Goal: Task Accomplishment & Management: Use online tool/utility

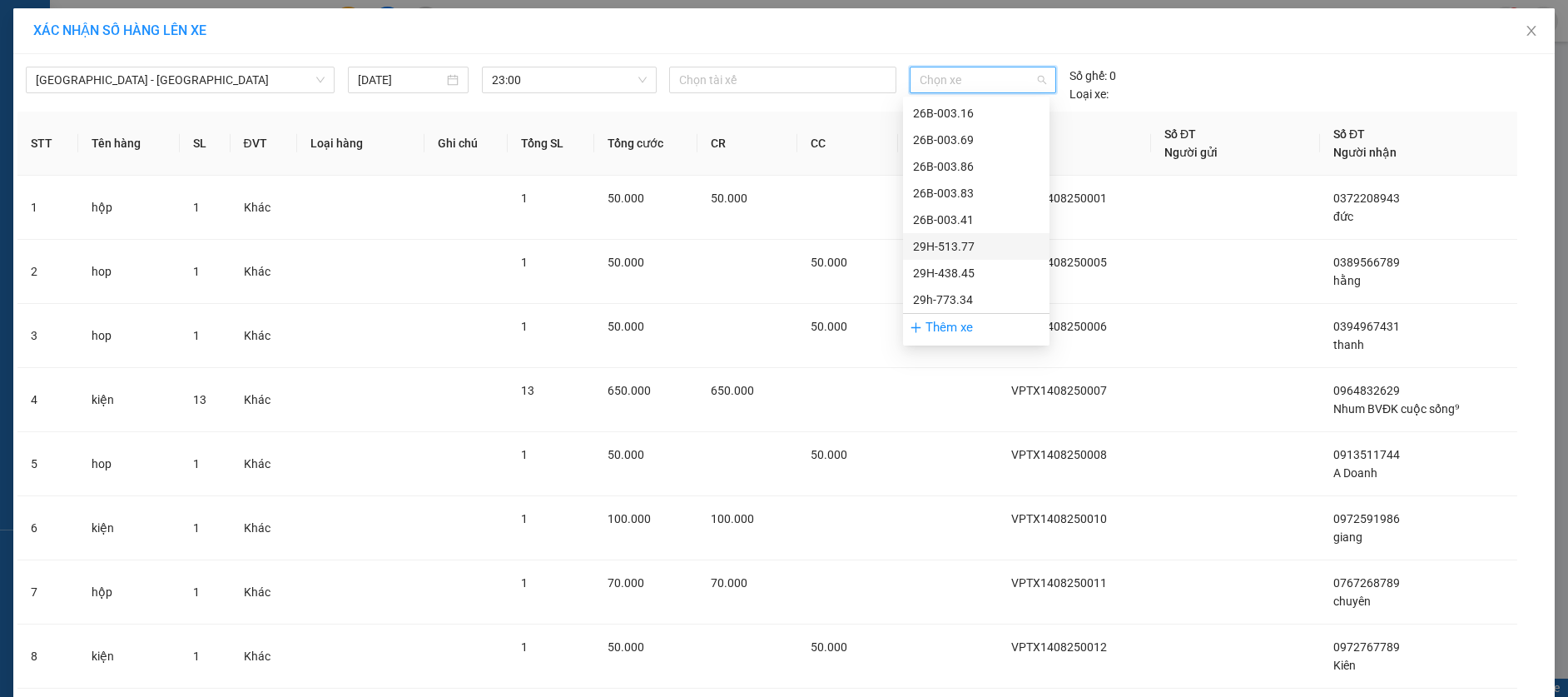
click at [961, 247] on div "29H-513.77" at bounding box center [976, 246] width 126 height 18
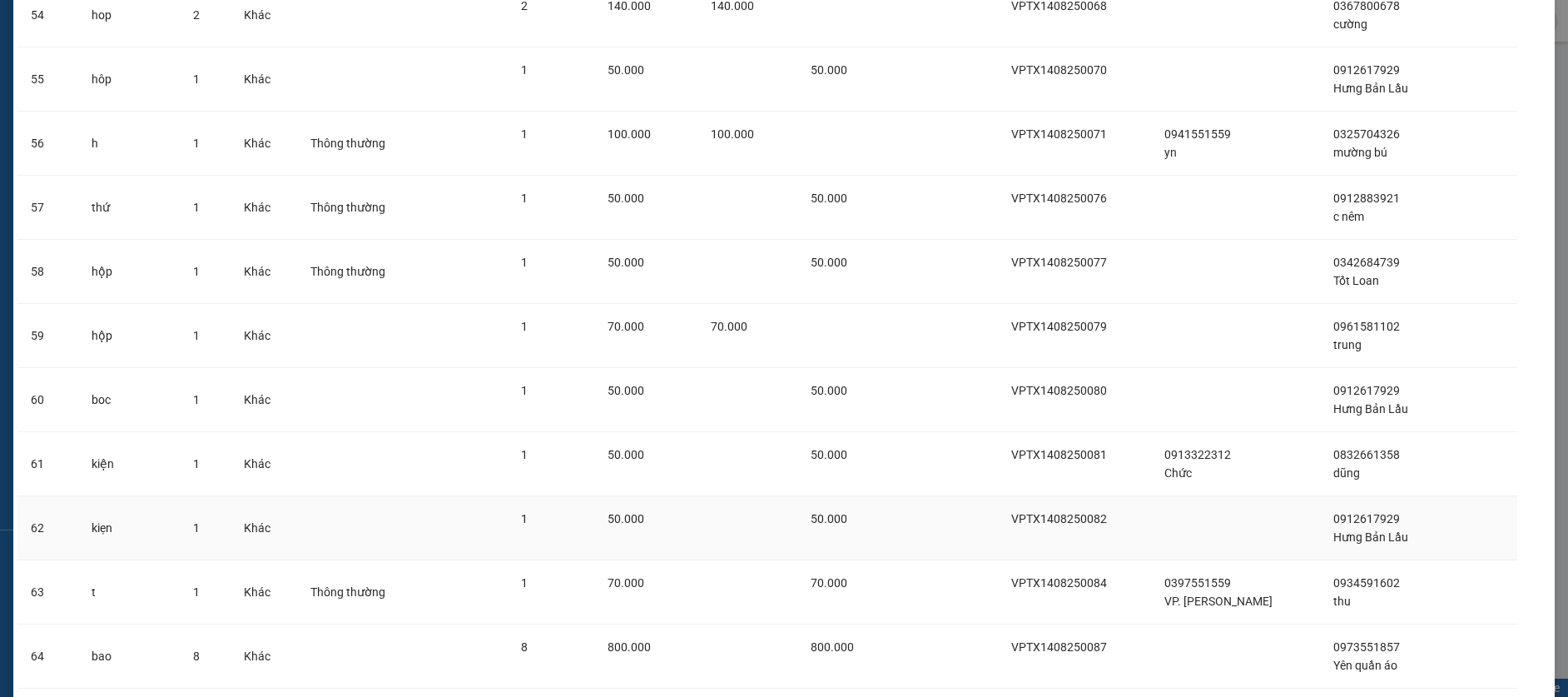
scroll to position [3693, 0]
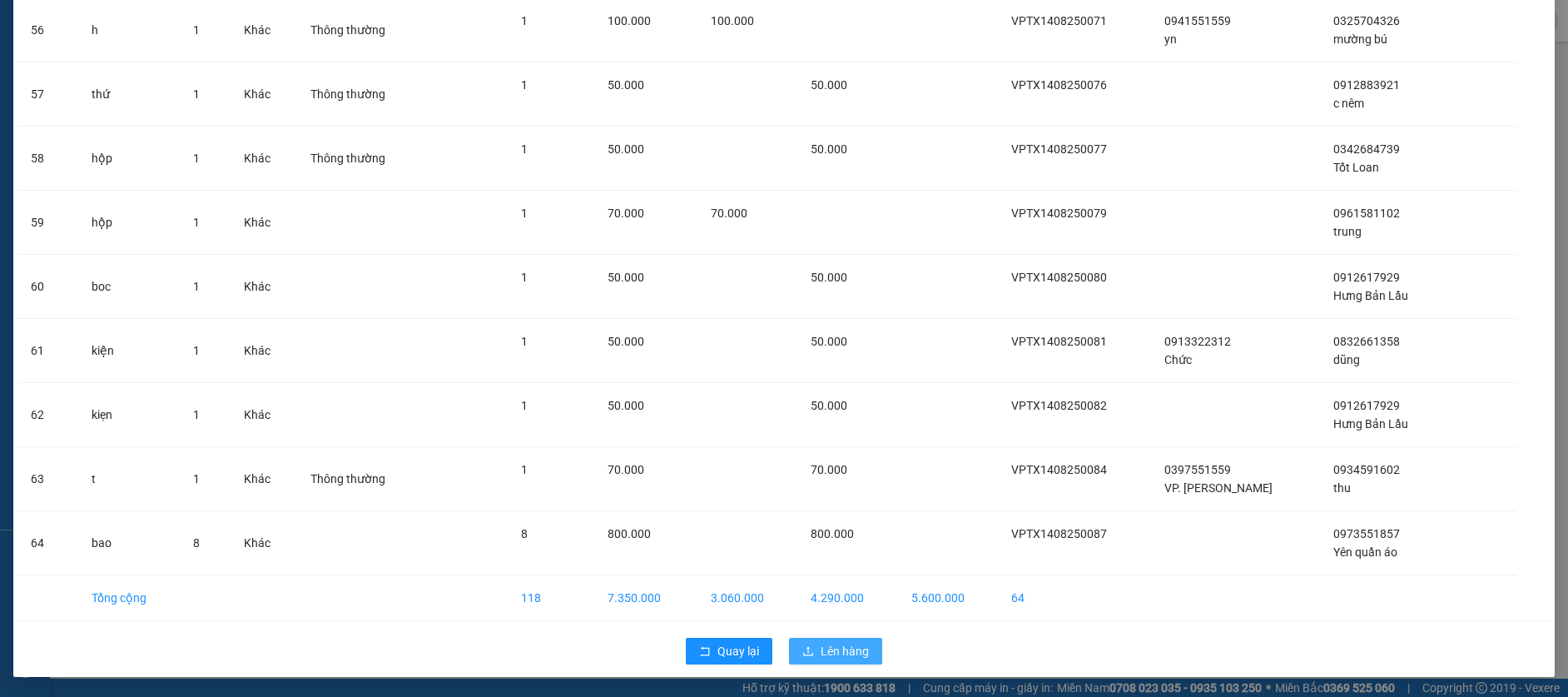
click at [837, 649] on span "Lên hàng" at bounding box center [844, 650] width 48 height 18
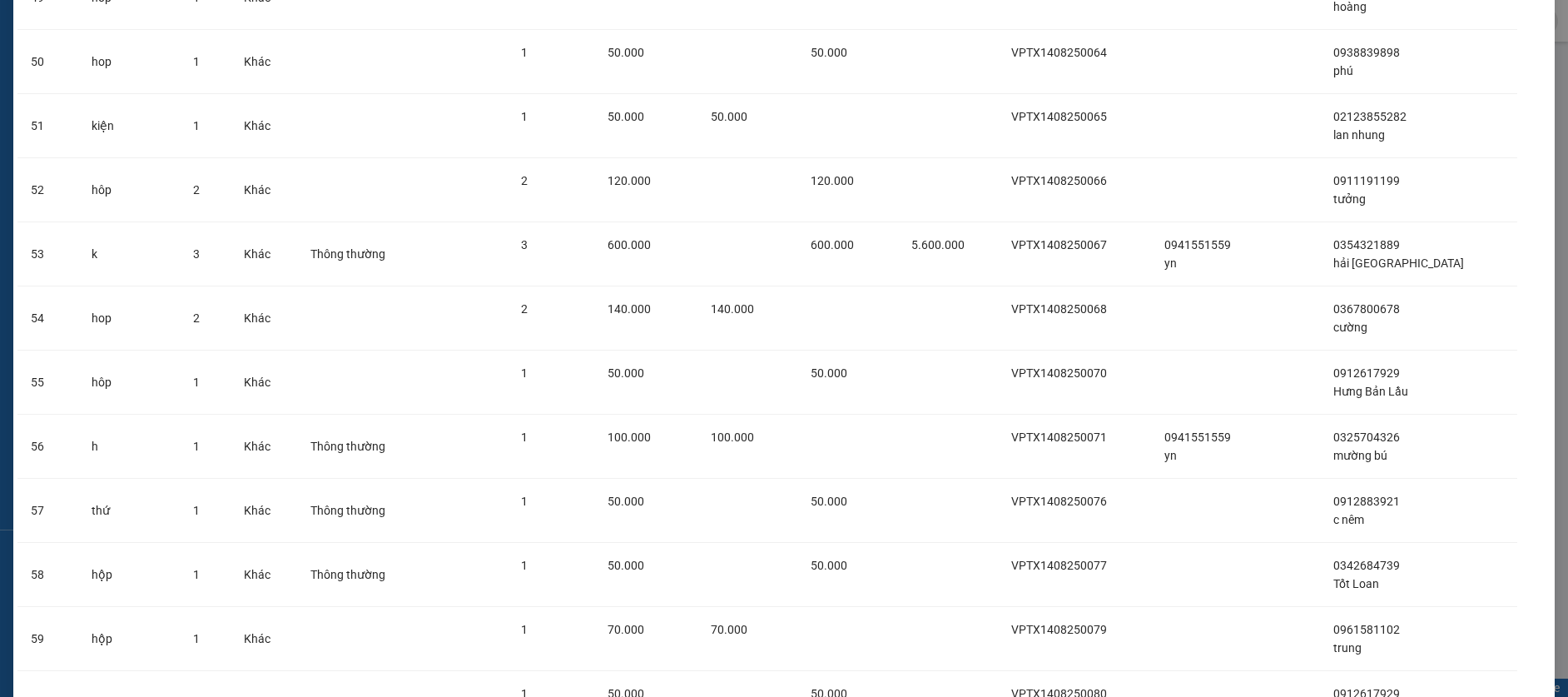
scroll to position [2362, 0]
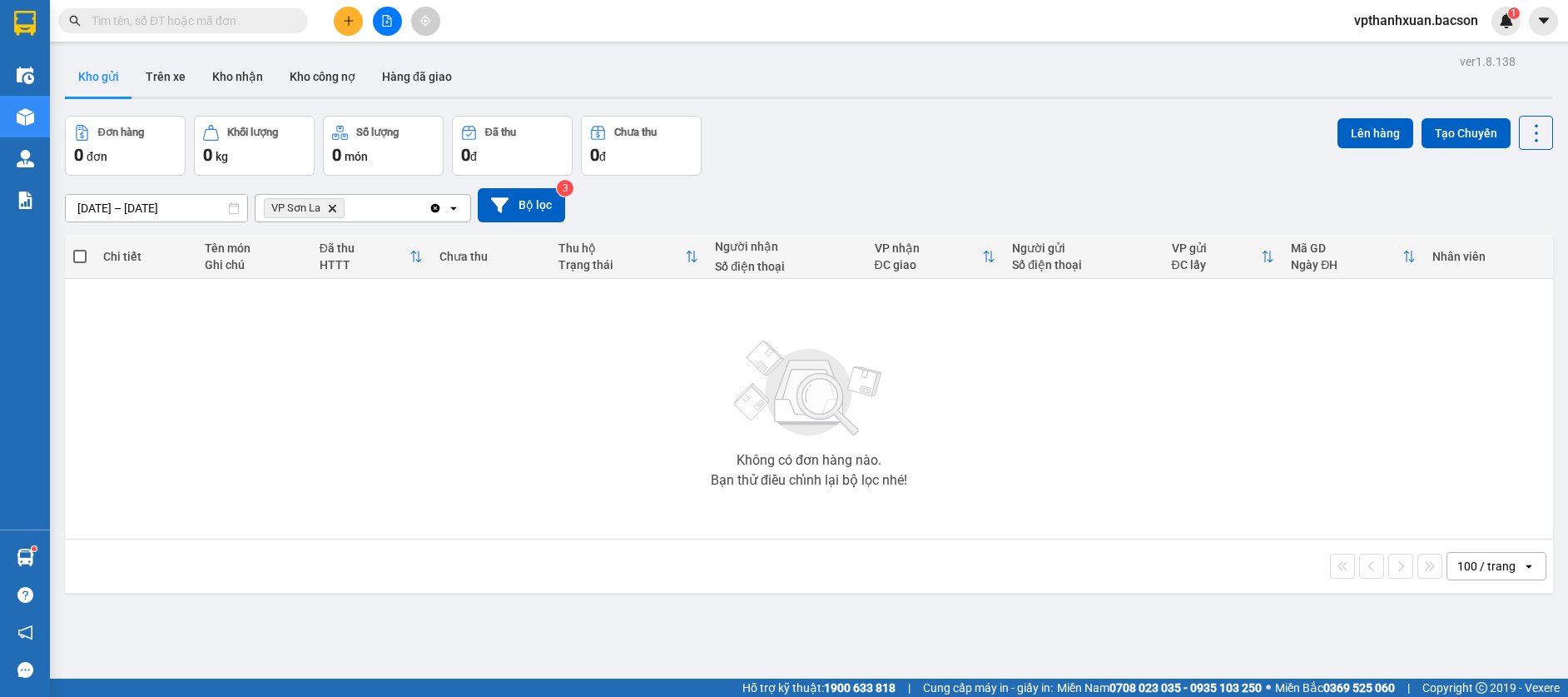
click at [329, 211] on icon "Delete" at bounding box center [331, 207] width 10 height 10
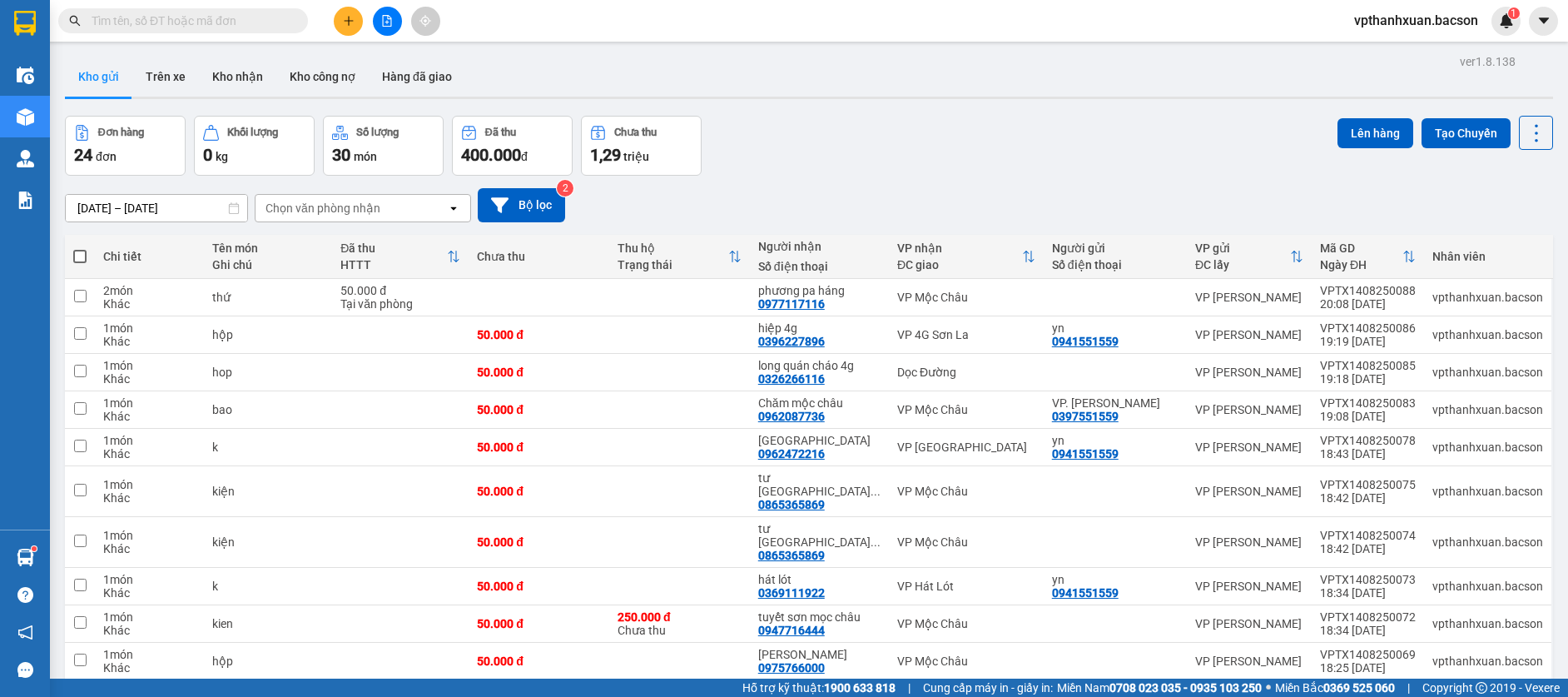
click at [85, 252] on span at bounding box center [79, 256] width 13 height 13
click at [80, 248] on input "checkbox" at bounding box center [80, 248] width 0 height 0
checkbox input "true"
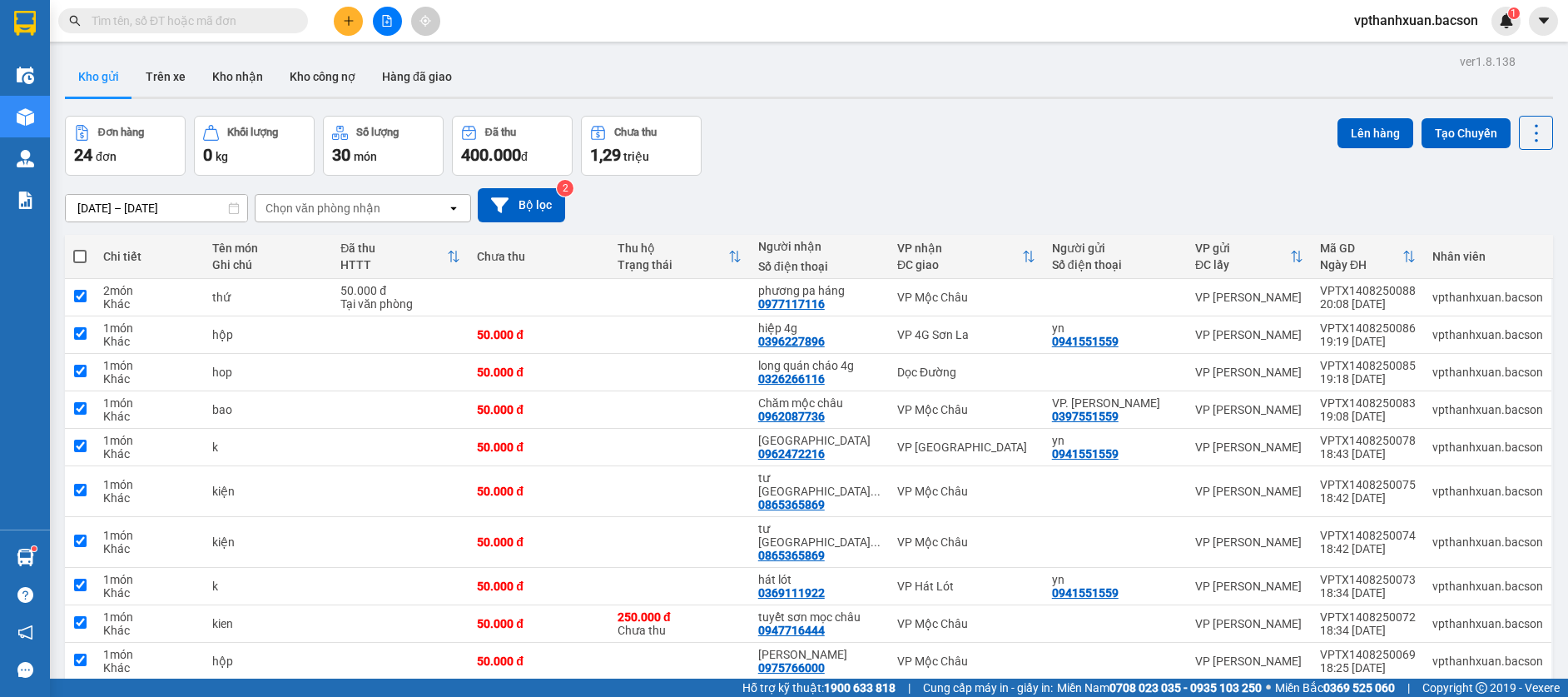
checkbox input "true"
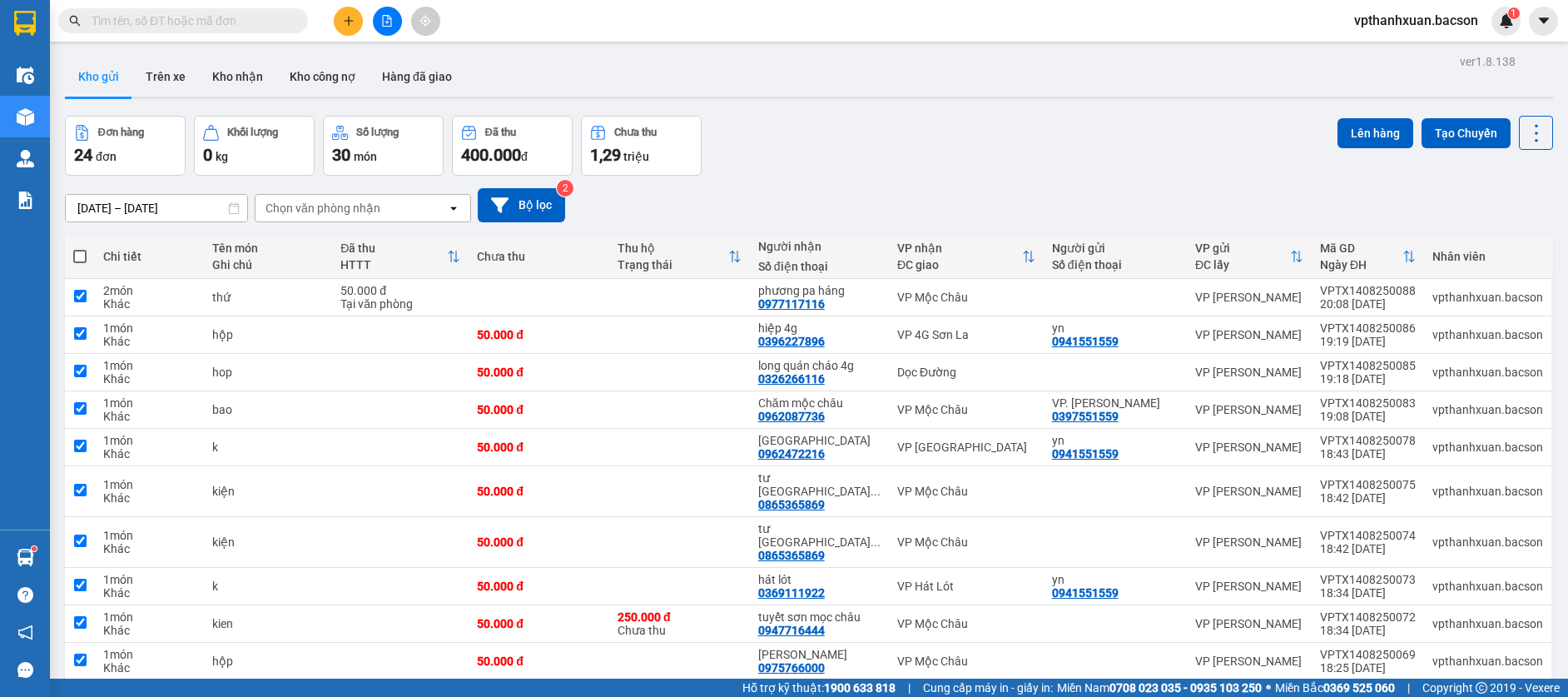
checkbox input "true"
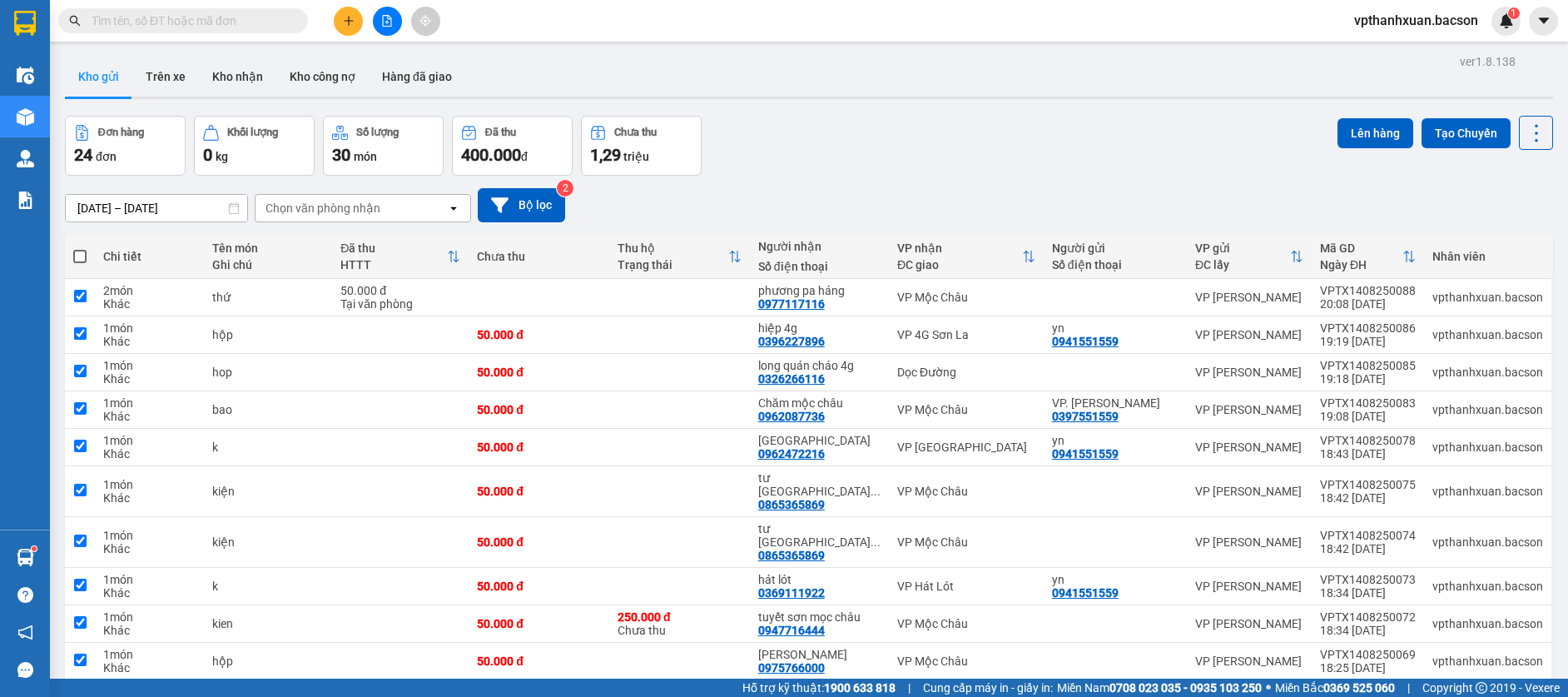
checkbox input "true"
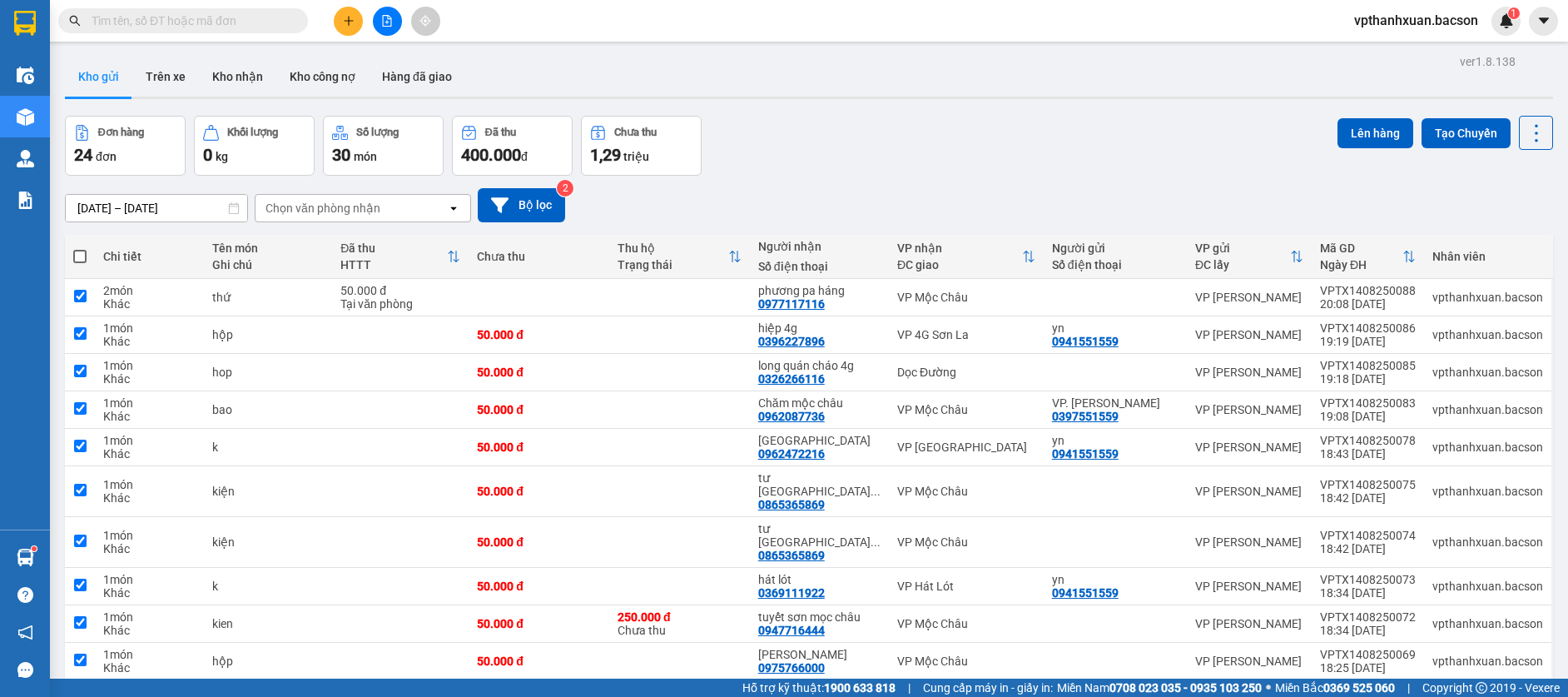
checkbox input "true"
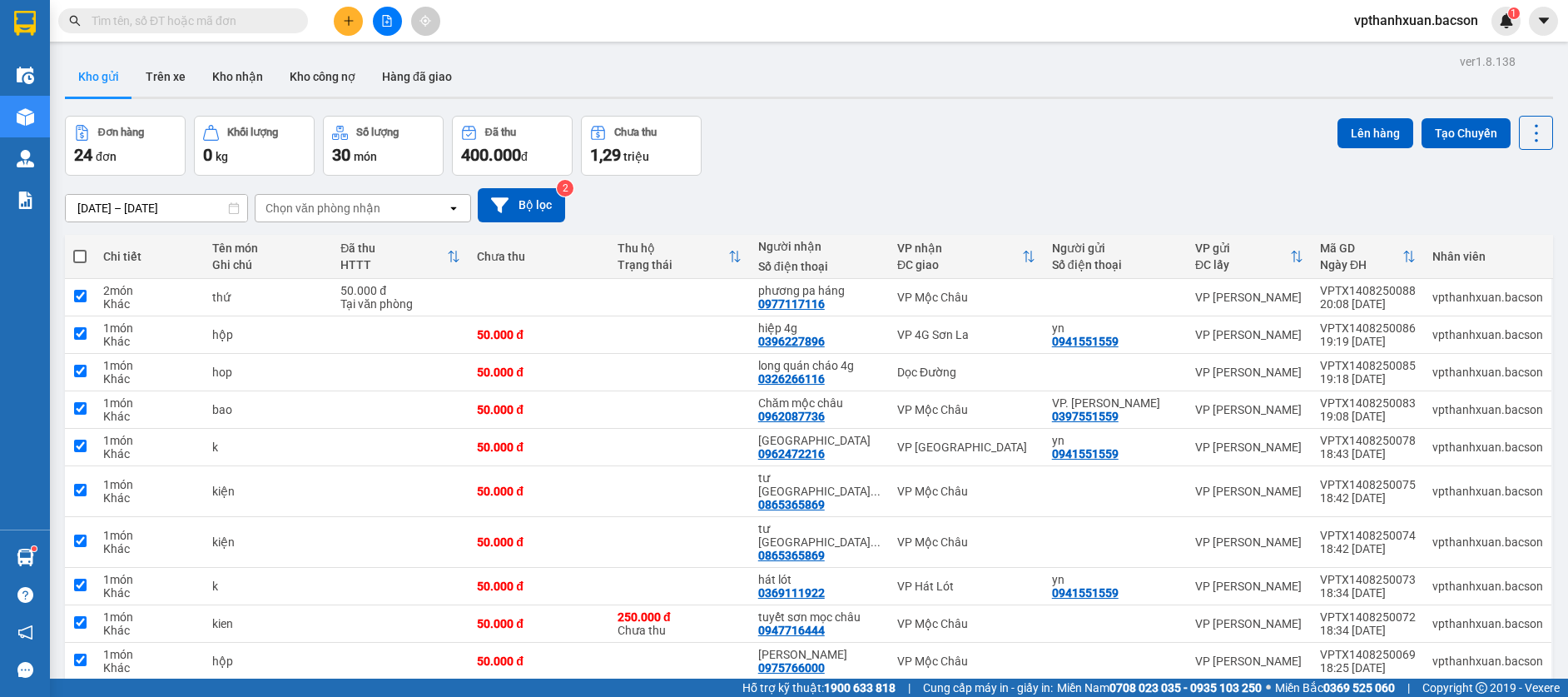
checkbox input "true"
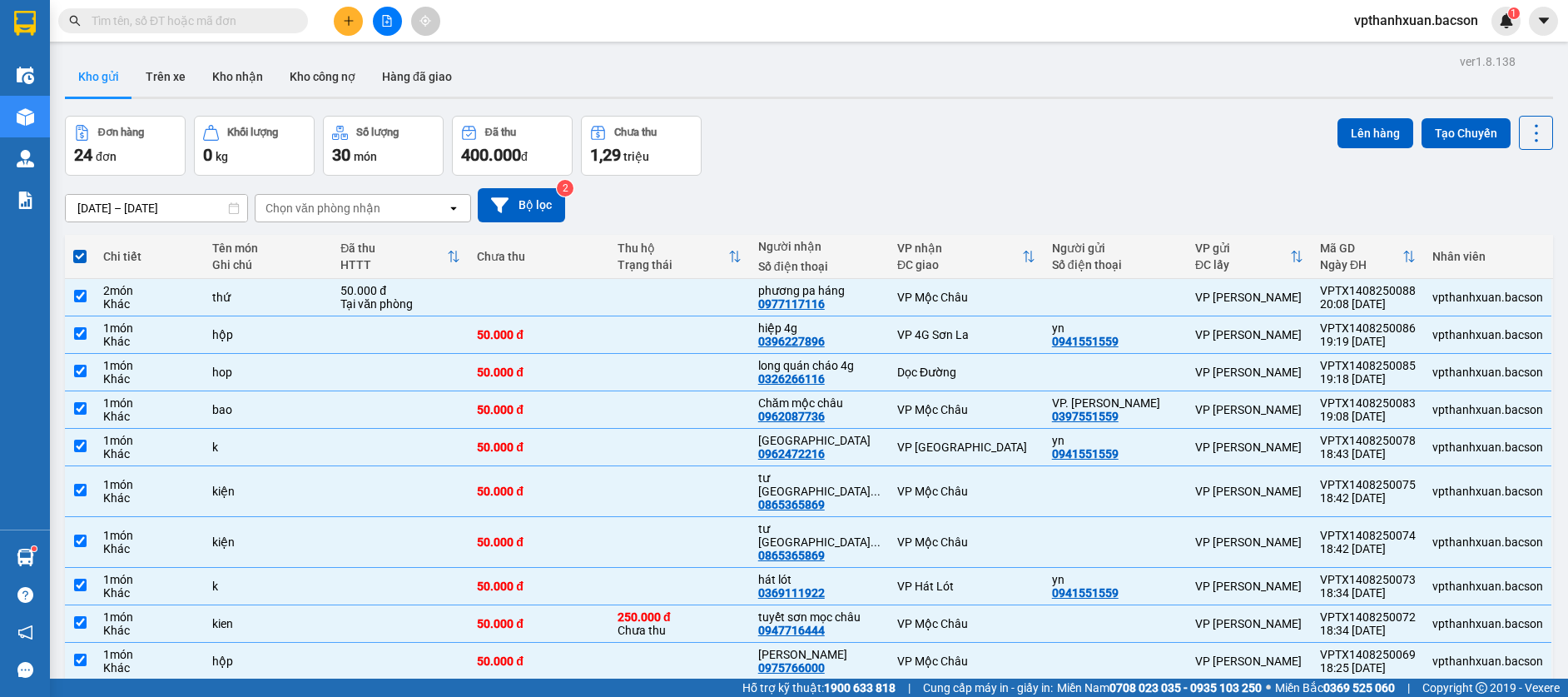
drag, startPoint x: 1291, startPoint y: 162, endPoint x: 1370, endPoint y: 144, distance: 81.0
click at [1296, 161] on div "Đơn hàng 24 đơn Khối lượng 0 kg Số lượng 30 món Đã thu 400.000 đ Chưa thu 1,29 …" at bounding box center [809, 146] width 1488 height 60
click at [1370, 144] on button "Lên hàng" at bounding box center [1375, 134] width 76 height 30
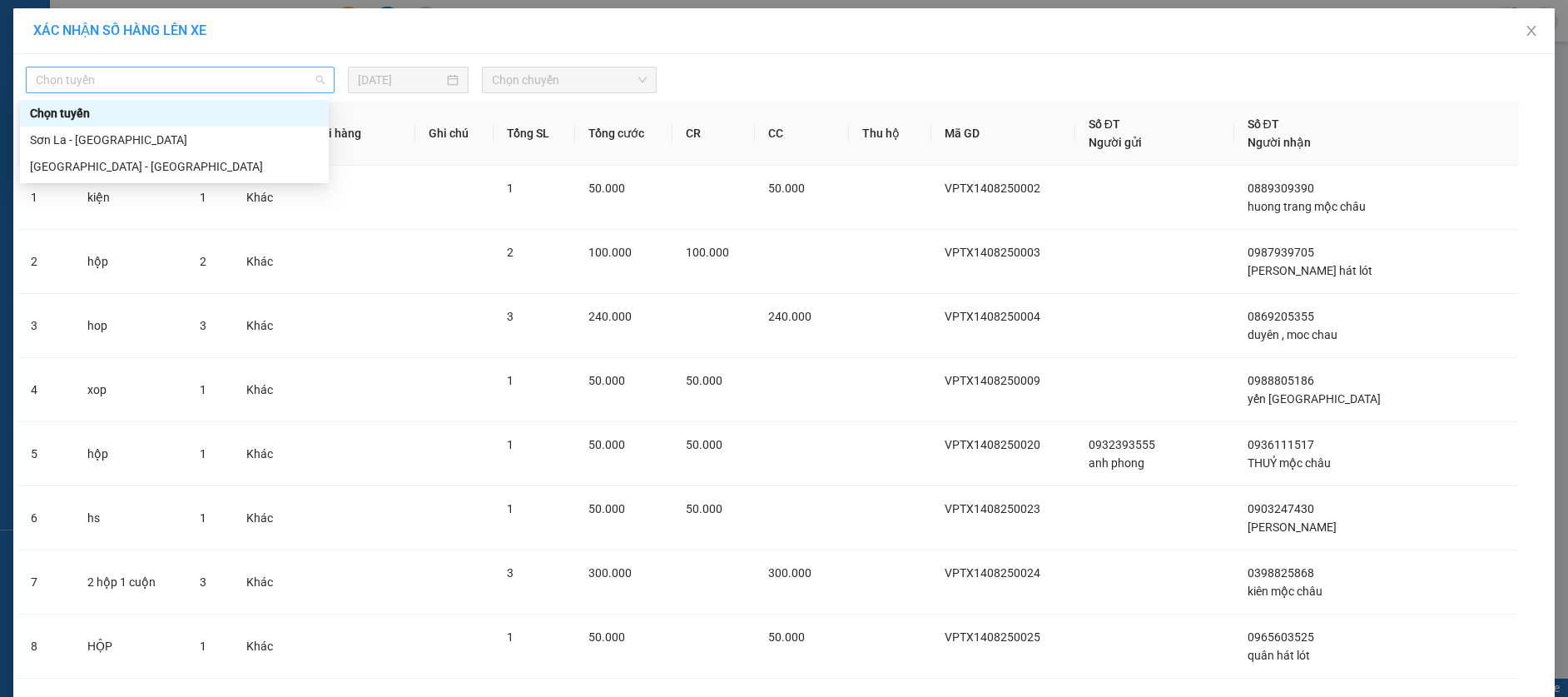
click at [197, 87] on span "Chọn tuyến" at bounding box center [180, 80] width 289 height 25
click at [111, 167] on div "[GEOGRAPHIC_DATA] - [GEOGRAPHIC_DATA]" at bounding box center [174, 166] width 289 height 18
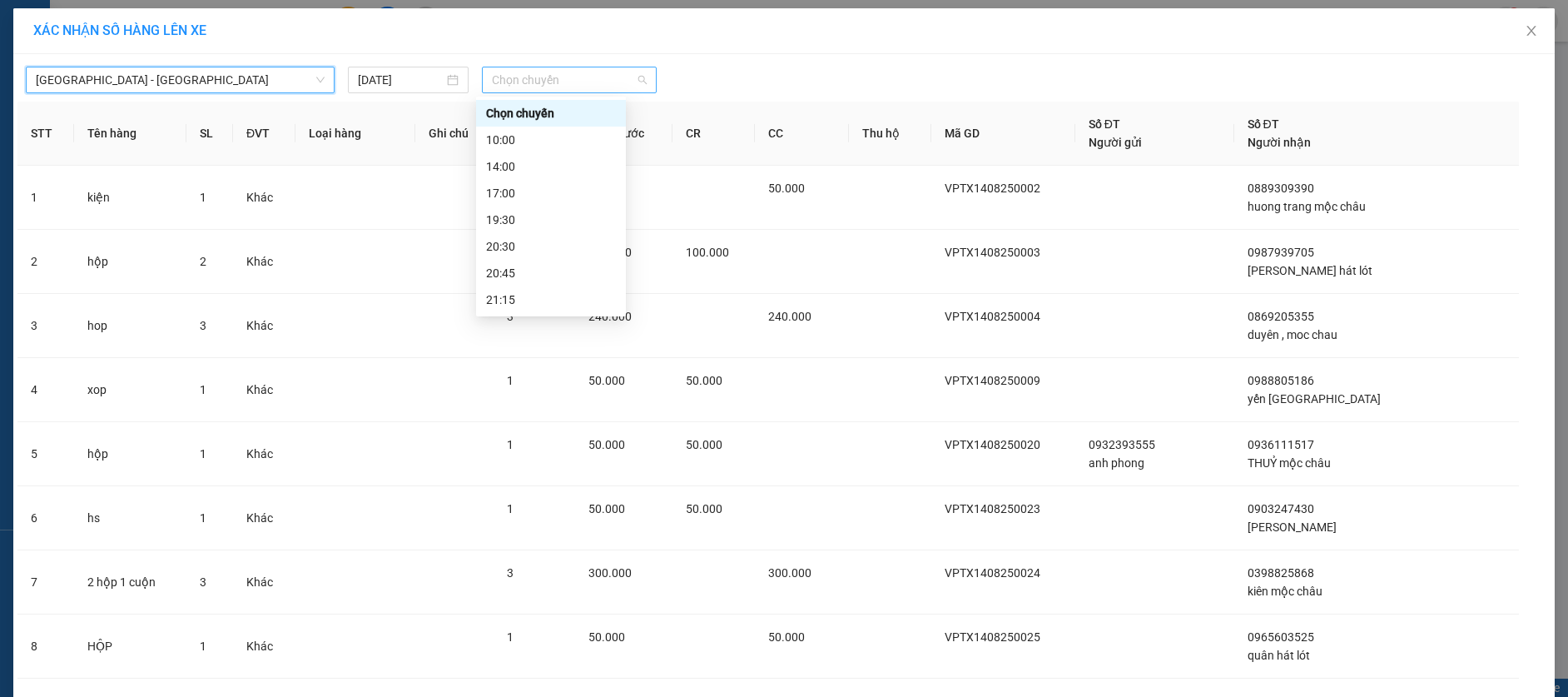
click at [593, 80] on span "Chọn chuyến" at bounding box center [569, 80] width 155 height 25
click at [589, 229] on div "20:45" at bounding box center [551, 220] width 130 height 18
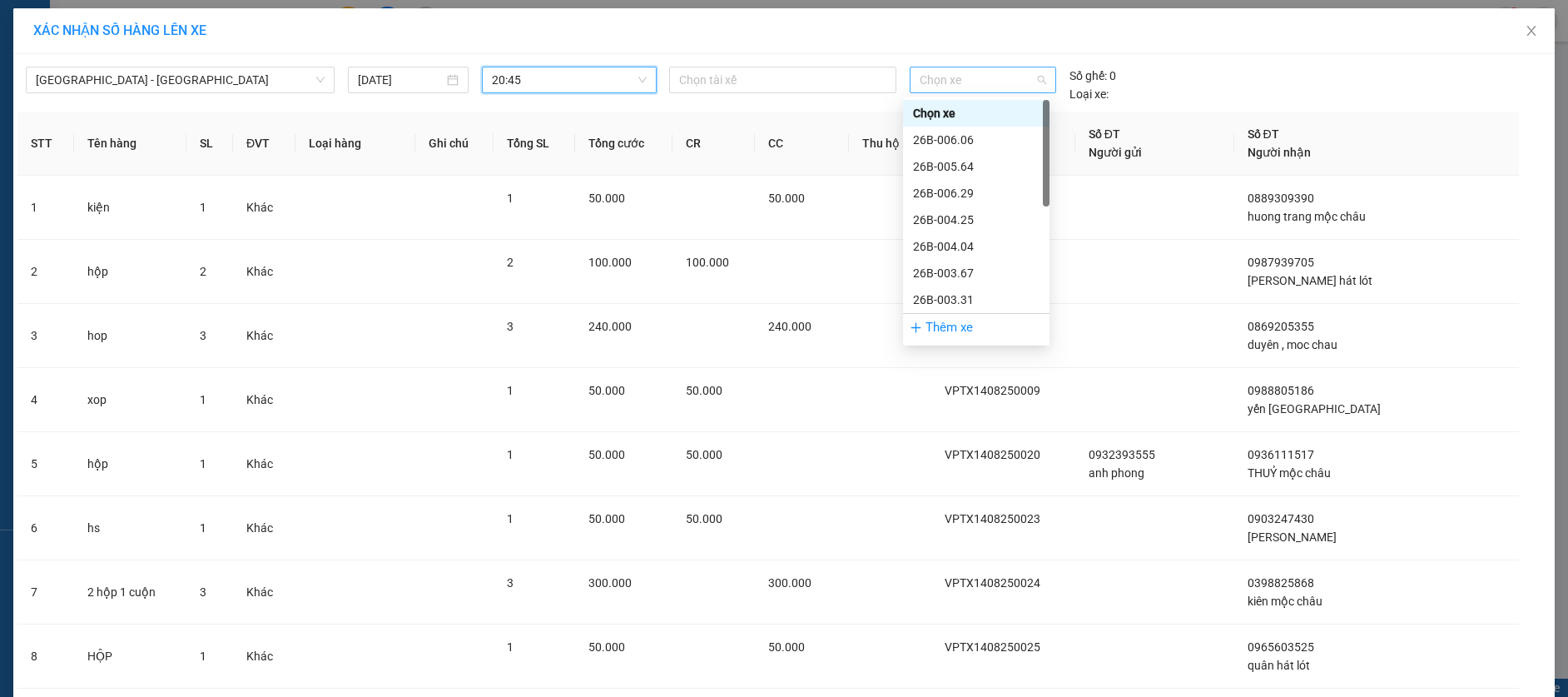
click at [977, 83] on span "Chọn xe" at bounding box center [983, 80] width 126 height 25
click at [972, 248] on div "29H-513.77" at bounding box center [976, 246] width 126 height 18
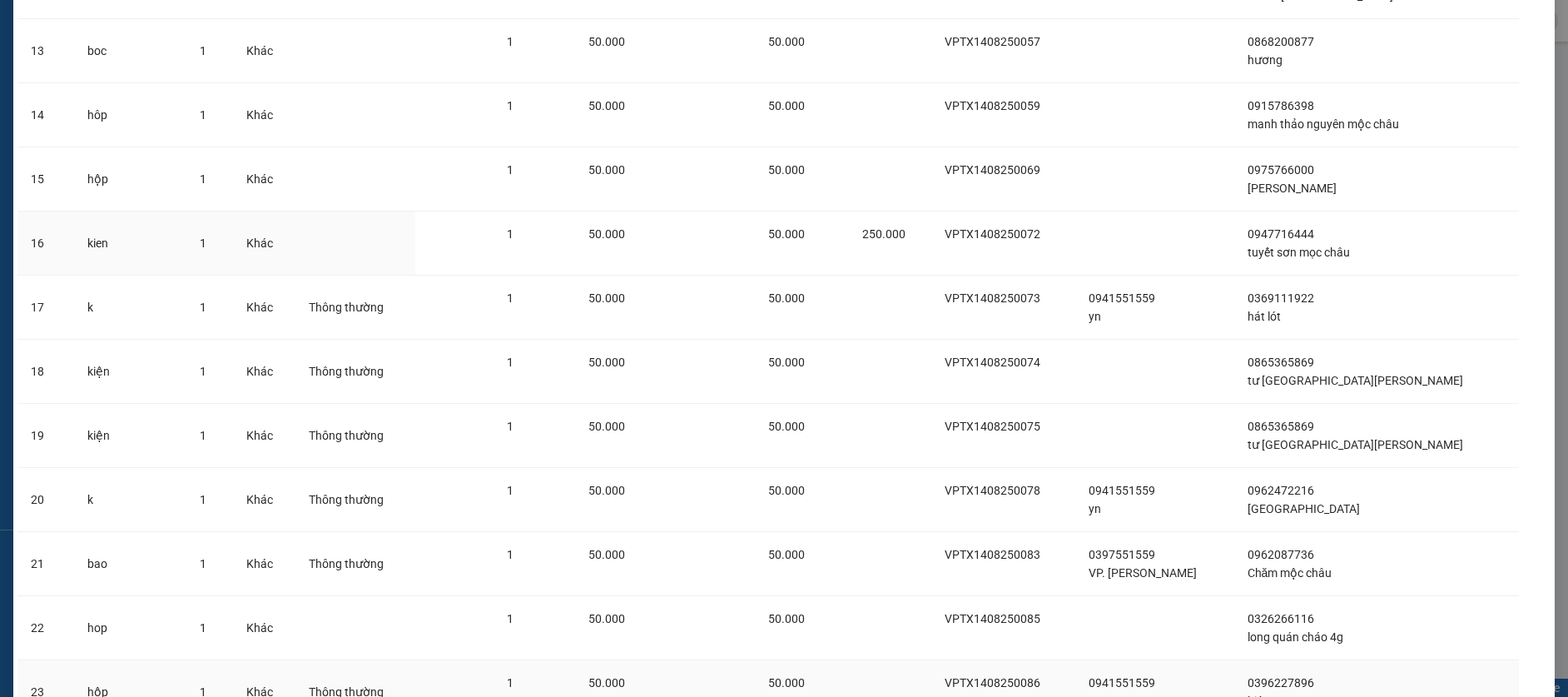
scroll to position [1129, 0]
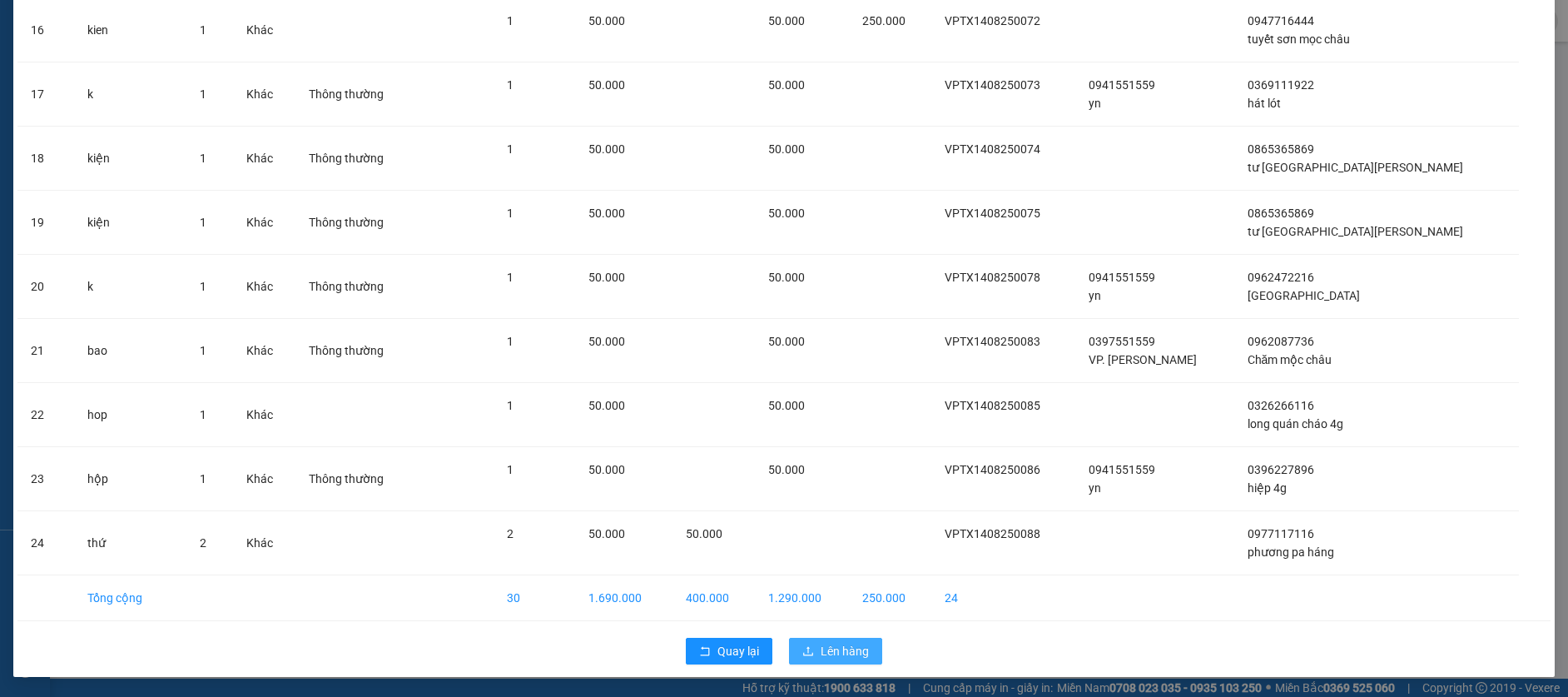
click at [806, 646] on icon "upload" at bounding box center [807, 650] width 11 height 11
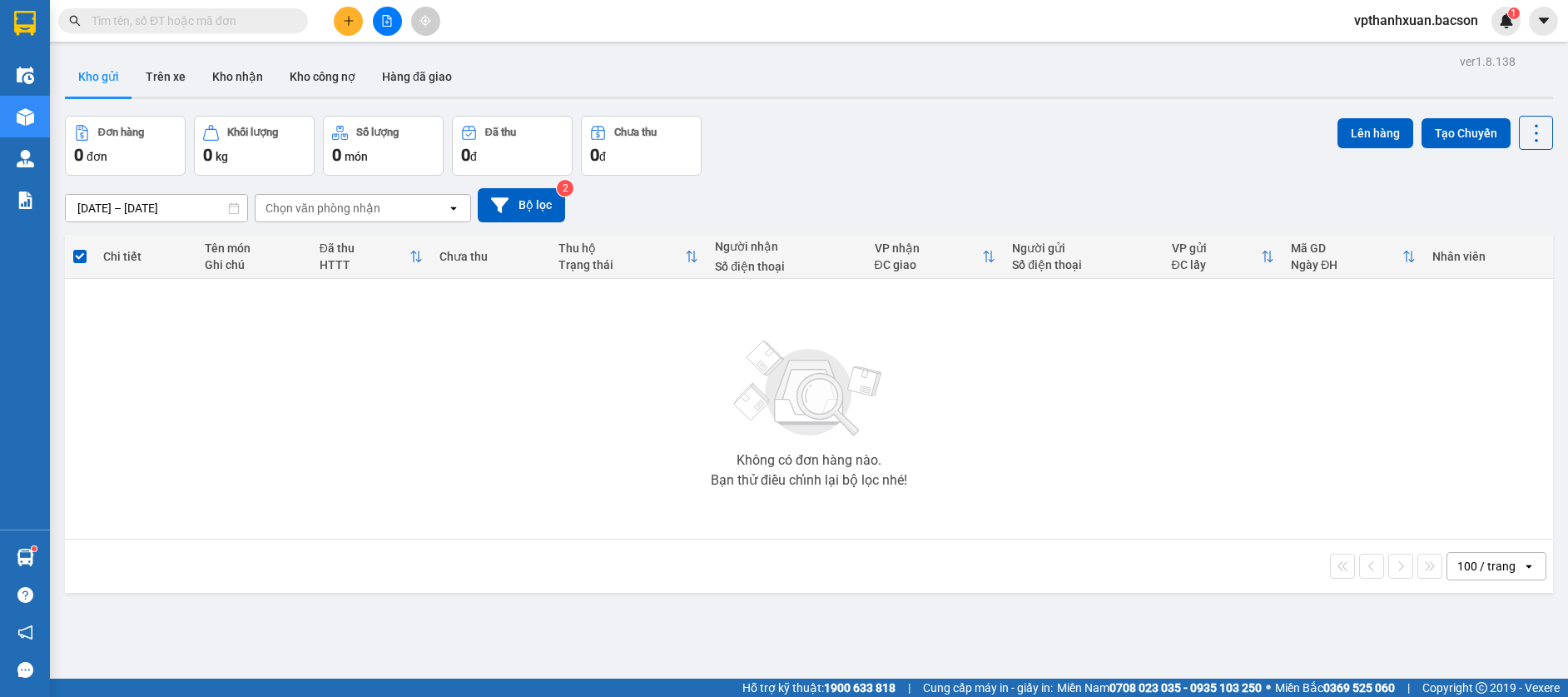
click at [387, 23] on icon "file-add" at bounding box center [387, 20] width 9 height 11
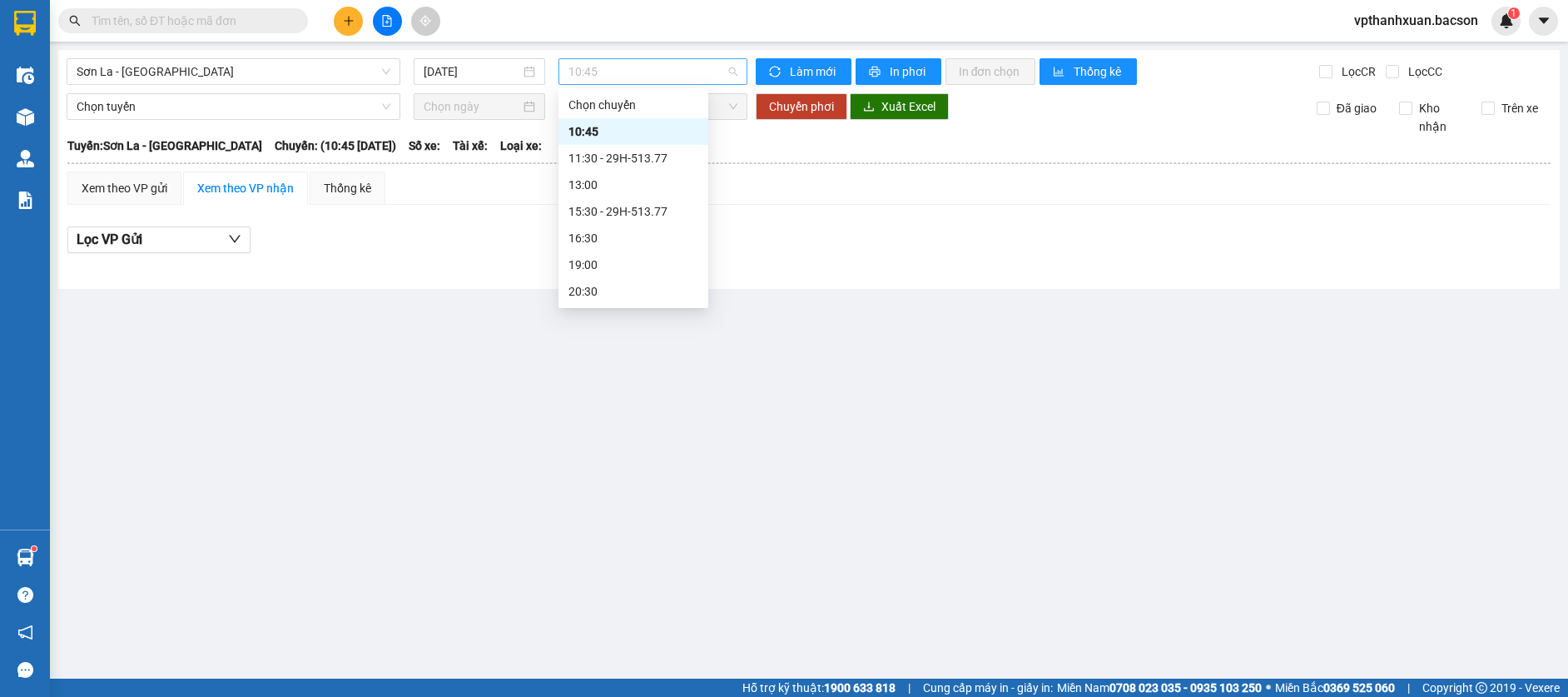
click at [603, 76] on span "10:45" at bounding box center [653, 71] width 169 height 25
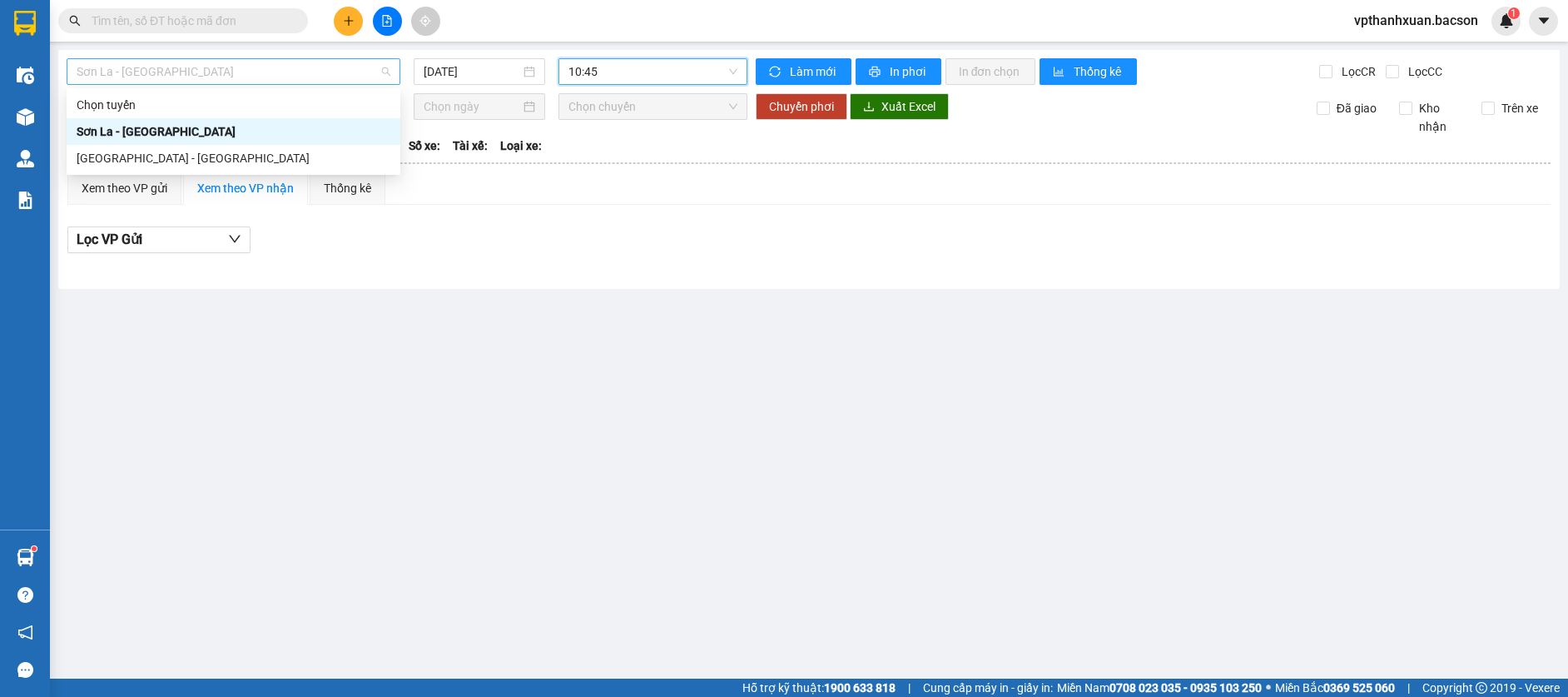
click at [324, 62] on span "Sơn La - [GEOGRAPHIC_DATA]" at bounding box center [233, 71] width 314 height 25
click at [136, 155] on div "[GEOGRAPHIC_DATA] - [GEOGRAPHIC_DATA]" at bounding box center [233, 158] width 314 height 18
type input "[DATE]"
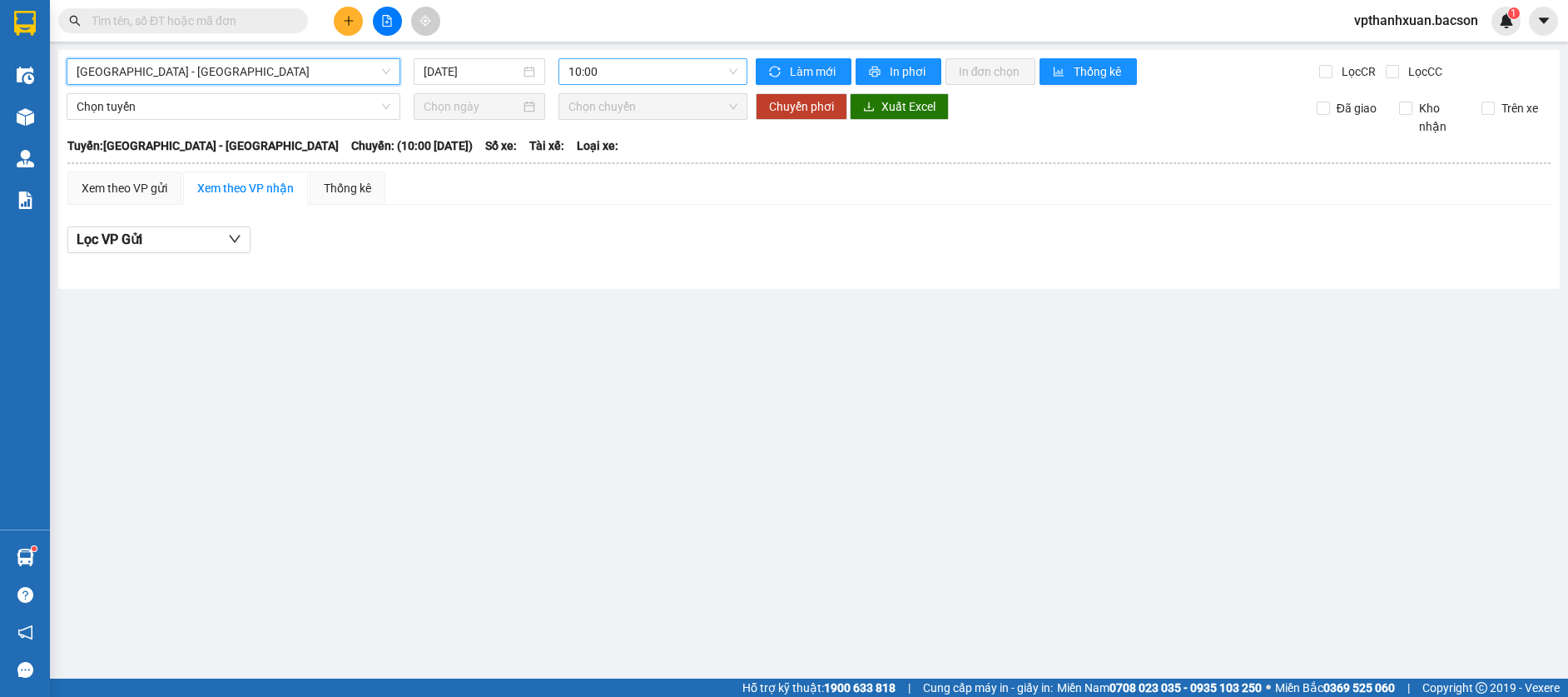
click at [636, 70] on span "10:00" at bounding box center [653, 71] width 169 height 25
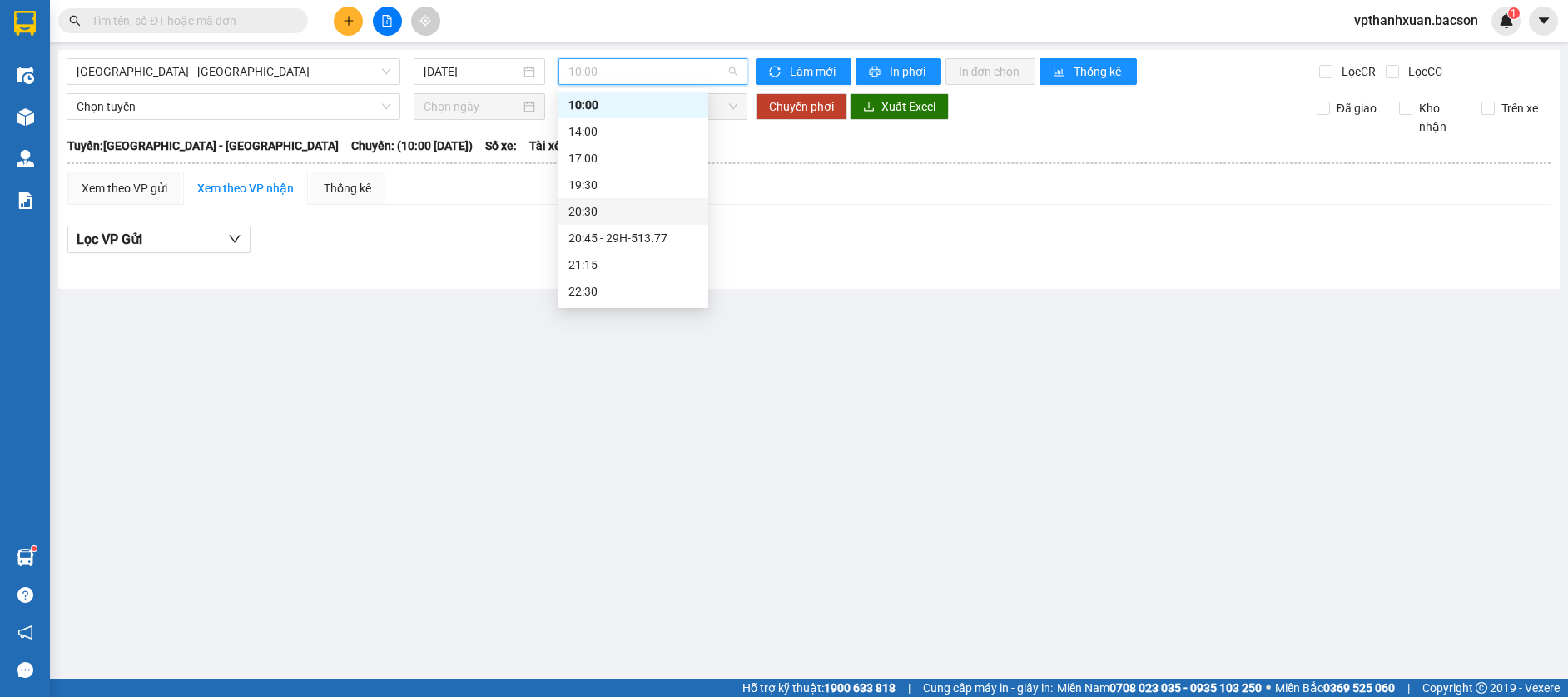
scroll to position [54, 0]
click at [646, 215] on div "20:45 - 29H-513.77" at bounding box center [633, 211] width 130 height 18
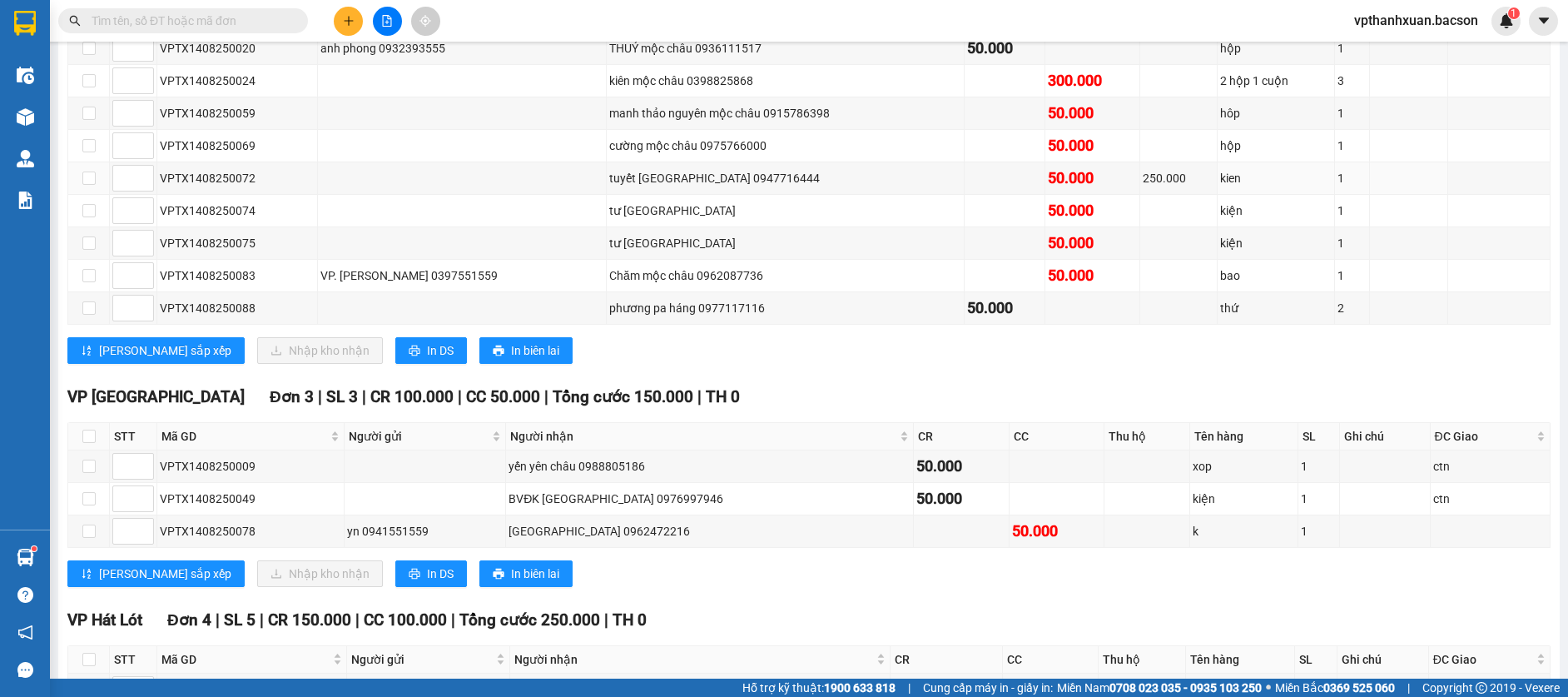
scroll to position [220, 0]
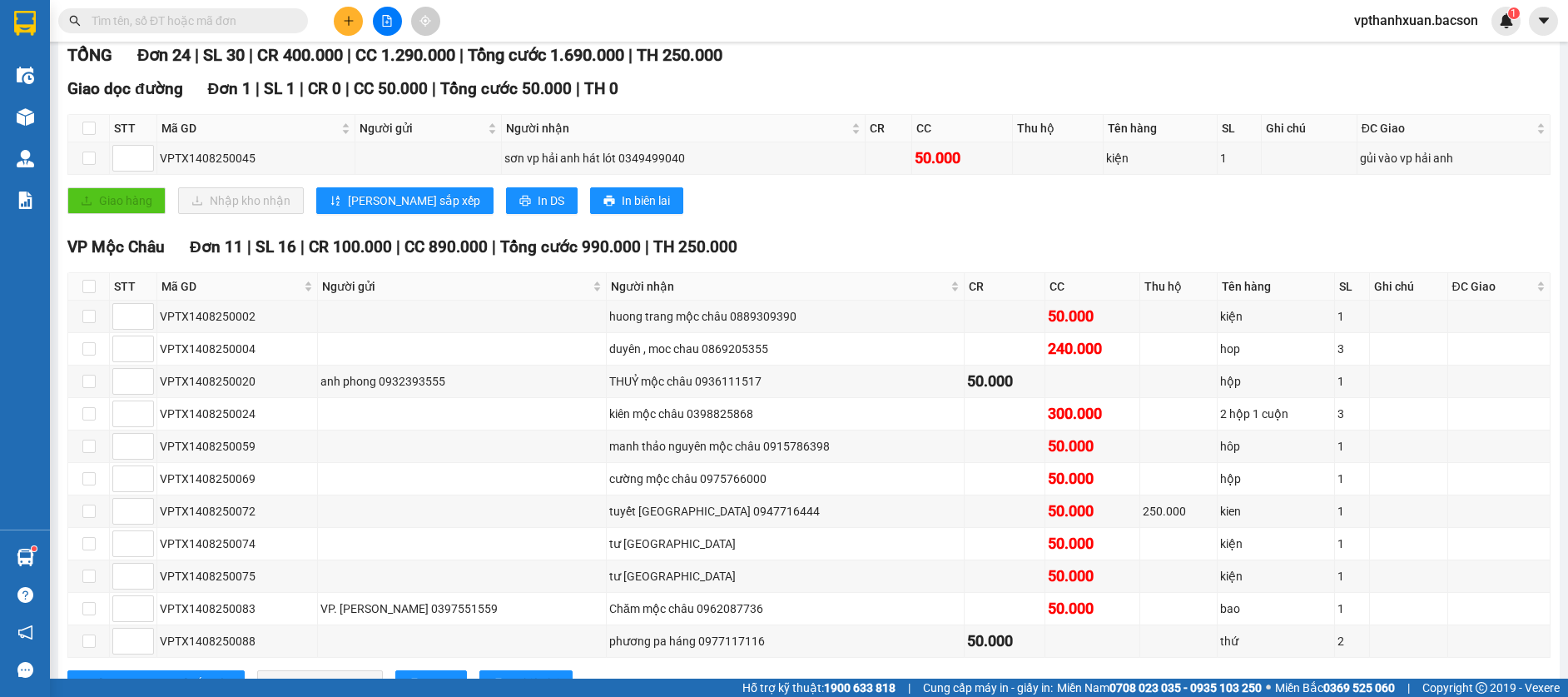
click at [350, 19] on icon "plus" at bounding box center [348, 20] width 11 height 11
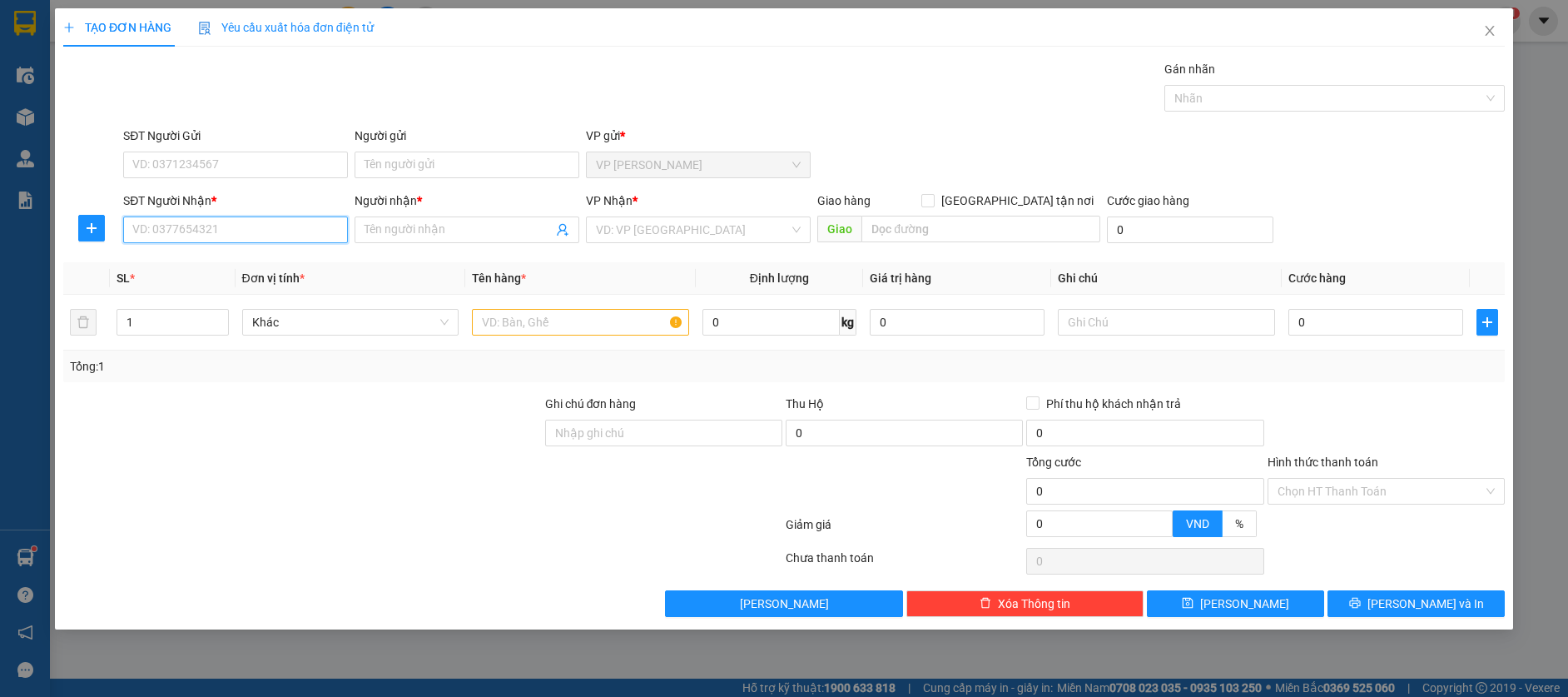
click at [232, 228] on input "SĐT Người Nhận *" at bounding box center [235, 229] width 225 height 26
click at [246, 165] on input "SĐT Người Gửi" at bounding box center [235, 164] width 225 height 26
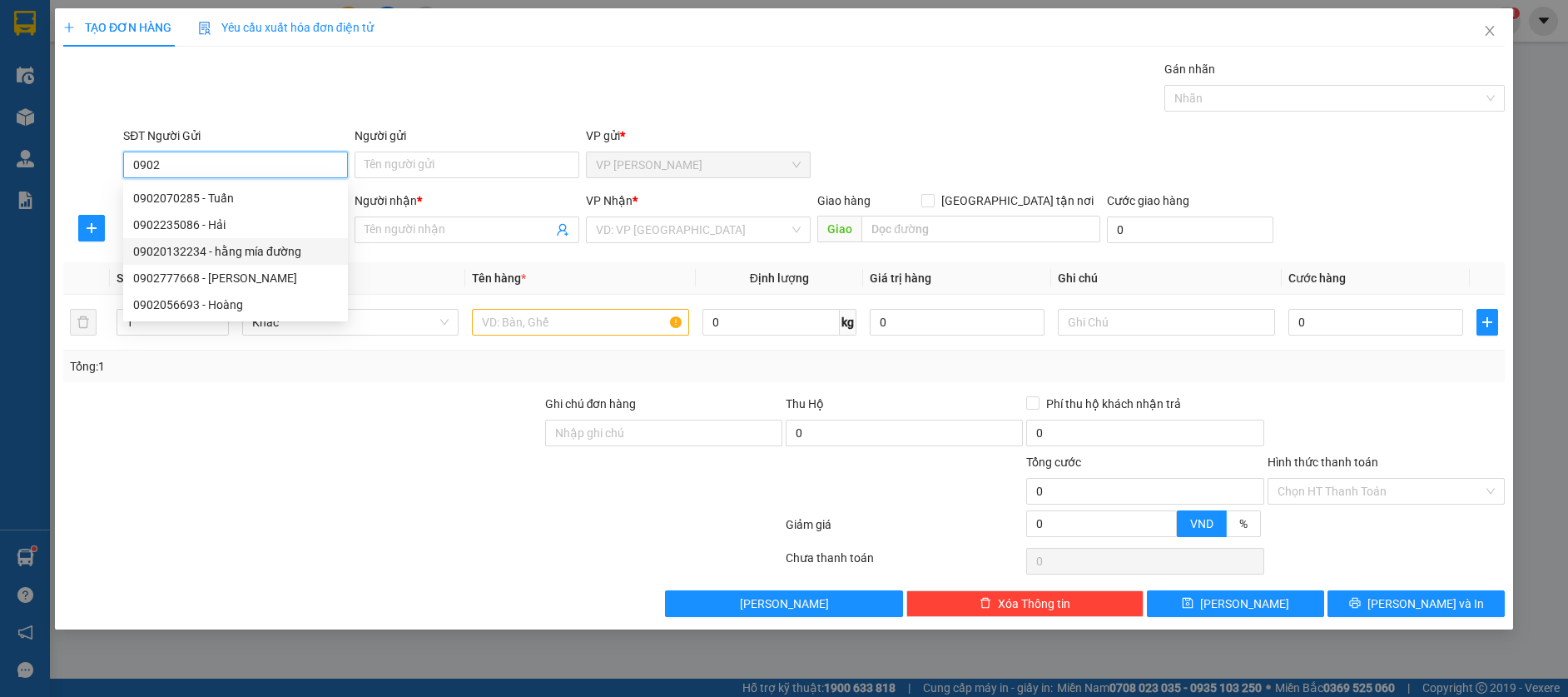
click at [248, 247] on div "09020132234 - hằng mía đường" at bounding box center [235, 251] width 205 height 18
type input "09020132234"
type input "hằng mía đường"
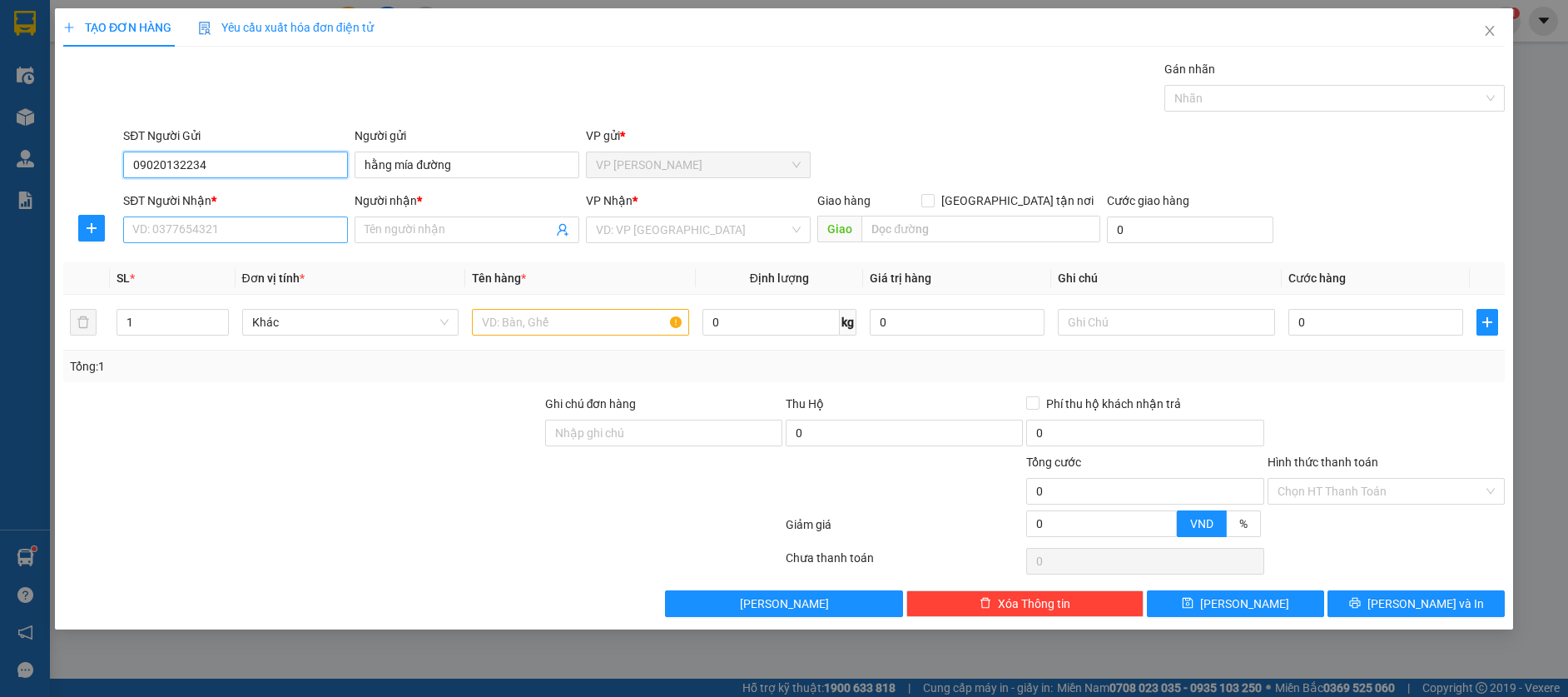
type input "09020132234"
click at [283, 239] on input "SĐT Người Nhận *" at bounding box center [235, 229] width 225 height 26
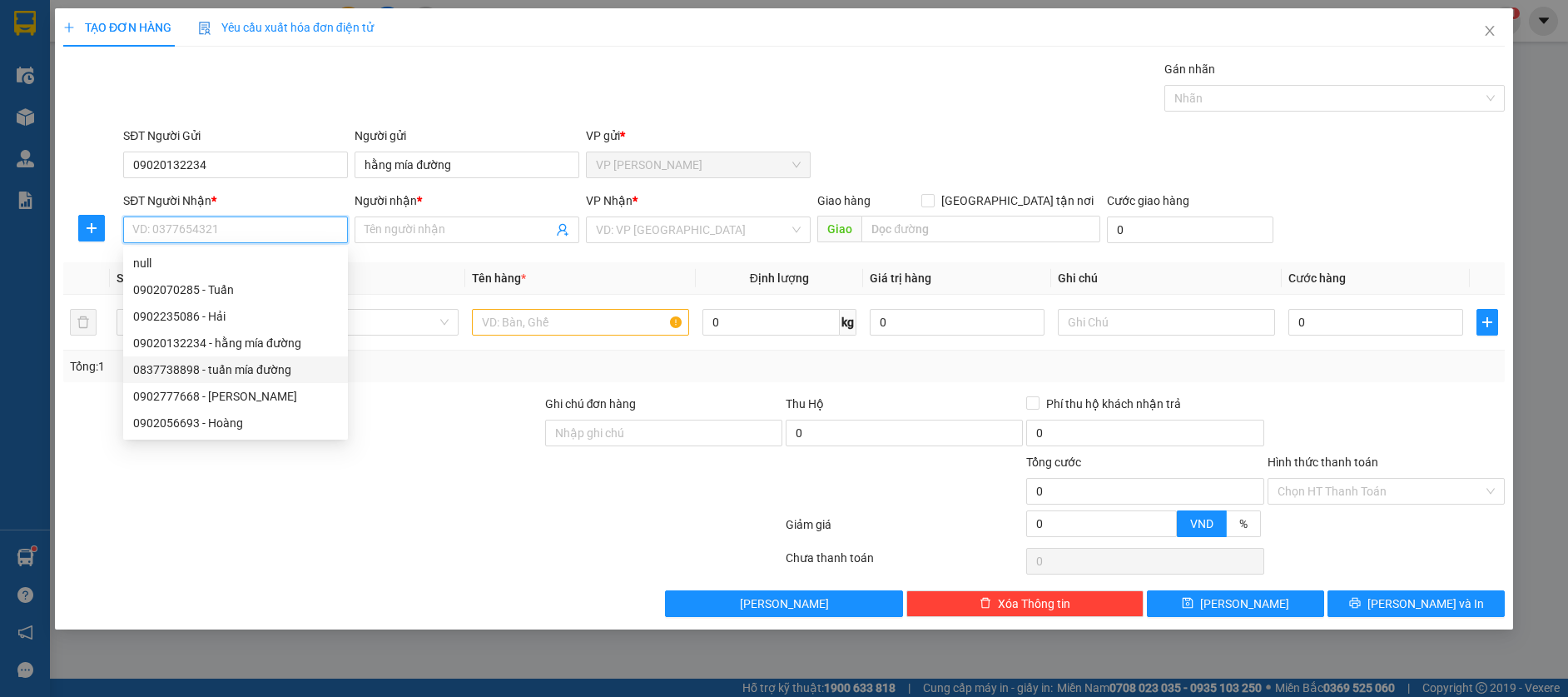
click at [261, 367] on div "0837738898 - tuấn mía đường" at bounding box center [235, 369] width 205 height 18
type input "0837738898"
type input "tuấn mía đường"
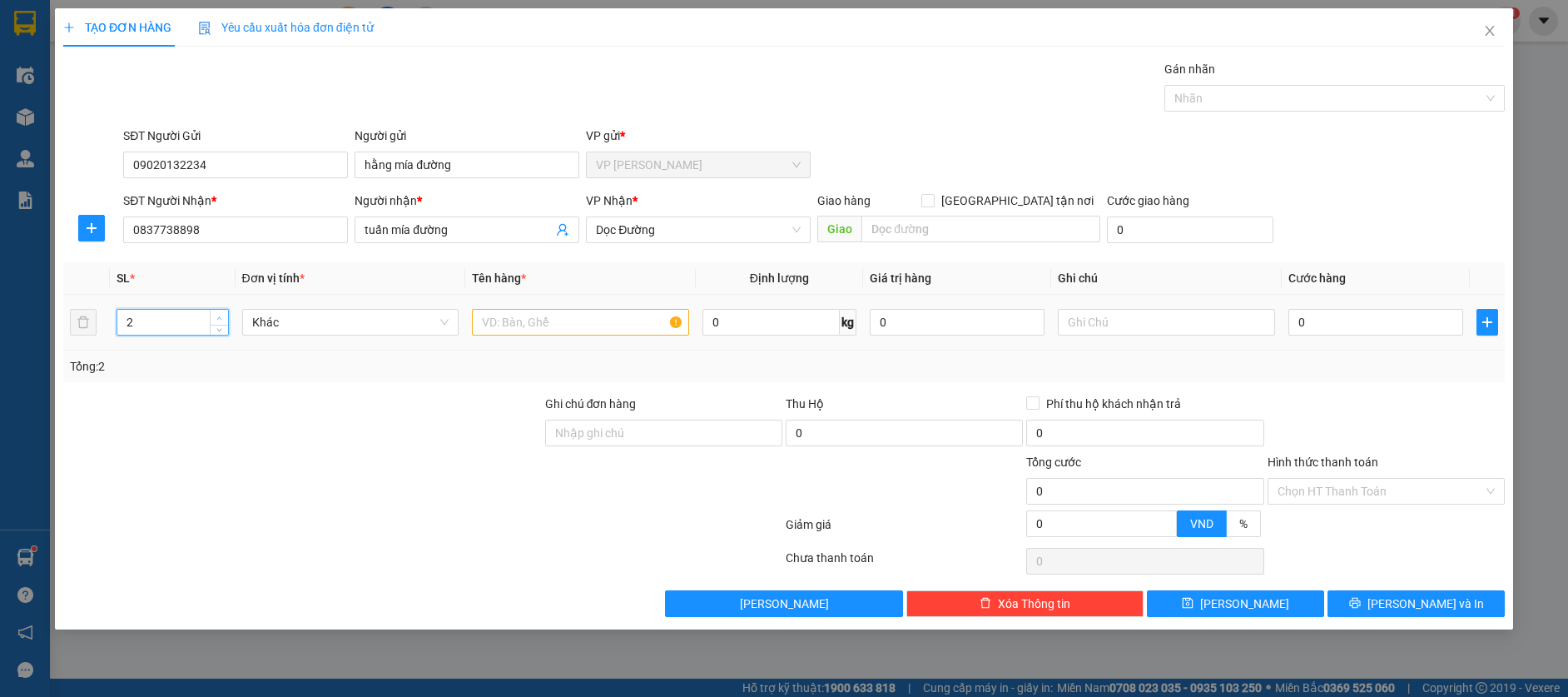
click at [214, 319] on span "up" at bounding box center [219, 317] width 10 height 10
type input "4"
click at [214, 319] on span "up" at bounding box center [219, 317] width 10 height 10
click at [521, 332] on input "text" at bounding box center [580, 322] width 217 height 26
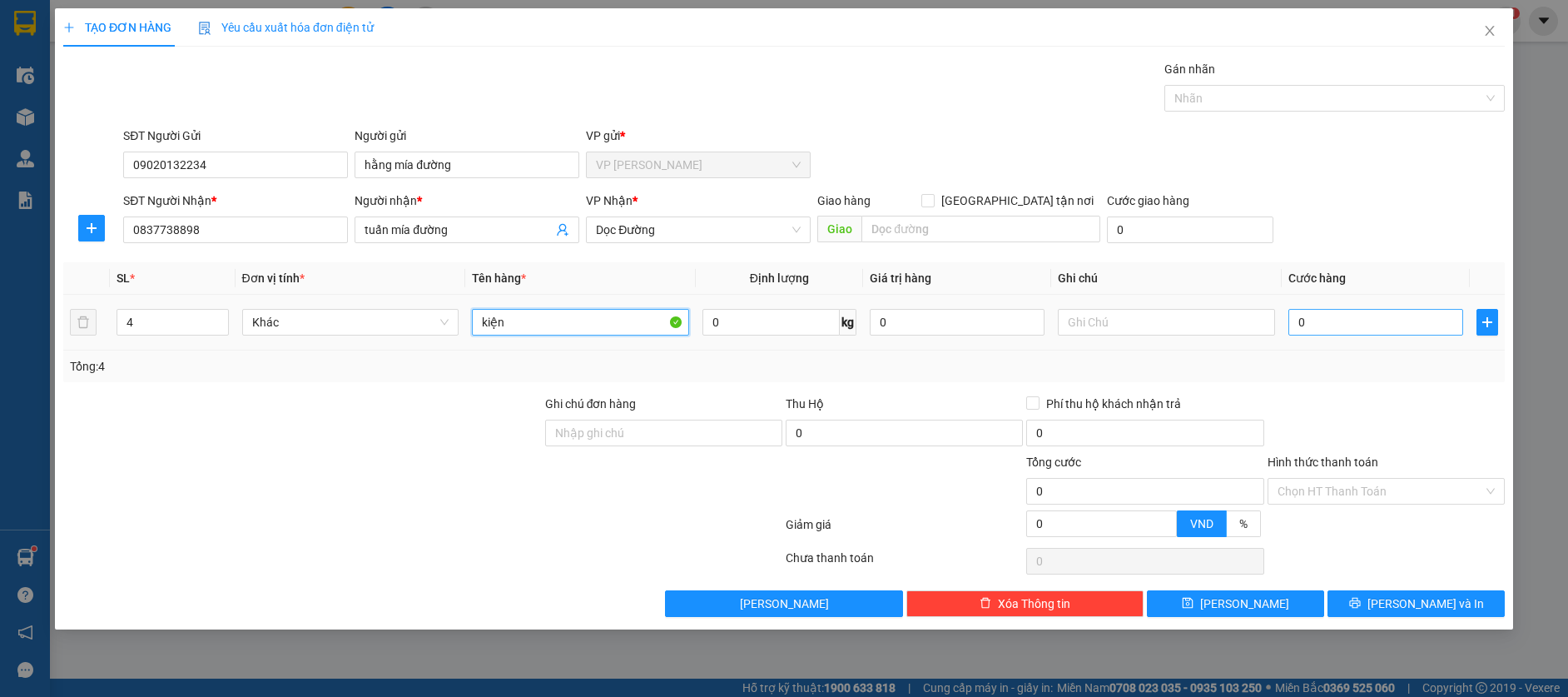
type input "kiện"
click at [1361, 318] on input "0" at bounding box center [1375, 322] width 175 height 26
type input "2"
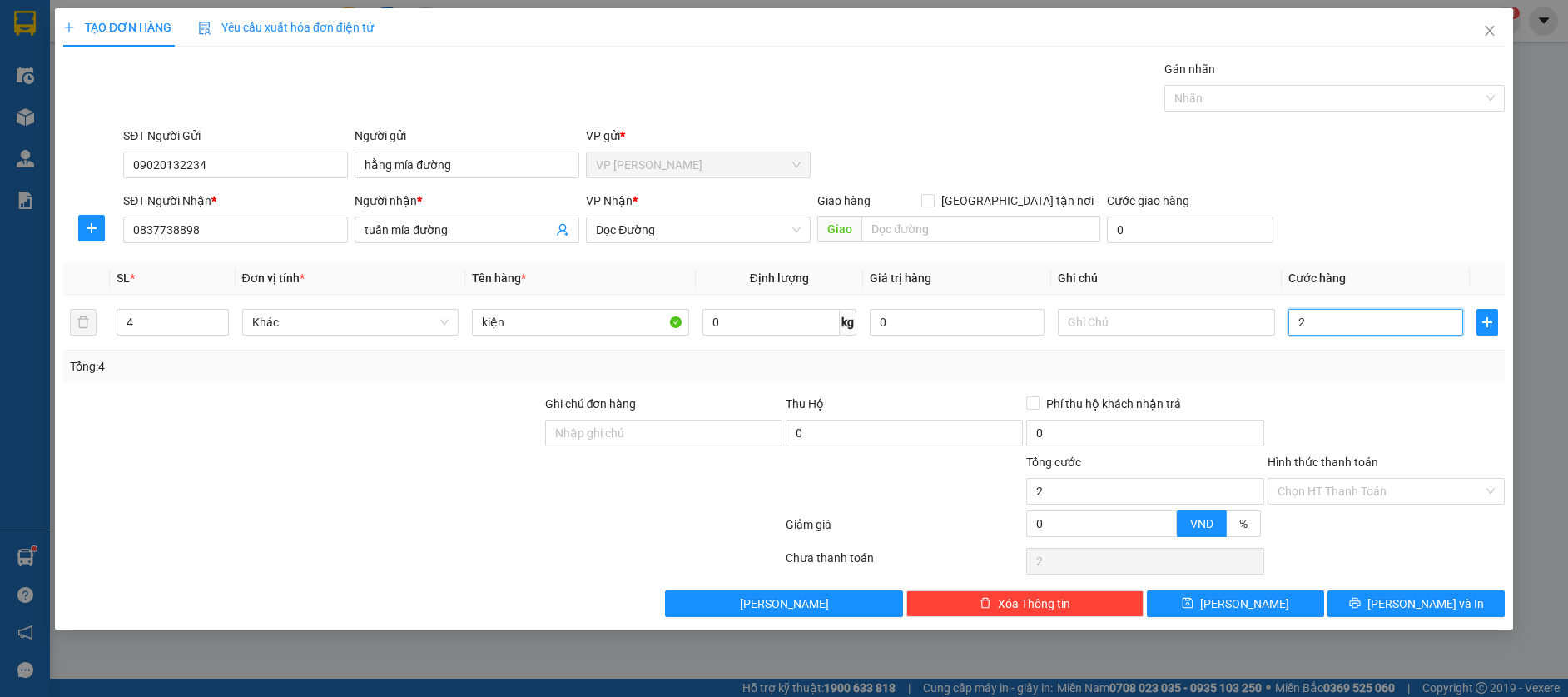
type input "20"
type input "200"
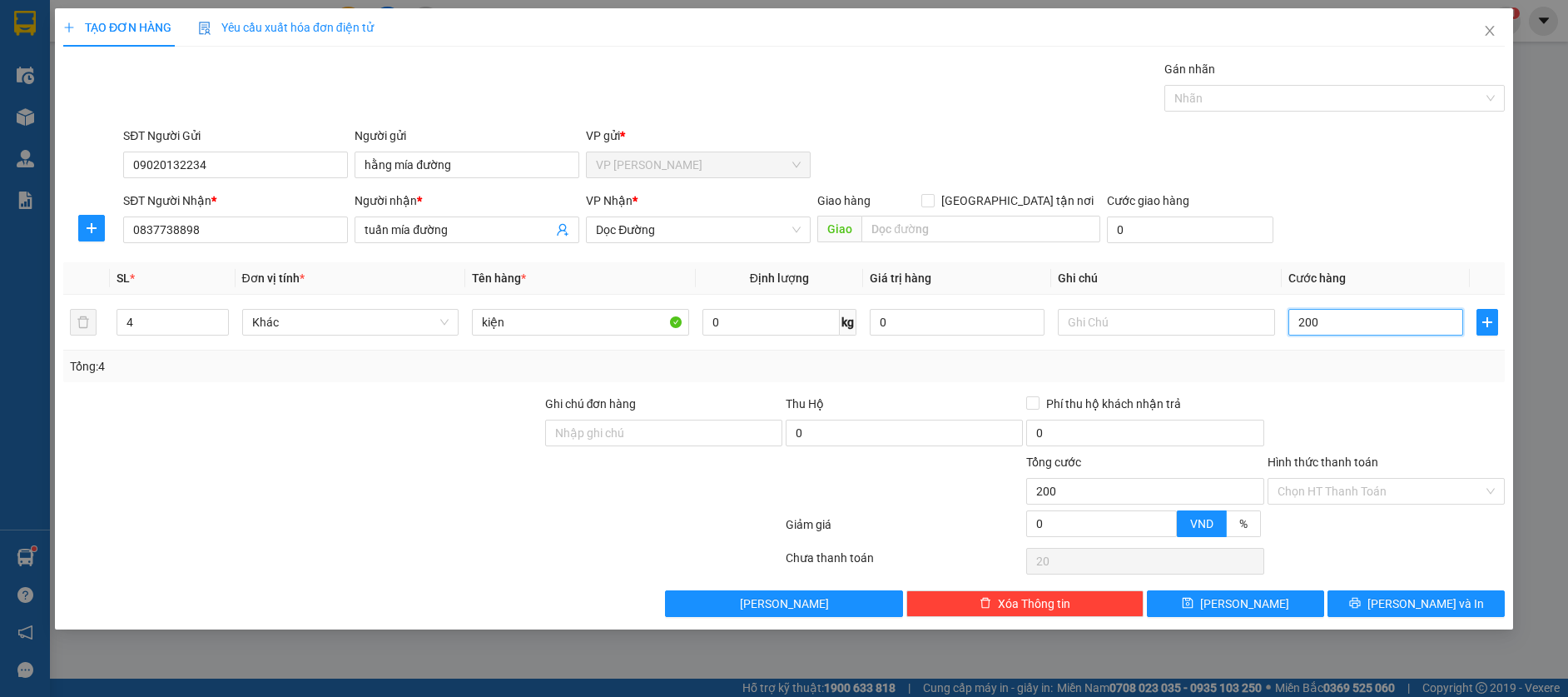
type input "200"
click at [1421, 226] on div "SĐT Người Nhận * 0837738898 Người nhận * tuấn mía đường VP Nhận * Dọc Đường Gia…" at bounding box center [813, 221] width 1388 height 58
type input "200.000"
click at [1391, 497] on input "Hình thức thanh toán" at bounding box center [1380, 491] width 206 height 25
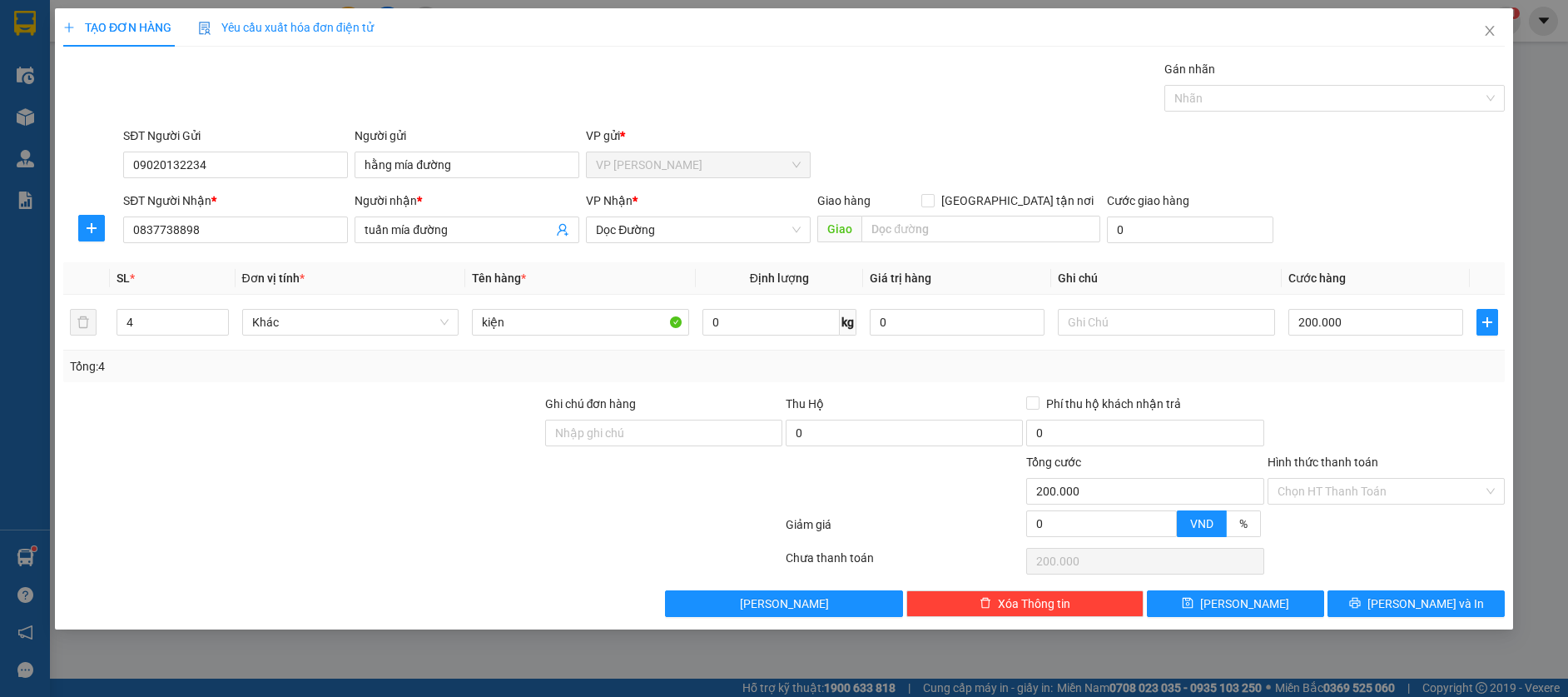
drag, startPoint x: 1388, startPoint y: 510, endPoint x: 1385, endPoint y: 519, distance: 9.5
click at [1387, 512] on div "Transit Pickup Surcharge Ids Transit Deliver Surcharge Ids Transit Deliver Surc…" at bounding box center [784, 338] width 1442 height 557
click at [1413, 485] on input "Hình thức thanh toán" at bounding box center [1380, 491] width 206 height 25
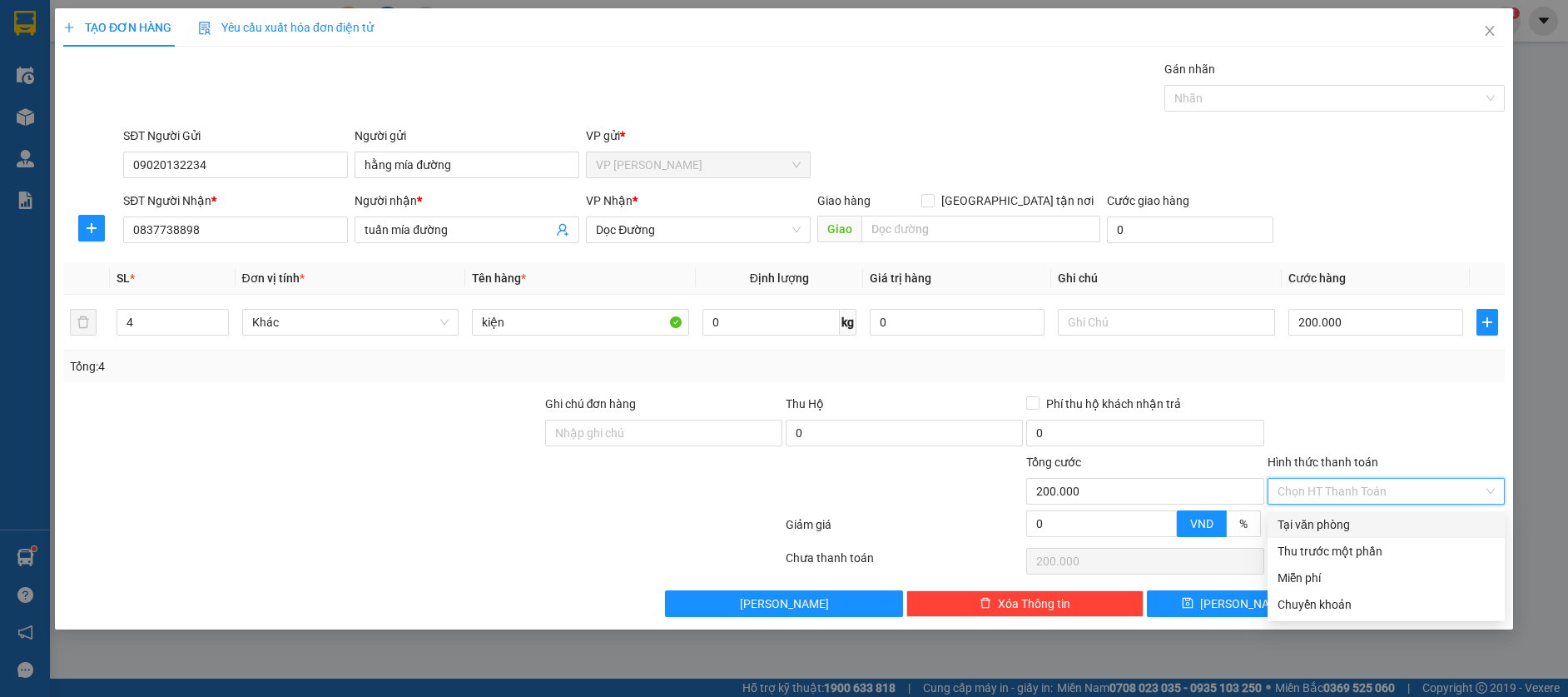
click at [1385, 525] on div "Tại văn phòng" at bounding box center [1385, 524] width 217 height 18
type input "0"
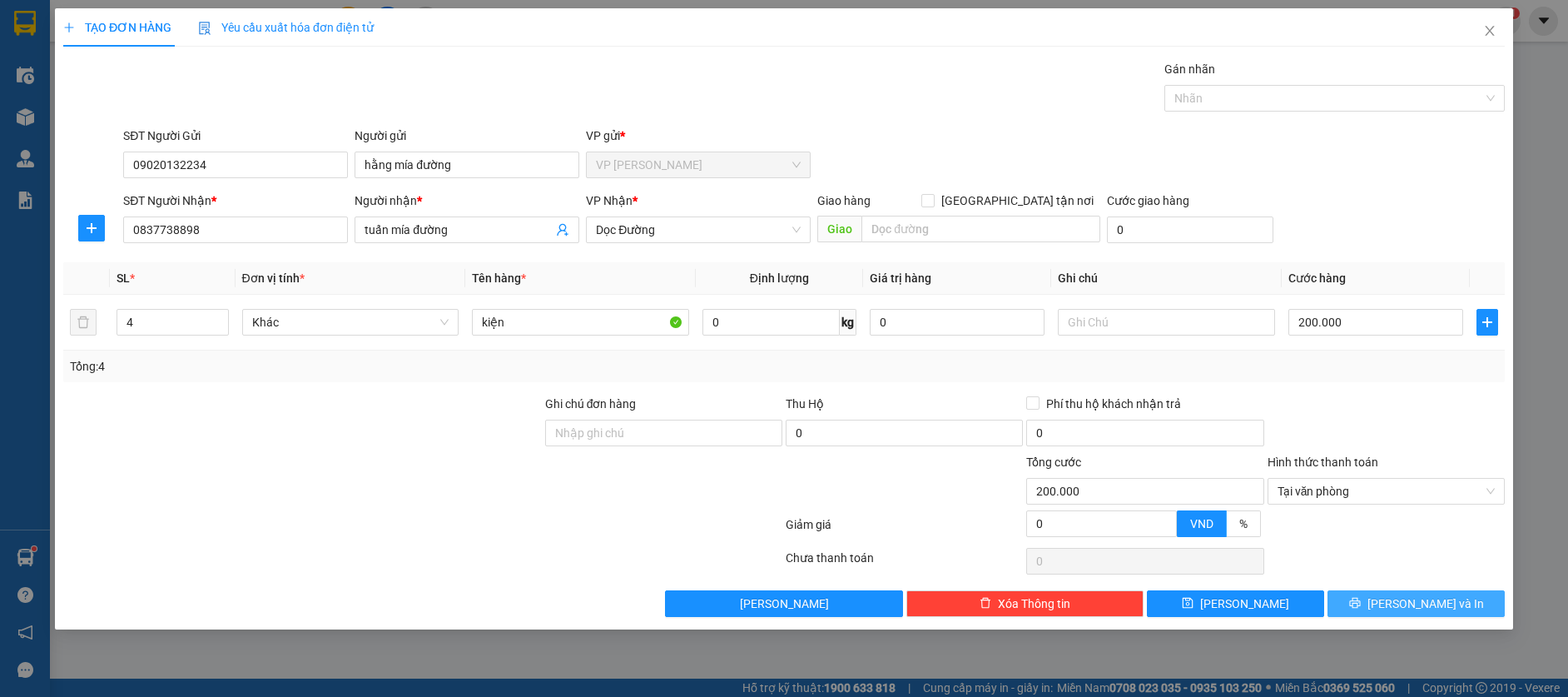
click at [1374, 591] on div "Transit Pickup Surcharge Ids Transit Deliver Surcharge Ids Transit Deliver Surc…" at bounding box center [784, 338] width 1442 height 557
click at [1377, 598] on button "[PERSON_NAME] và In" at bounding box center [1416, 604] width 177 height 26
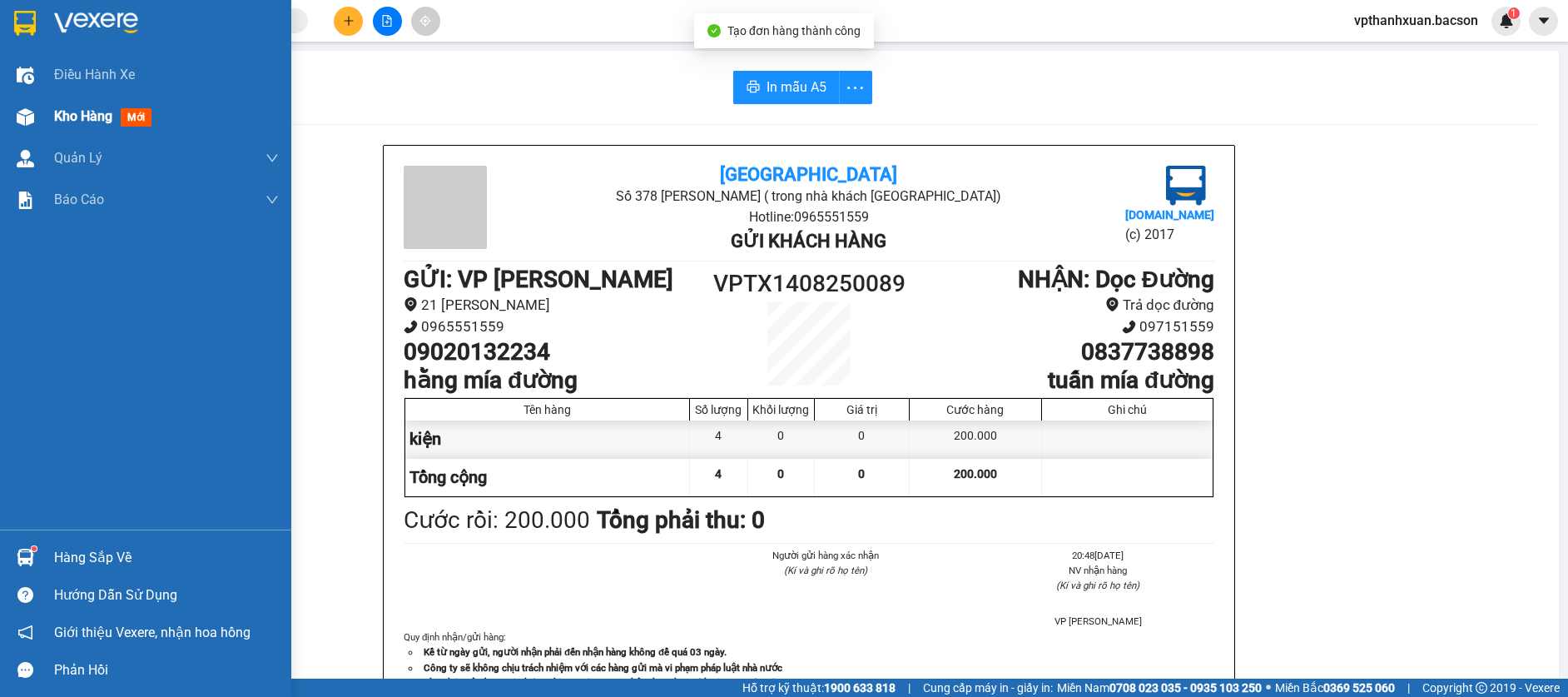
click at [129, 117] on span "mới" at bounding box center [135, 117] width 31 height 18
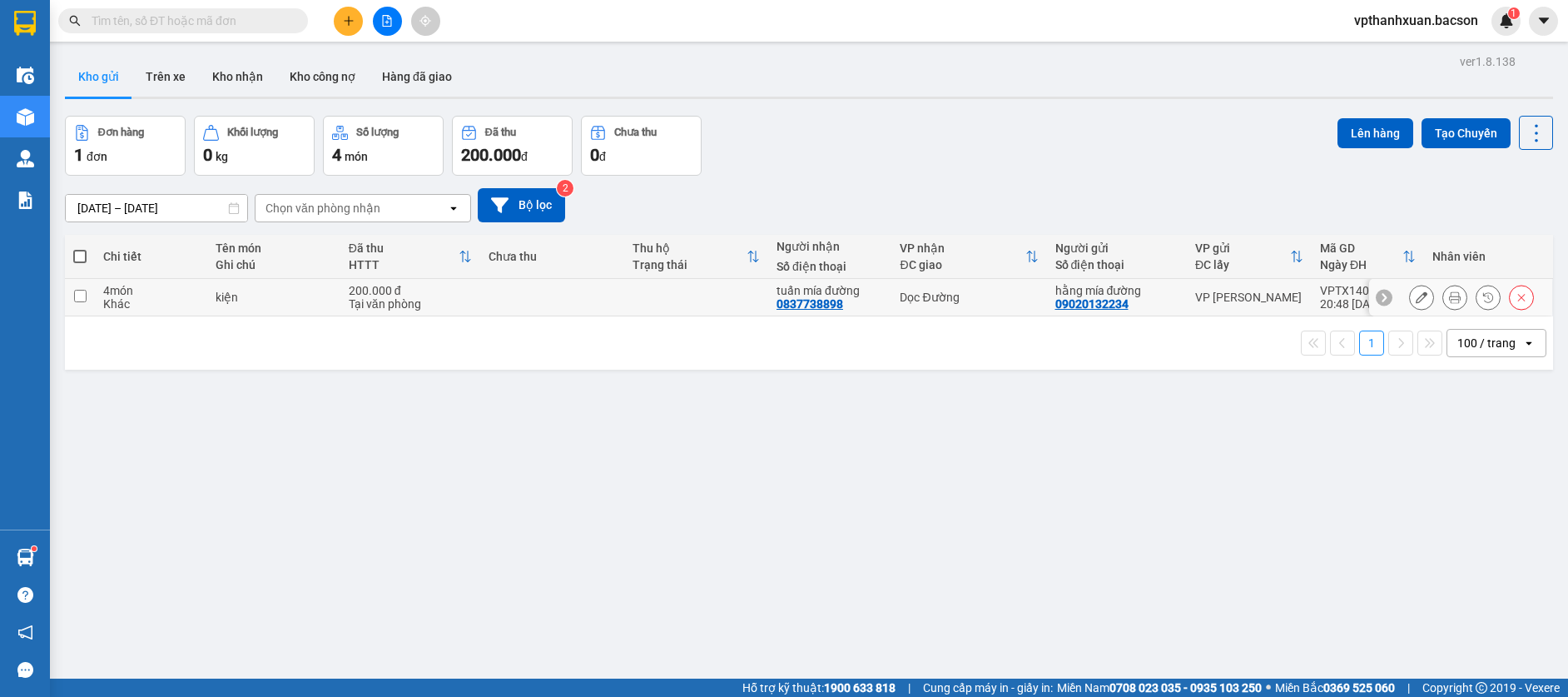
click at [735, 291] on td at bounding box center [696, 297] width 144 height 38
checkbox input "true"
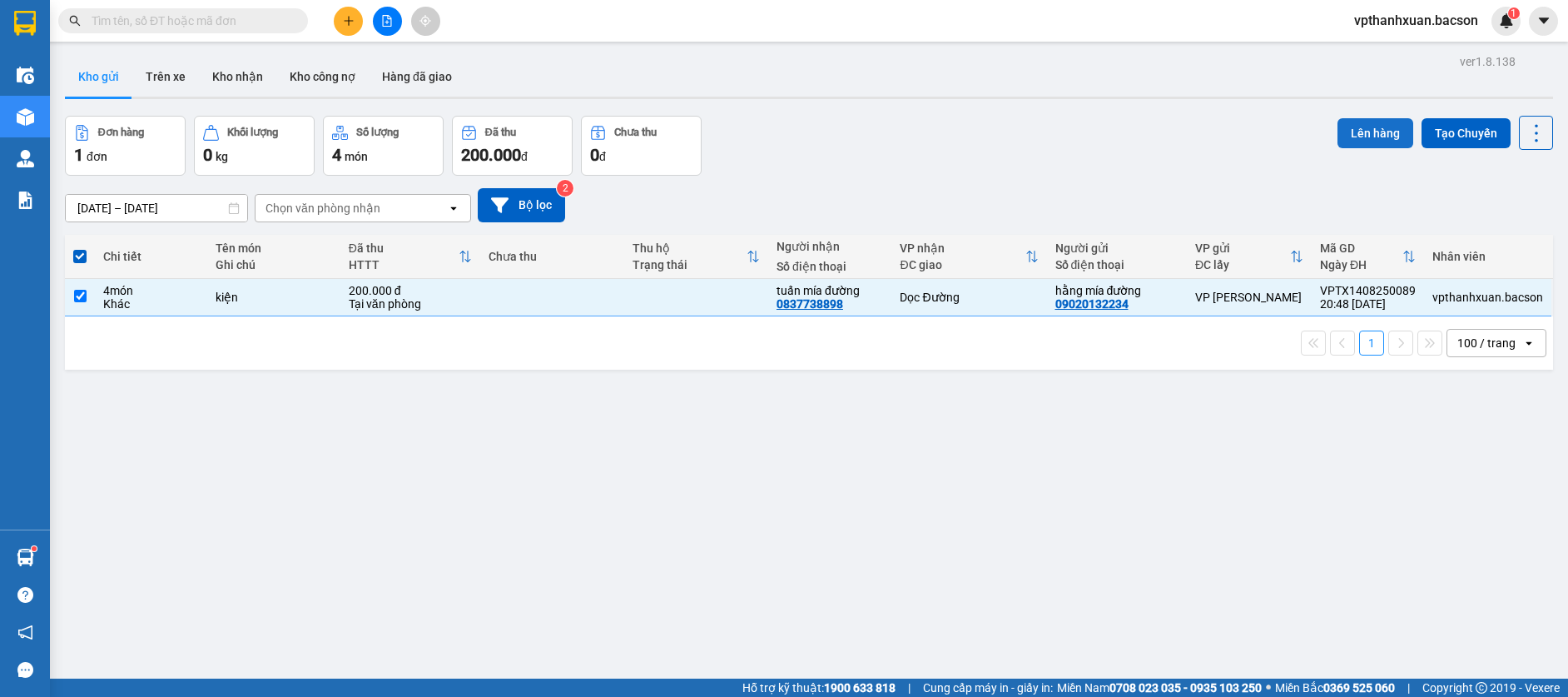
click at [1392, 126] on button "Lên hàng" at bounding box center [1375, 134] width 76 height 30
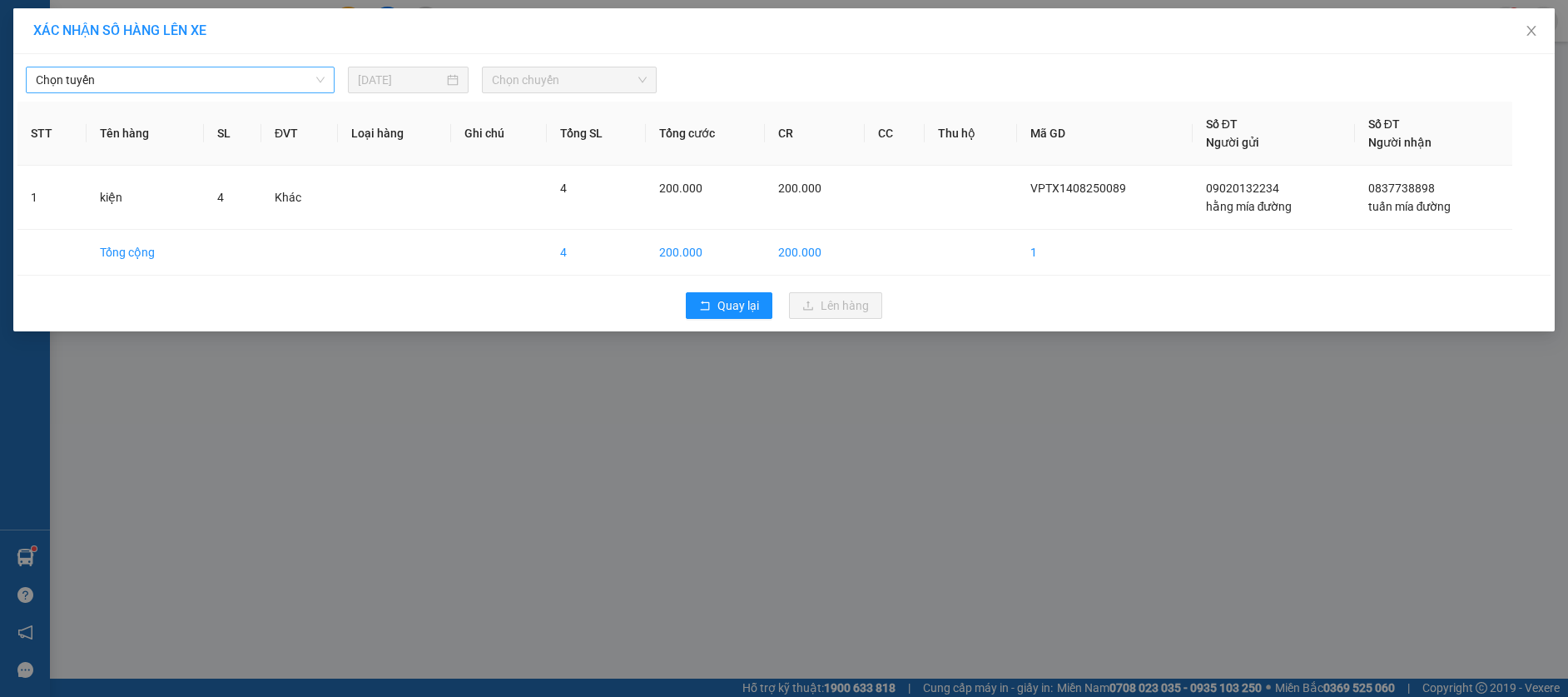
click at [189, 83] on span "Chọn tuyến" at bounding box center [180, 80] width 289 height 25
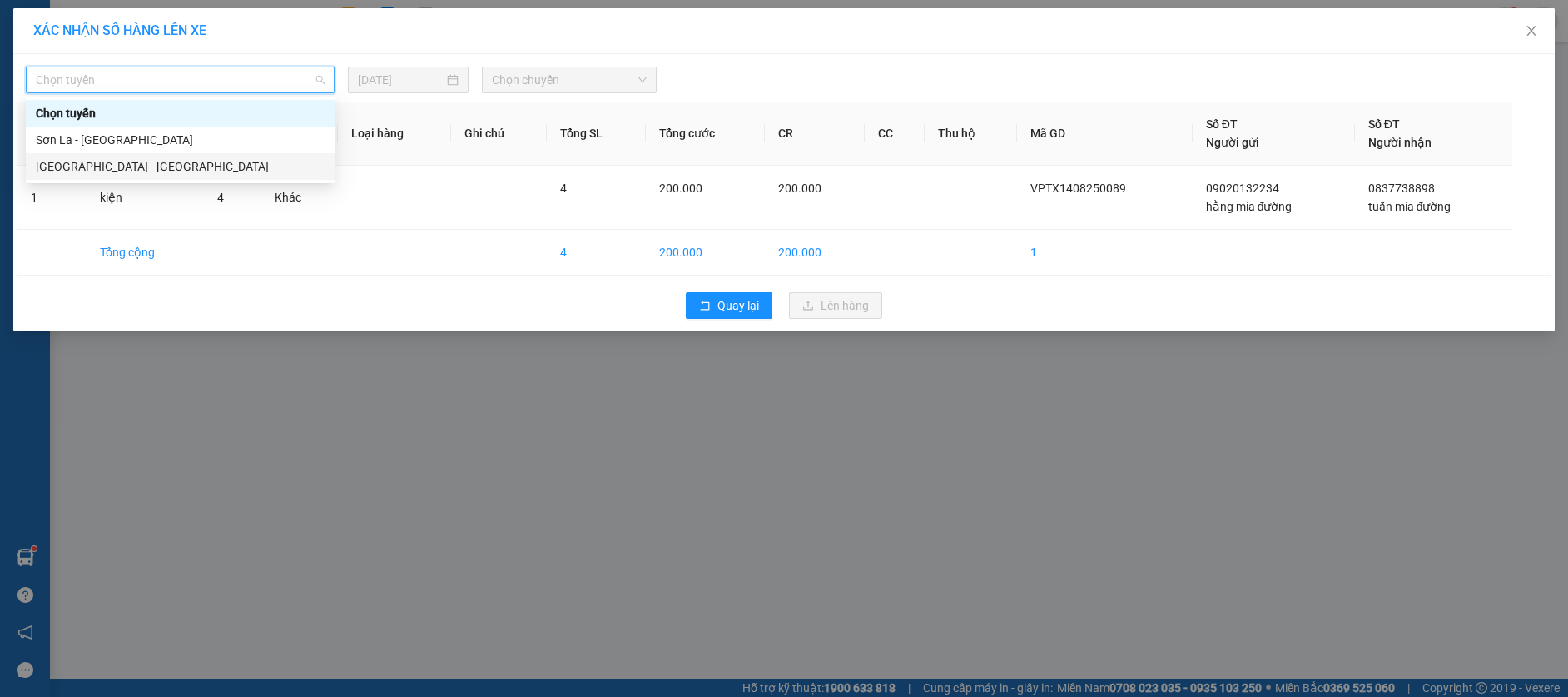
click at [148, 156] on div "[GEOGRAPHIC_DATA] - [GEOGRAPHIC_DATA]" at bounding box center [179, 166] width 308 height 26
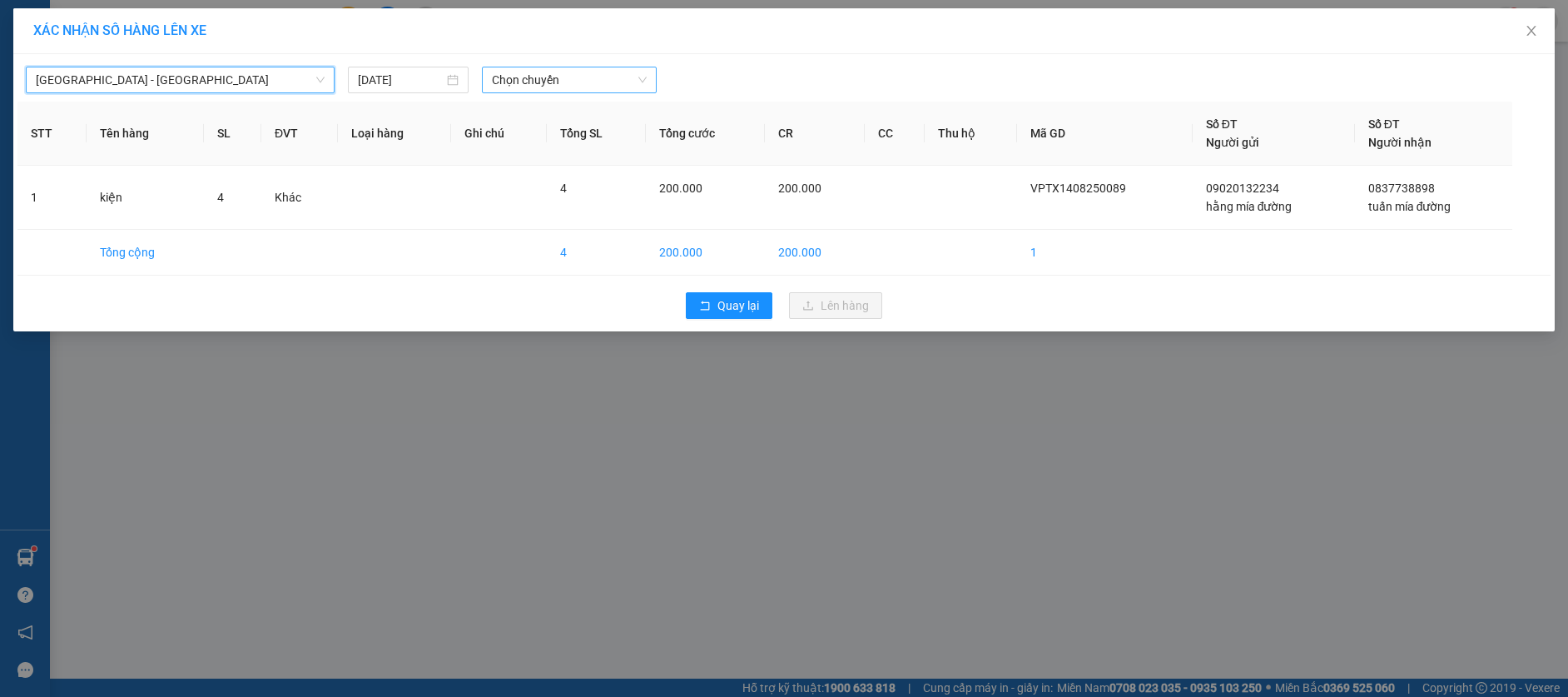
click at [576, 86] on span "Chọn chuyến" at bounding box center [569, 80] width 155 height 25
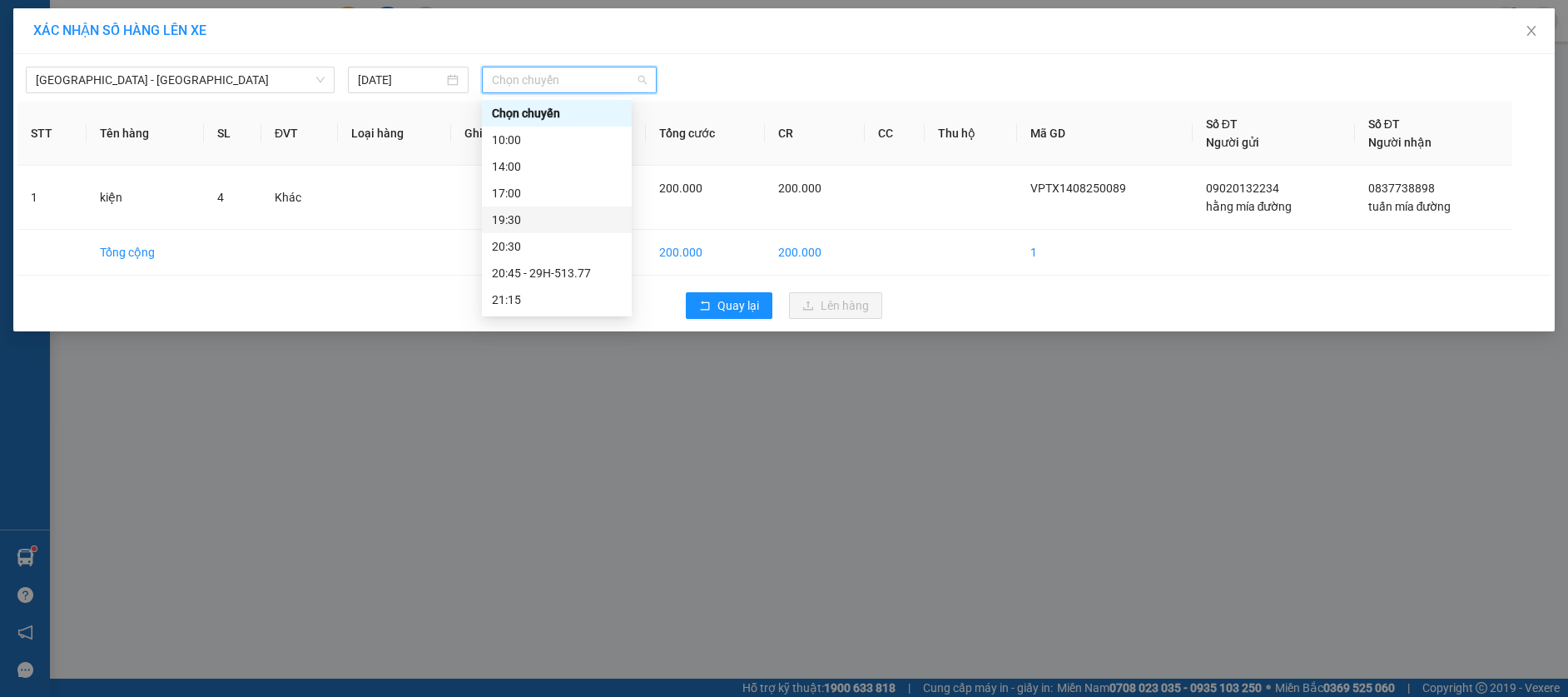
scroll to position [54, 0]
click at [589, 214] on div "20:45 - 29H-513.77" at bounding box center [557, 220] width 130 height 18
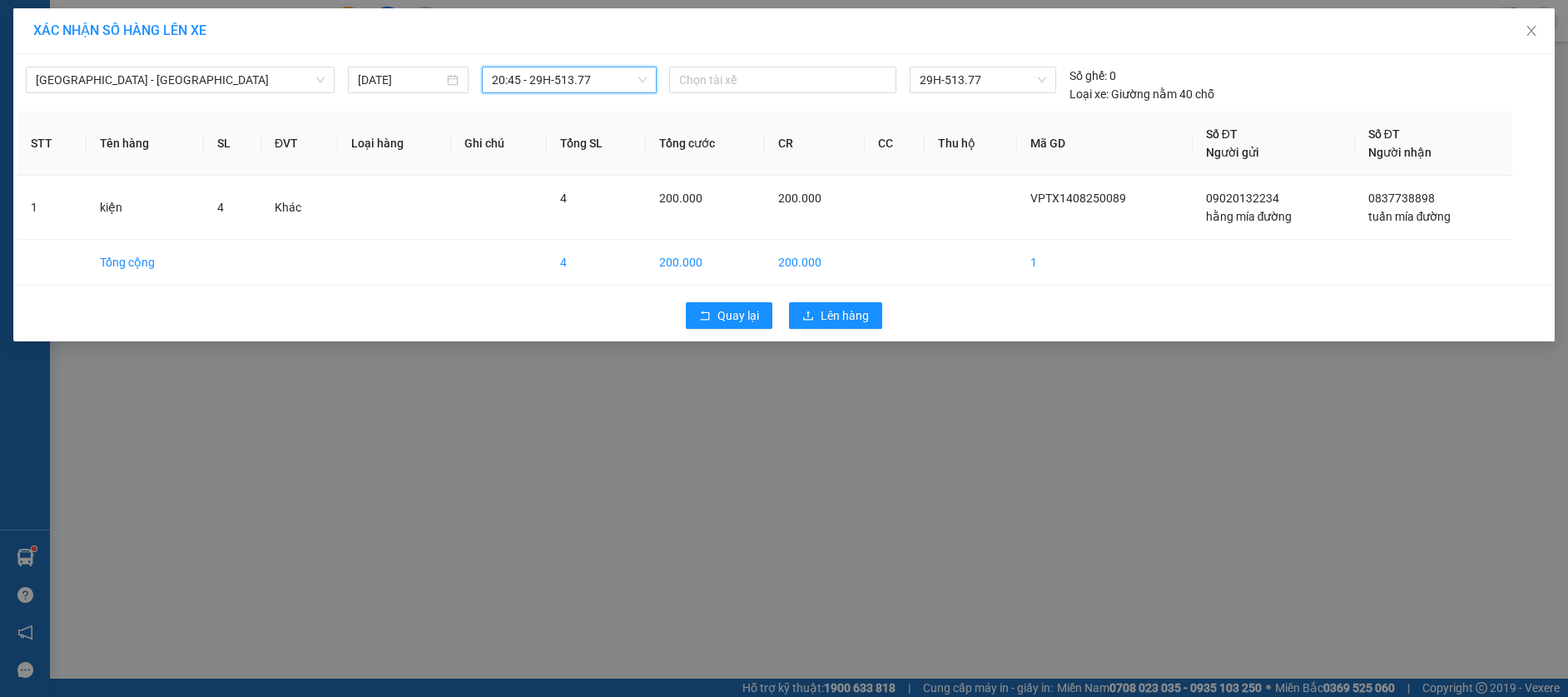
drag, startPoint x: 529, startPoint y: 82, endPoint x: 546, endPoint y: 114, distance: 36.2
click at [530, 86] on span "20:45 - 29H-513.77" at bounding box center [569, 80] width 155 height 25
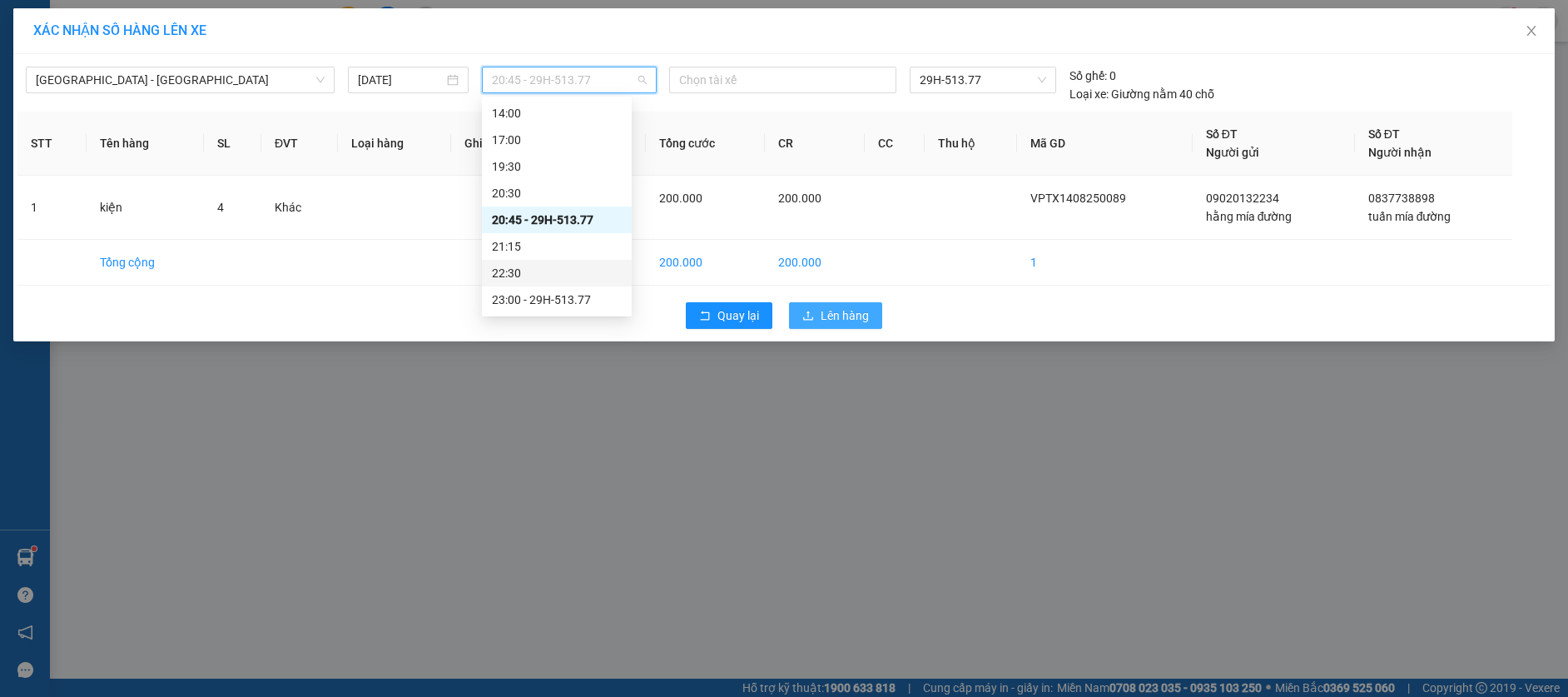
click at [809, 315] on icon "upload" at bounding box center [807, 315] width 10 height 9
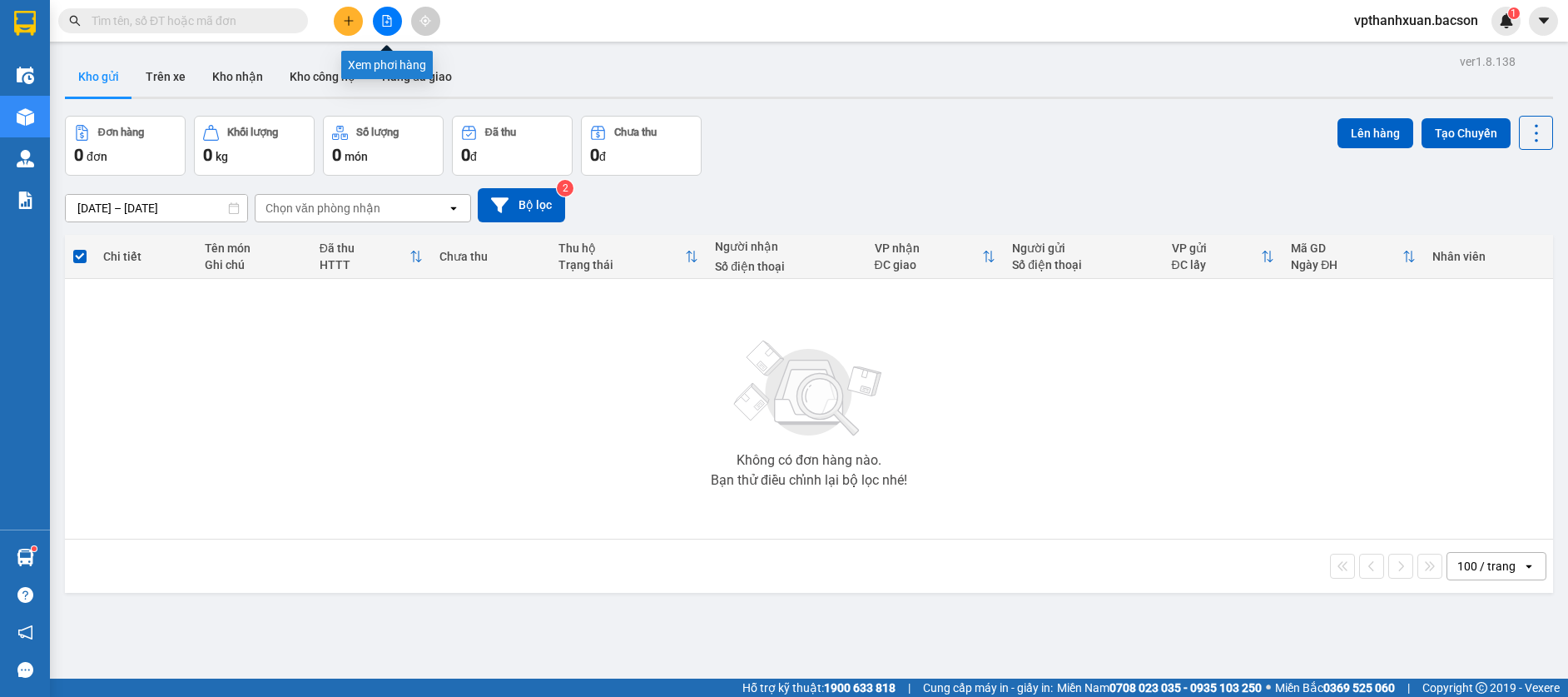
click at [389, 22] on icon "file-add" at bounding box center [387, 20] width 11 height 11
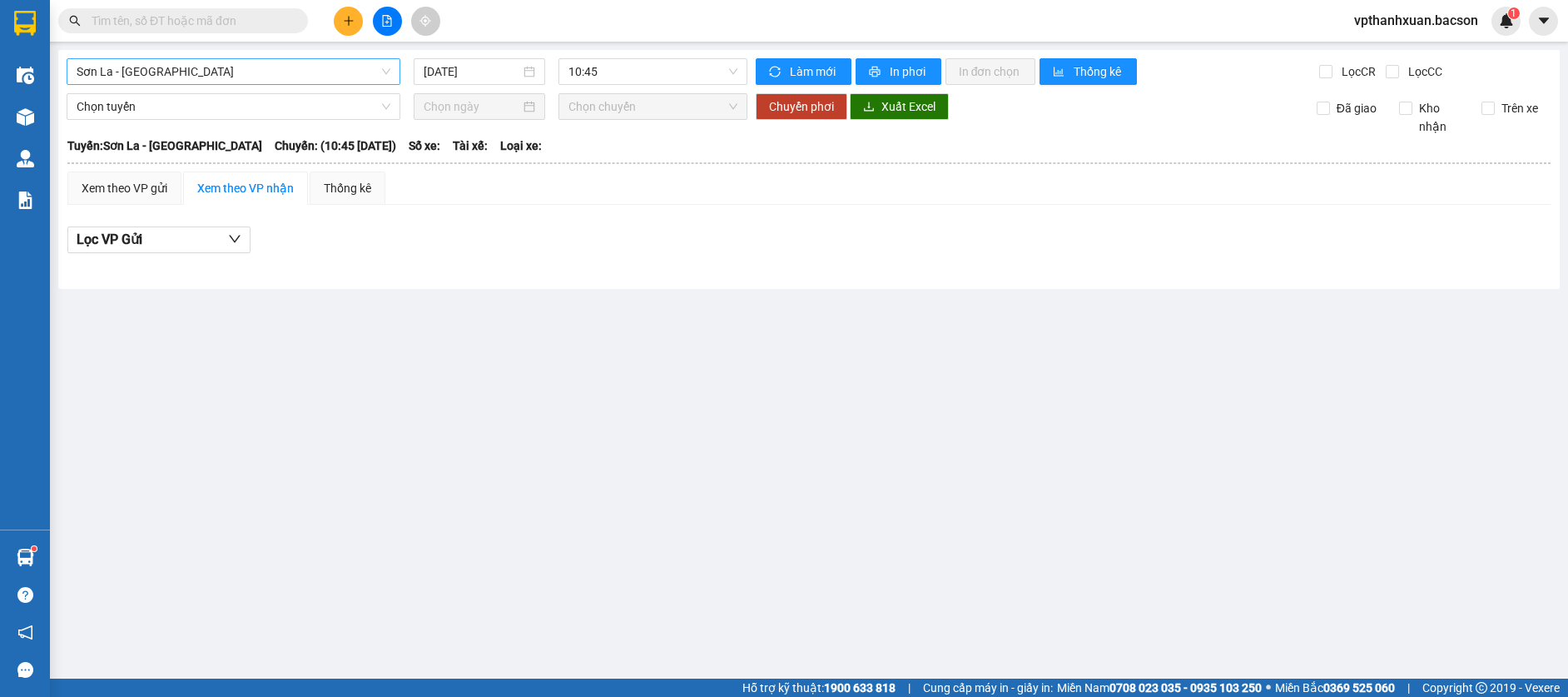
click at [235, 76] on span "Sơn La - [GEOGRAPHIC_DATA]" at bounding box center [233, 71] width 314 height 25
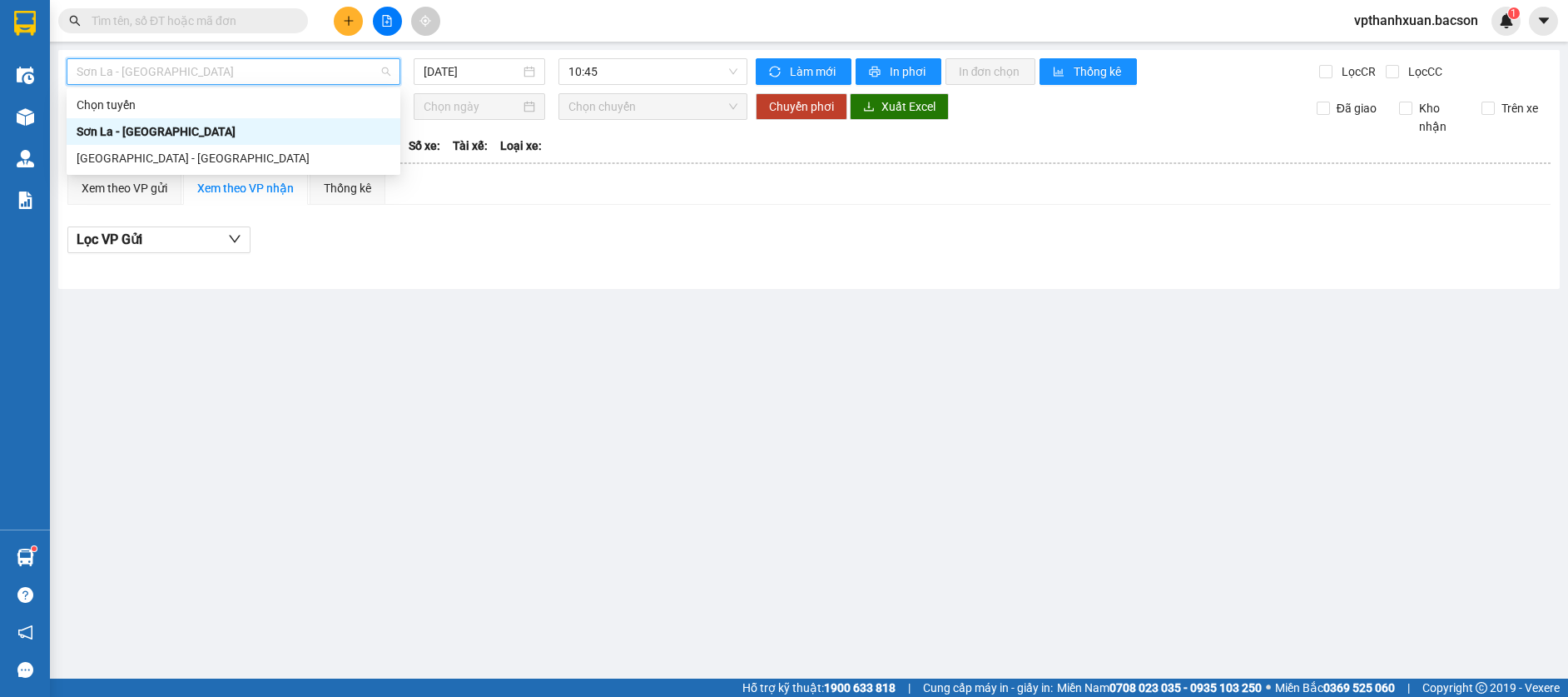
click at [199, 149] on div "[GEOGRAPHIC_DATA] - [GEOGRAPHIC_DATA]" at bounding box center [234, 158] width 334 height 26
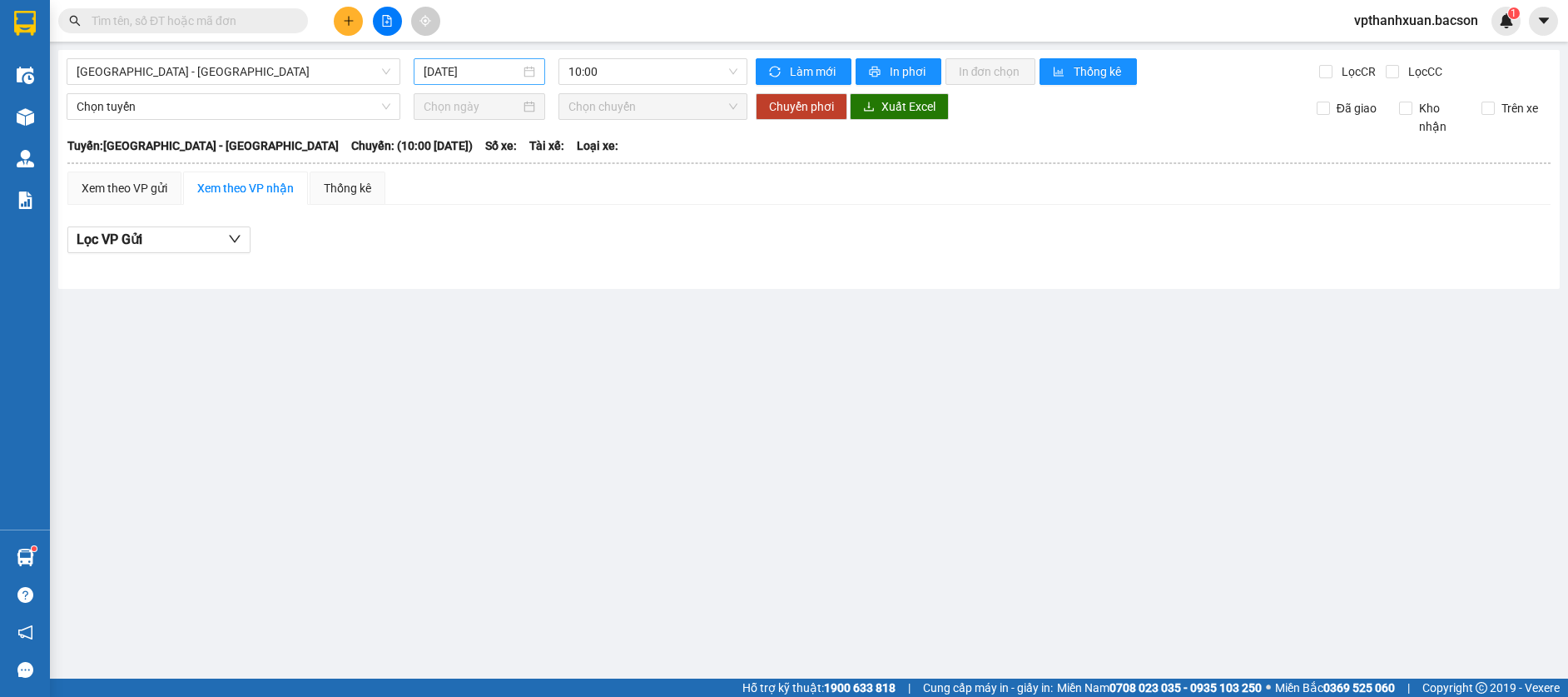
click at [500, 83] on div "[DATE]" at bounding box center [480, 71] width 132 height 26
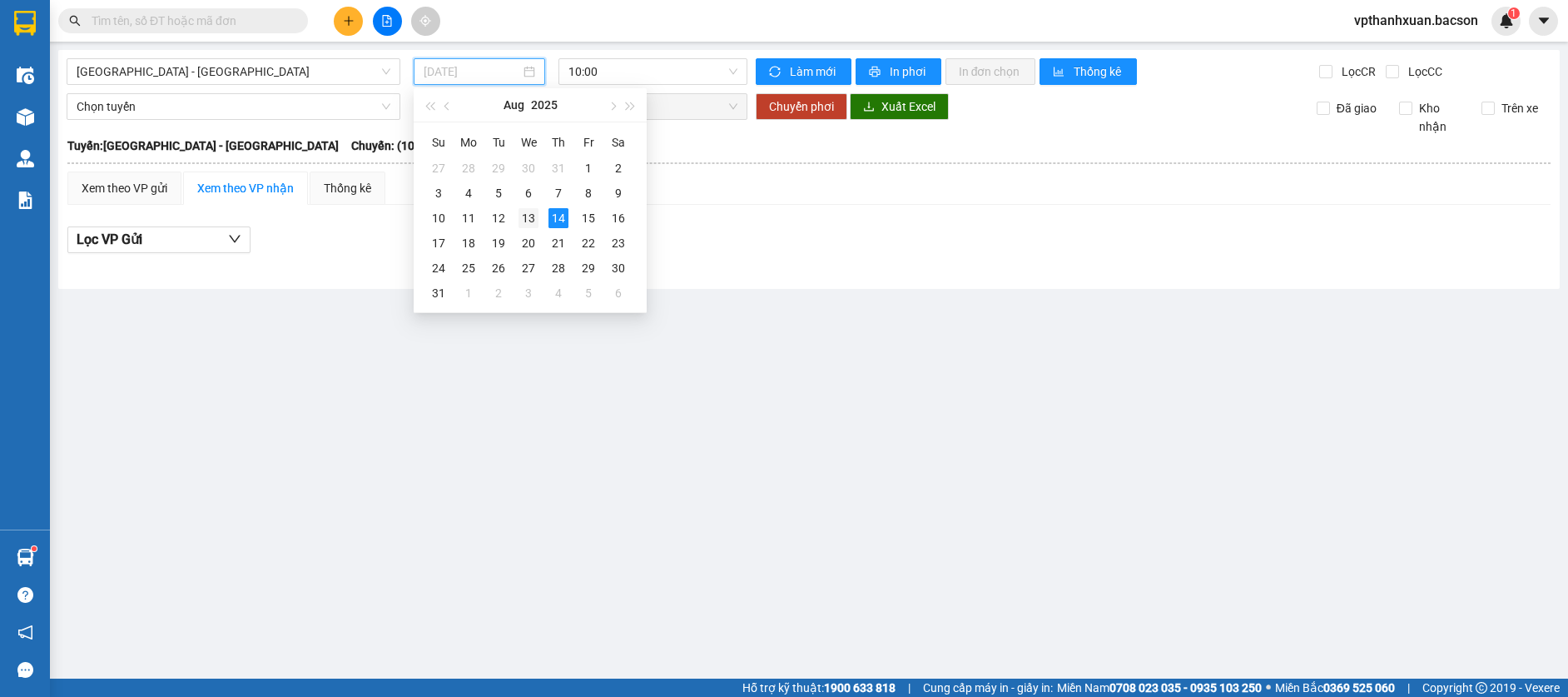
click at [529, 221] on div "13" at bounding box center [528, 218] width 20 height 20
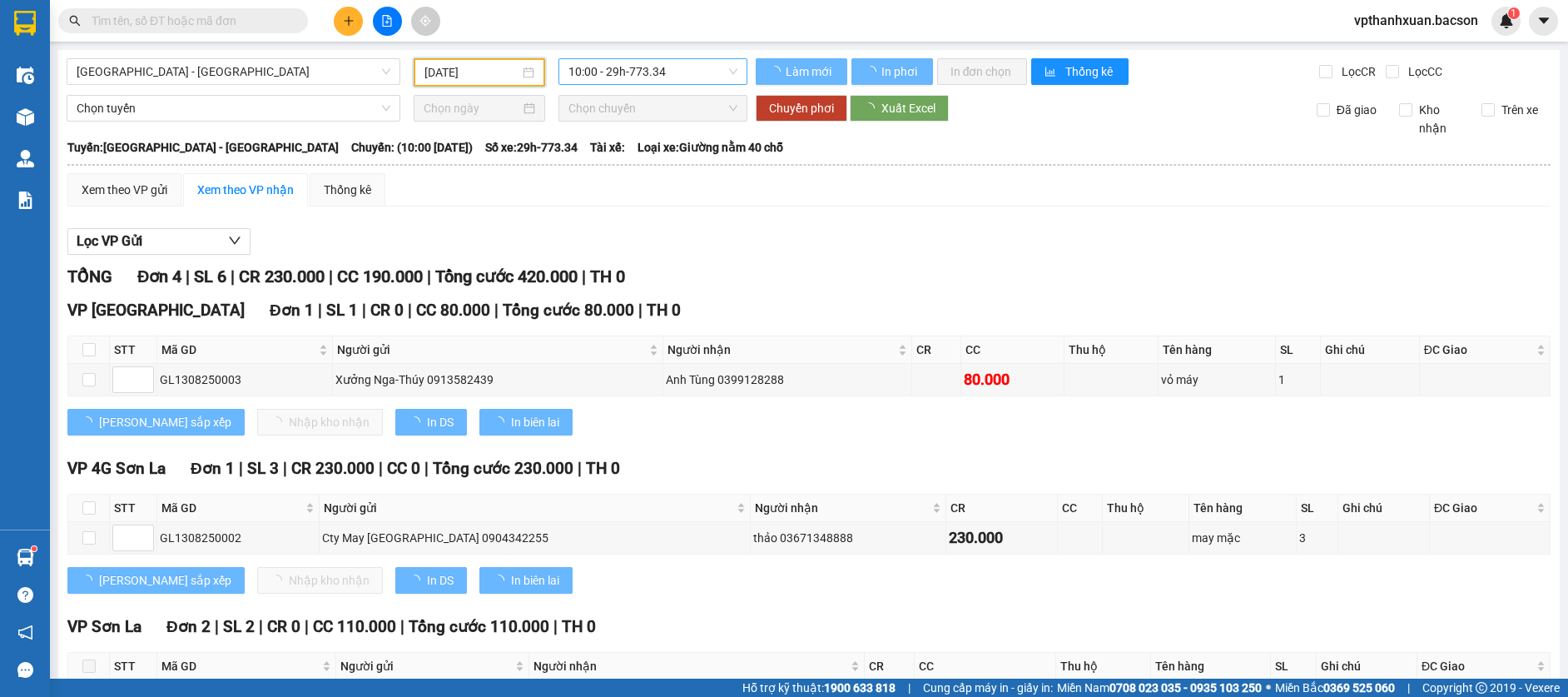
click at [660, 83] on span "10:00 - 29h-773.34" at bounding box center [653, 71] width 169 height 25
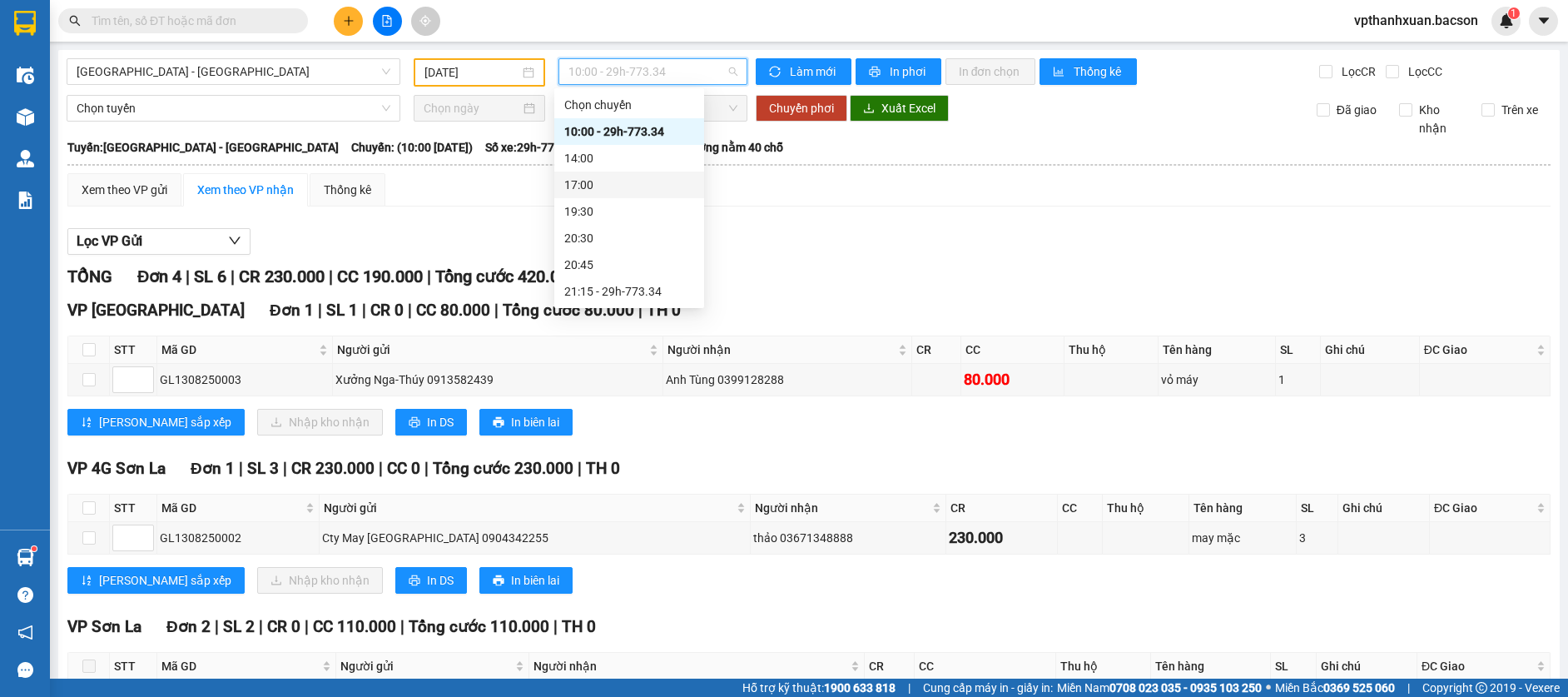
scroll to position [54, 0]
click at [647, 242] on div "21:15 - 29h-773.34" at bounding box center [629, 238] width 130 height 18
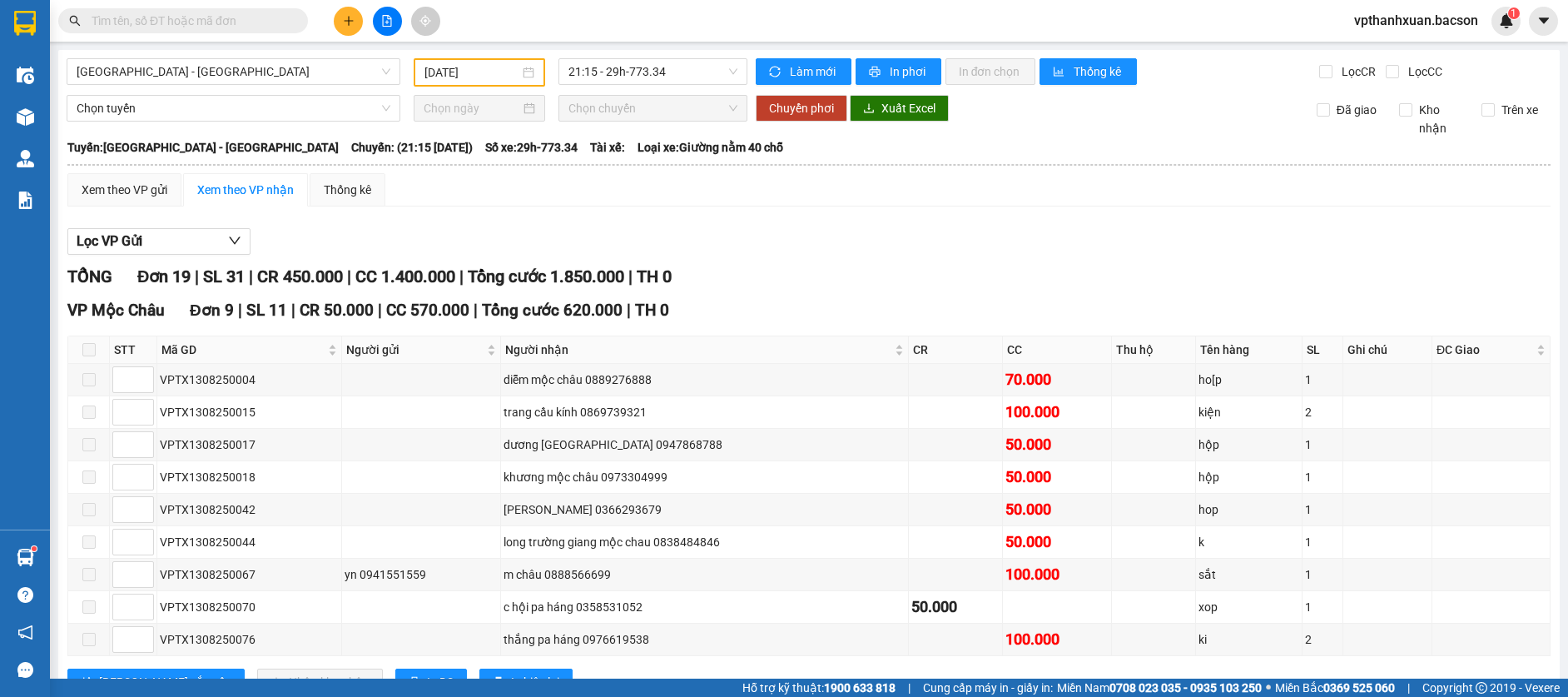
click at [522, 69] on div "[DATE]" at bounding box center [479, 72] width 110 height 18
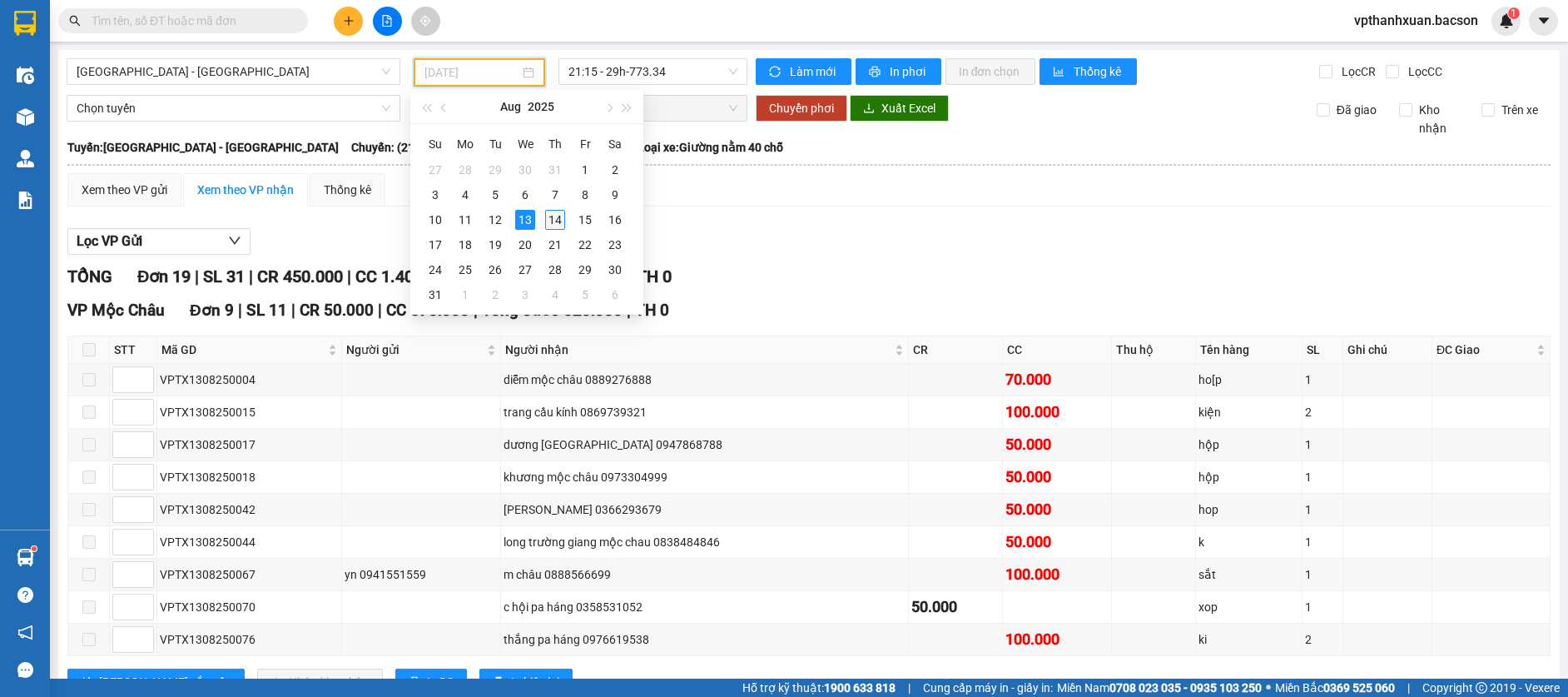
click at [552, 224] on div "14" at bounding box center [554, 220] width 20 height 20
type input "[DATE]"
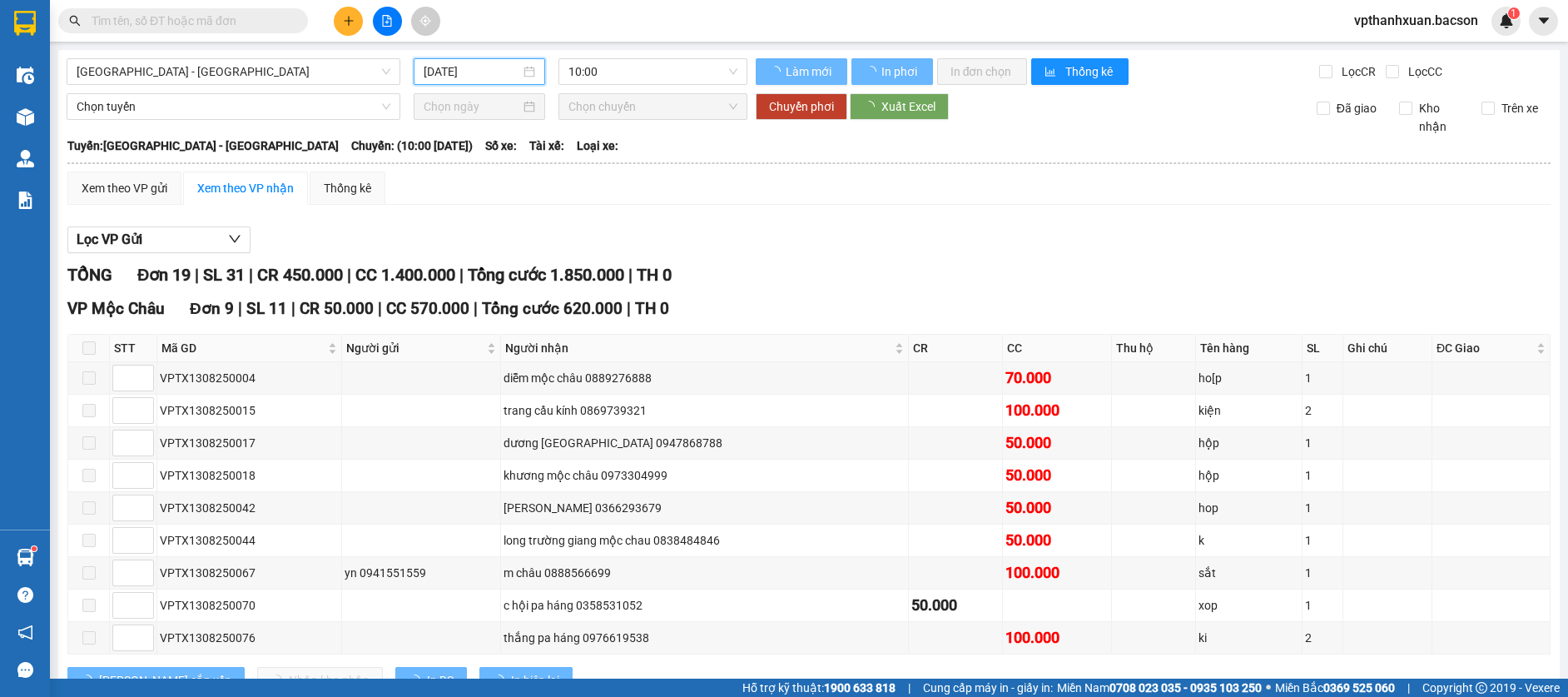
click at [652, 77] on span "10:00" at bounding box center [653, 71] width 169 height 25
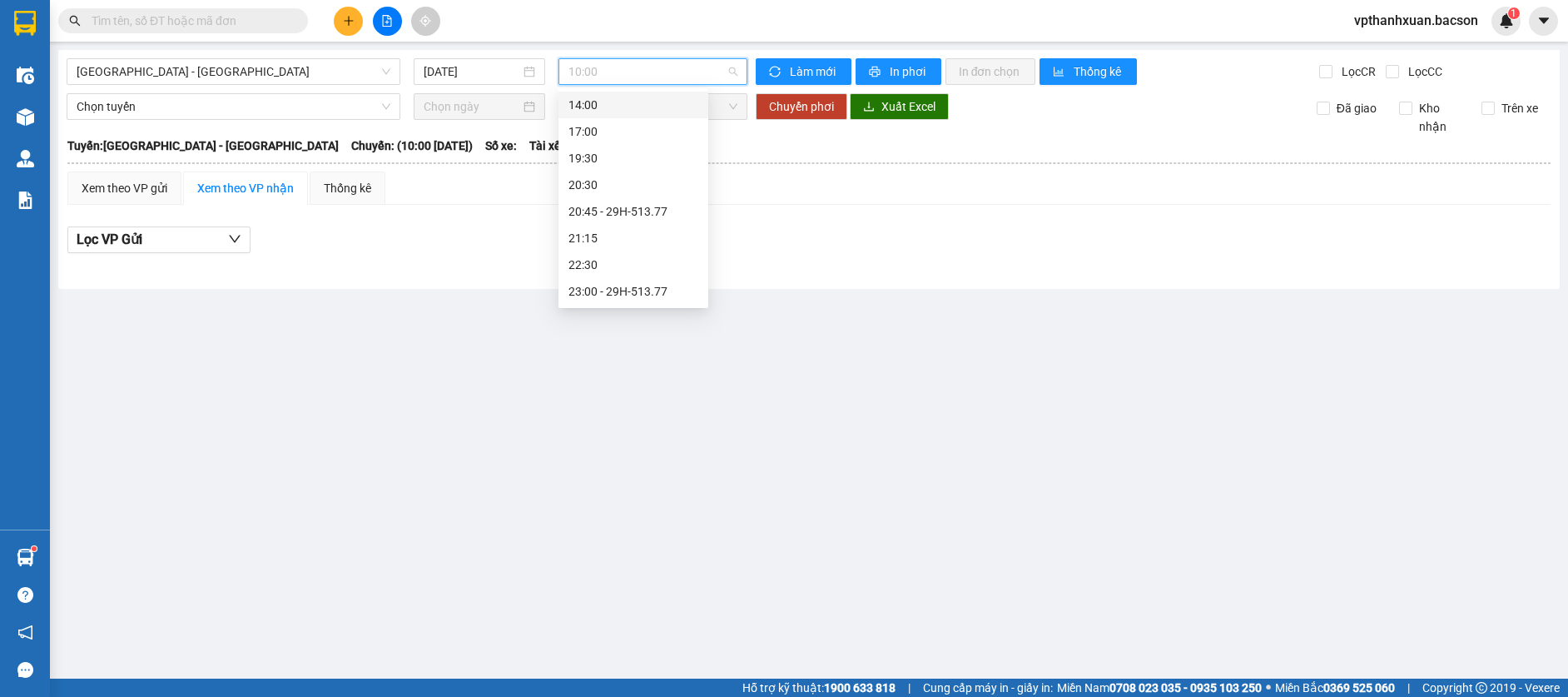
scroll to position [54, 0]
click at [667, 217] on div "20:45 - 29H-513.77" at bounding box center [633, 211] width 130 height 18
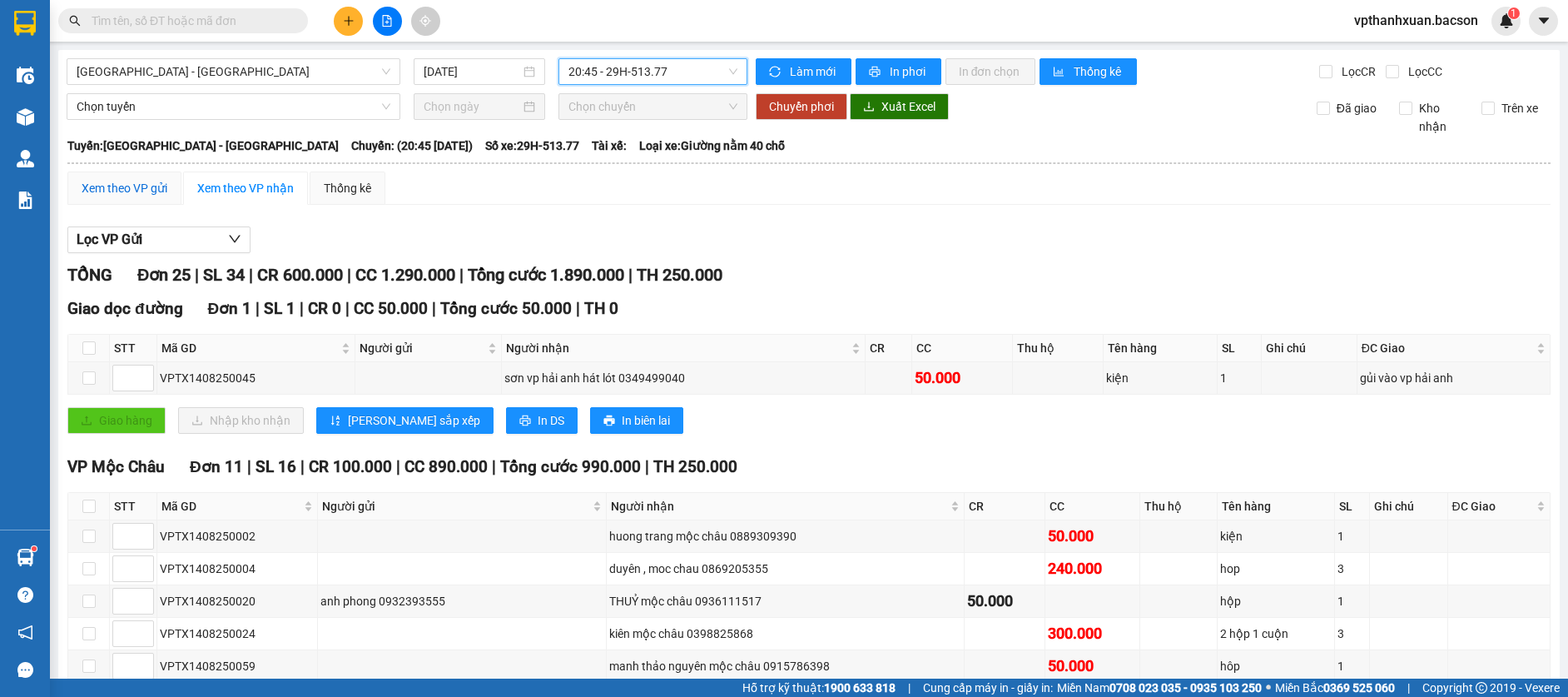
click at [155, 192] on div "Xem theo VP gửi" at bounding box center [125, 188] width 86 height 18
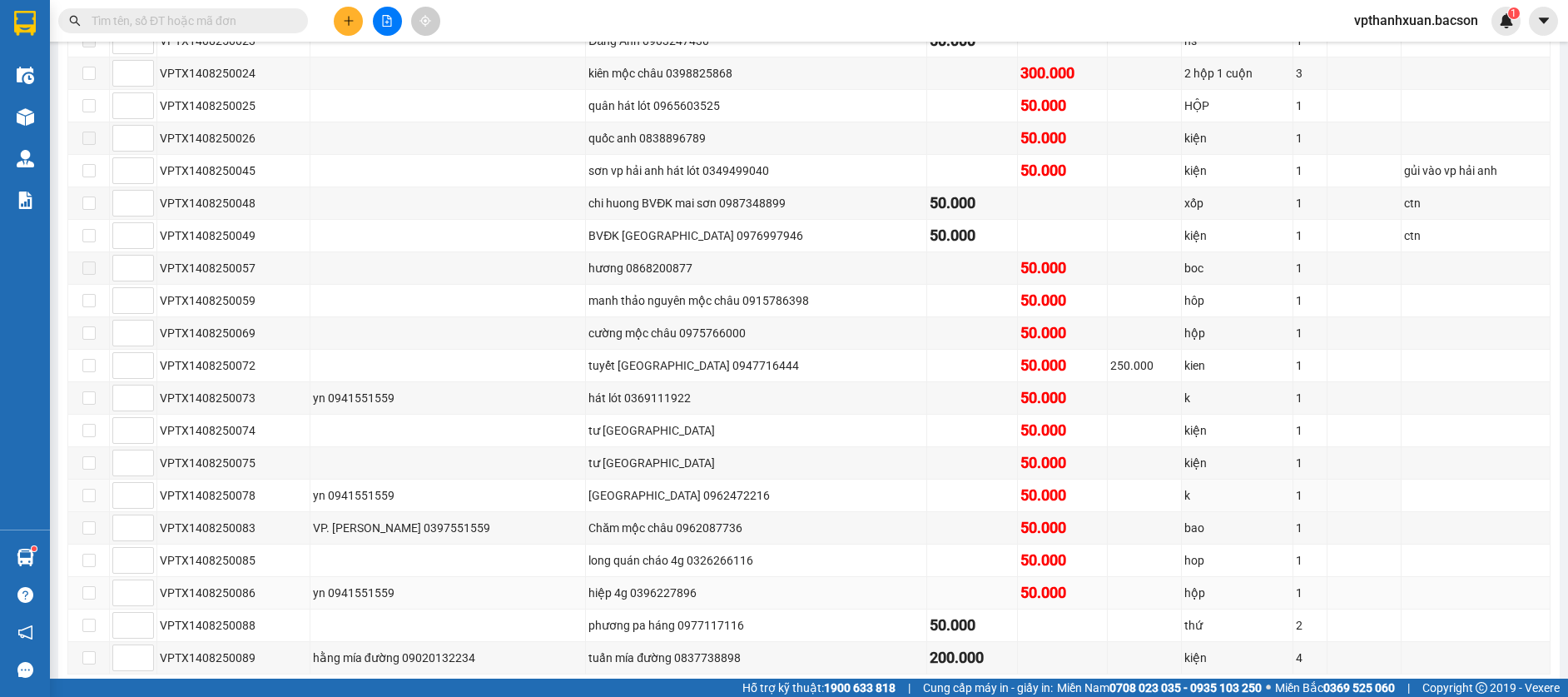
scroll to position [581, 0]
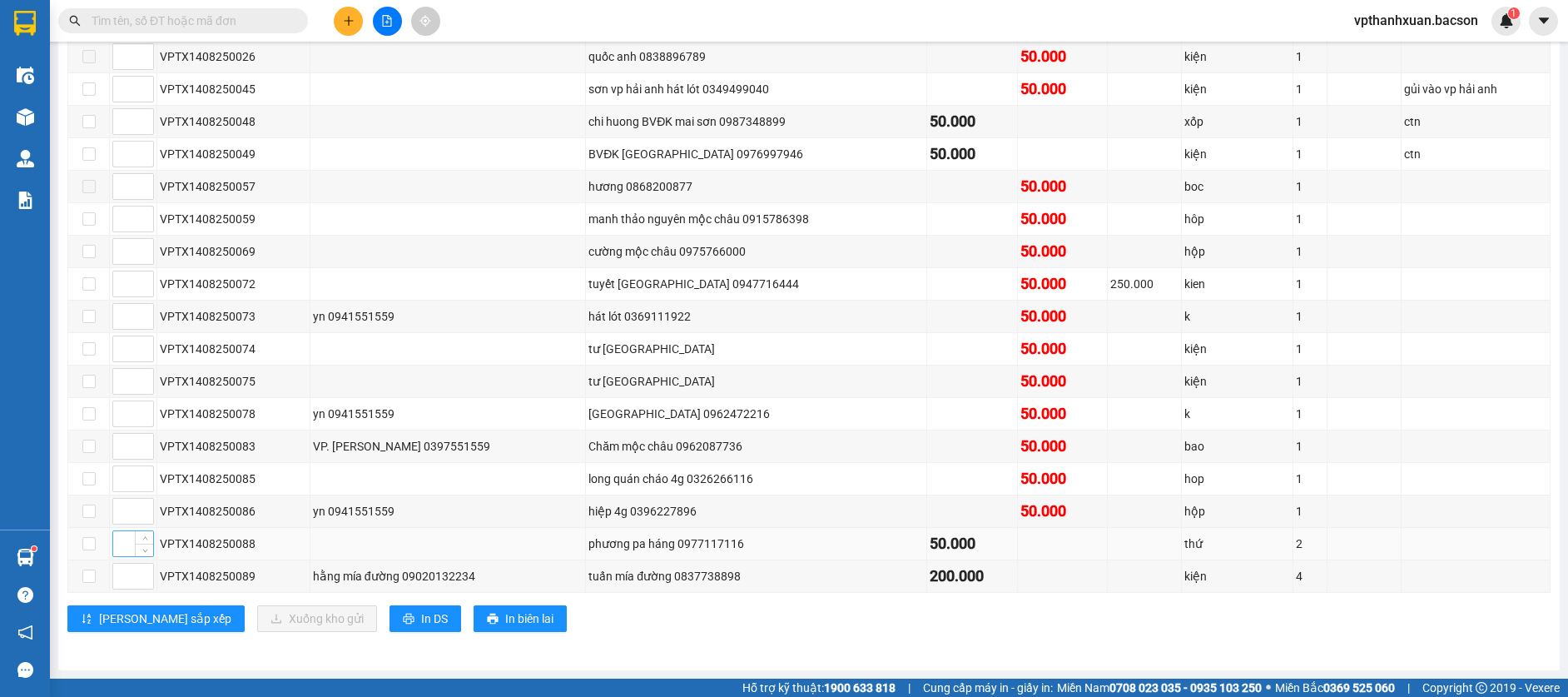
click at [118, 554] on input at bounding box center [133, 543] width 40 height 25
type input "1"
click at [125, 450] on input at bounding box center [133, 447] width 40 height 25
type input "1"
click at [132, 382] on input at bounding box center [133, 381] width 40 height 25
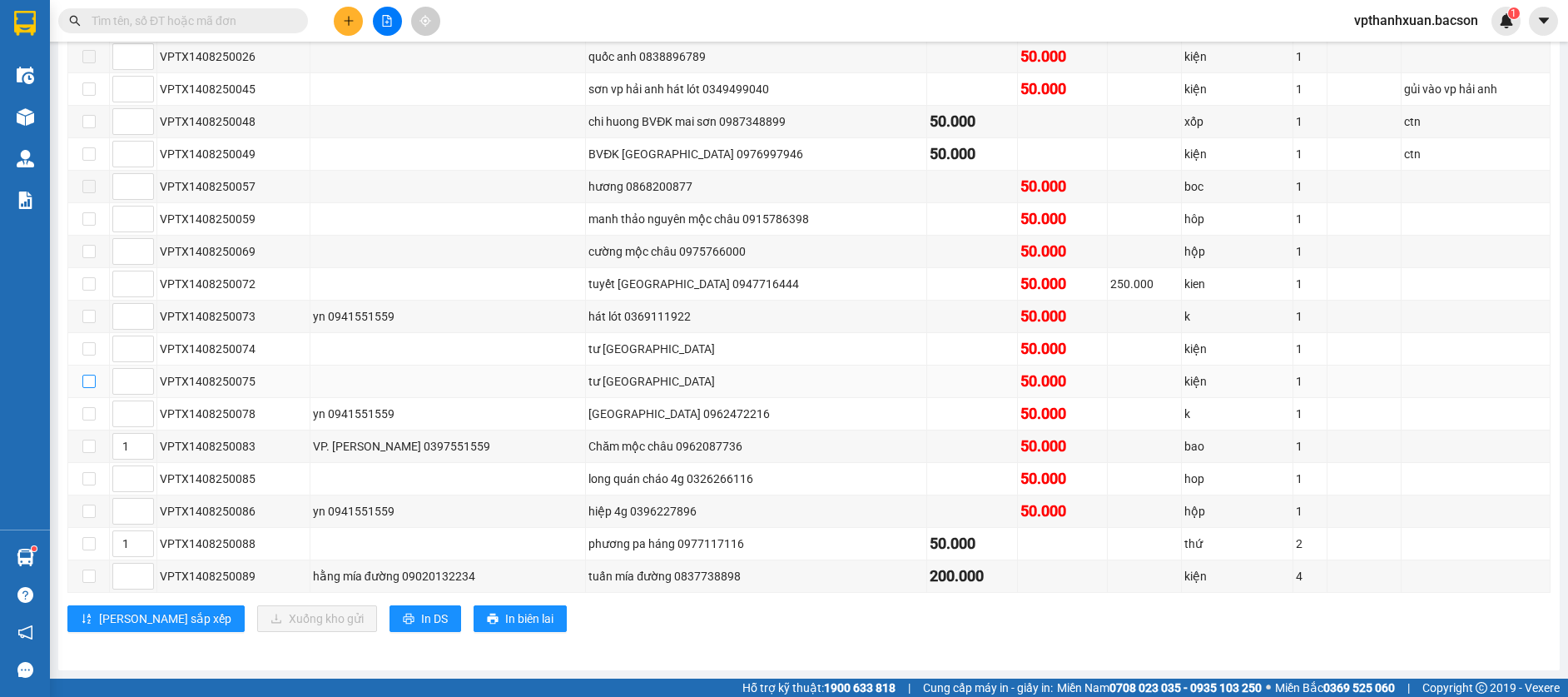
click at [87, 382] on input "checkbox" at bounding box center [89, 381] width 13 height 13
checkbox input "true"
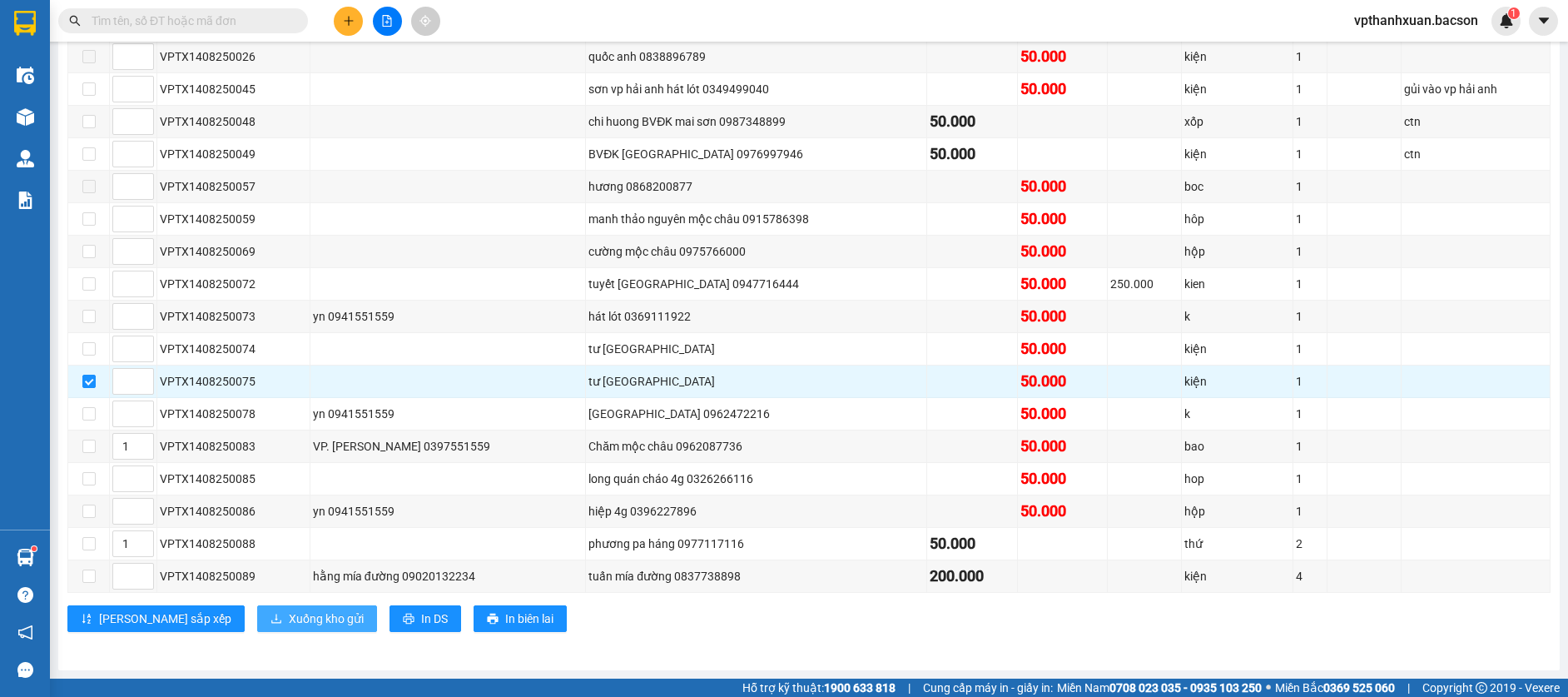
click at [289, 621] on span "Xuống kho gửi" at bounding box center [326, 618] width 75 height 18
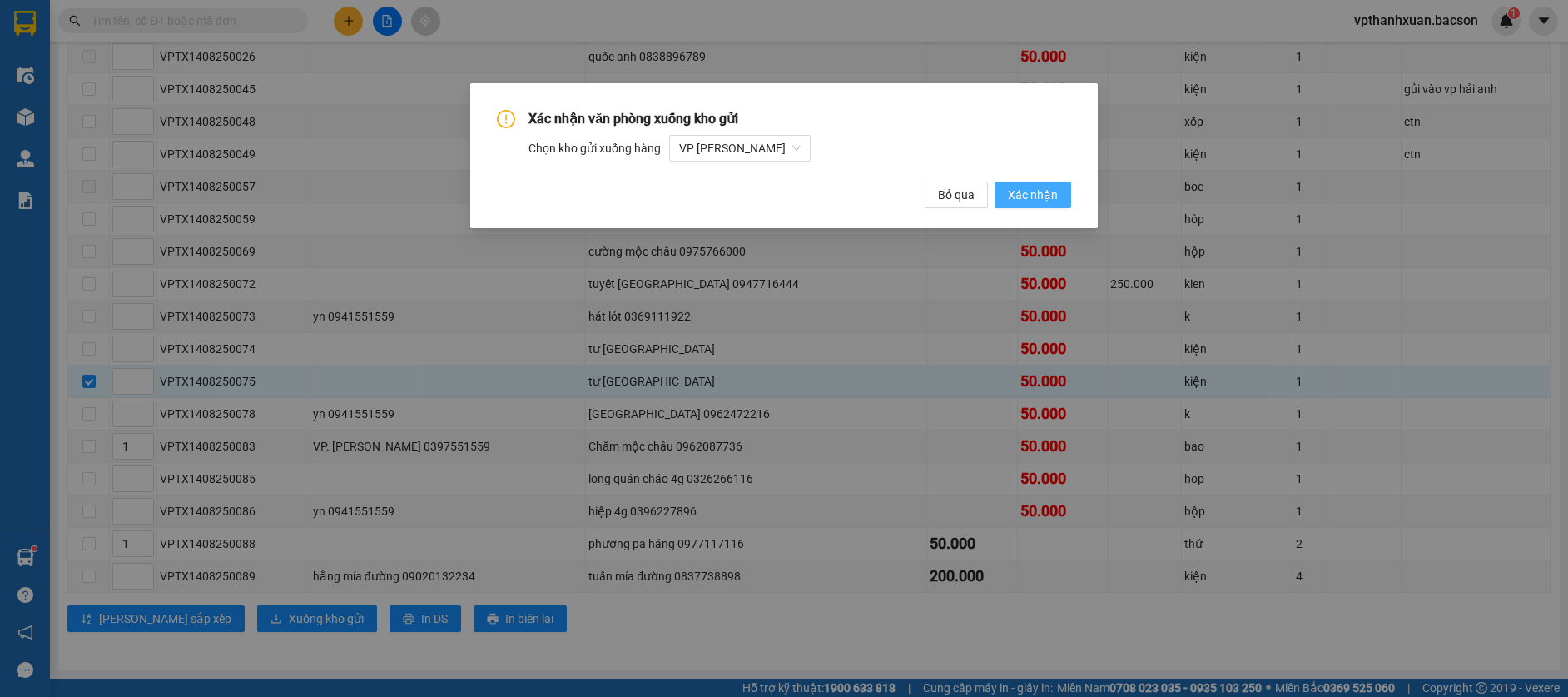
click at [1034, 192] on span "Xác nhận" at bounding box center [1032, 194] width 50 height 18
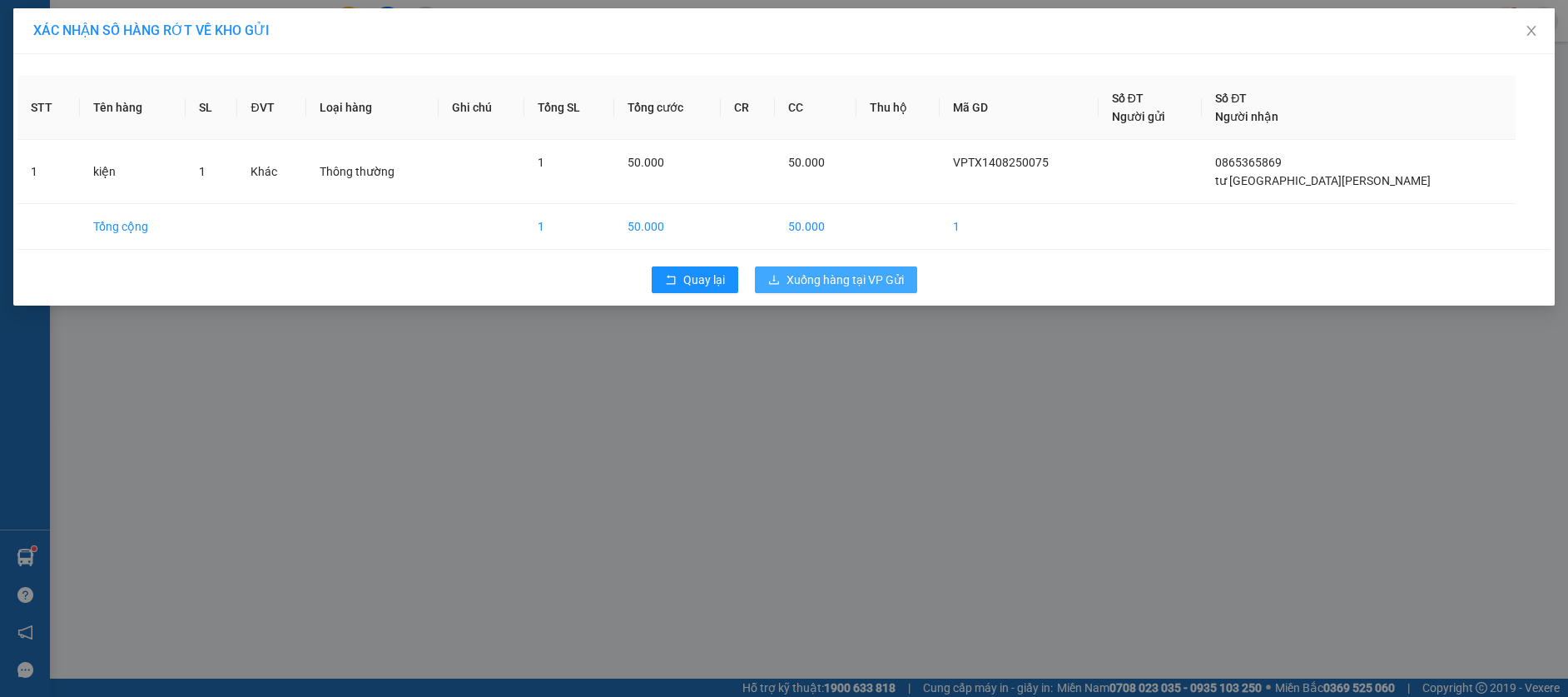
click at [900, 276] on span "Xuống hàng tại VP Gửi" at bounding box center [845, 280] width 118 height 18
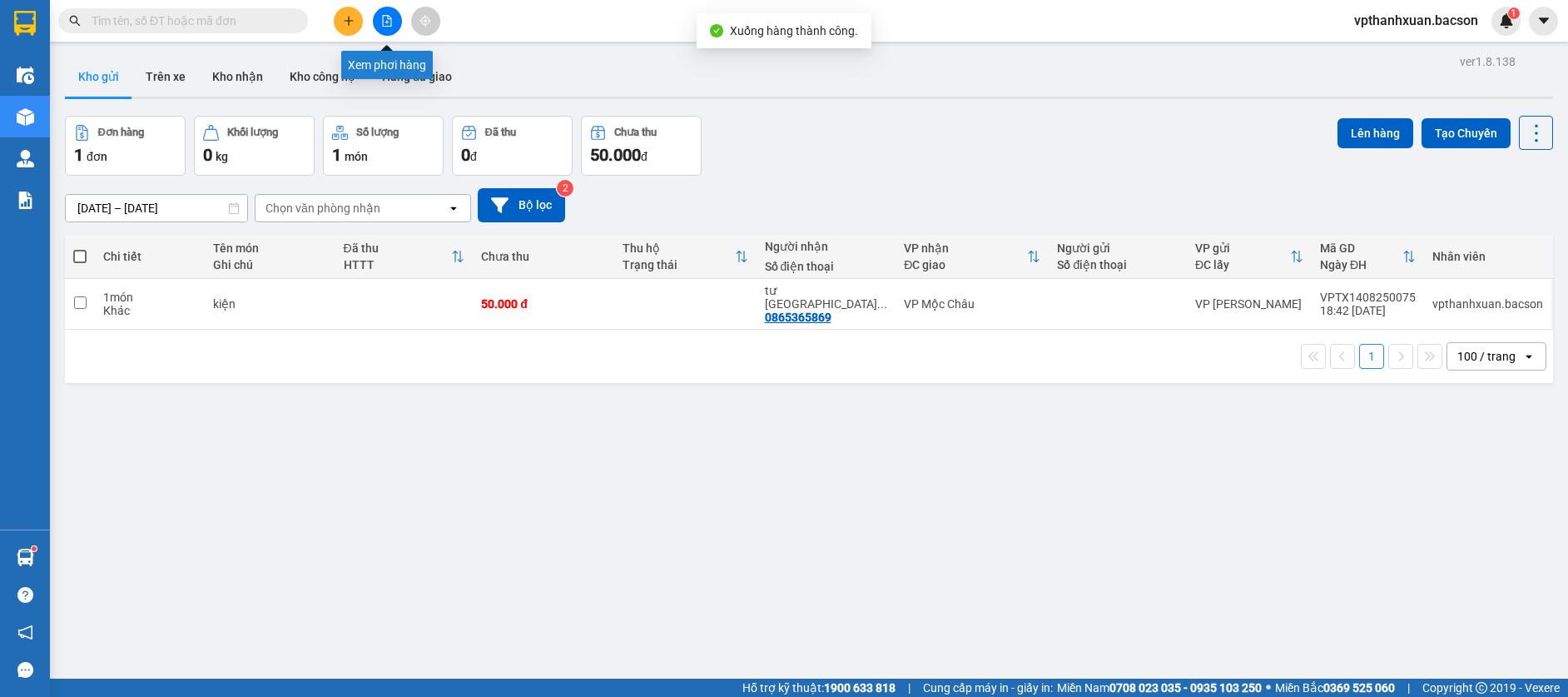
click at [384, 20] on icon "file-add" at bounding box center [387, 20] width 11 height 11
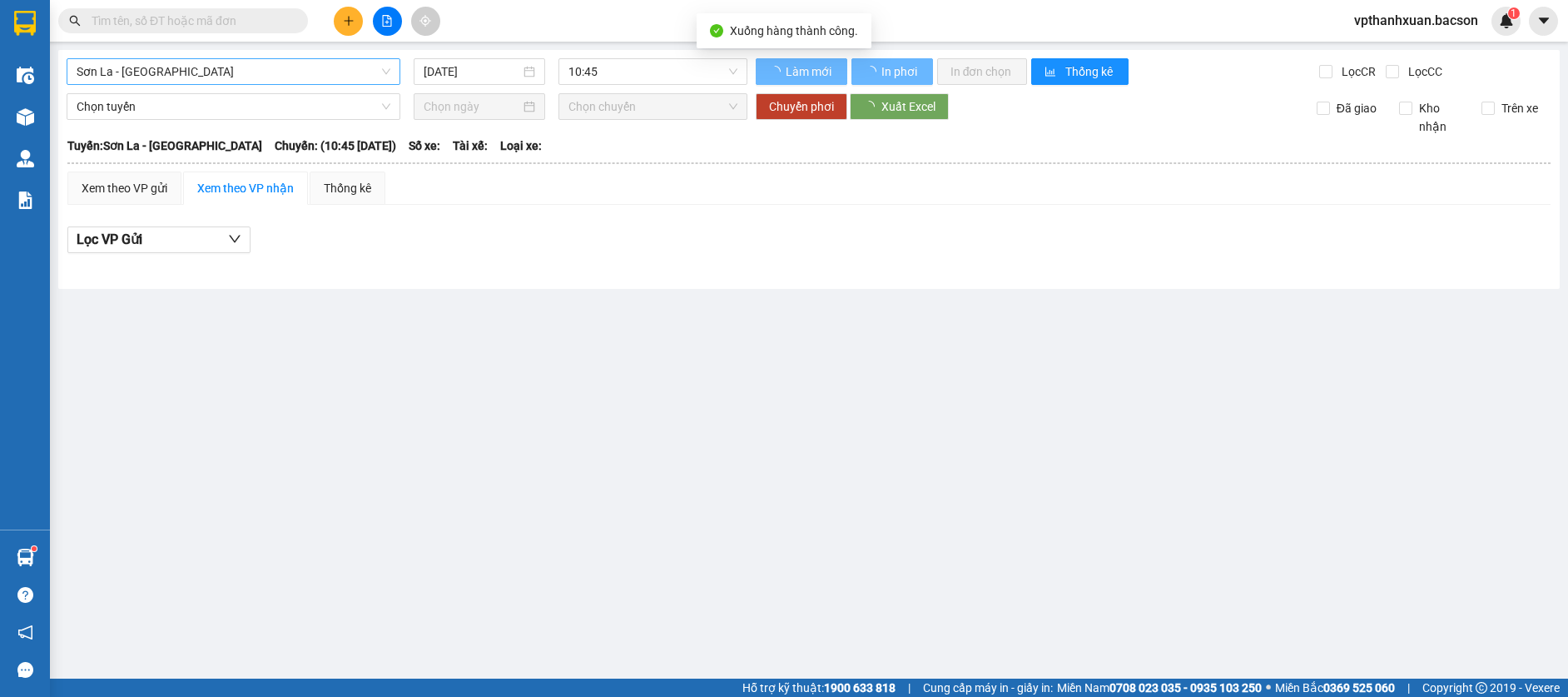
click at [236, 82] on span "Sơn La - [GEOGRAPHIC_DATA]" at bounding box center [233, 71] width 314 height 25
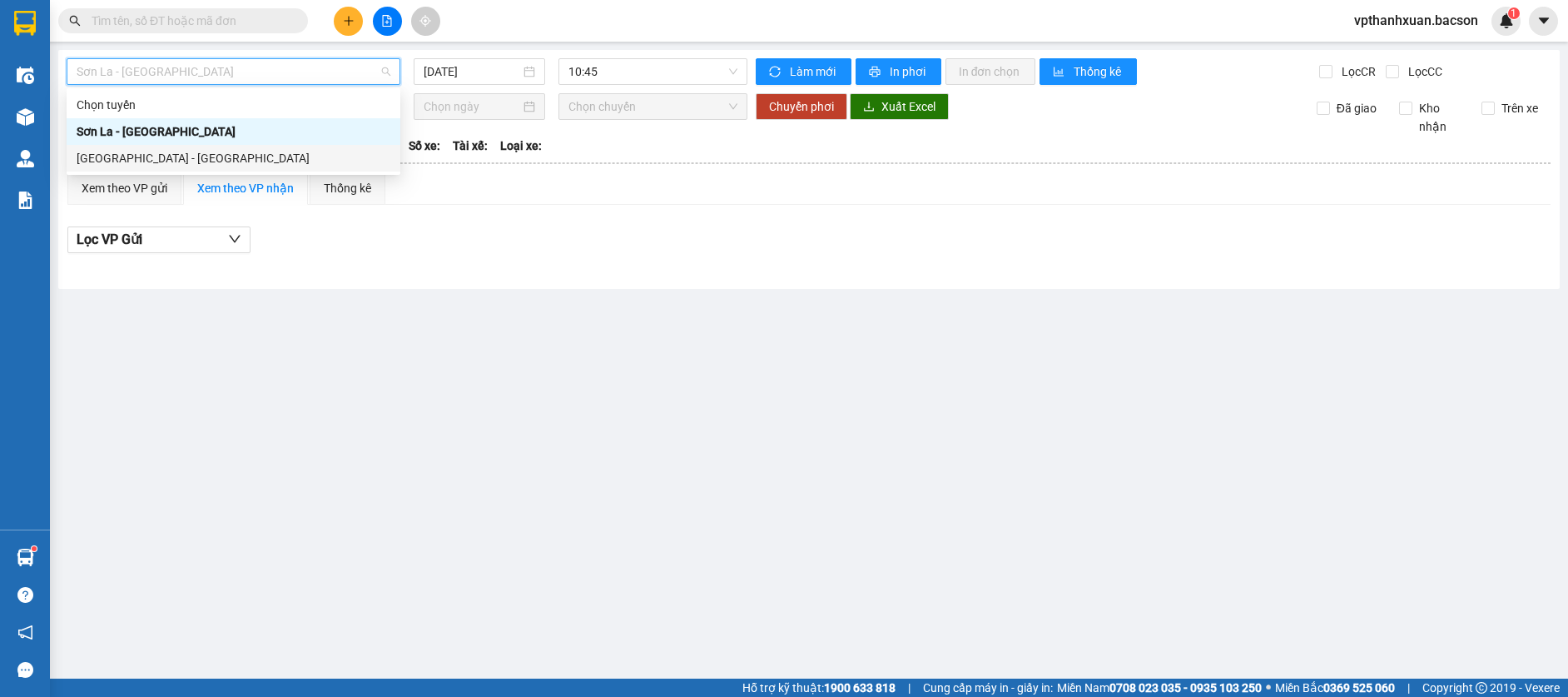
click at [206, 156] on div "[GEOGRAPHIC_DATA] - [GEOGRAPHIC_DATA]" at bounding box center [233, 158] width 314 height 18
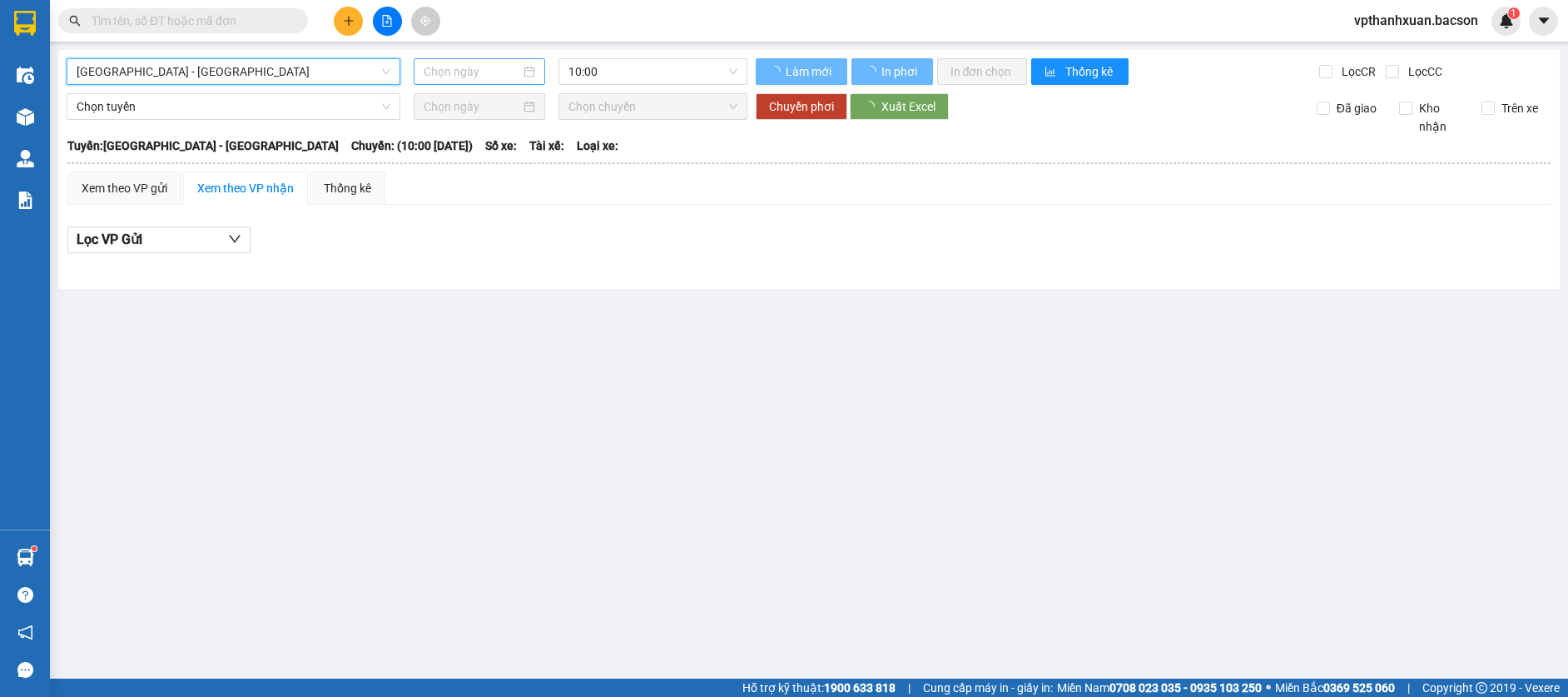
type input "[DATE]"
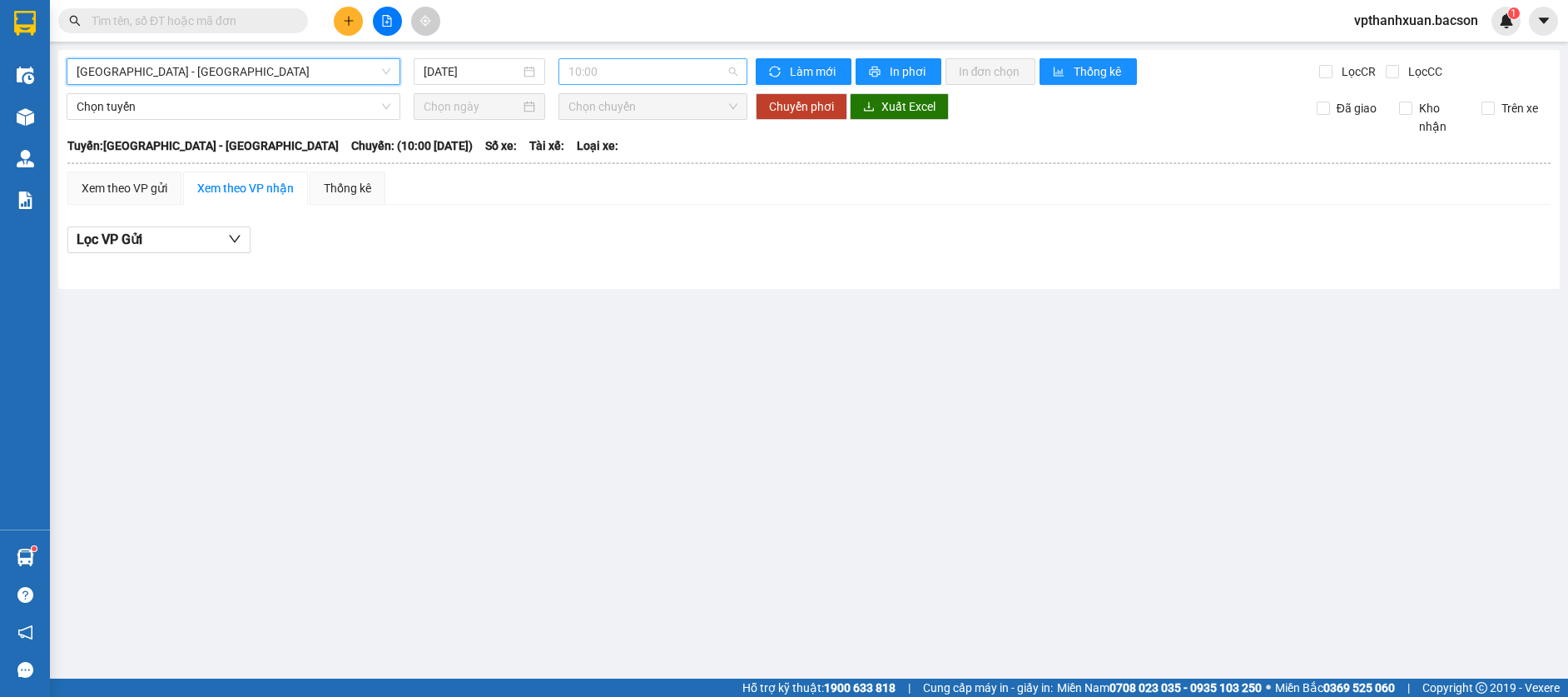
click at [597, 73] on span "10:00" at bounding box center [653, 71] width 169 height 25
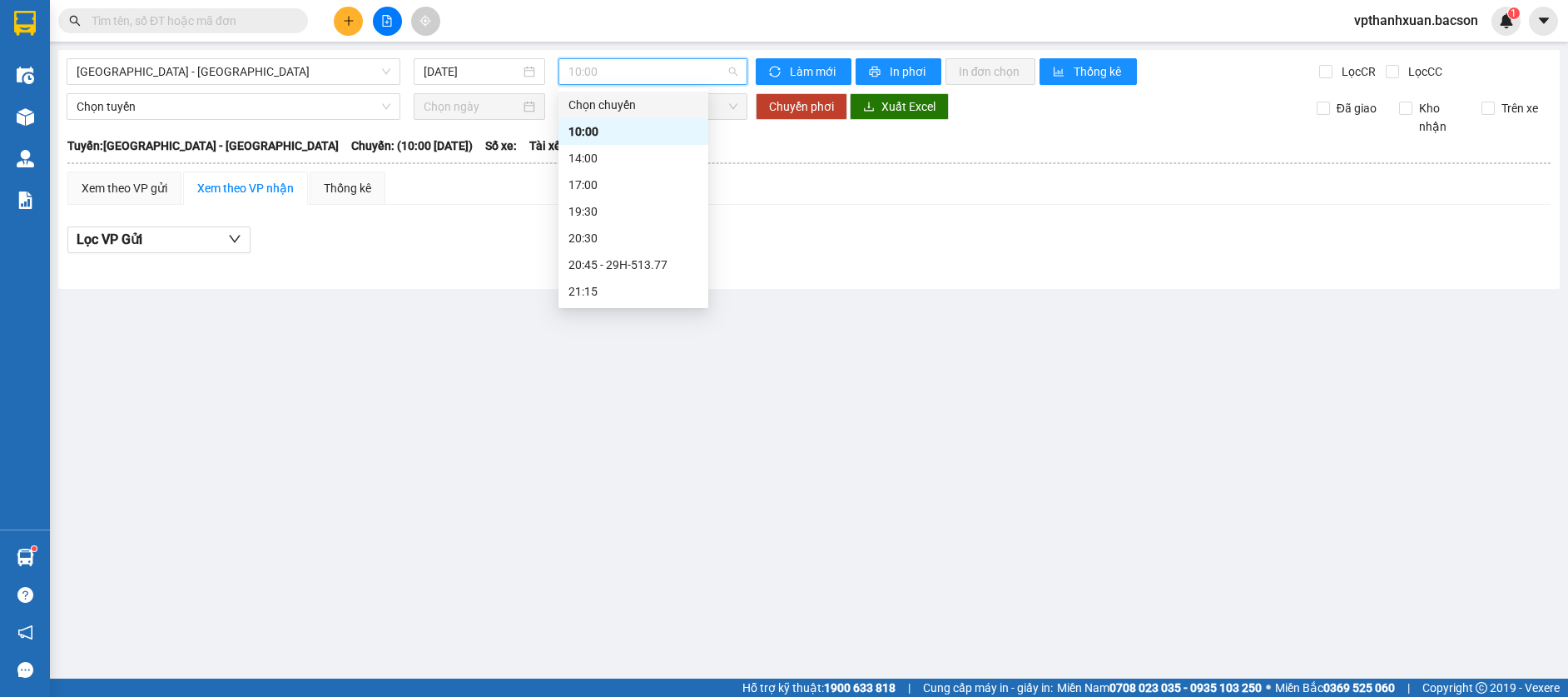
scroll to position [54, 0]
click at [654, 217] on div "20:45 - 29H-513.77" at bounding box center [633, 211] width 130 height 18
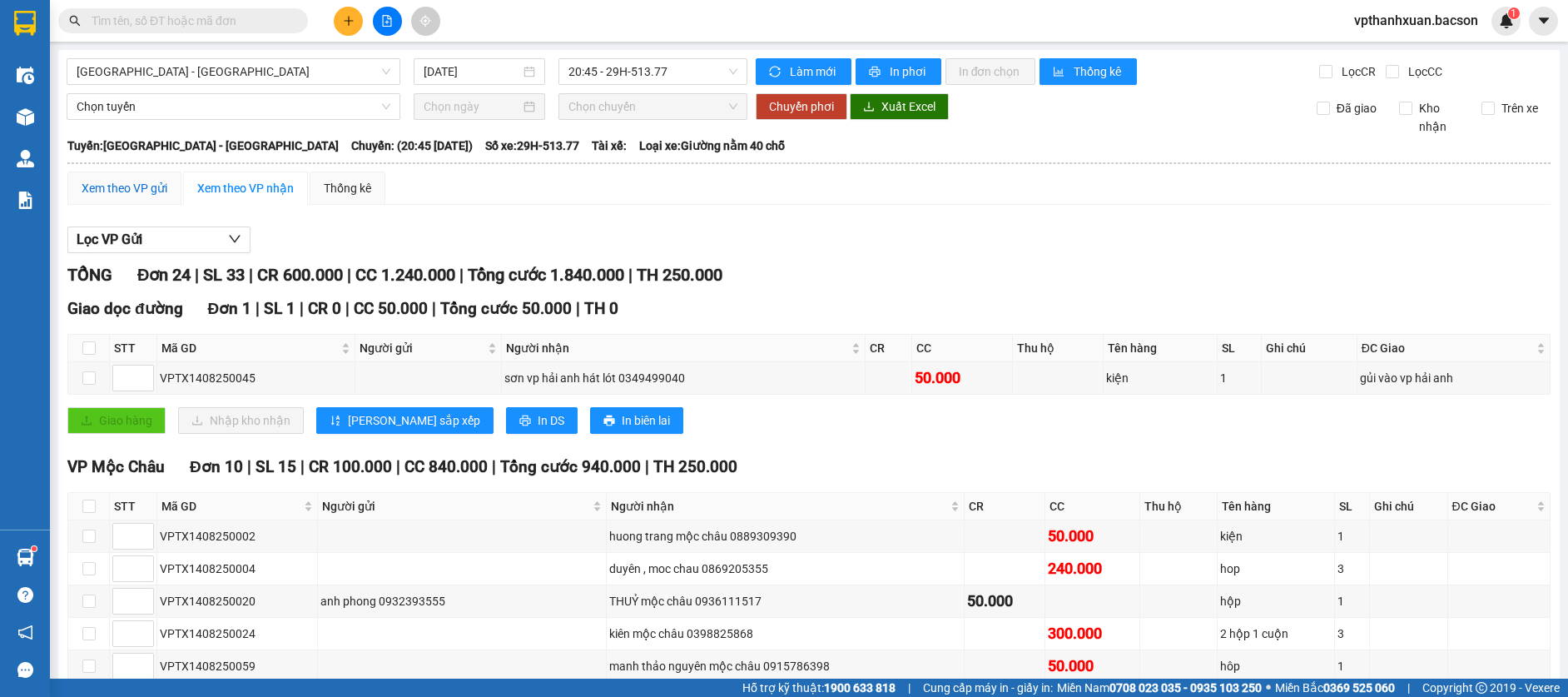
click at [159, 182] on div "Xem theo VP gửi" at bounding box center [125, 188] width 86 height 18
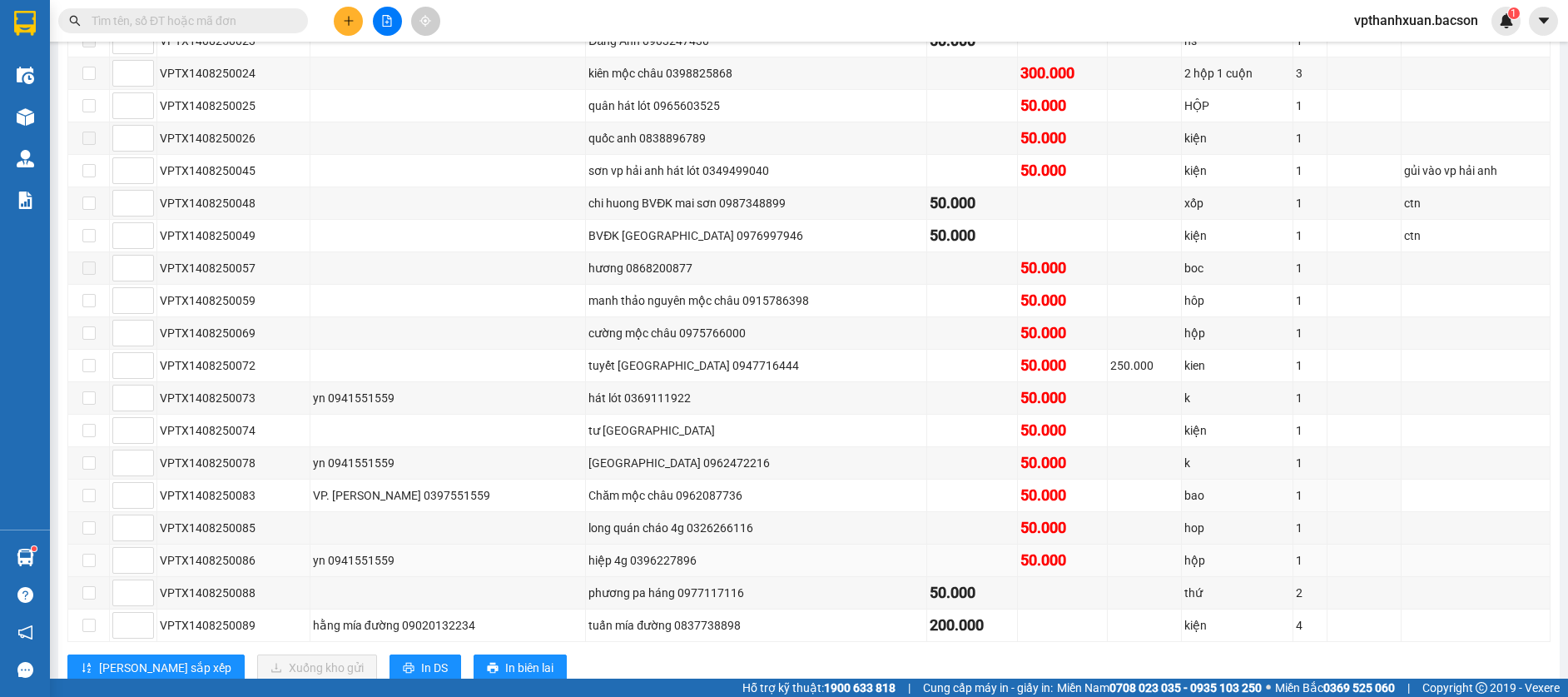
scroll to position [548, 0]
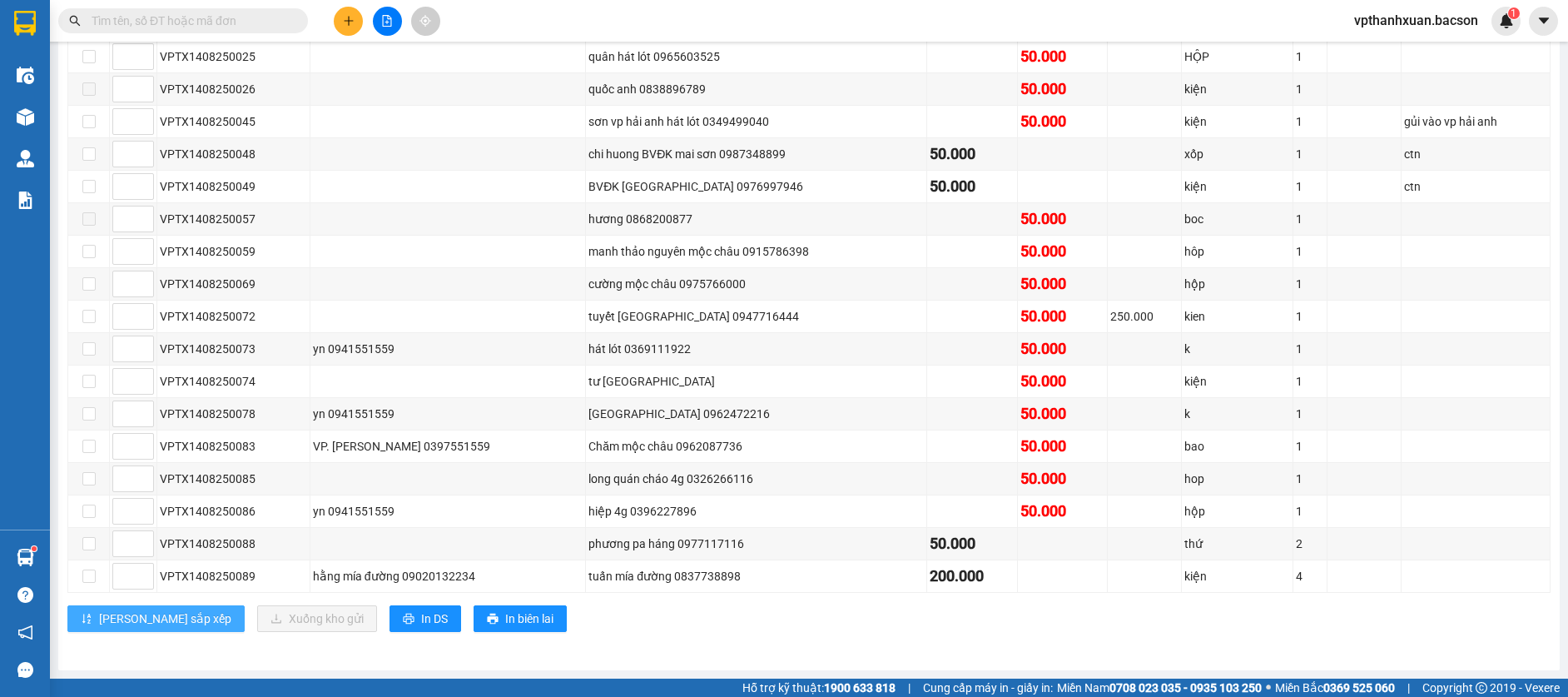
click at [126, 608] on button "[PERSON_NAME] sắp xếp" at bounding box center [156, 619] width 177 height 26
click at [119, 546] on input at bounding box center [133, 543] width 40 height 25
type input "1"
click at [123, 447] on input at bounding box center [133, 447] width 40 height 25
type input "1"
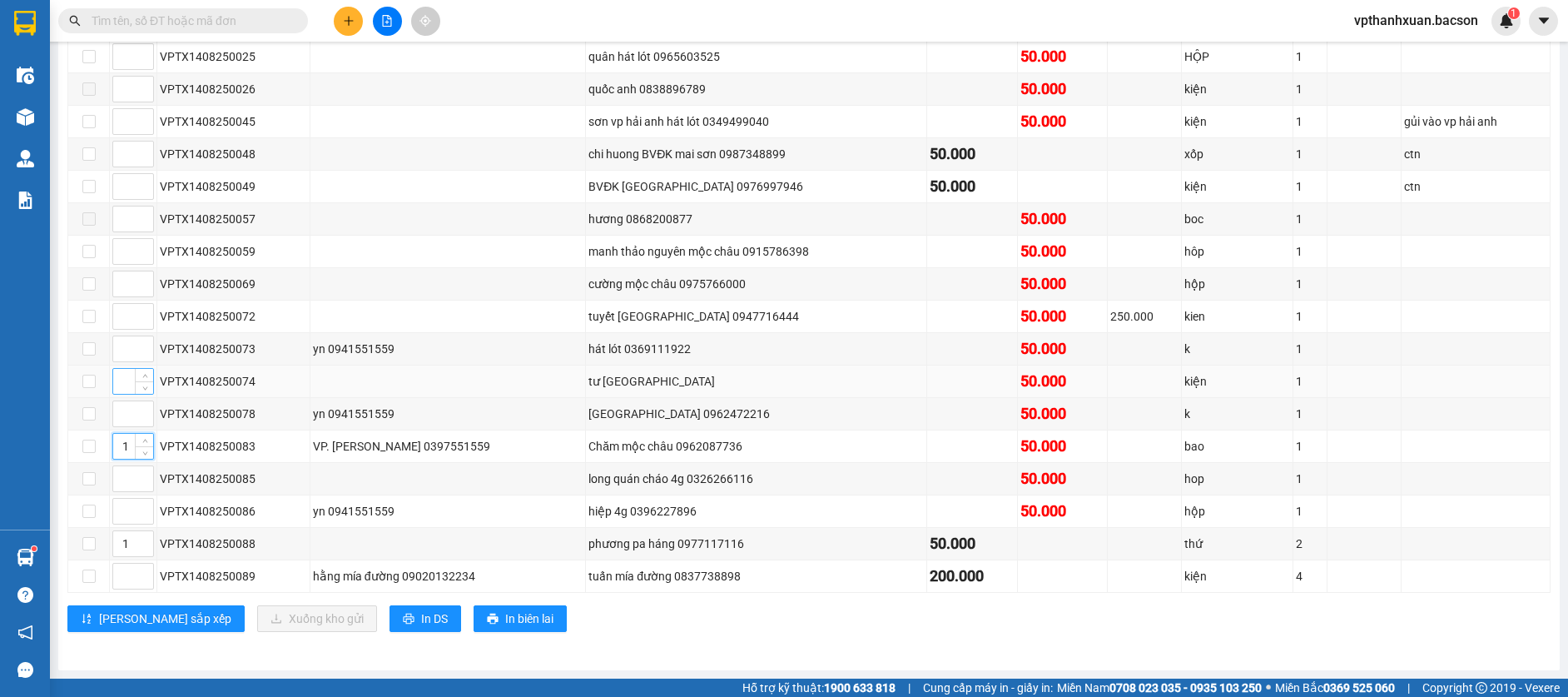
click at [115, 384] on input at bounding box center [133, 381] width 40 height 25
type input "1"
click at [116, 314] on input at bounding box center [133, 316] width 40 height 25
type input "1"
click at [120, 300] on td at bounding box center [134, 284] width 47 height 33
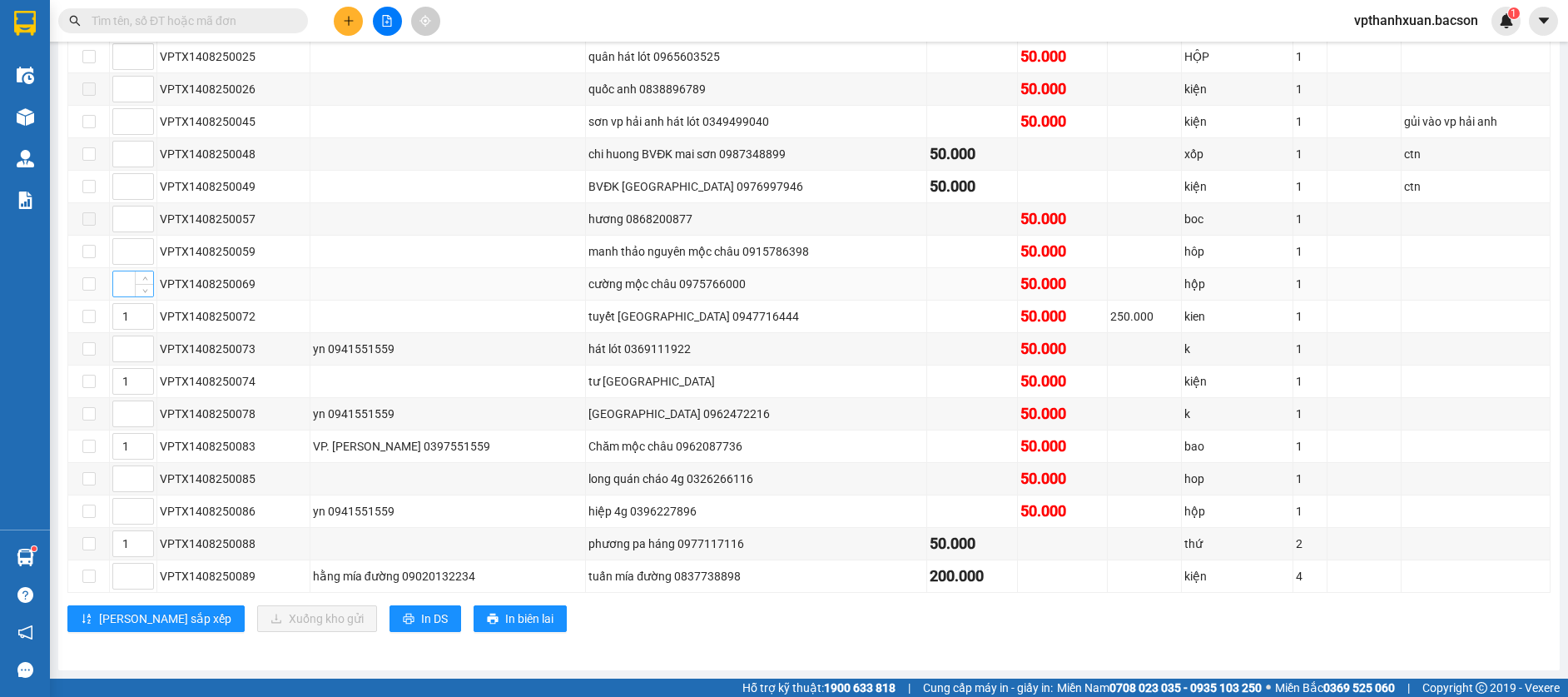
click at [121, 289] on input at bounding box center [133, 284] width 40 height 25
type input "1"
click at [124, 253] on input at bounding box center [133, 251] width 40 height 25
type input "1"
click at [133, 23] on input "text" at bounding box center [190, 20] width 197 height 18
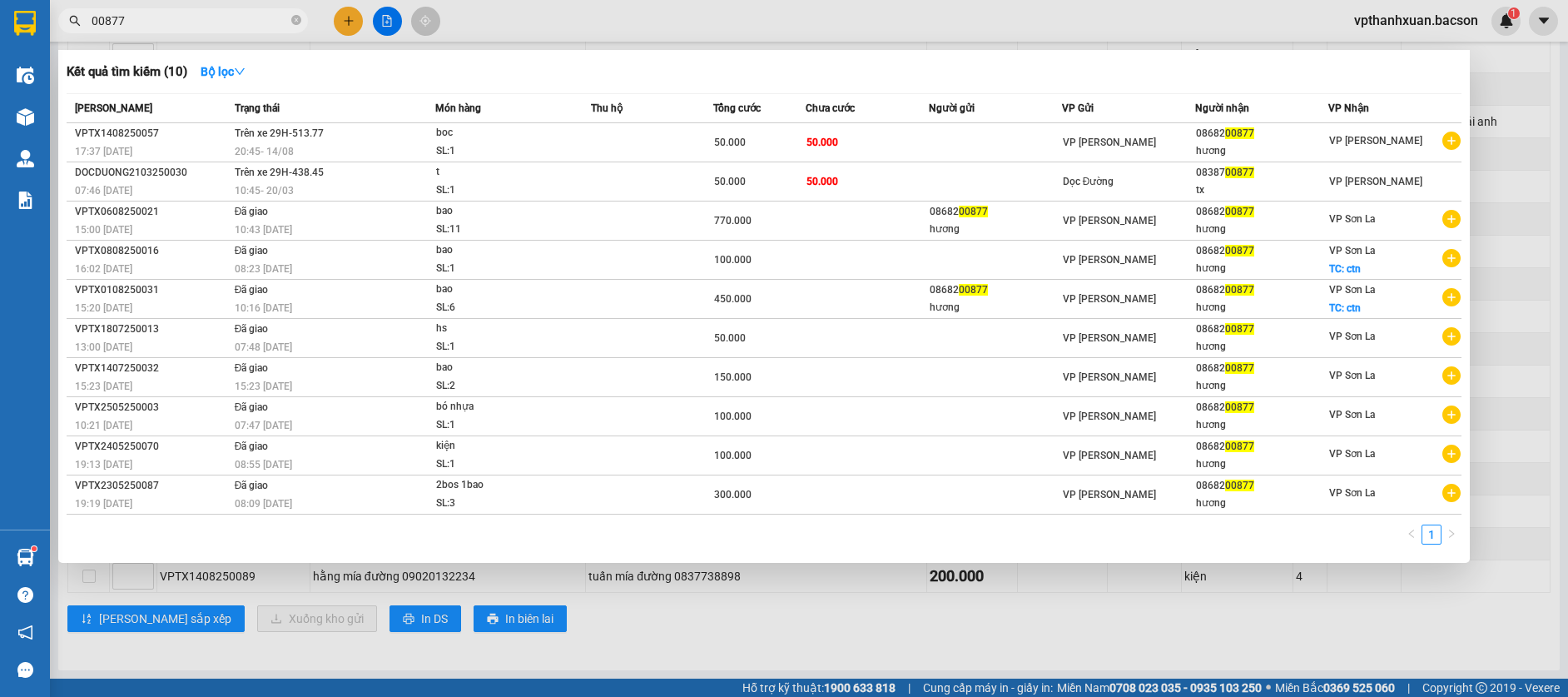
type input "00877"
click at [615, 36] on div at bounding box center [784, 348] width 1568 height 697
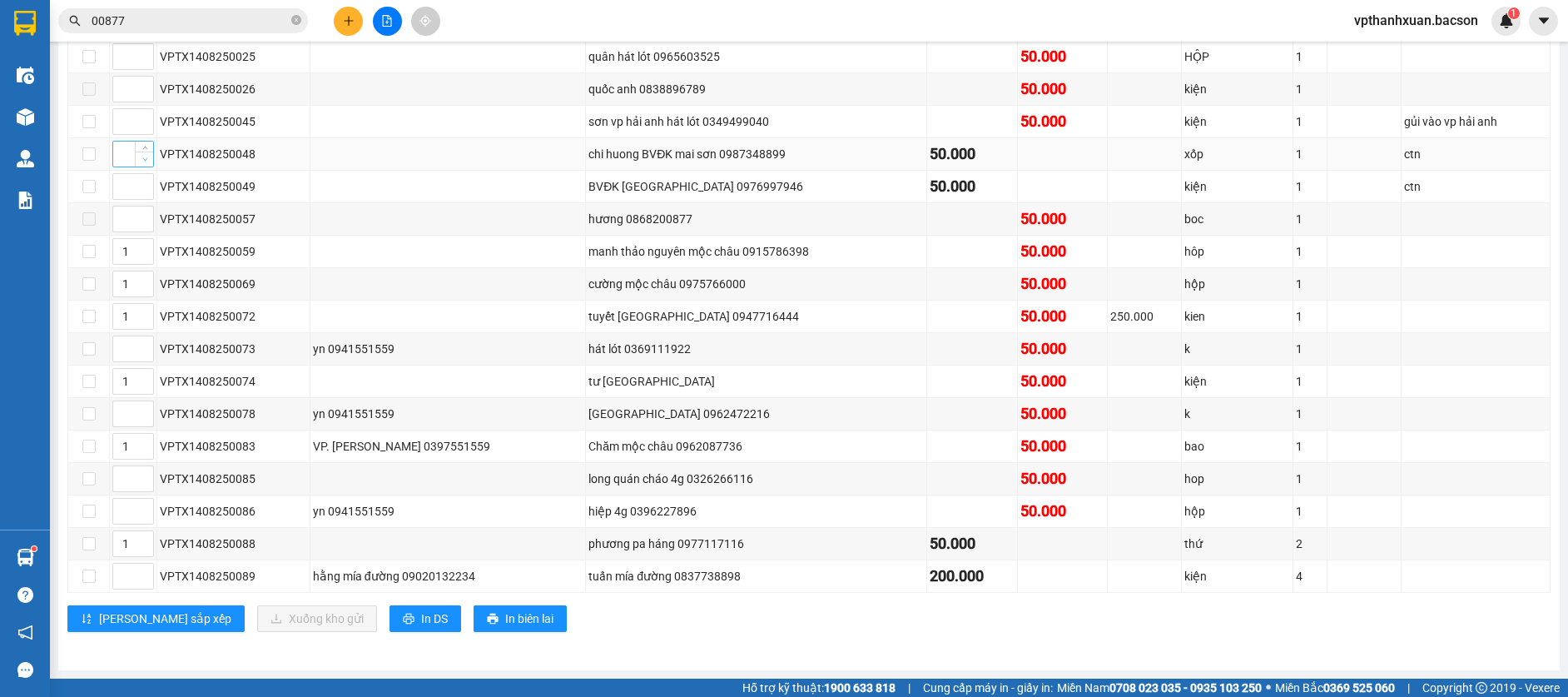
scroll to position [466, 0]
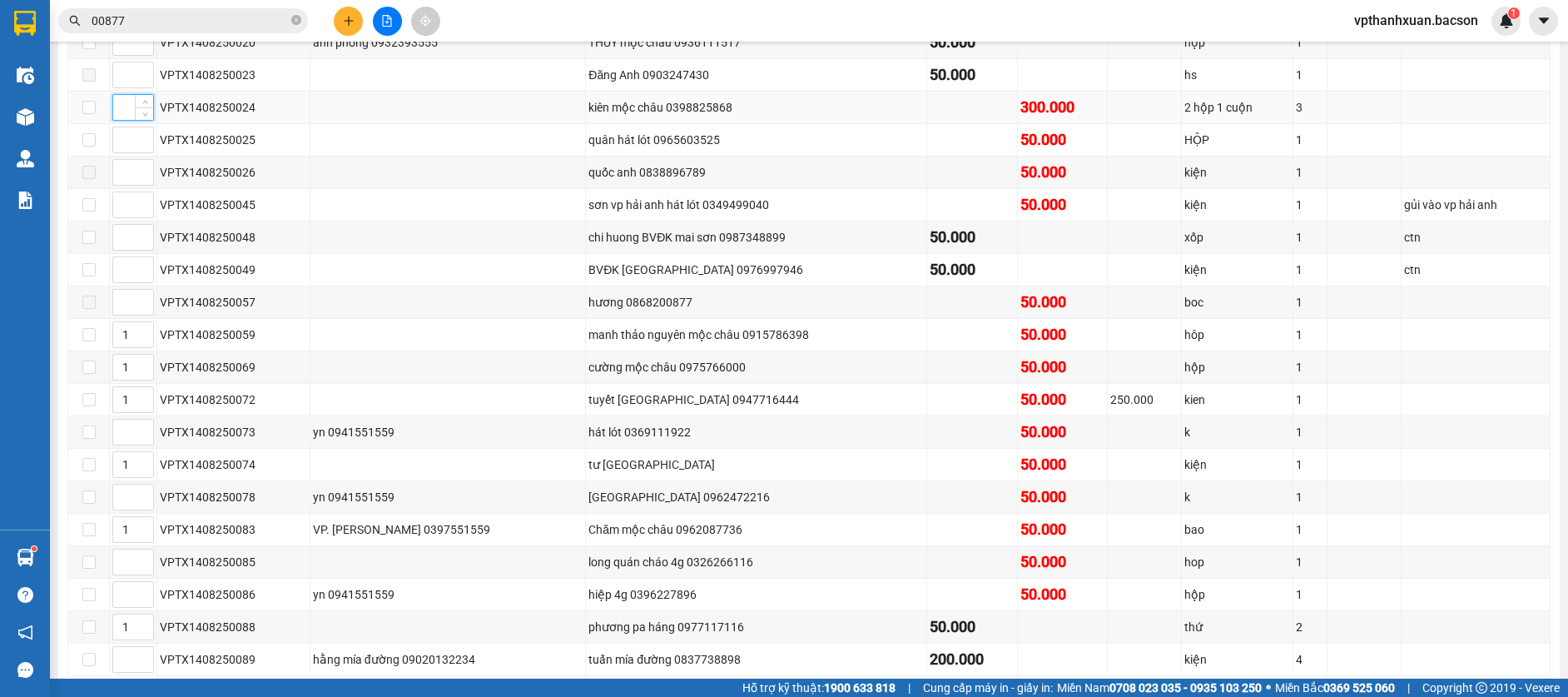
click at [119, 114] on input at bounding box center [133, 107] width 40 height 25
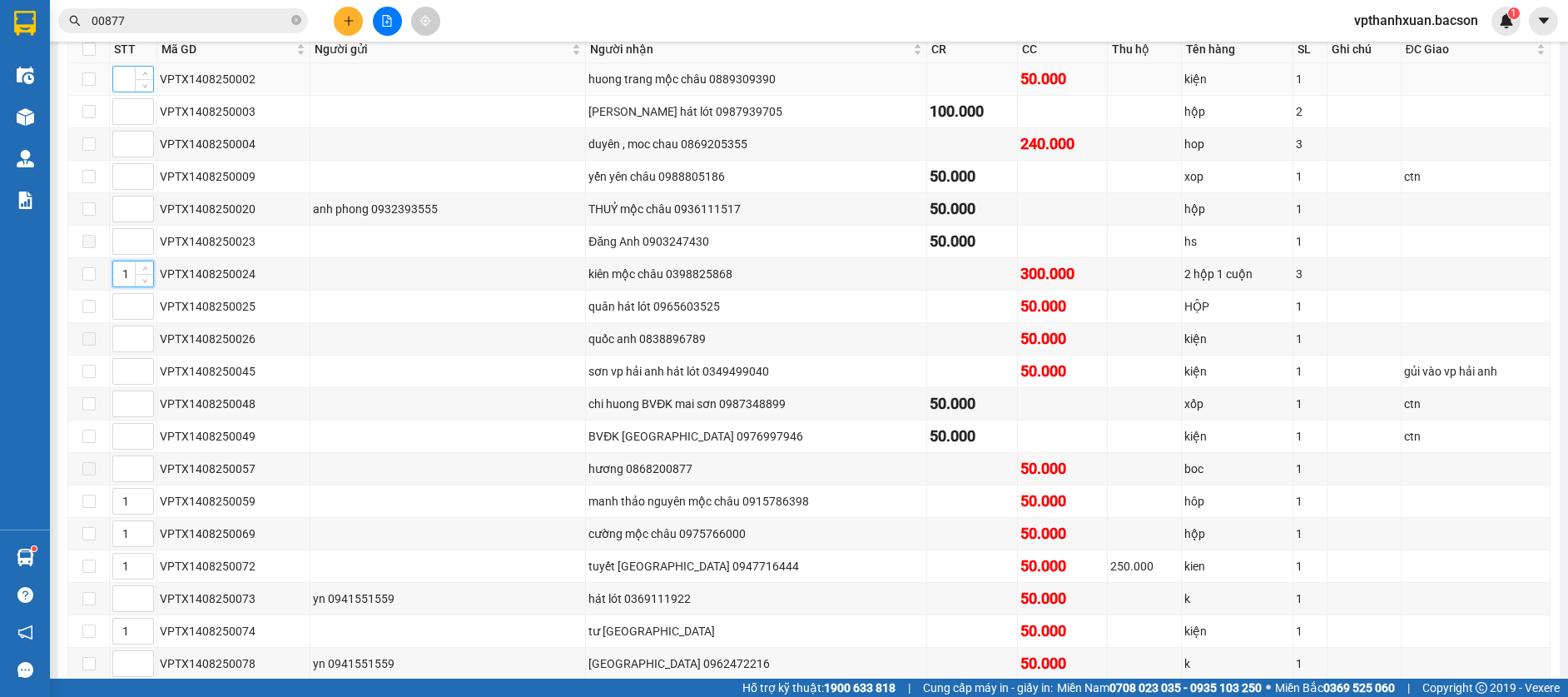
type input "1"
click at [126, 76] on input at bounding box center [133, 79] width 40 height 25
type input "1"
click at [119, 144] on input at bounding box center [133, 144] width 40 height 25
type input "1"
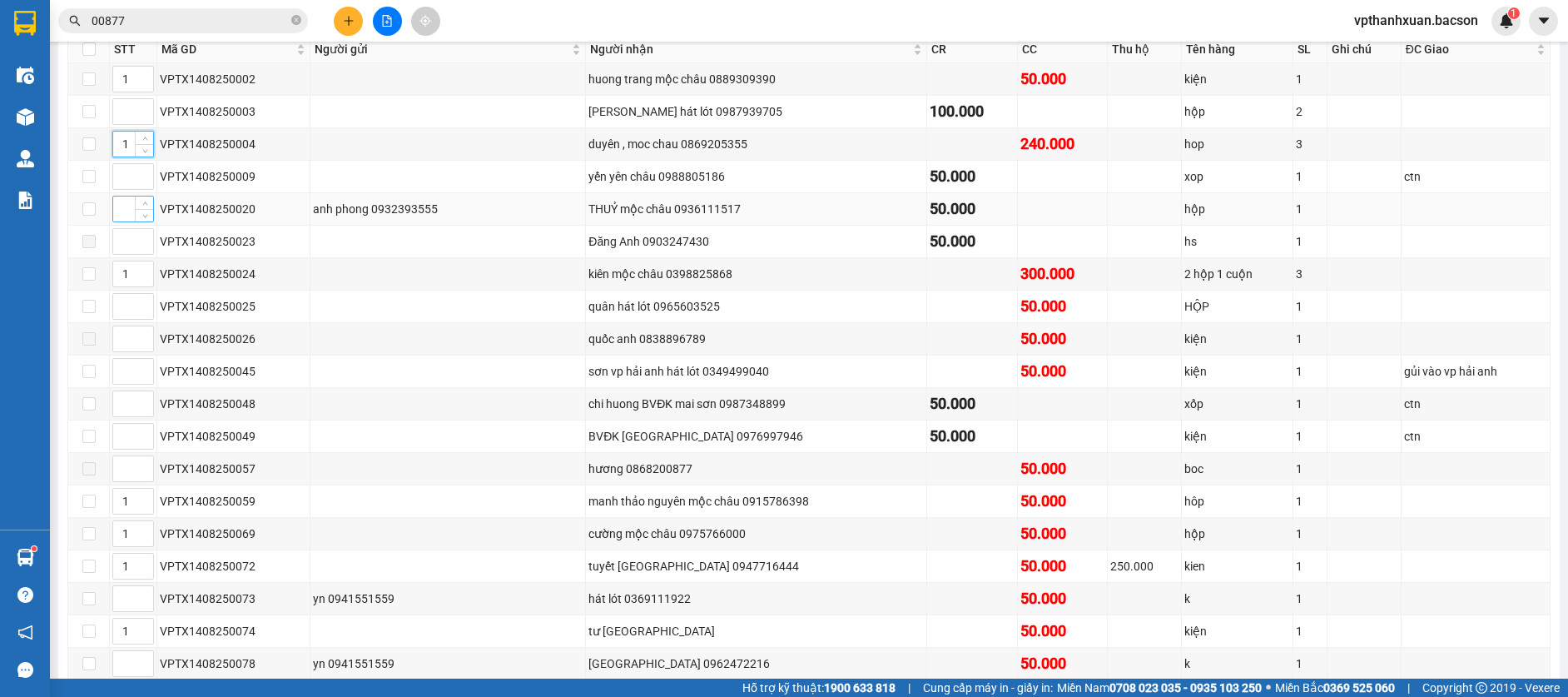
click at [118, 213] on input at bounding box center [133, 209] width 40 height 25
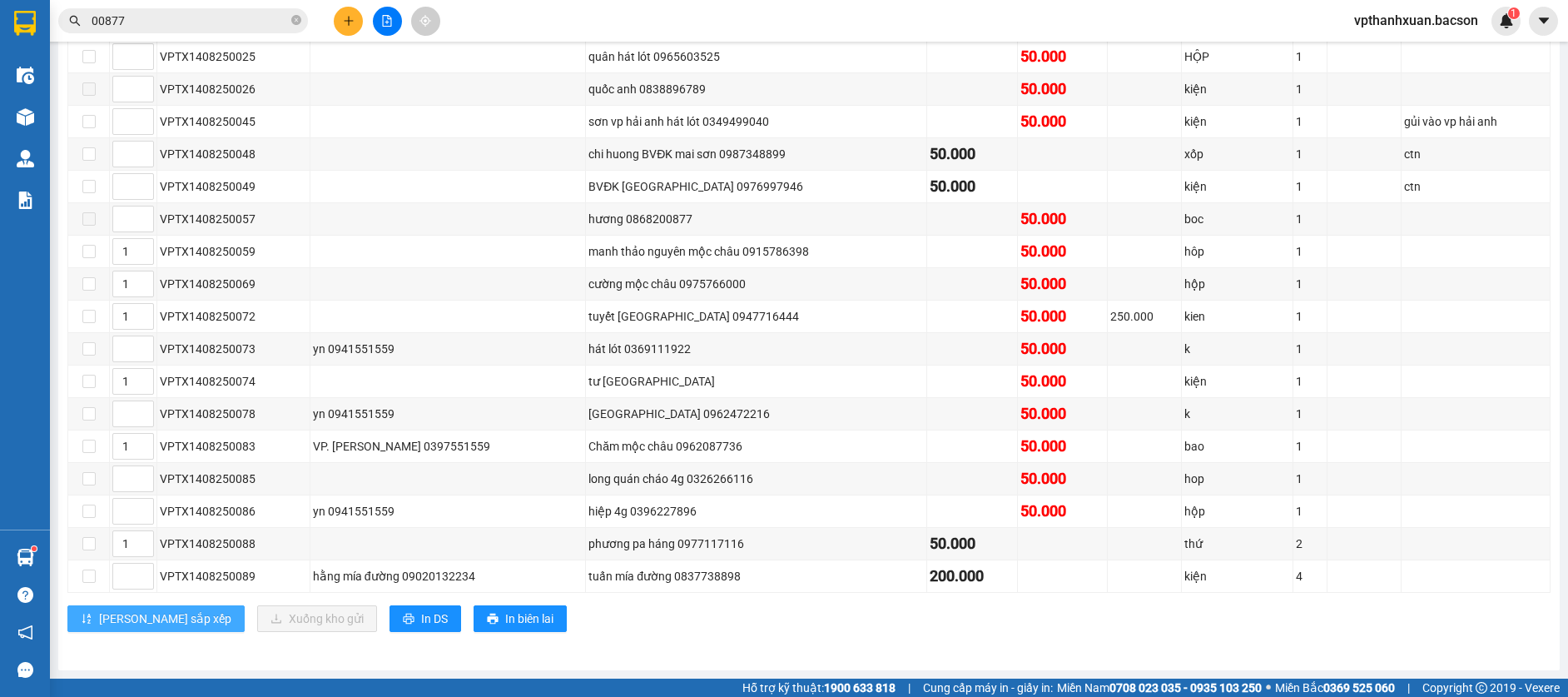
type input "1"
click at [123, 624] on span "[PERSON_NAME] sắp xếp" at bounding box center [165, 618] width 133 height 18
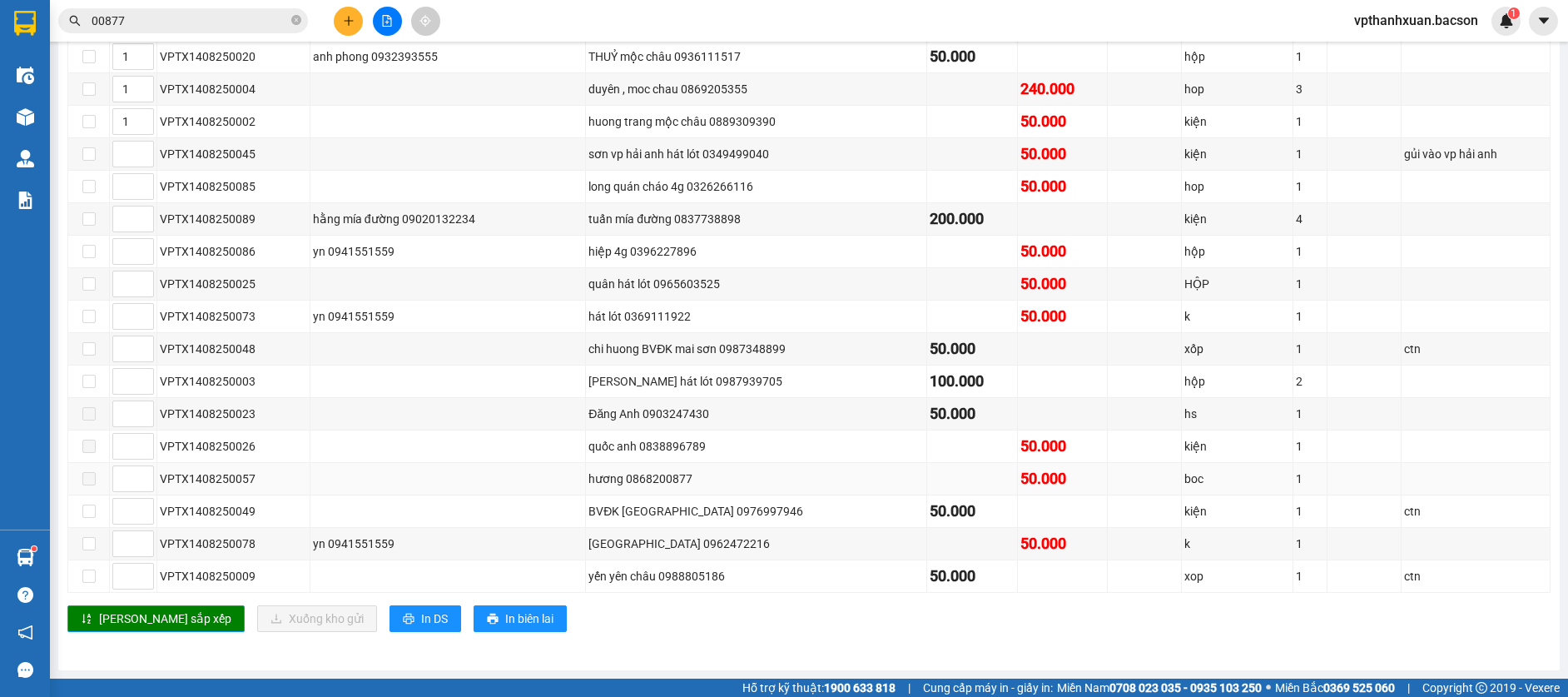
click at [91, 482] on span at bounding box center [89, 478] width 13 height 13
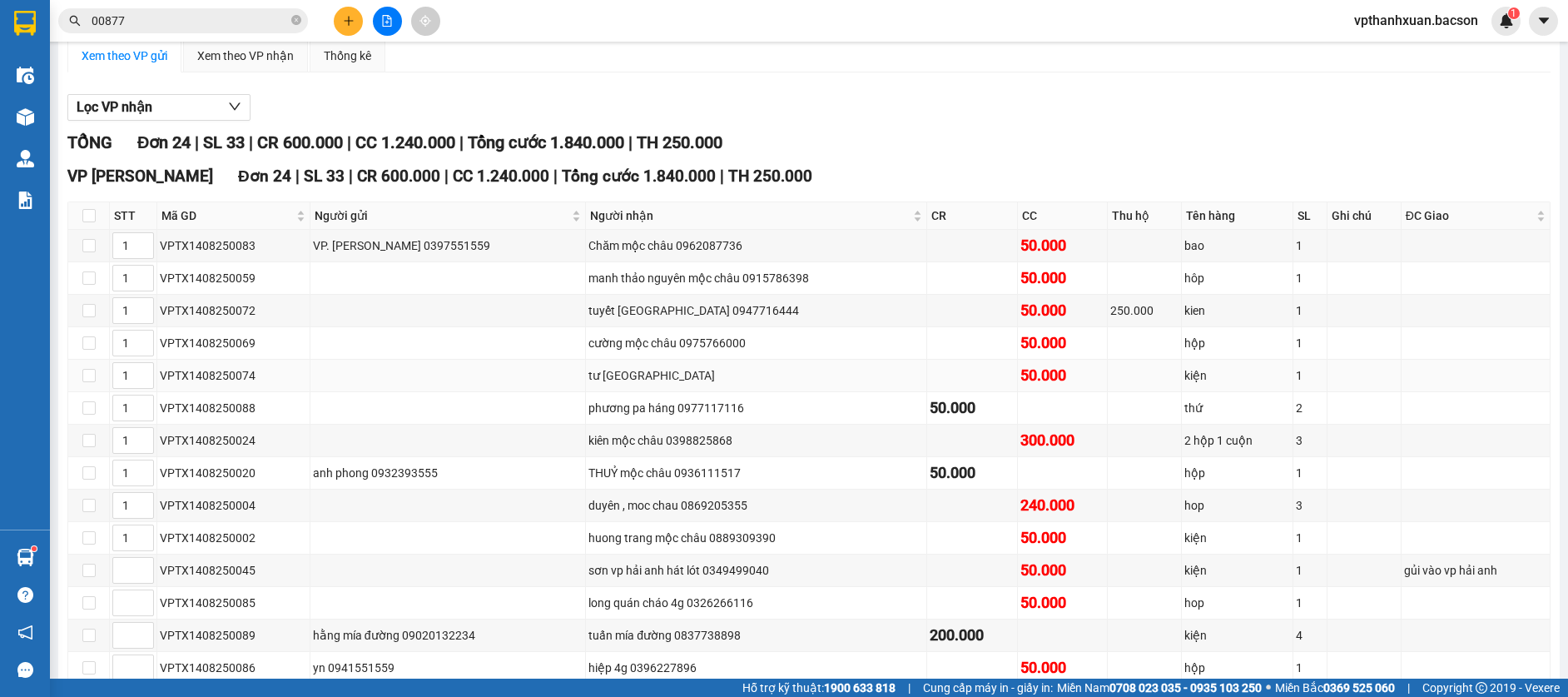
scroll to position [0, 0]
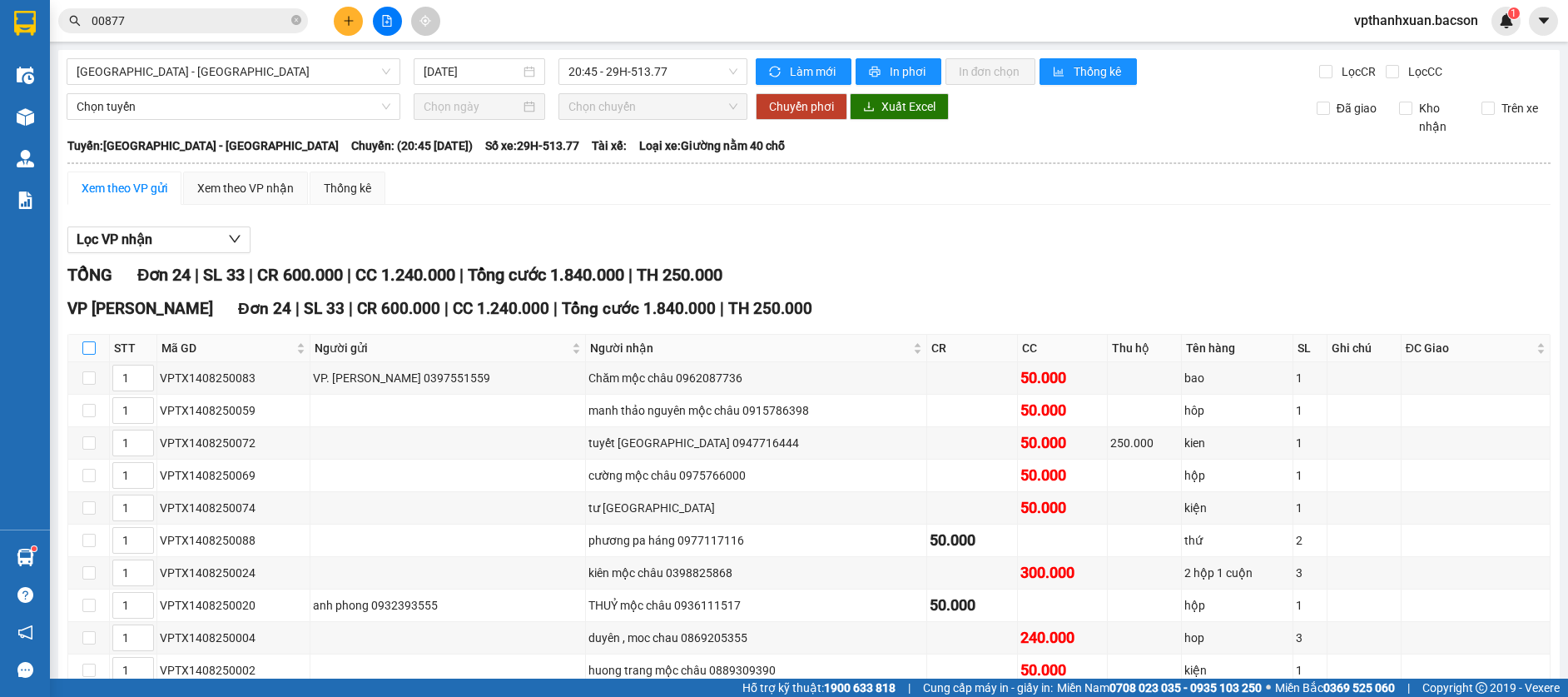
click at [89, 349] on input "checkbox" at bounding box center [89, 347] width 13 height 13
checkbox input "true"
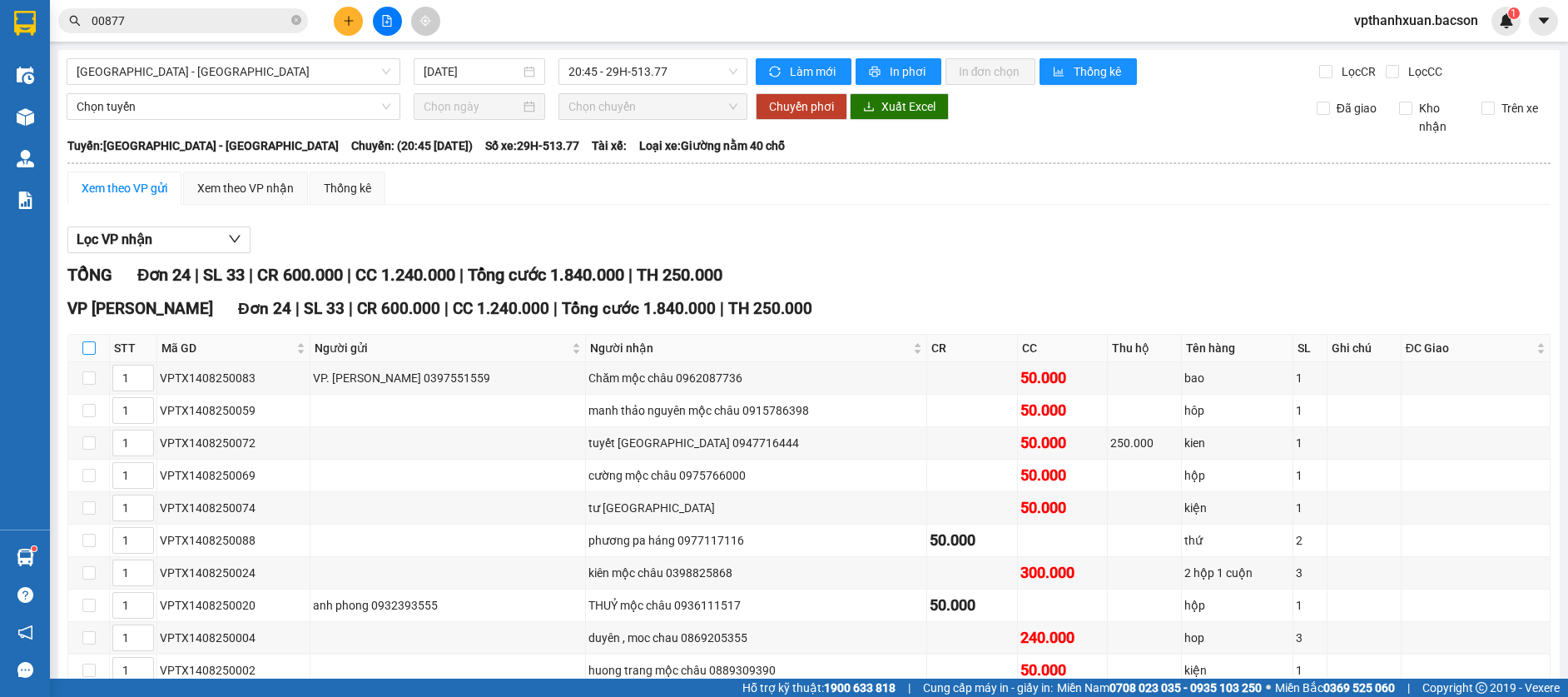
checkbox input "true"
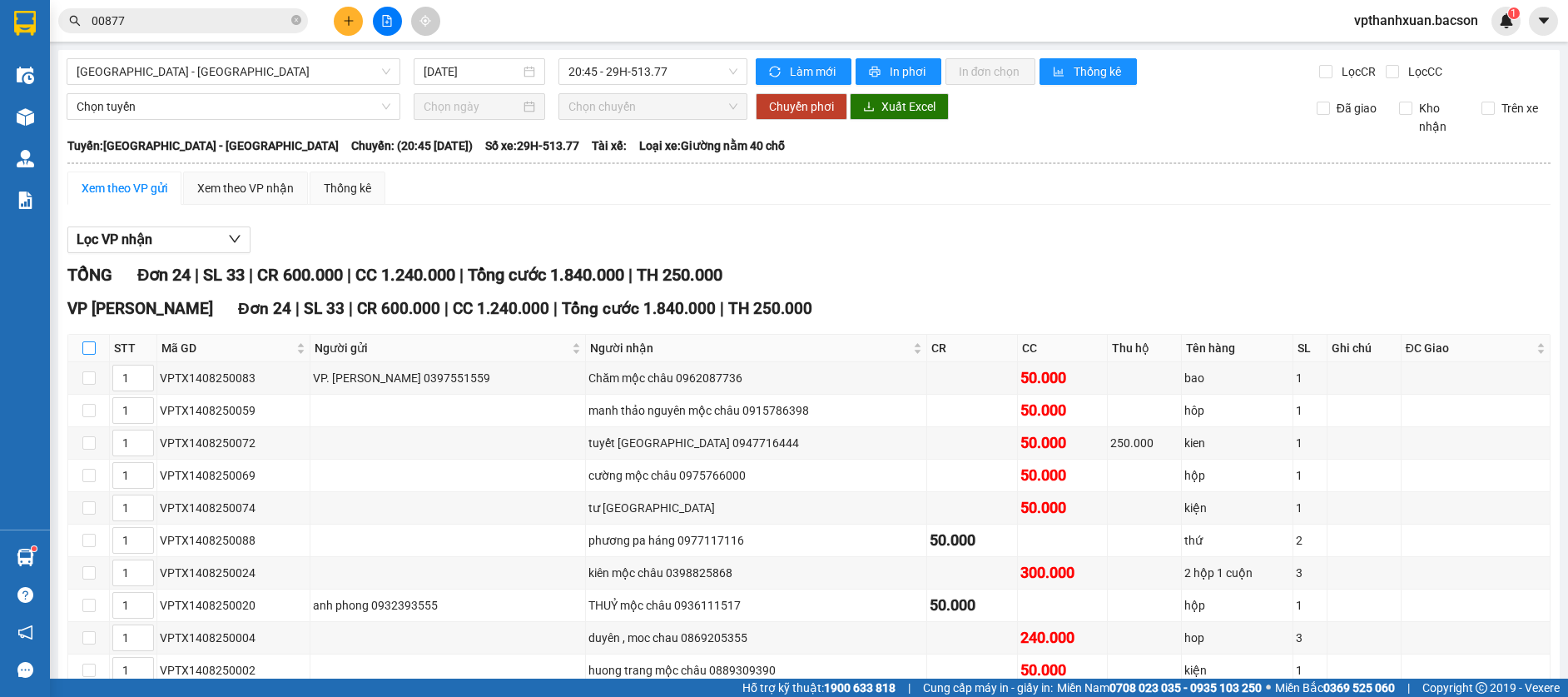
checkbox input "true"
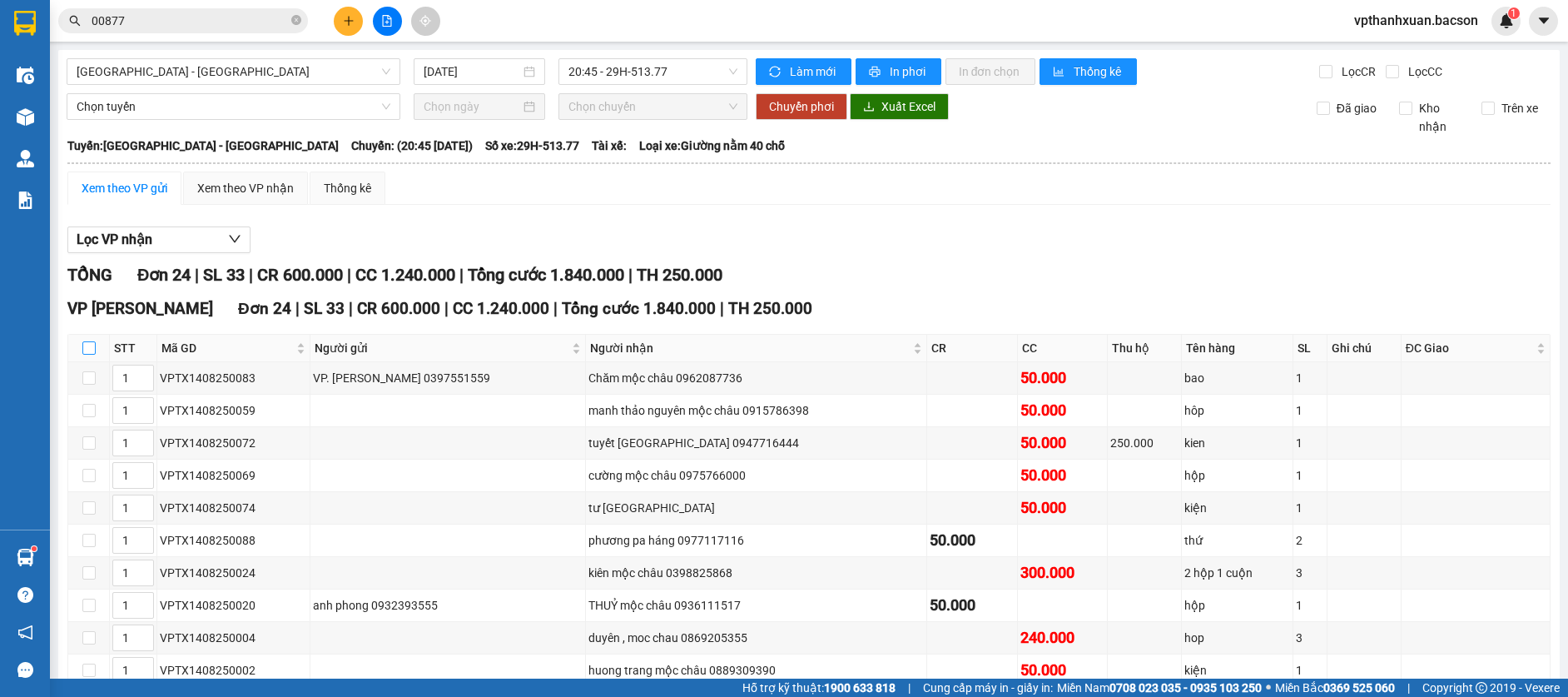
checkbox input "true"
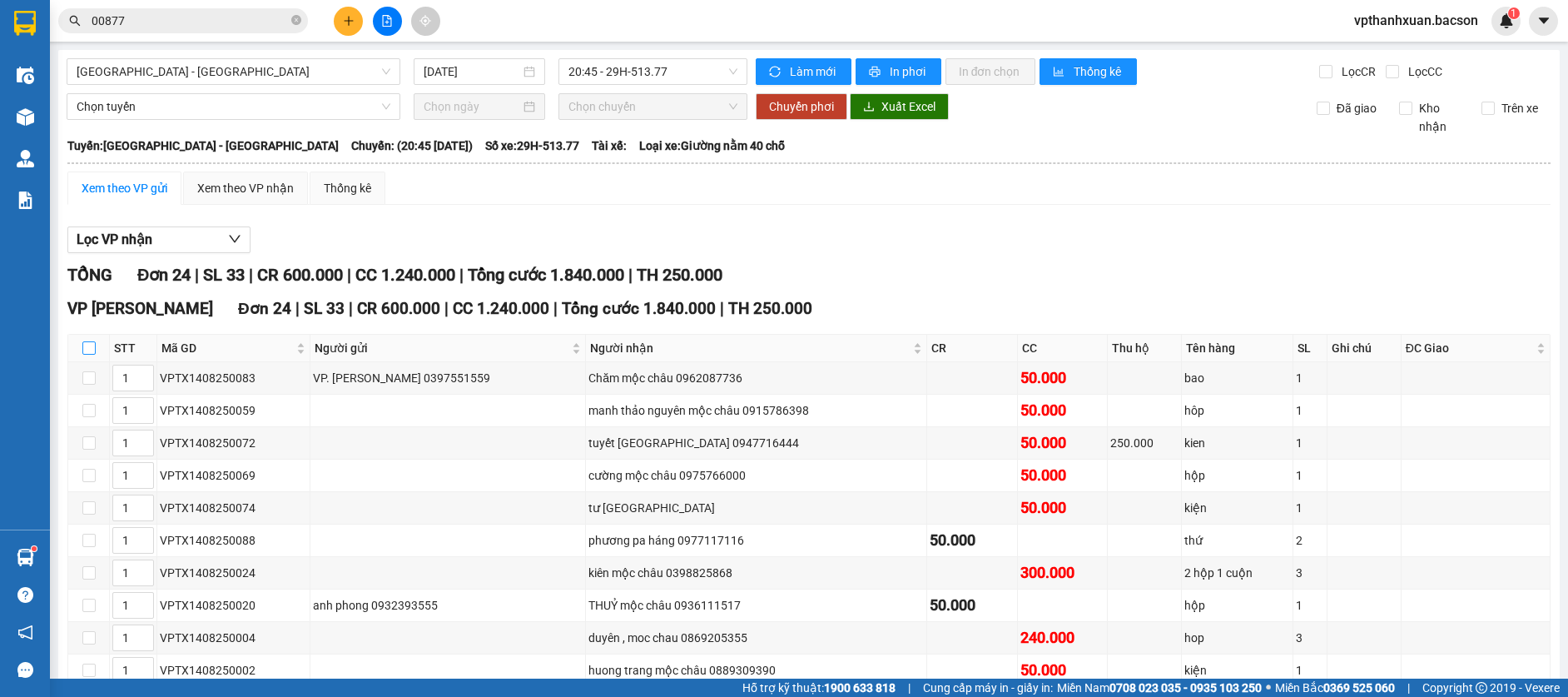
checkbox input "true"
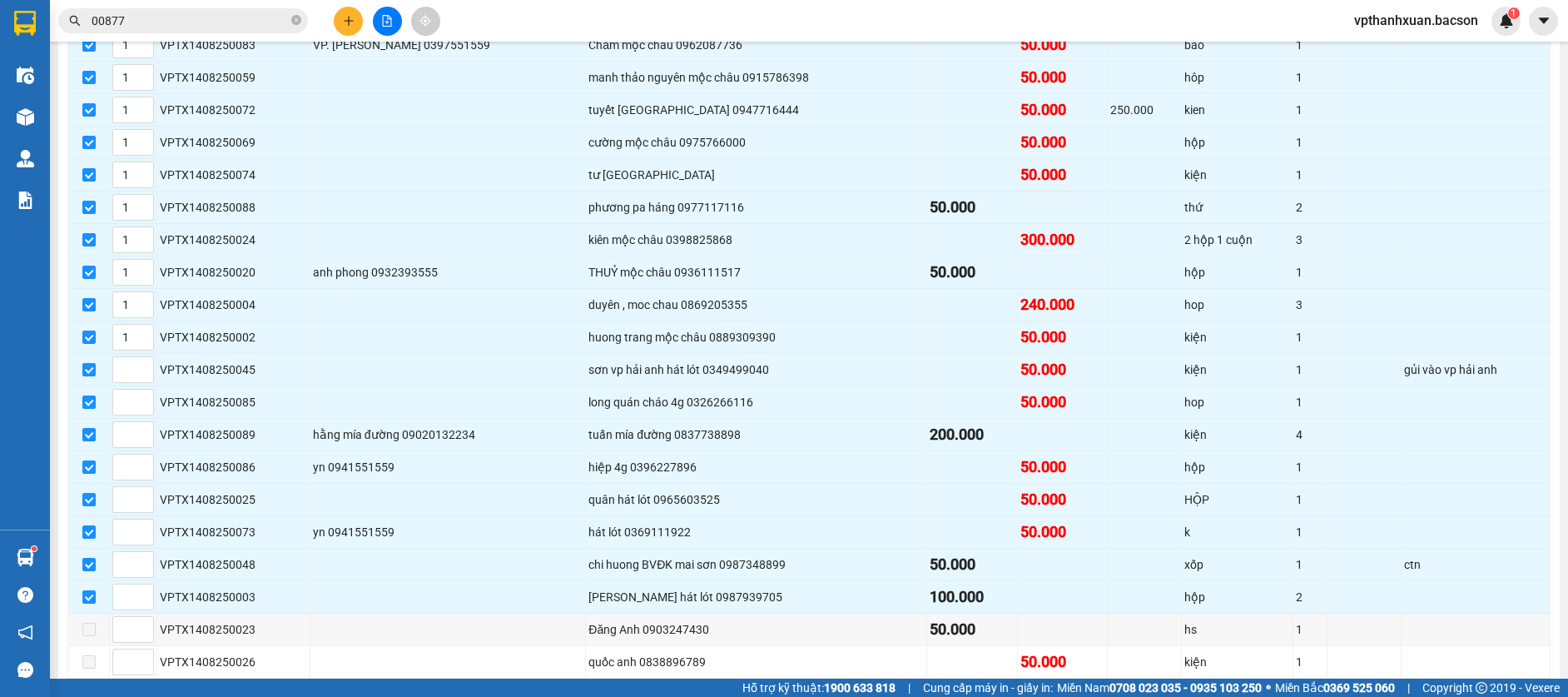
scroll to position [548, 0]
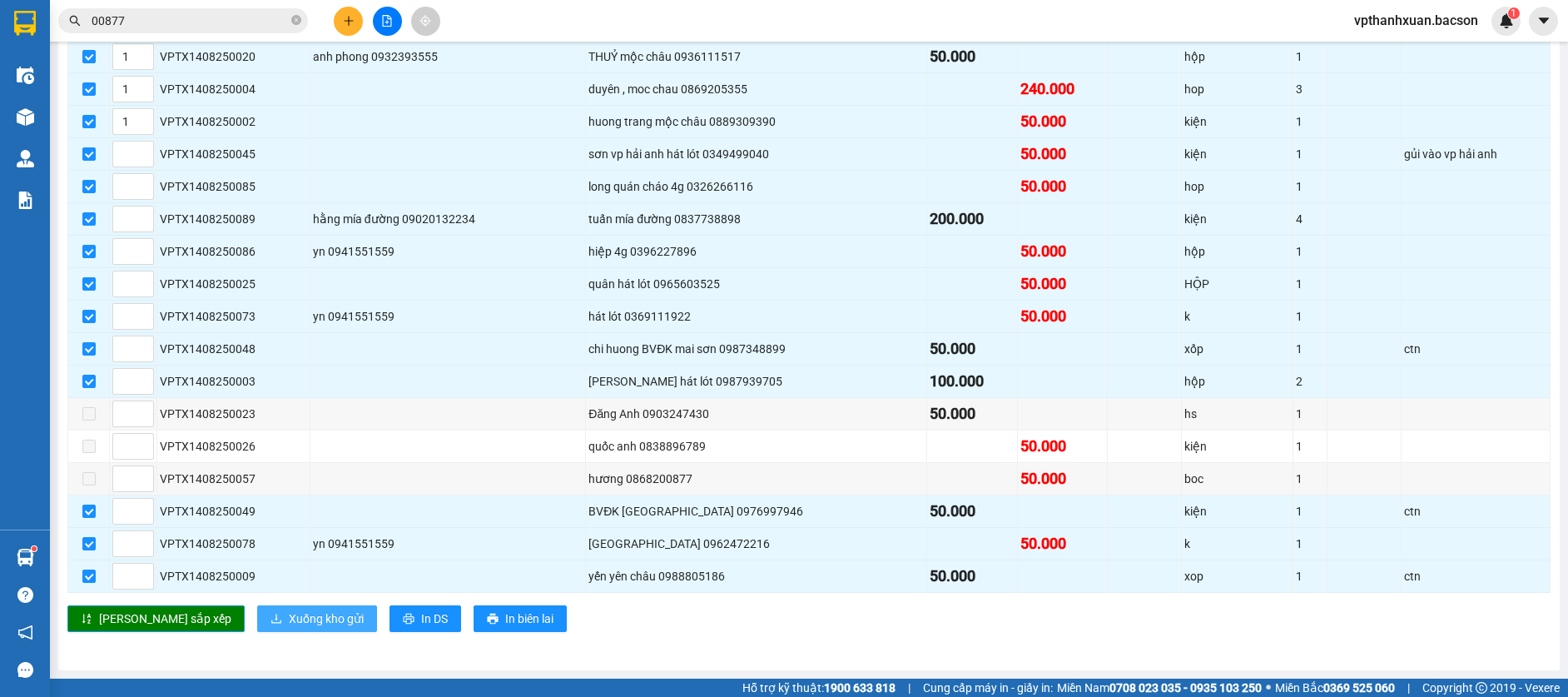
click at [289, 623] on span "Xuống kho gửi" at bounding box center [326, 618] width 75 height 18
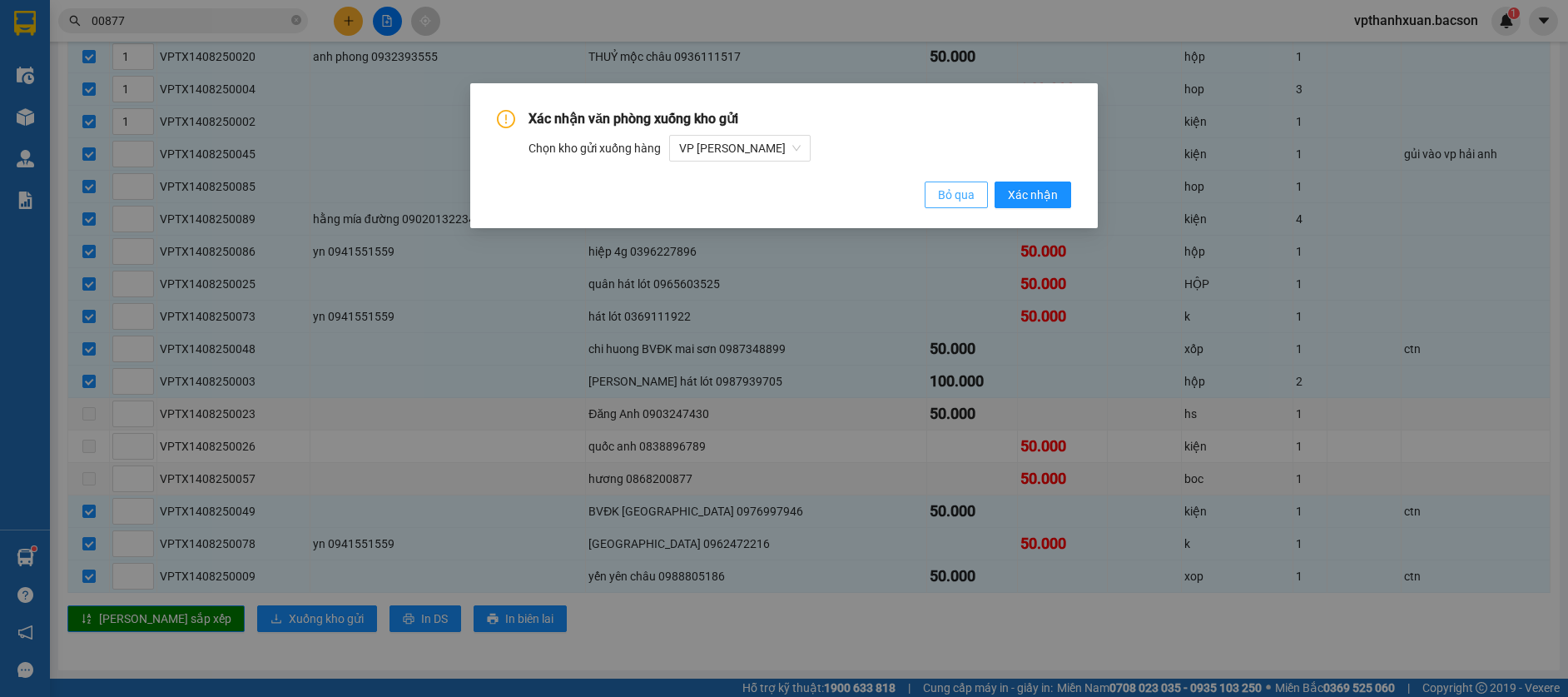
click at [969, 195] on span "Bỏ qua" at bounding box center [957, 194] width 37 height 18
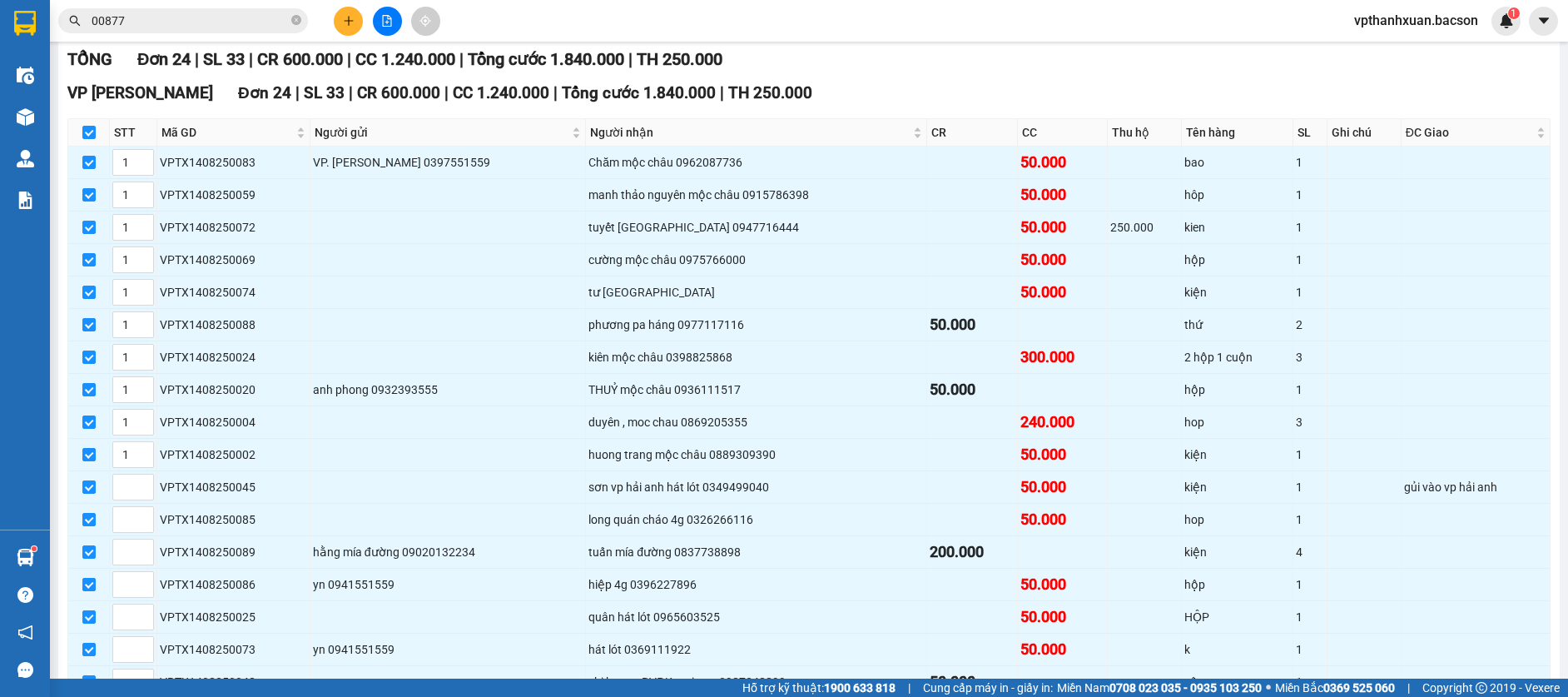
scroll to position [0, 0]
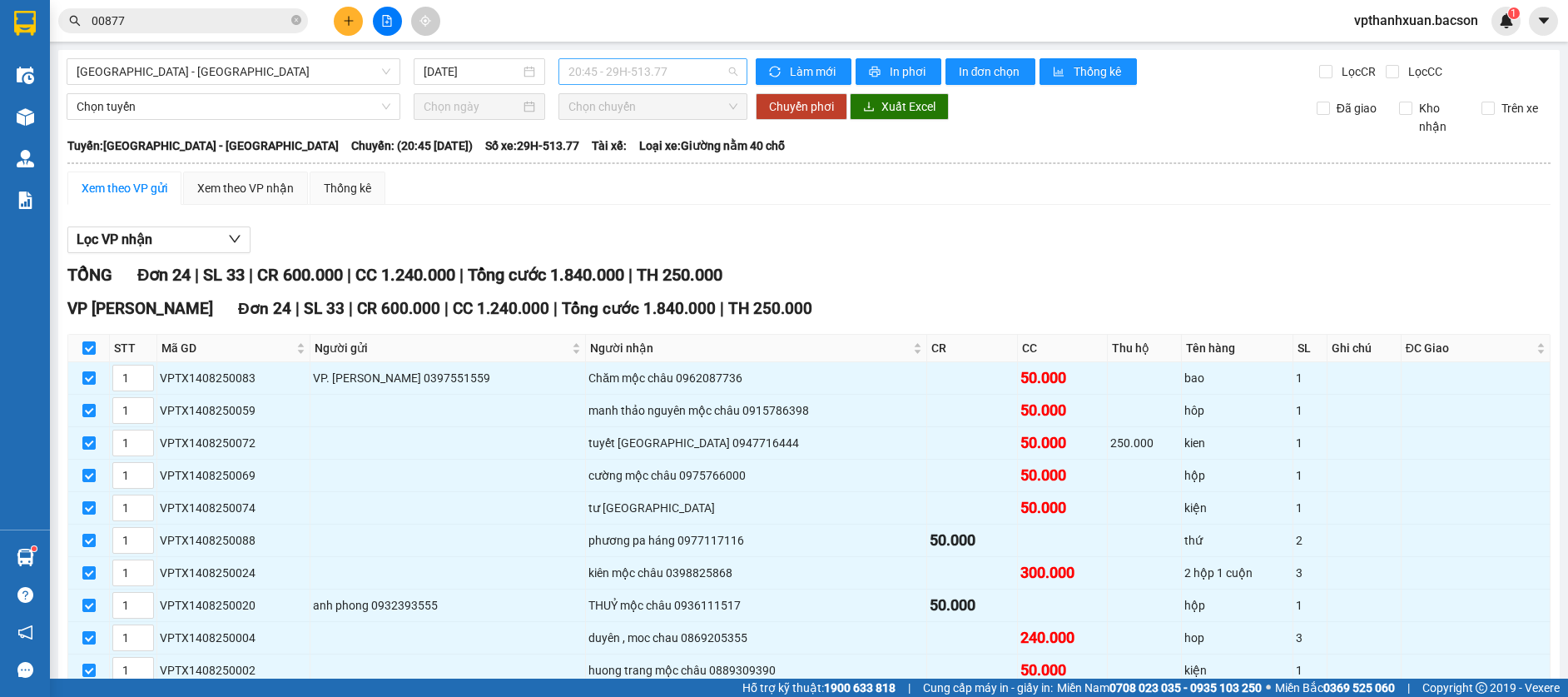
click at [669, 71] on span "20:45 - 29H-513.77" at bounding box center [653, 71] width 169 height 25
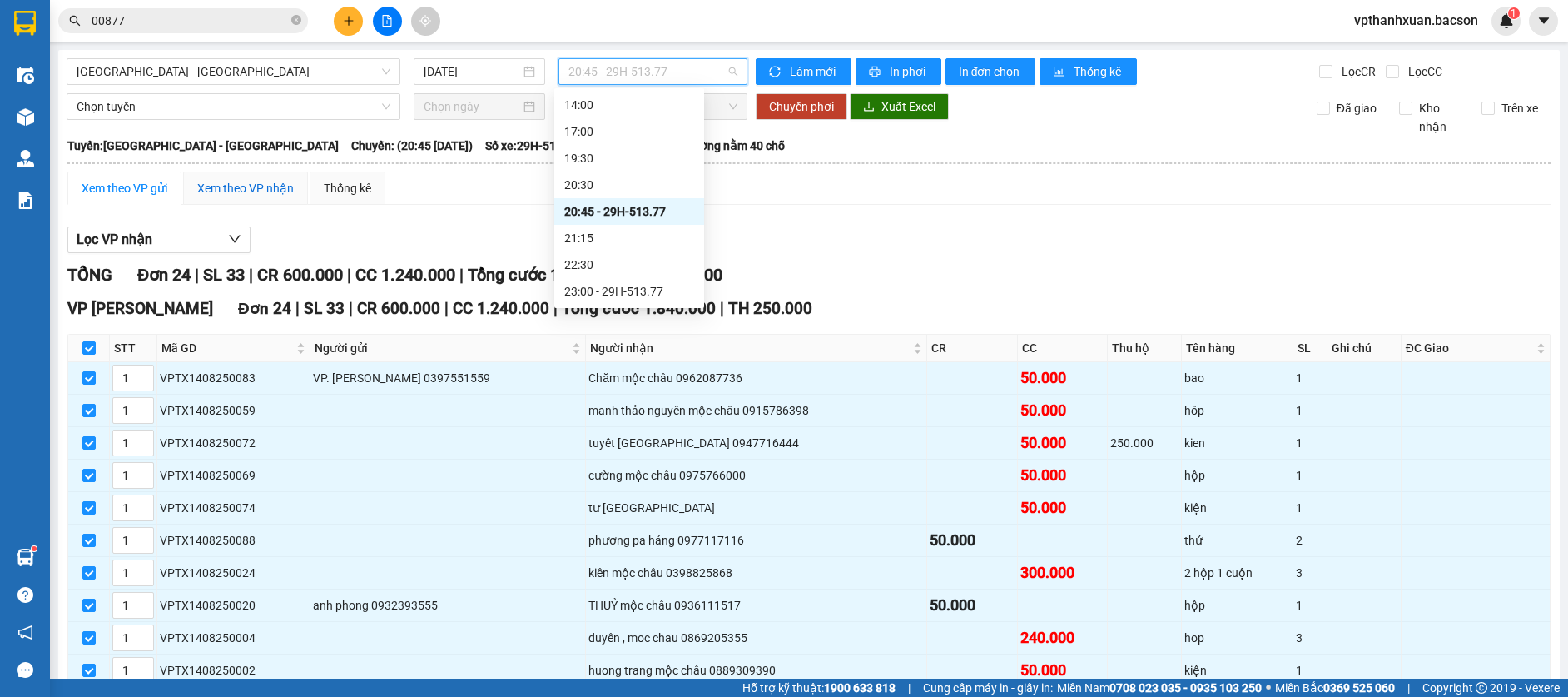
click at [213, 190] on div "Xem theo VP nhận" at bounding box center [246, 188] width 97 height 18
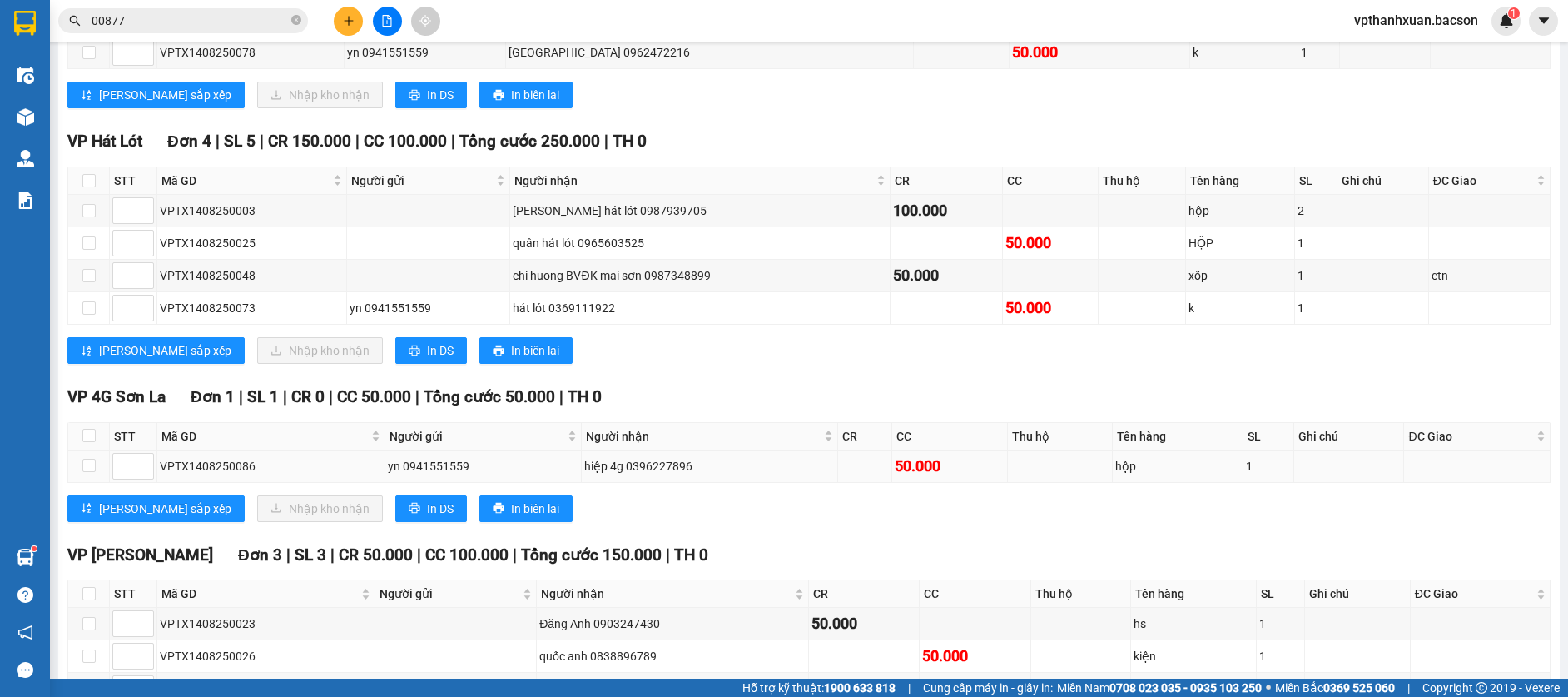
scroll to position [1083, 0]
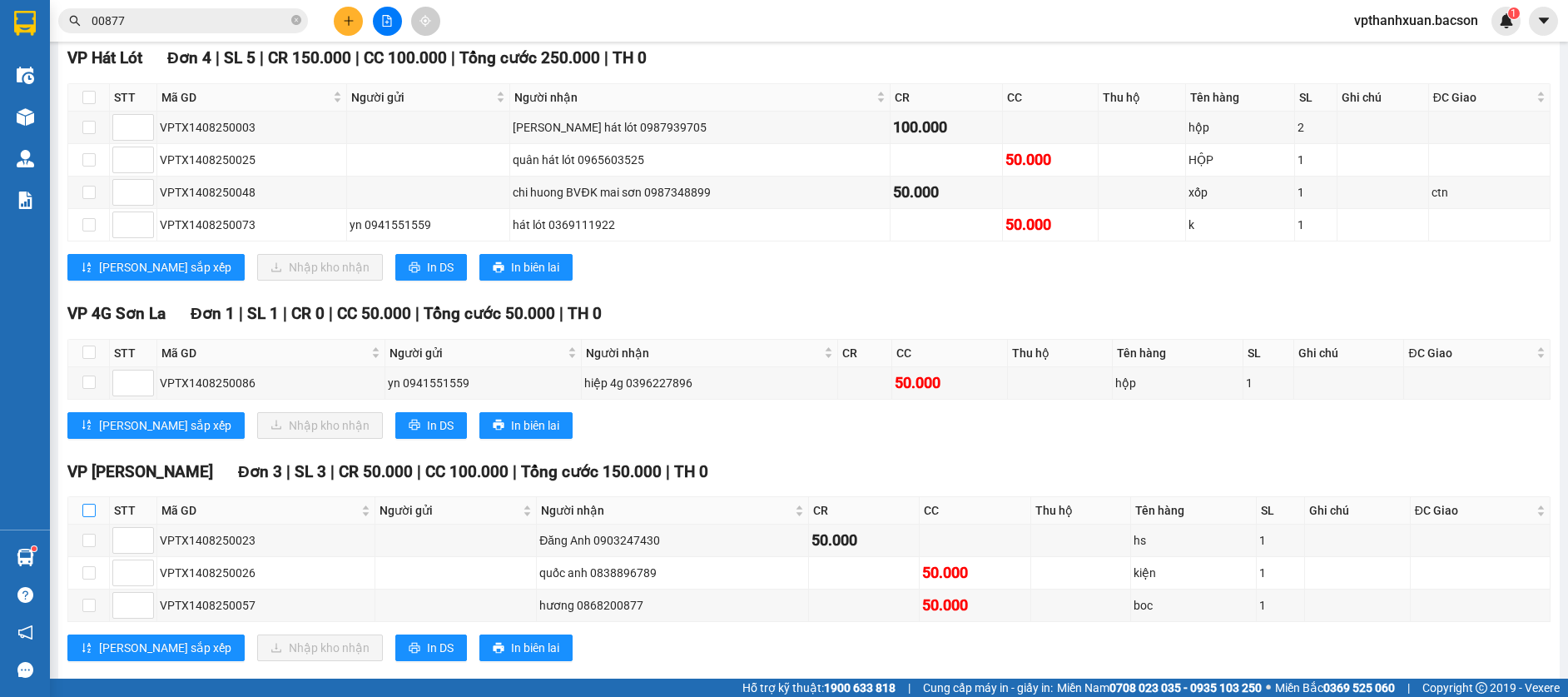
click at [89, 508] on input "checkbox" at bounding box center [89, 510] width 13 height 13
checkbox input "true"
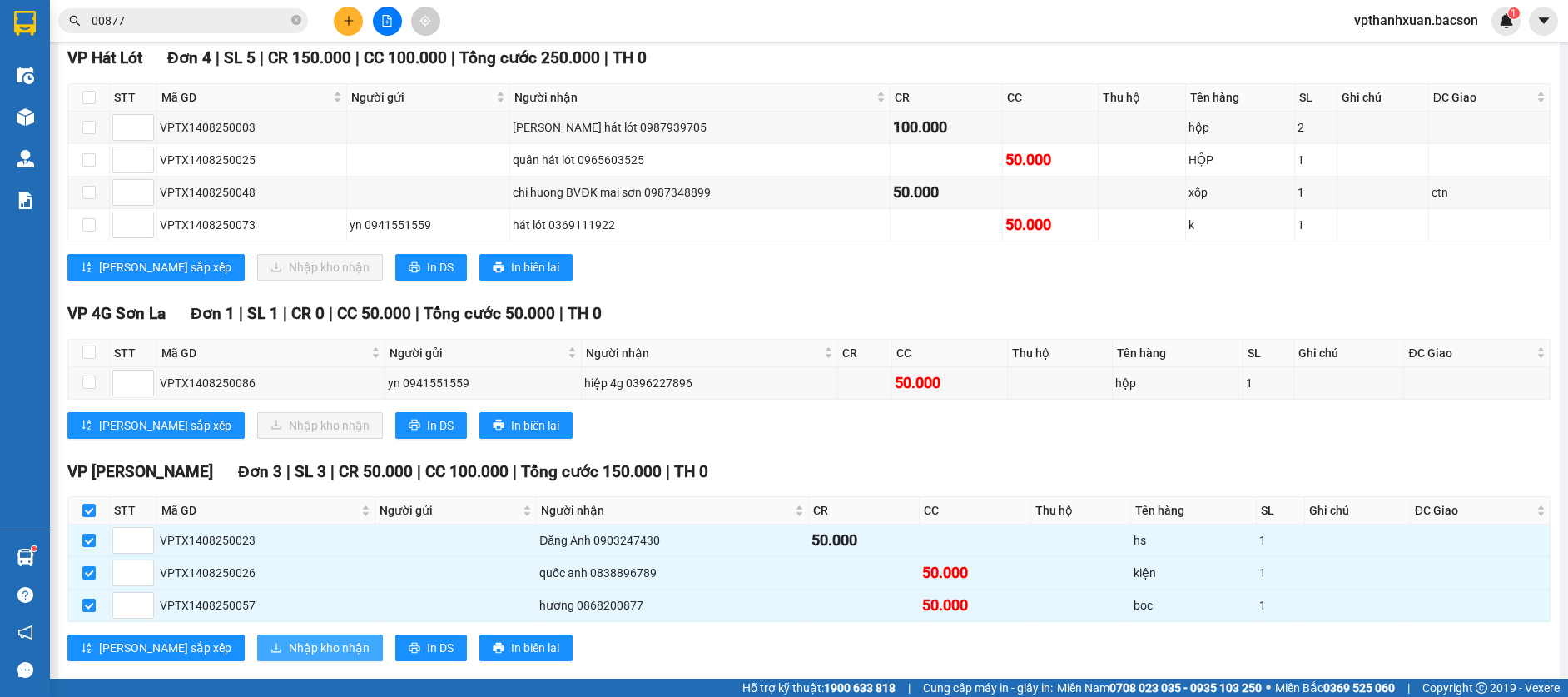
click at [289, 649] on span "Nhập kho nhận" at bounding box center [329, 648] width 81 height 18
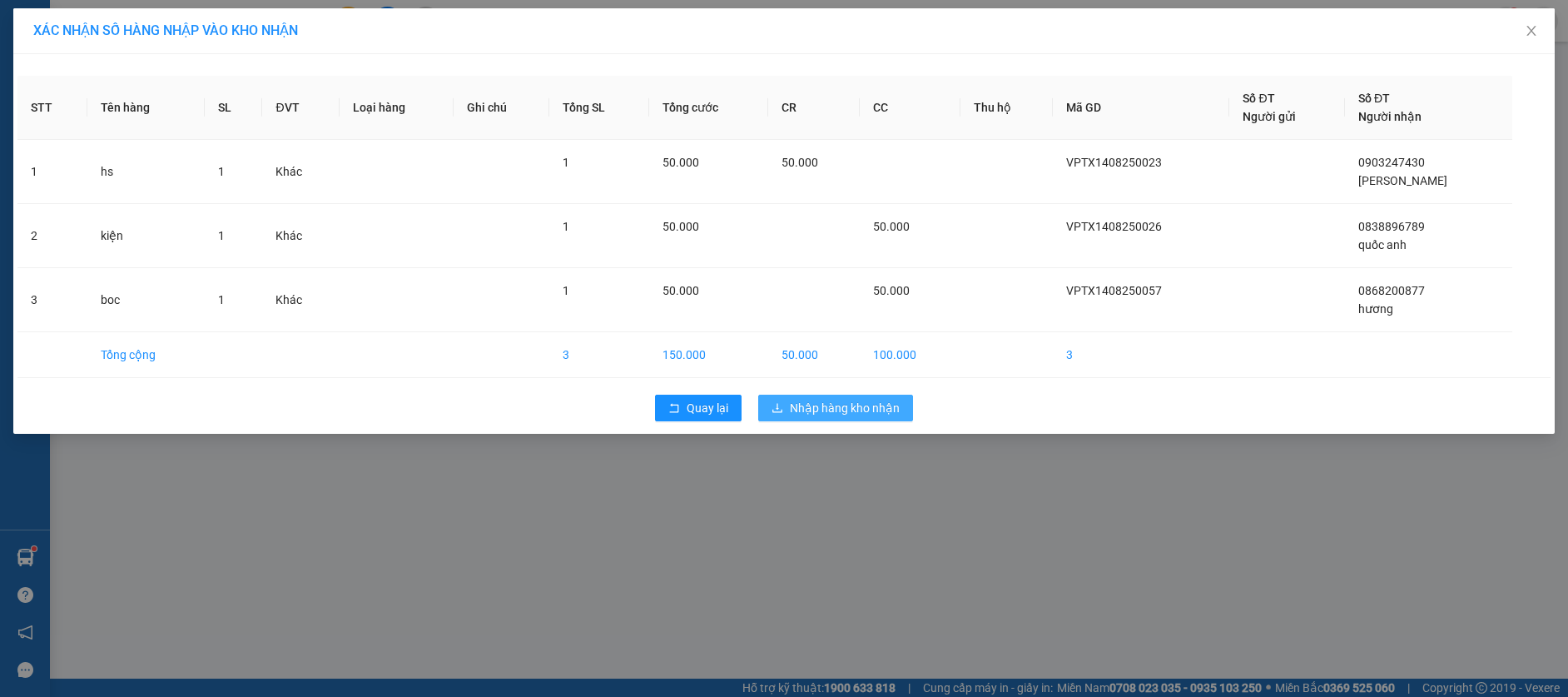
click at [845, 409] on span "Nhập hàng kho nhận" at bounding box center [844, 408] width 110 height 18
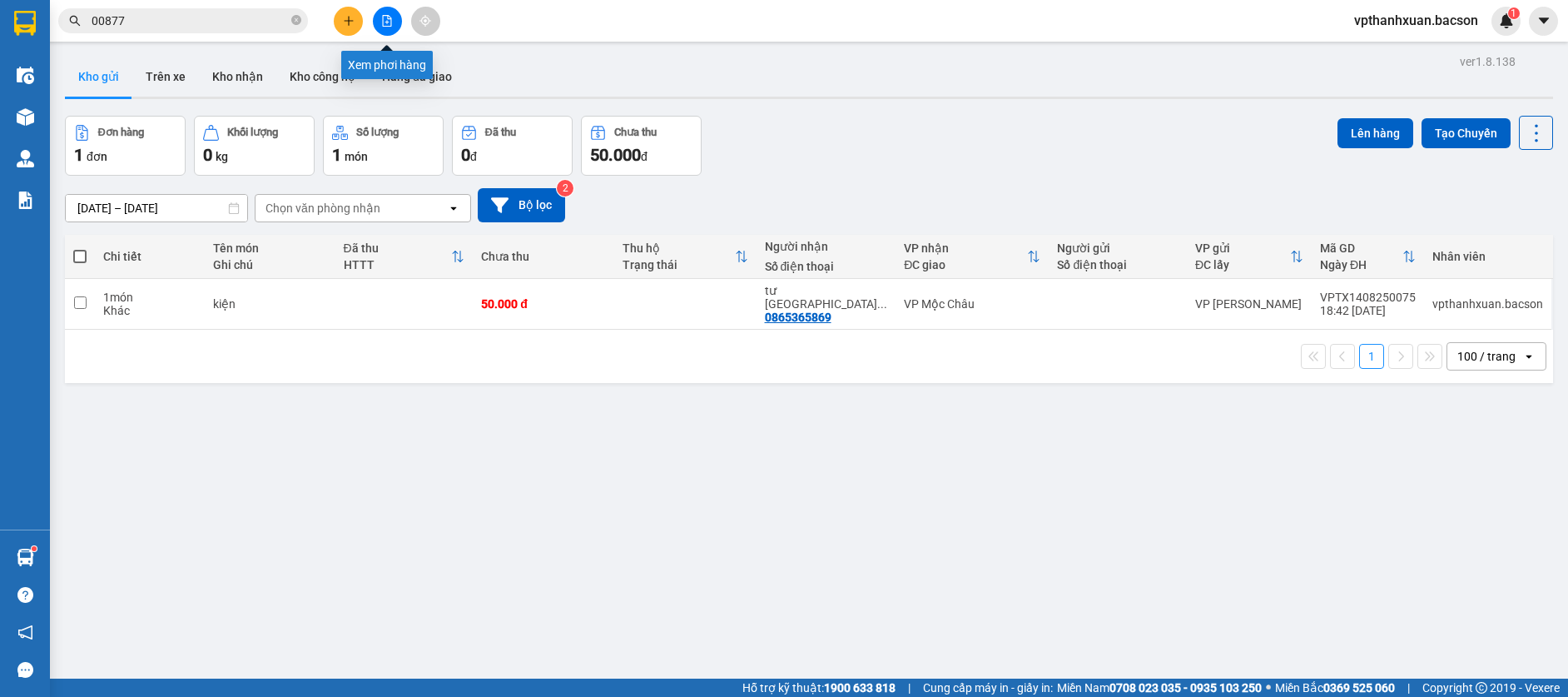
click at [388, 24] on icon "file-add" at bounding box center [387, 20] width 11 height 11
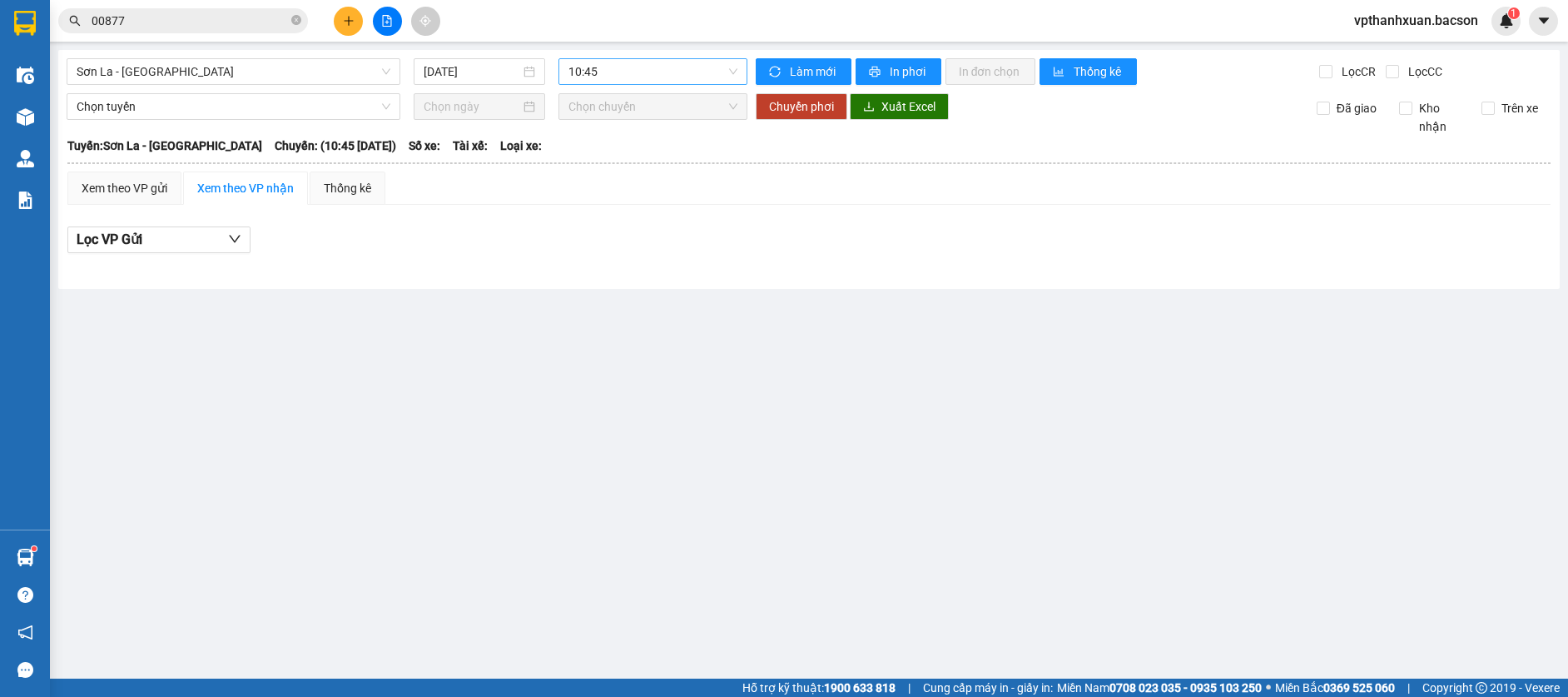
click at [618, 76] on span "10:45" at bounding box center [653, 71] width 169 height 25
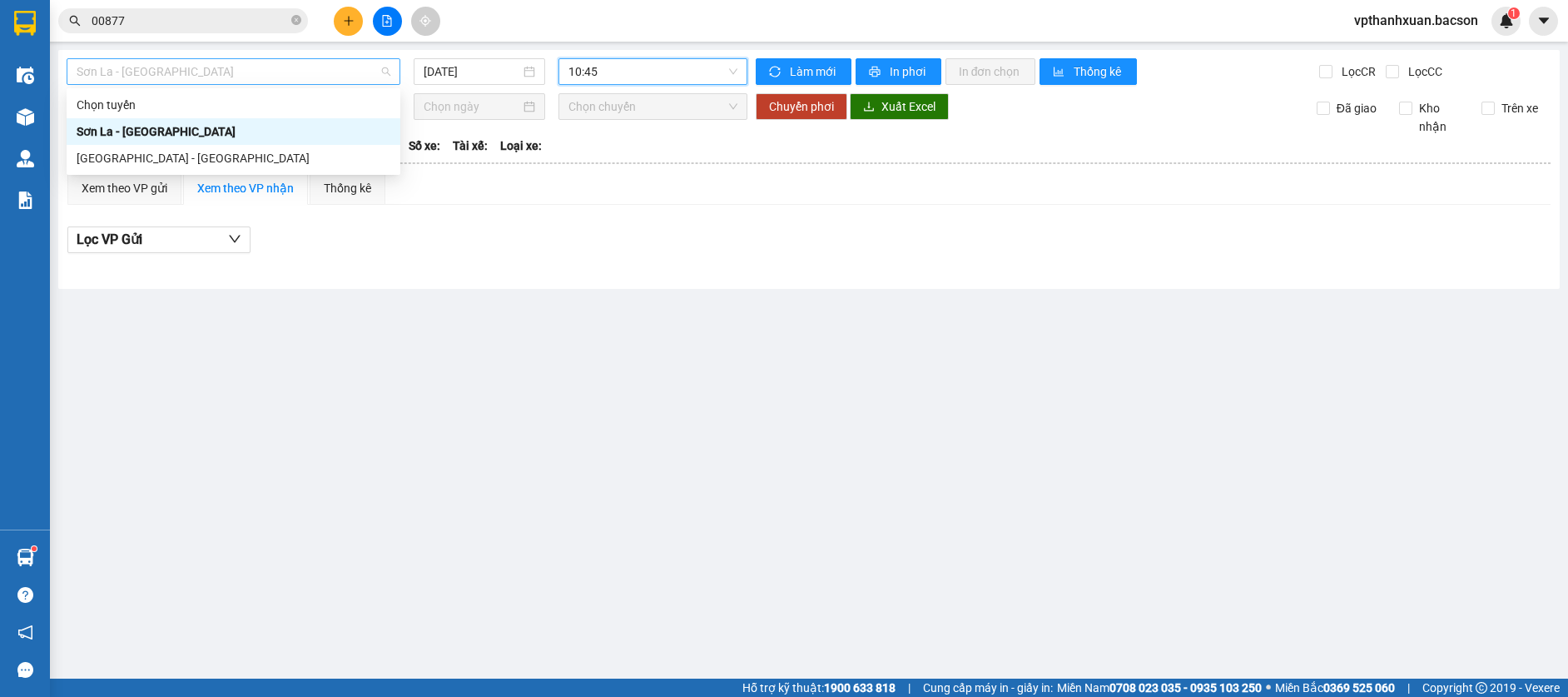
click at [337, 75] on span "Sơn La - [GEOGRAPHIC_DATA]" at bounding box center [233, 71] width 314 height 25
click at [234, 159] on div "[GEOGRAPHIC_DATA] - [GEOGRAPHIC_DATA]" at bounding box center [233, 158] width 314 height 18
type input "[DATE]"
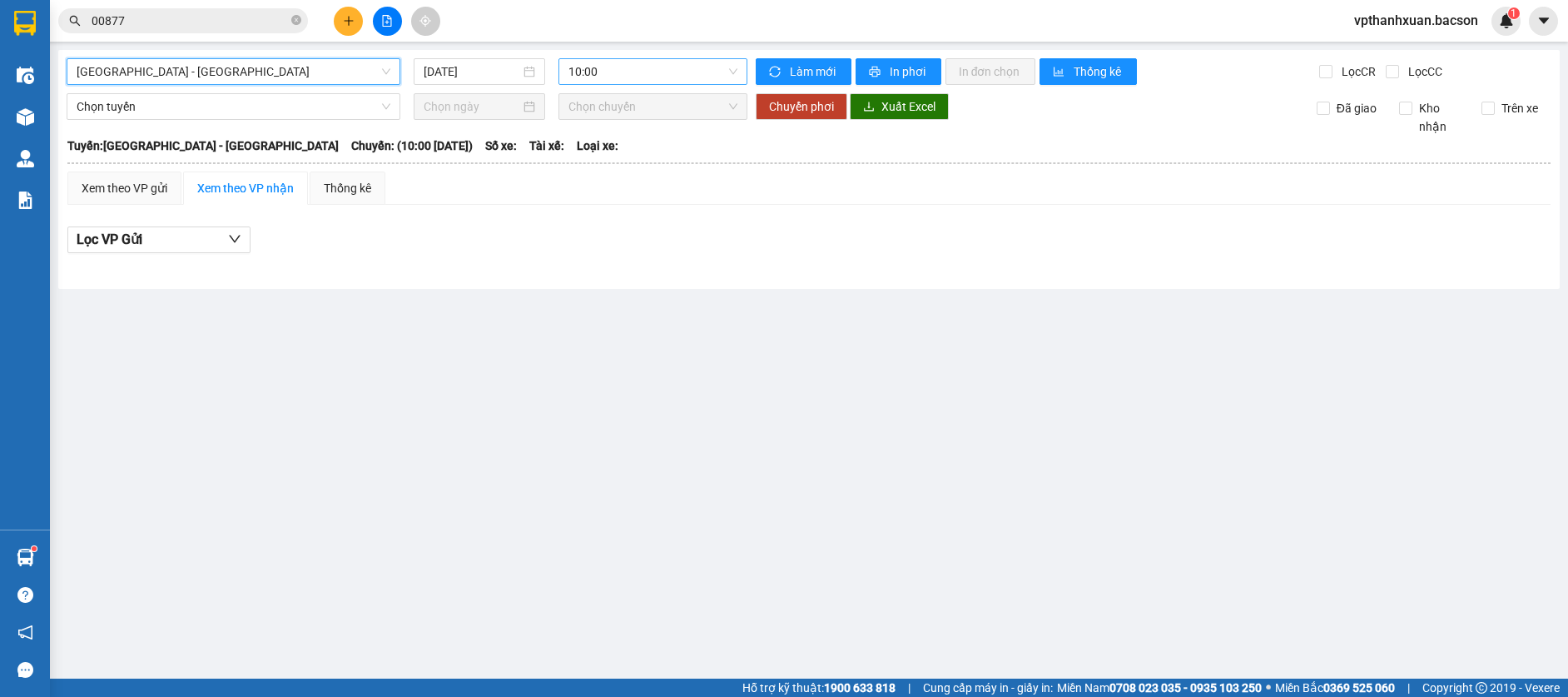
click at [612, 78] on span "10:00" at bounding box center [653, 71] width 169 height 25
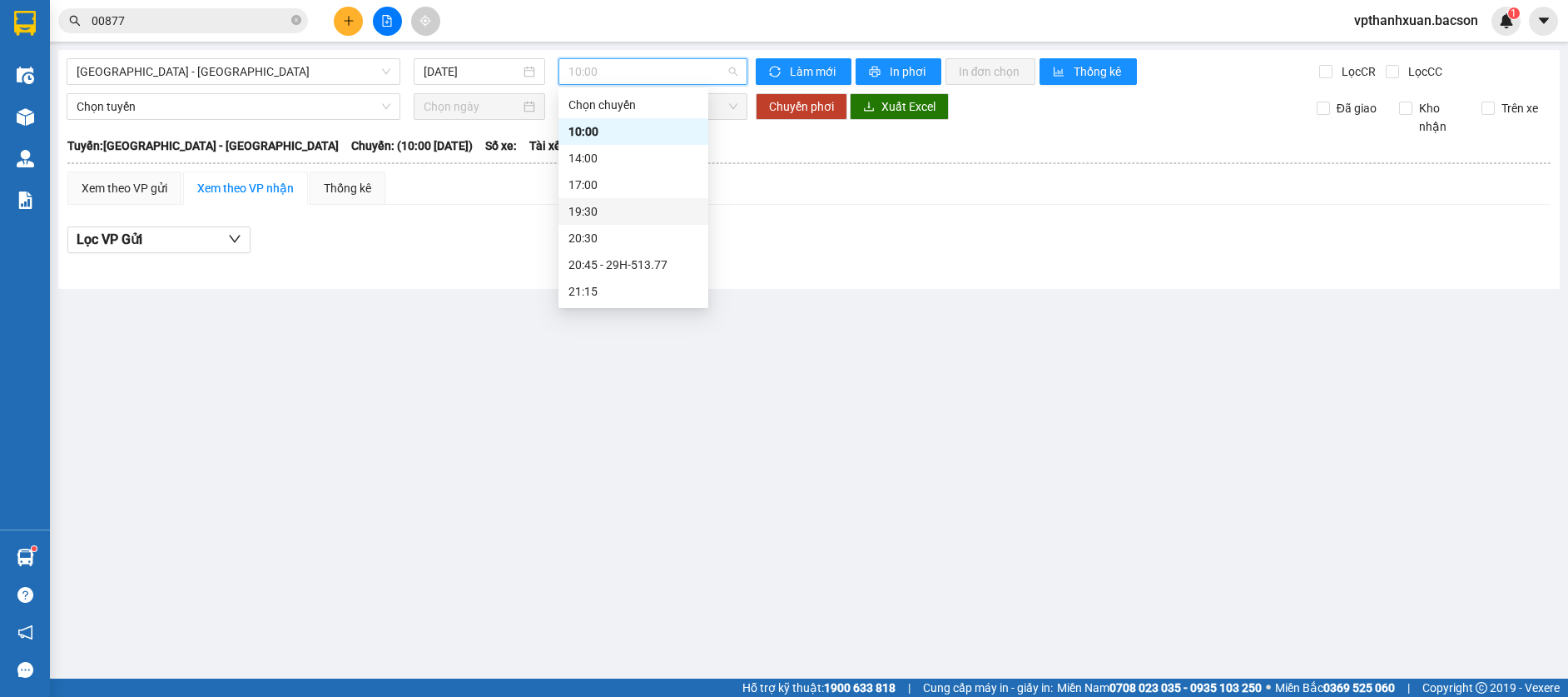
scroll to position [54, 0]
click at [616, 218] on div "20:45 - 29H-513.77" at bounding box center [633, 211] width 130 height 18
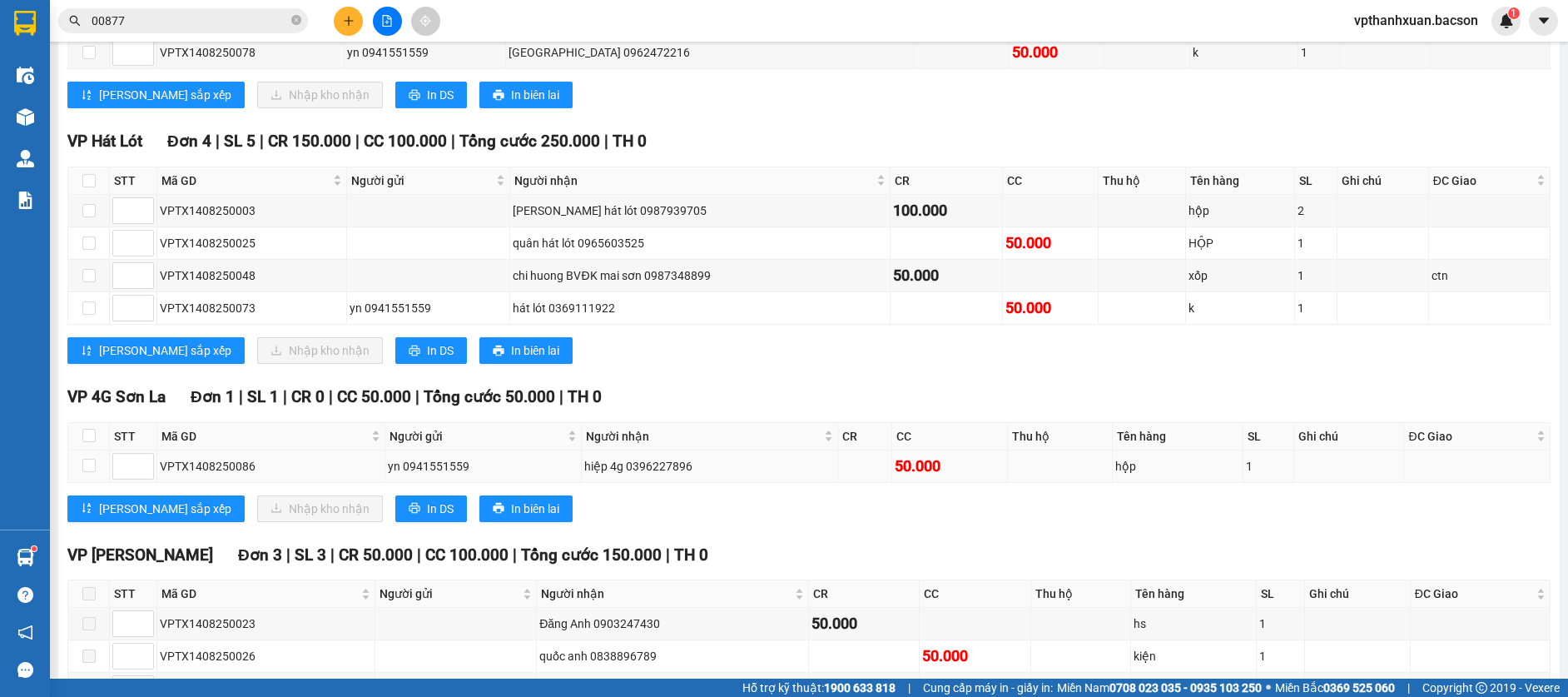
scroll to position [1303, 0]
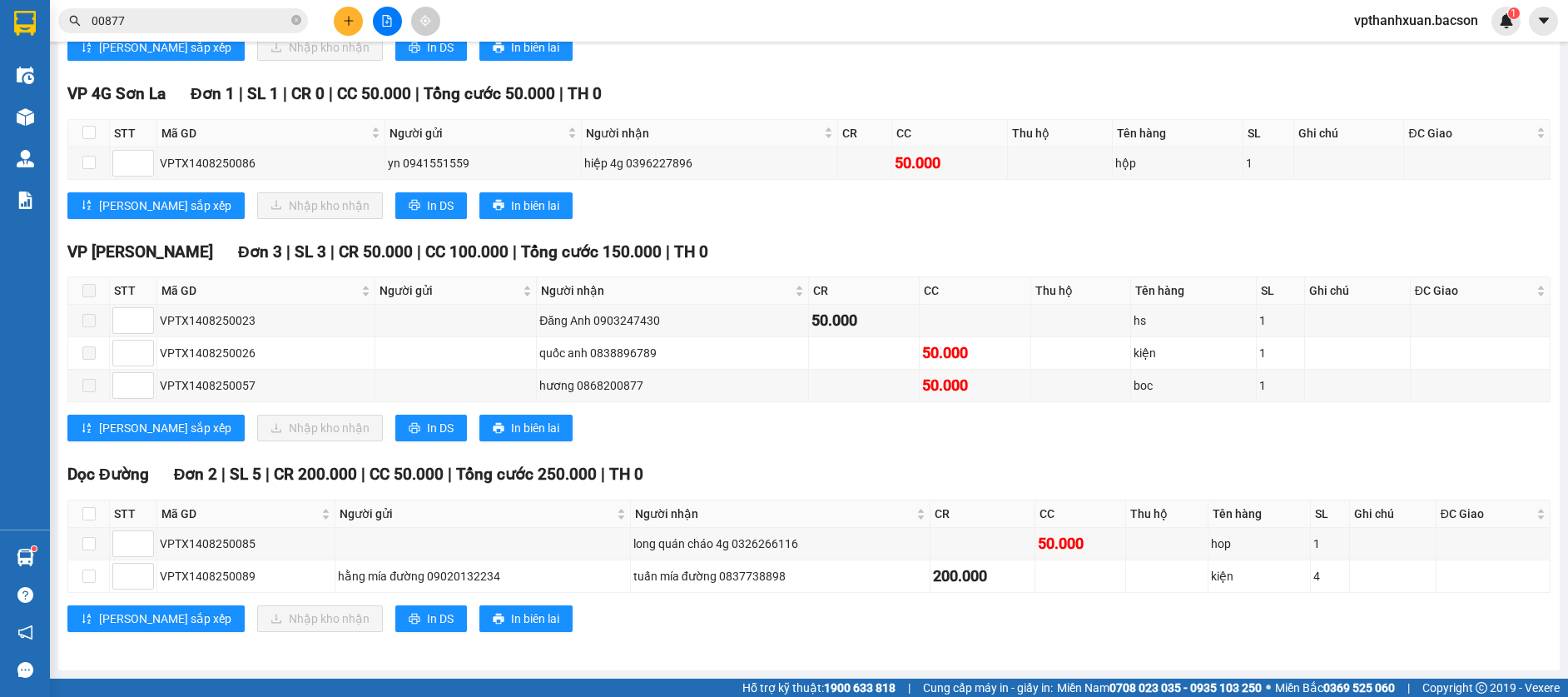
click at [94, 292] on span at bounding box center [89, 290] width 13 height 13
drag, startPoint x: 82, startPoint y: 298, endPoint x: 87, endPoint y: 365, distance: 67.2
click at [77, 317] on table "STT Mã GD Người gửi Người nhận CR CC Thu hộ Tên hàng SL Ghi chú ĐC Giao Ký nhận…" at bounding box center [809, 339] width 1482 height 126
click at [112, 381] on td at bounding box center [134, 386] width 47 height 33
click at [102, 388] on td at bounding box center [89, 386] width 41 height 33
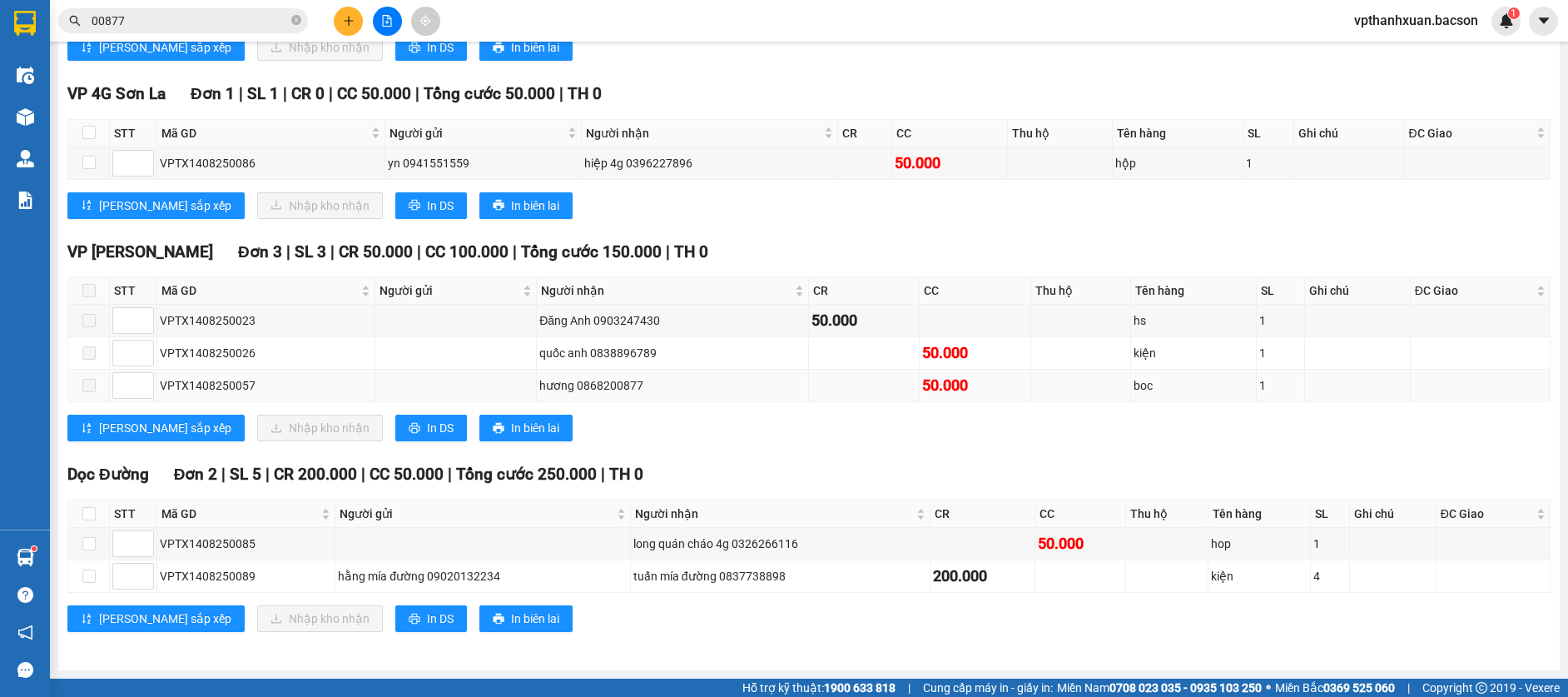
click at [97, 384] on td at bounding box center [89, 386] width 41 height 33
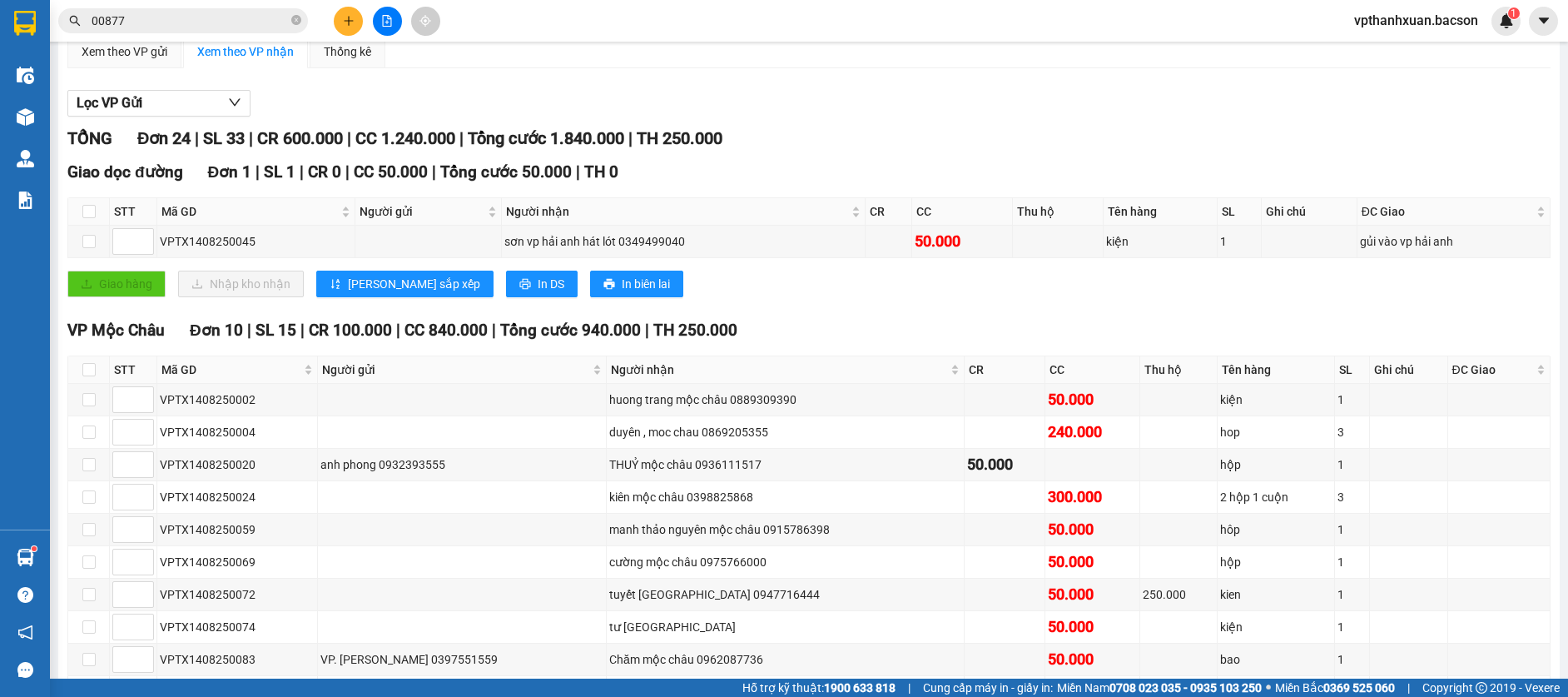
scroll to position [0, 0]
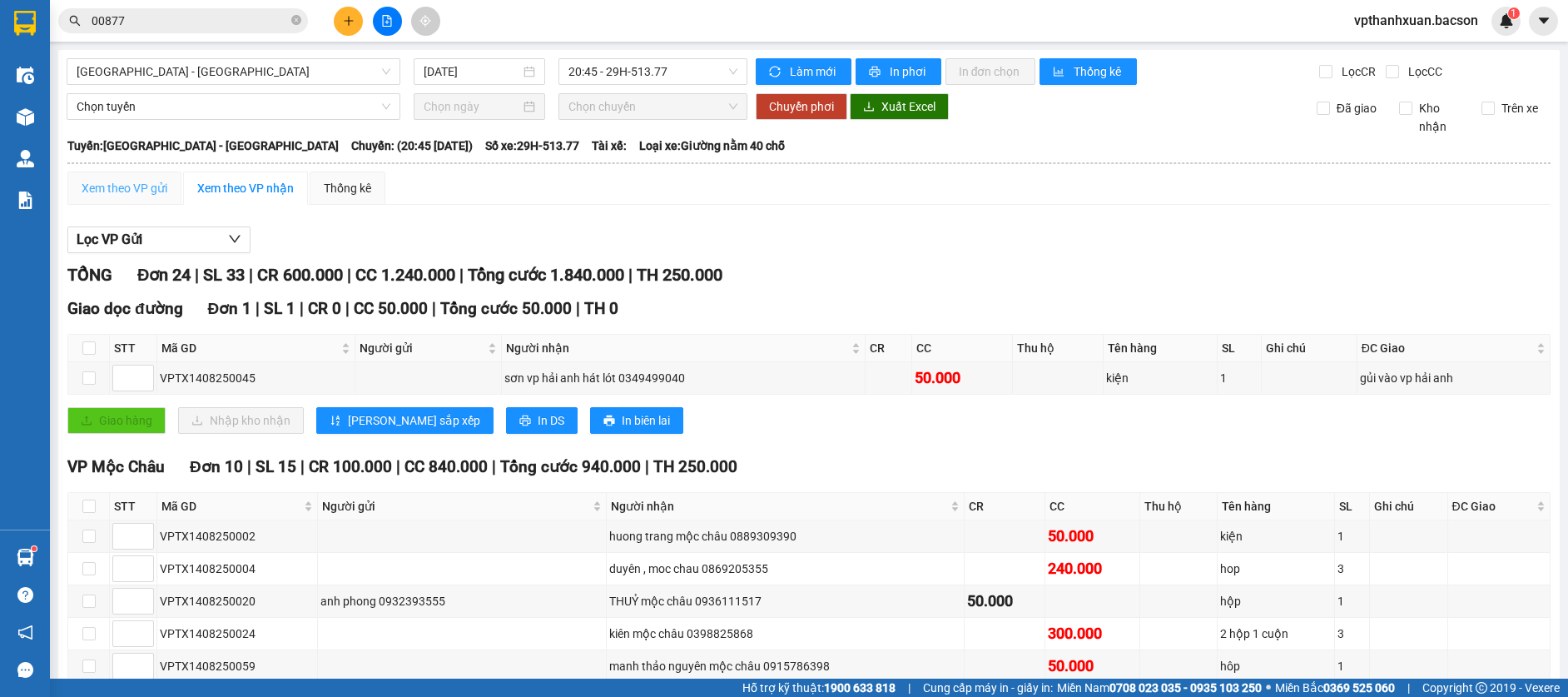
drag, startPoint x: 174, startPoint y: 177, endPoint x: 161, endPoint y: 191, distance: 19.1
click at [174, 179] on div "Xem theo VP gửi" at bounding box center [125, 188] width 114 height 33
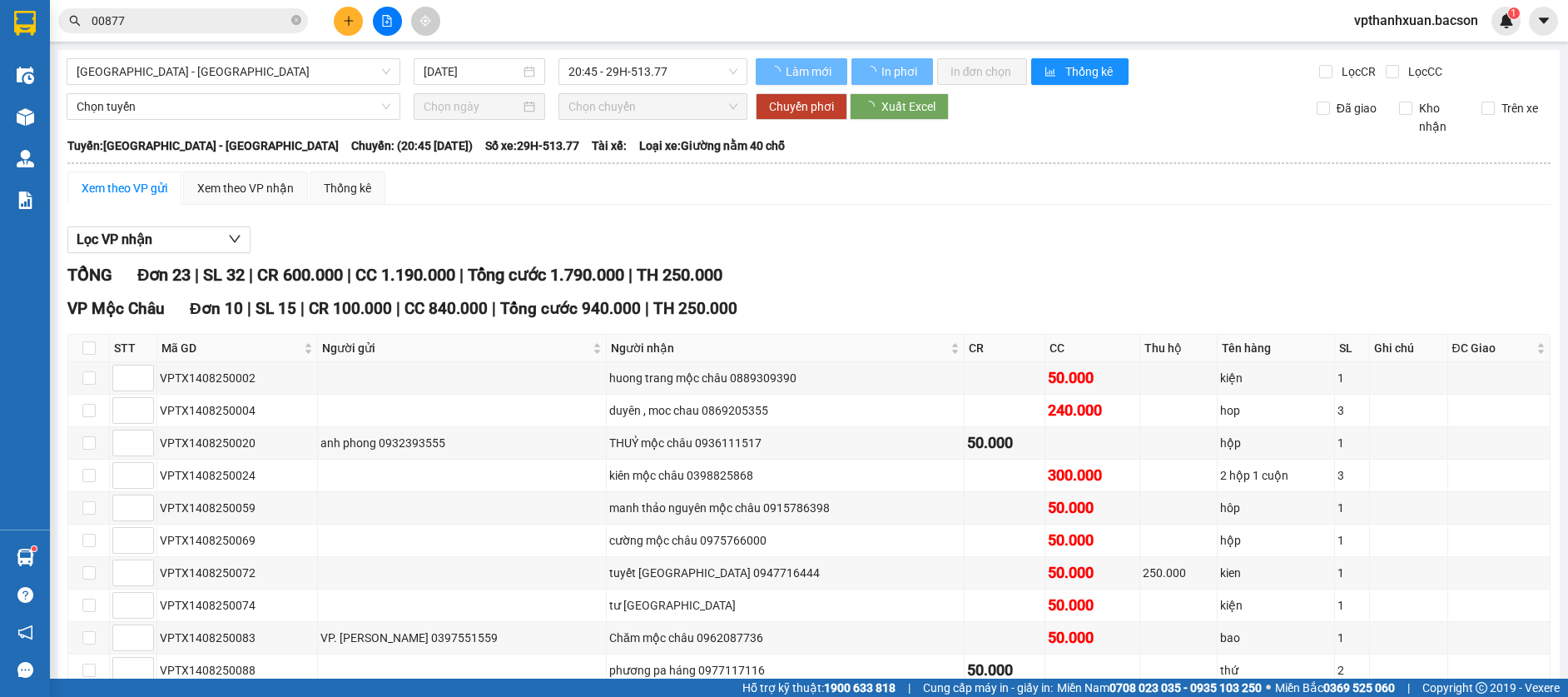
click at [161, 191] on div "Xem theo VP gửi" at bounding box center [125, 188] width 86 height 18
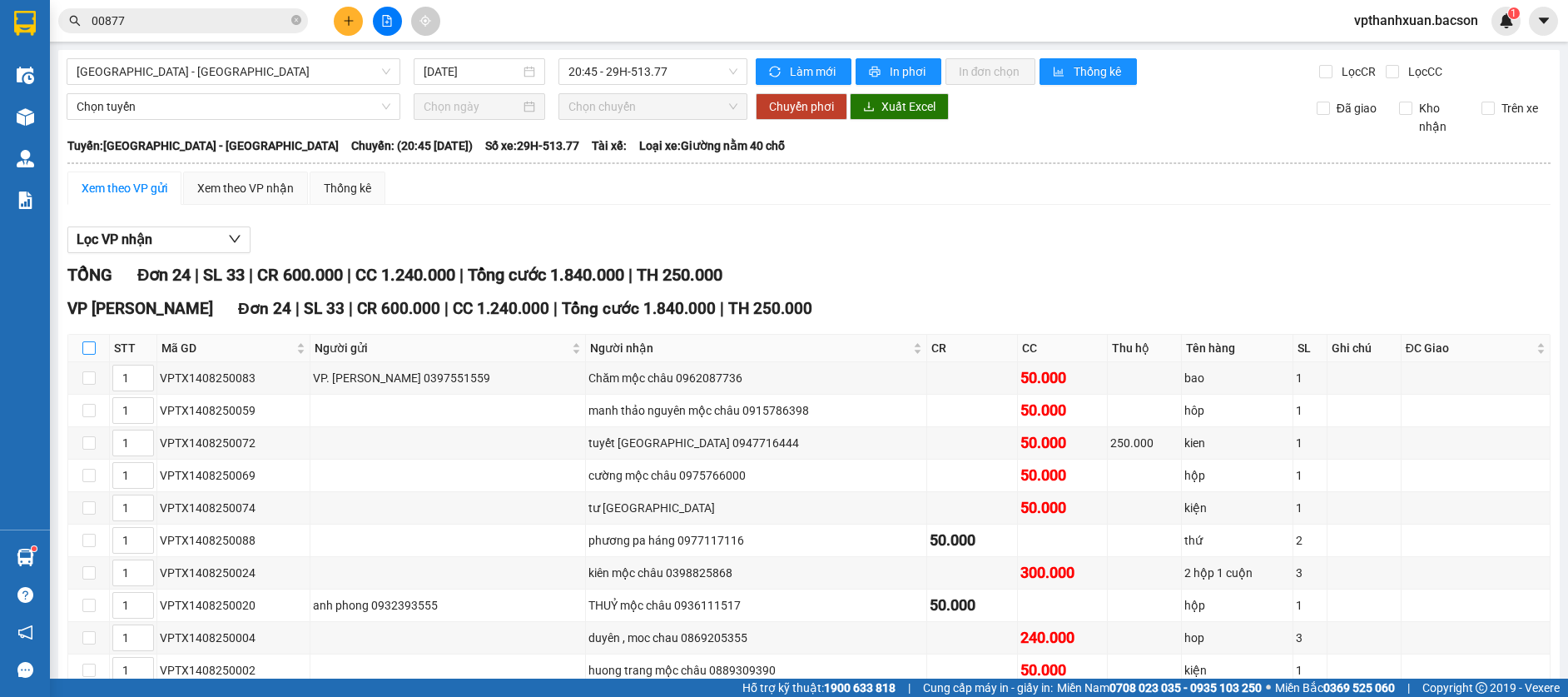
click at [87, 352] on input "checkbox" at bounding box center [89, 347] width 13 height 13
checkbox input "true"
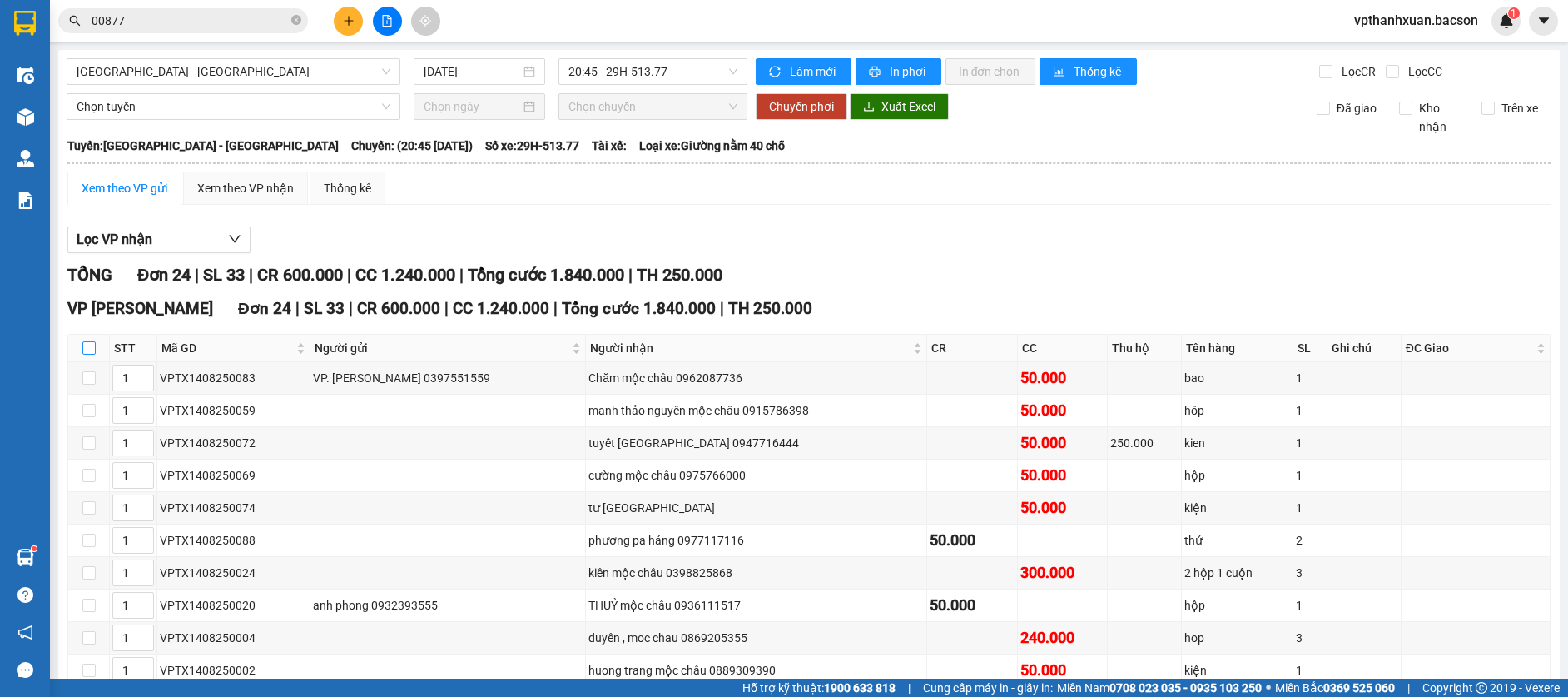
checkbox input "true"
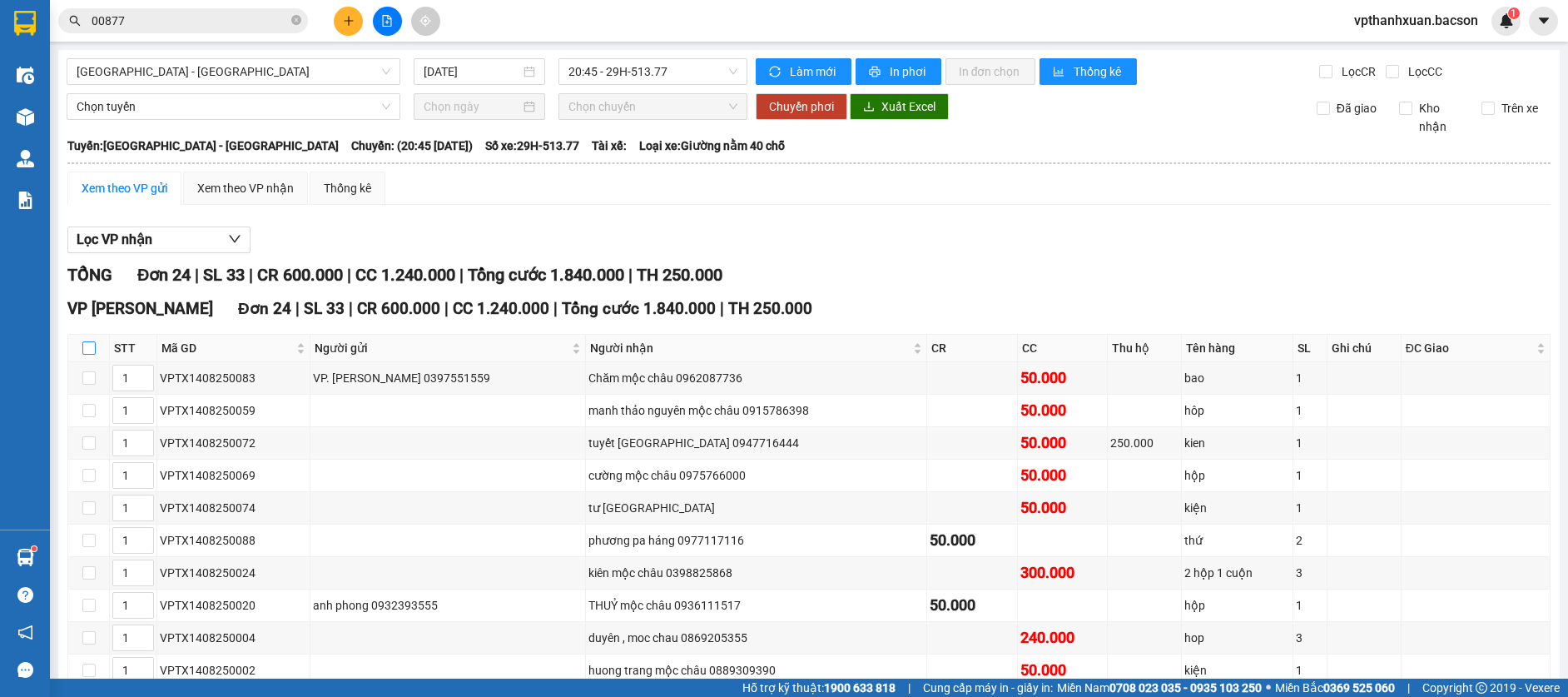
checkbox input "true"
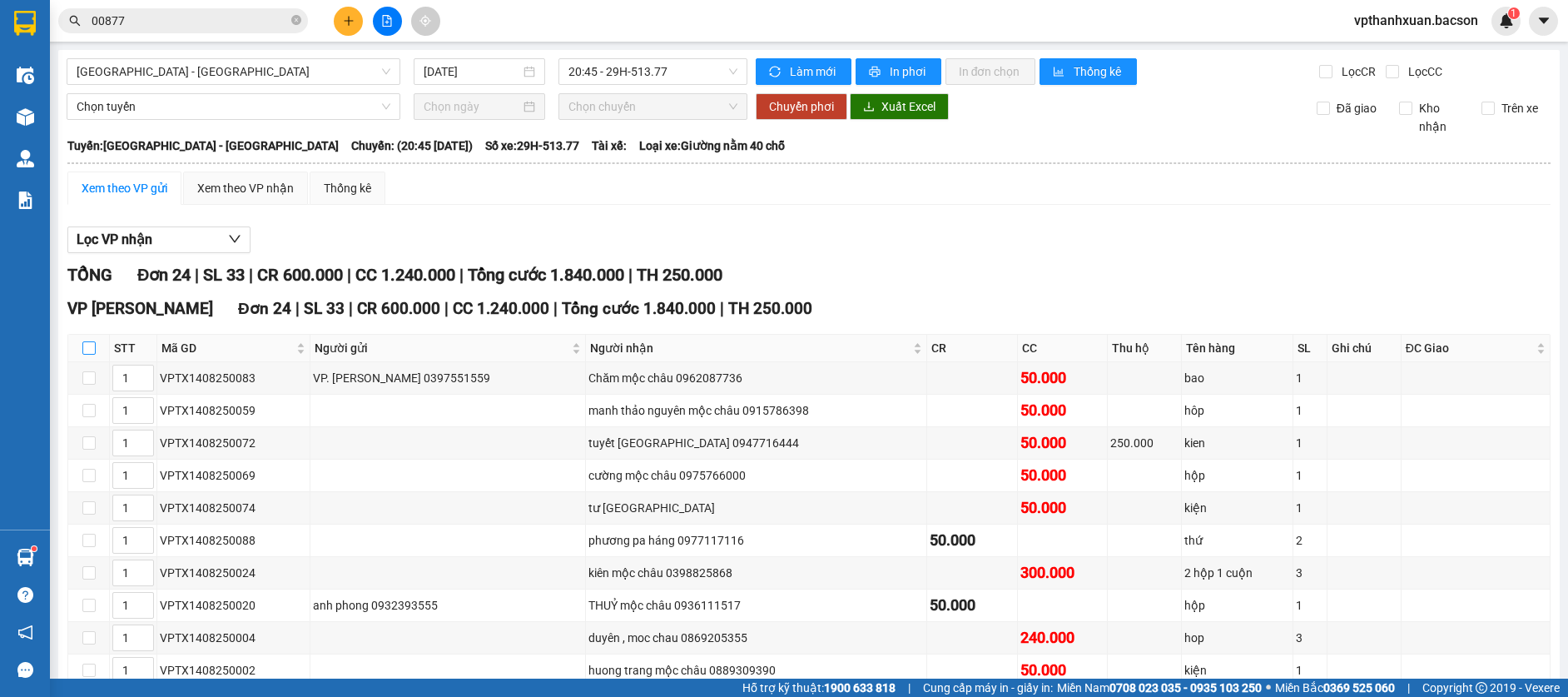
checkbox input "true"
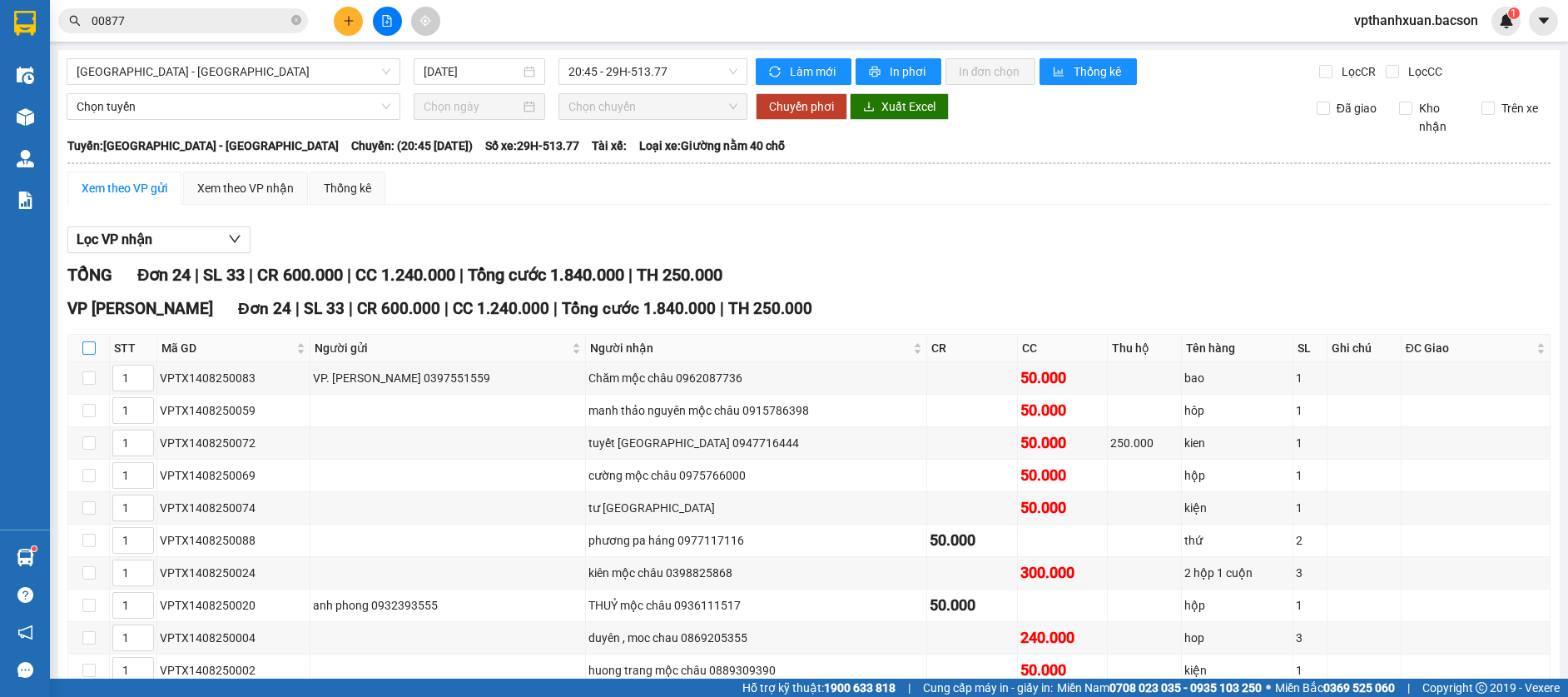
checkbox input "true"
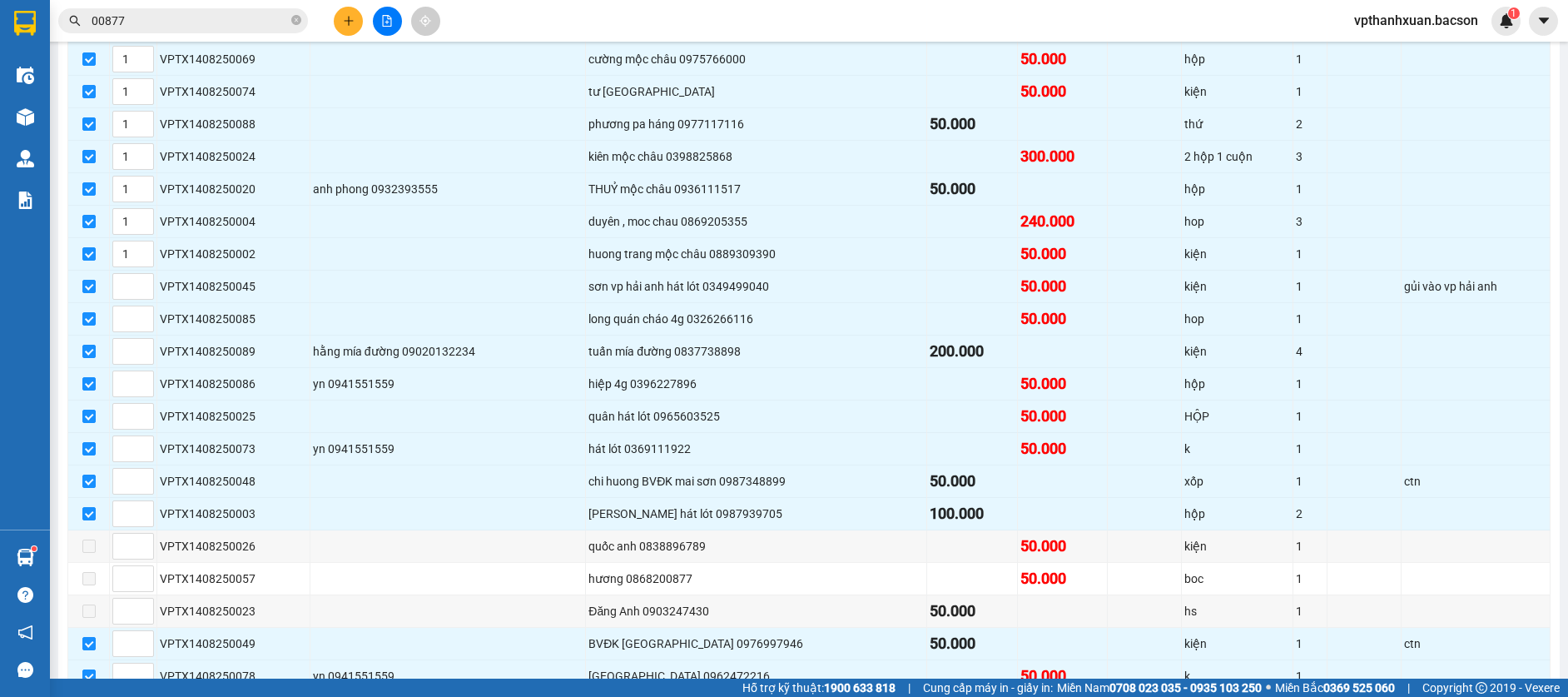
scroll to position [83, 0]
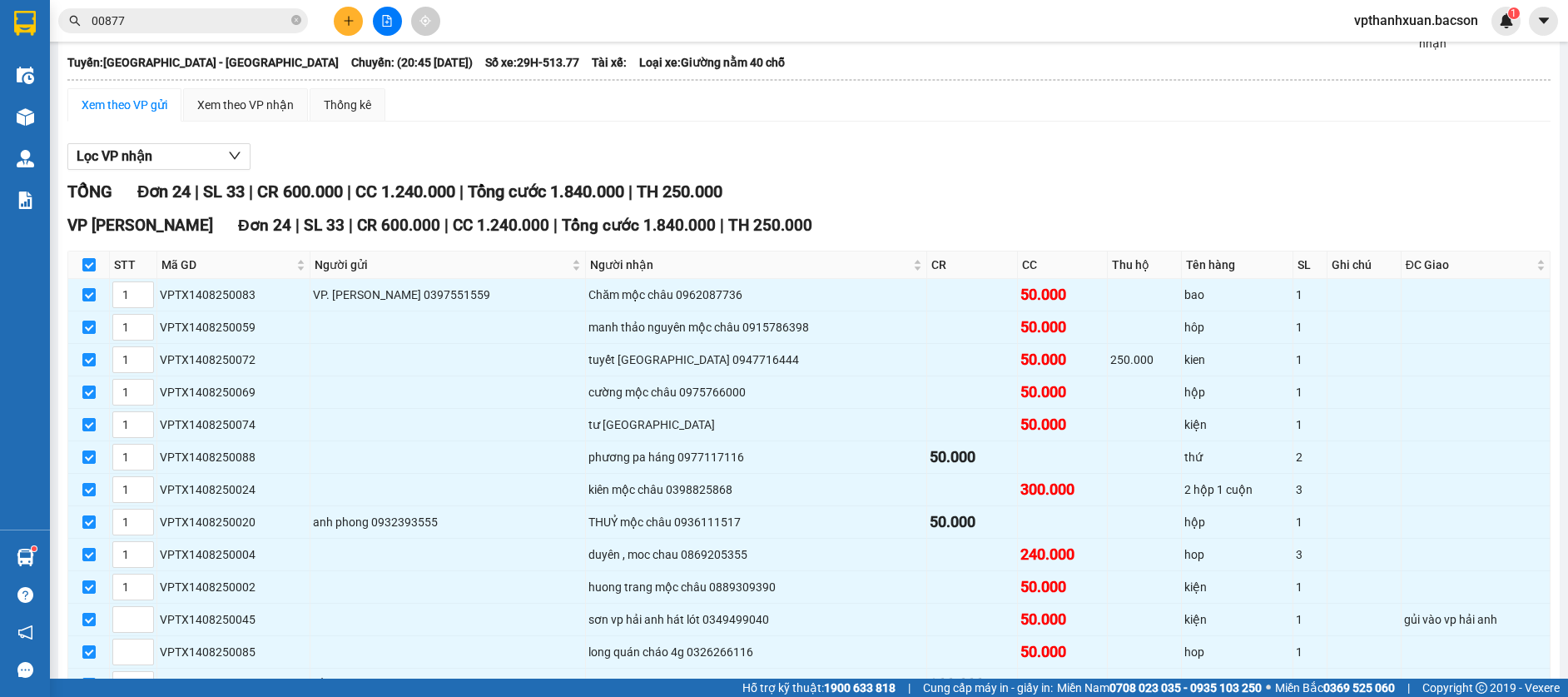
click at [559, 173] on div "Lọc VP nhận TỔNG Đơn 24 | SL 33 | CR 600.000 | CC 1.240.000 | Tổng cước 1.840.0…" at bounding box center [809, 626] width 1483 height 984
click at [92, 266] on input "checkbox" at bounding box center [89, 265] width 13 height 13
checkbox input "false"
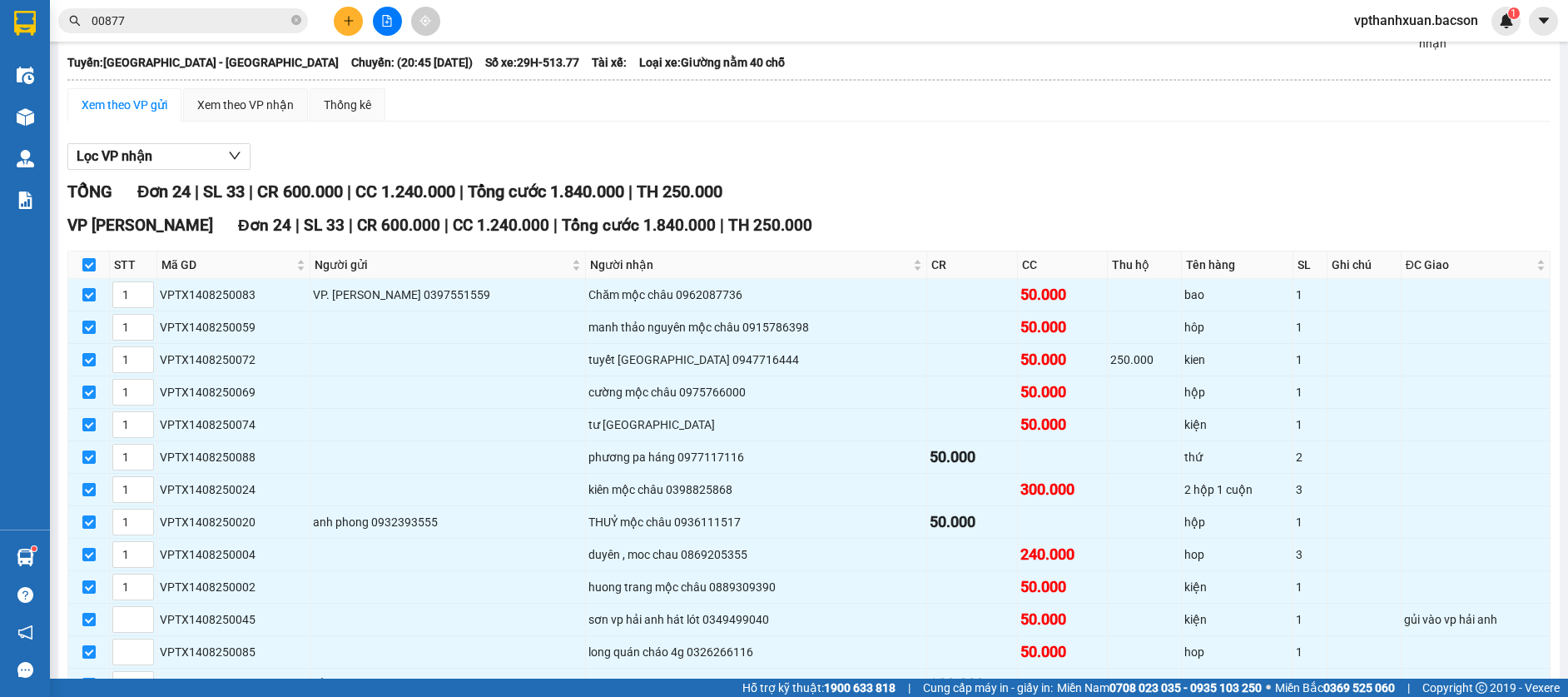
checkbox input "false"
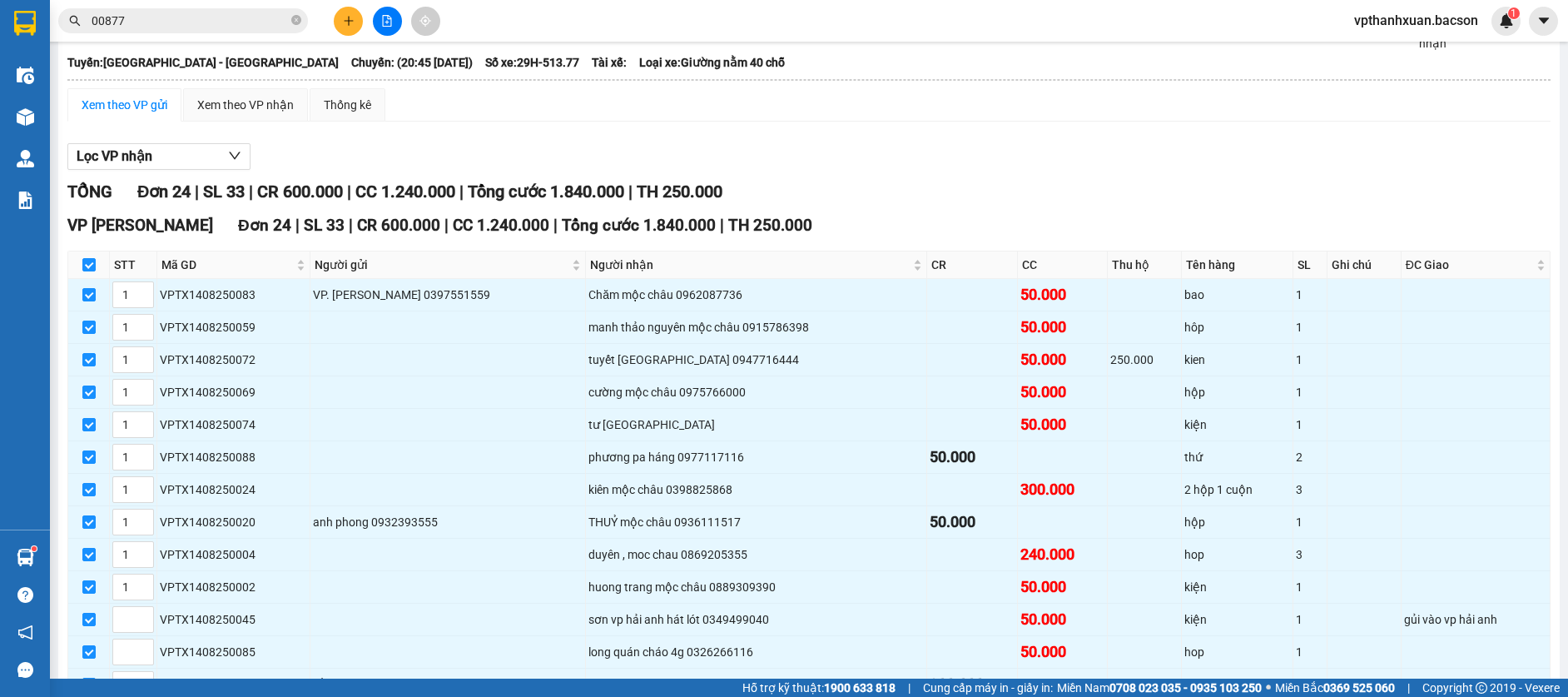
checkbox input "false"
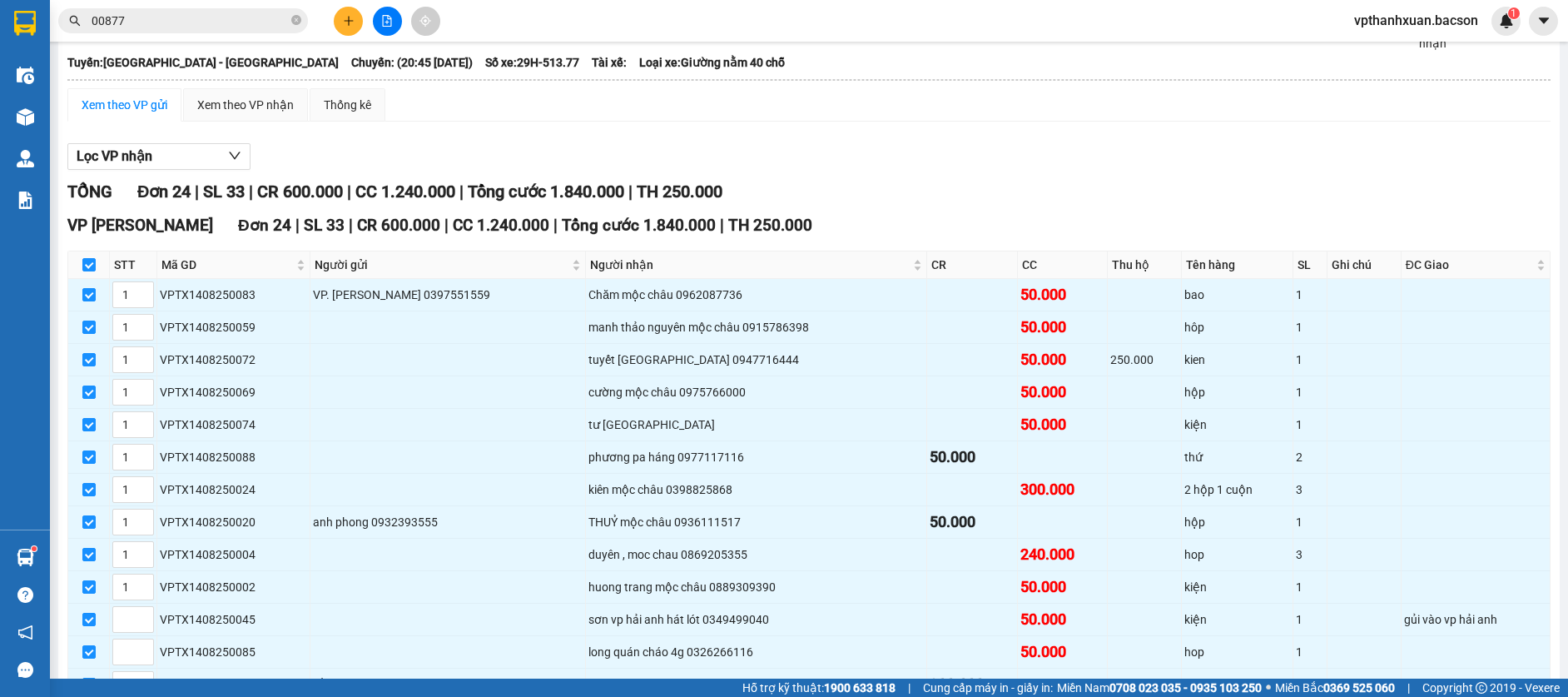
checkbox input "false"
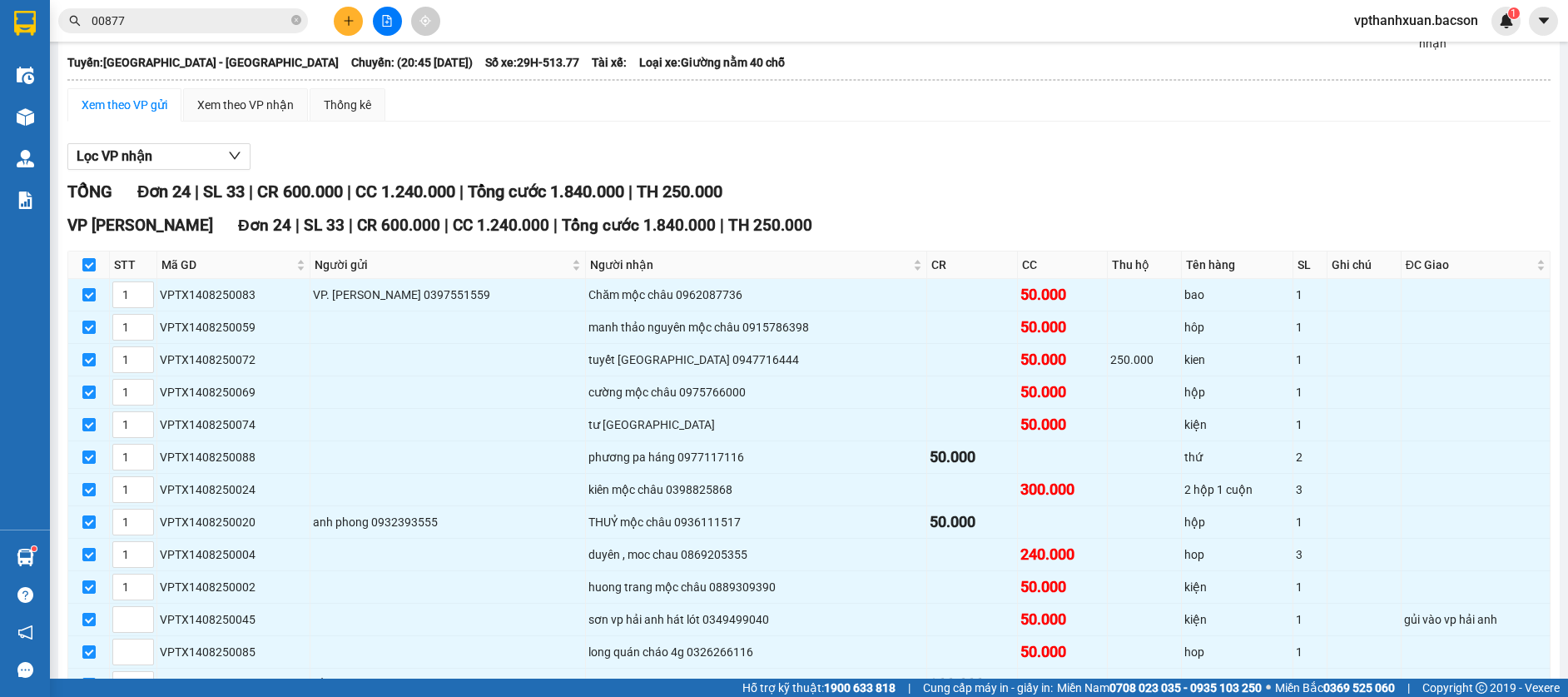
checkbox input "false"
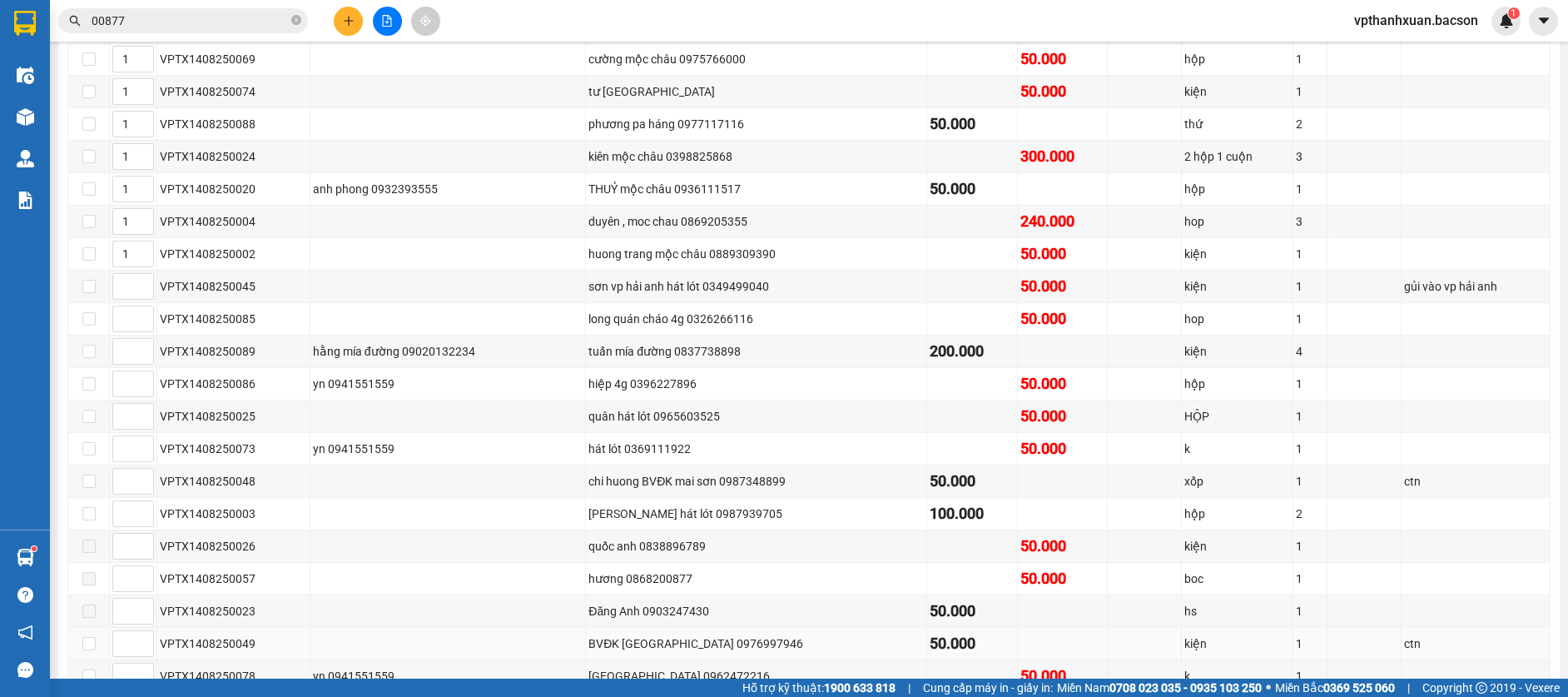
scroll to position [548, 0]
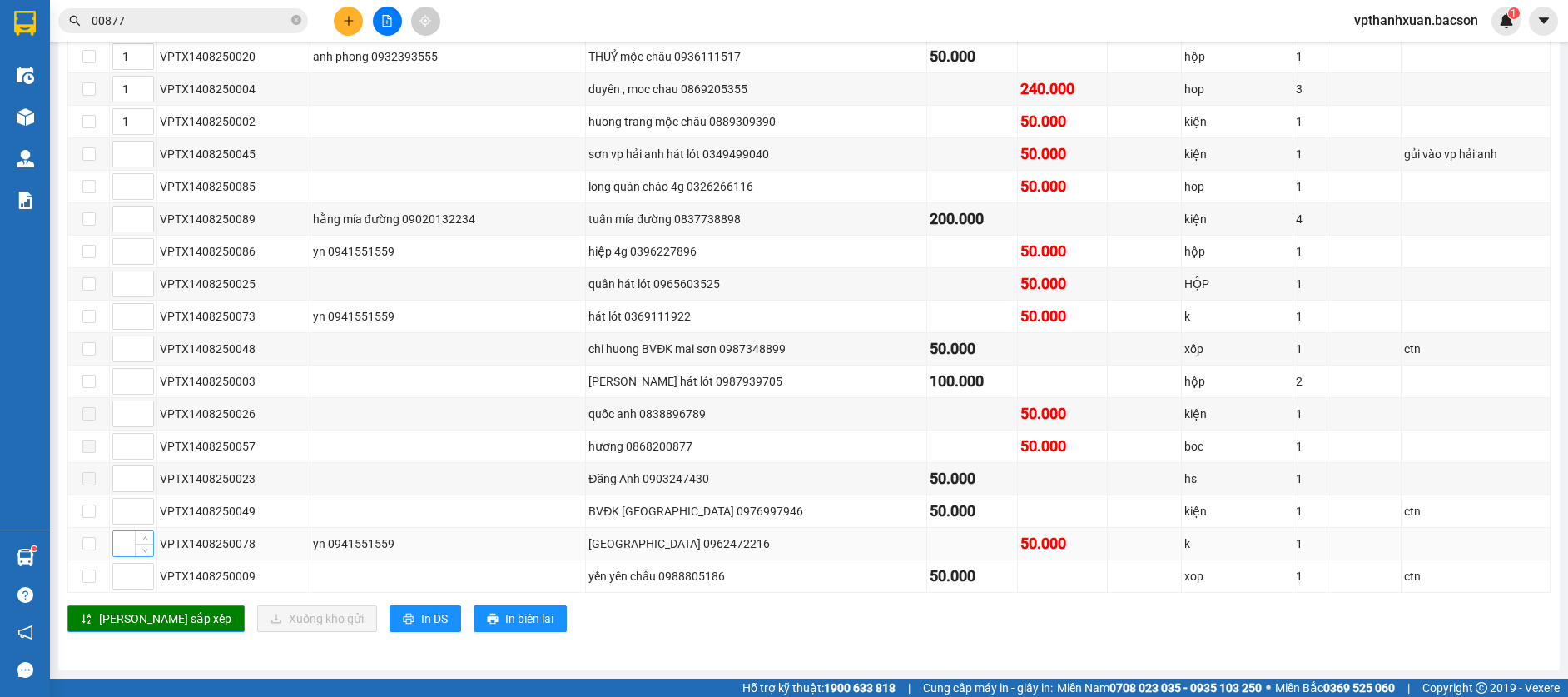
click at [125, 547] on input at bounding box center [133, 543] width 40 height 25
type input "2"
click at [122, 578] on input at bounding box center [133, 576] width 40 height 25
type input "2"
click at [124, 514] on input at bounding box center [133, 511] width 40 height 25
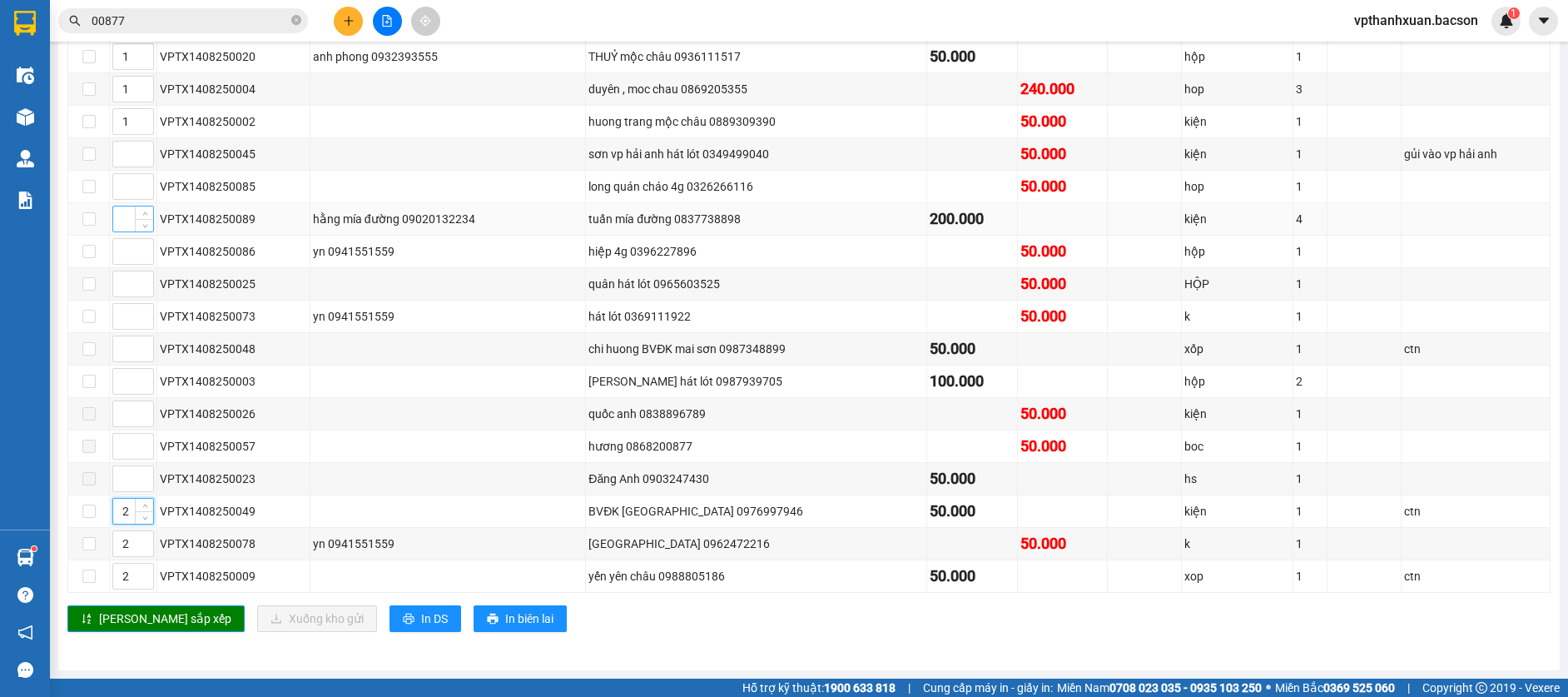
type input "2"
click at [119, 220] on input at bounding box center [133, 219] width 40 height 25
type input "3"
click at [123, 160] on input at bounding box center [133, 154] width 40 height 25
type input "4"
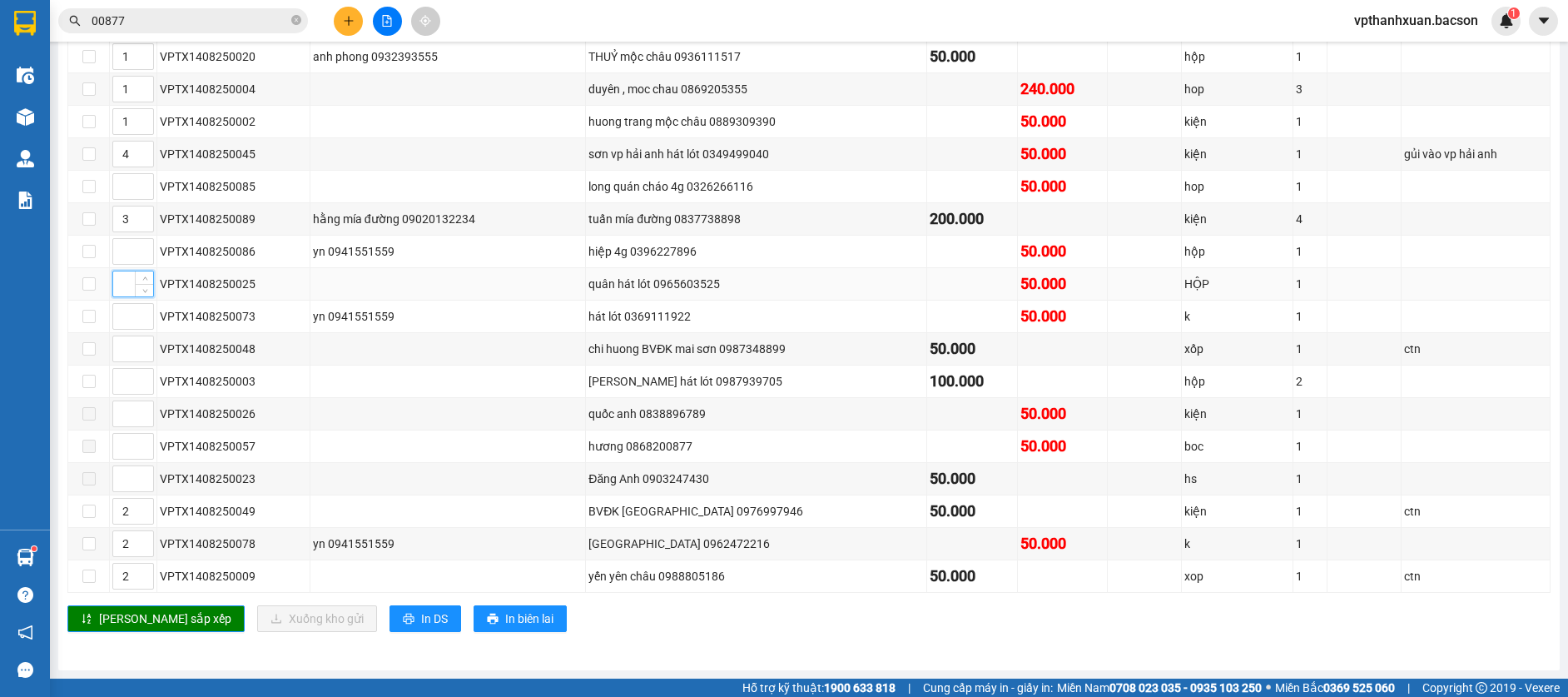
click at [124, 284] on input at bounding box center [133, 284] width 40 height 25
type input "4"
click at [124, 309] on input at bounding box center [133, 316] width 40 height 25
type input "4"
click at [124, 345] on input at bounding box center [133, 349] width 40 height 25
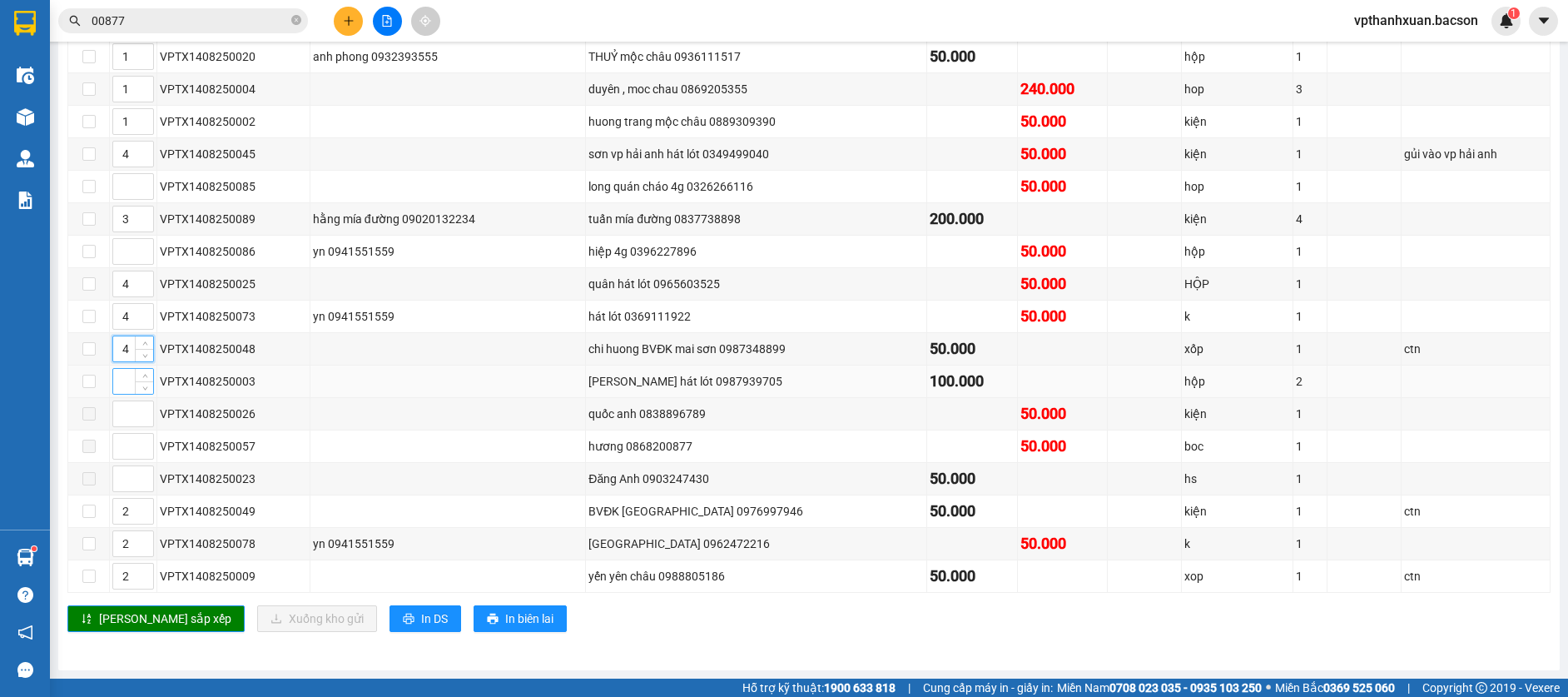
type input "4"
click at [122, 372] on input at bounding box center [133, 381] width 40 height 25
type input "4"
click at [122, 192] on input at bounding box center [133, 186] width 40 height 25
type input "5"
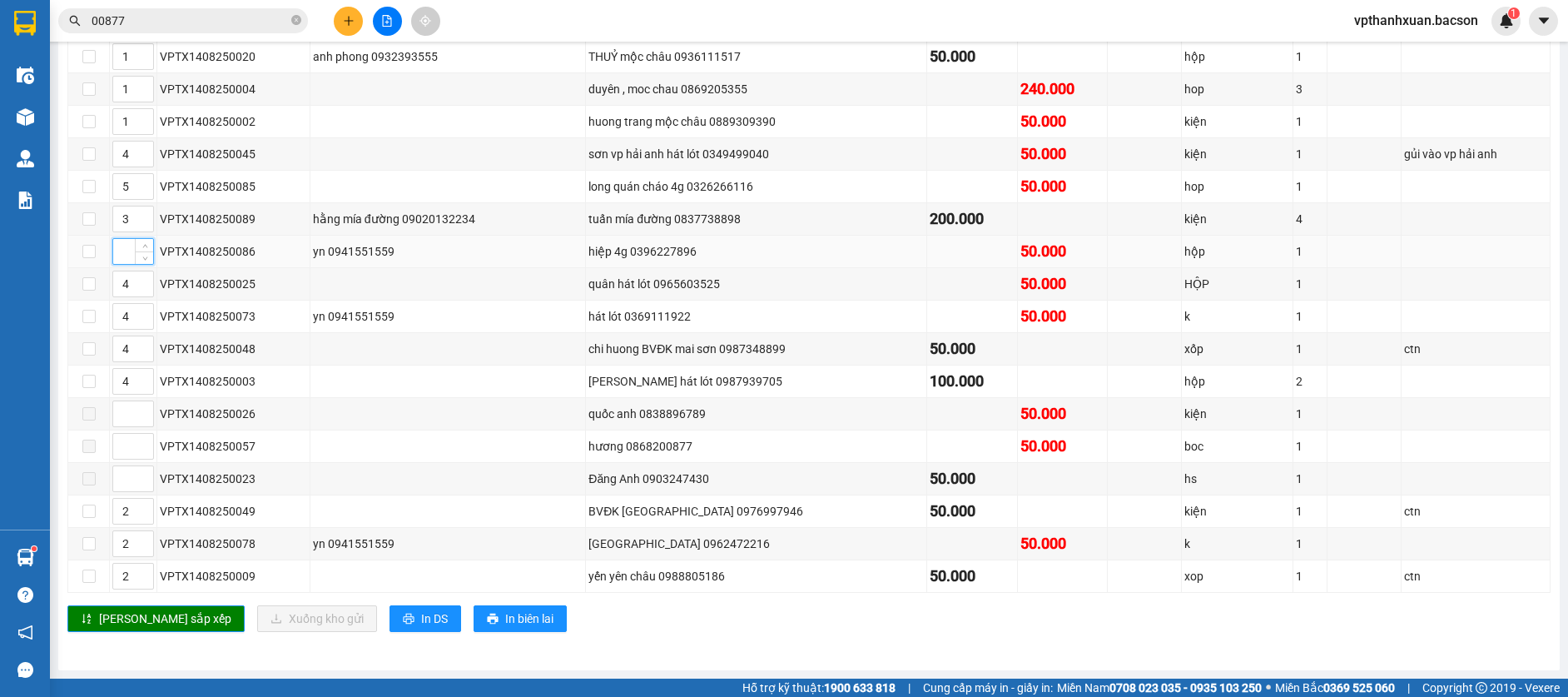
click at [123, 254] on input at bounding box center [133, 251] width 40 height 25
type input "6"
click at [153, 620] on span "[PERSON_NAME] sắp xếp" at bounding box center [165, 618] width 133 height 18
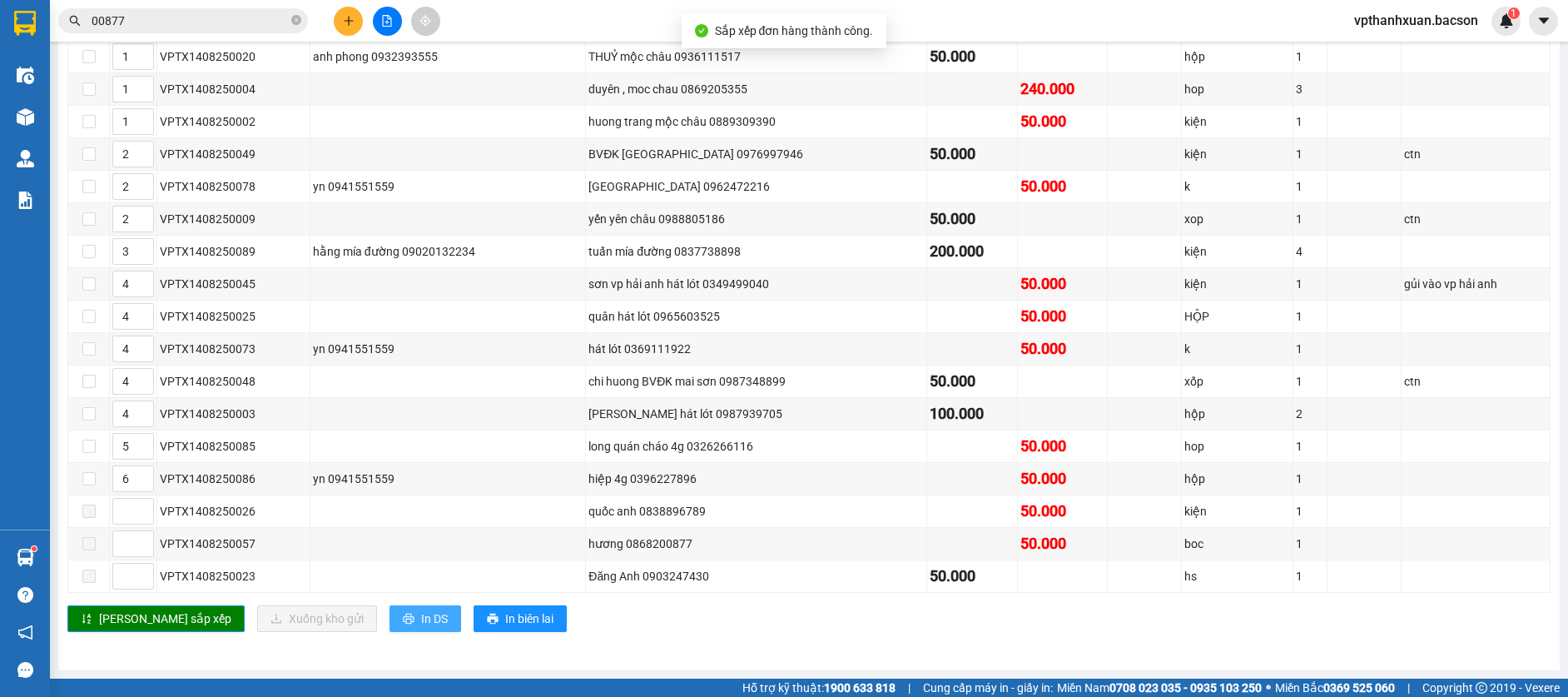
click at [389, 616] on button "In DS" at bounding box center [424, 619] width 71 height 26
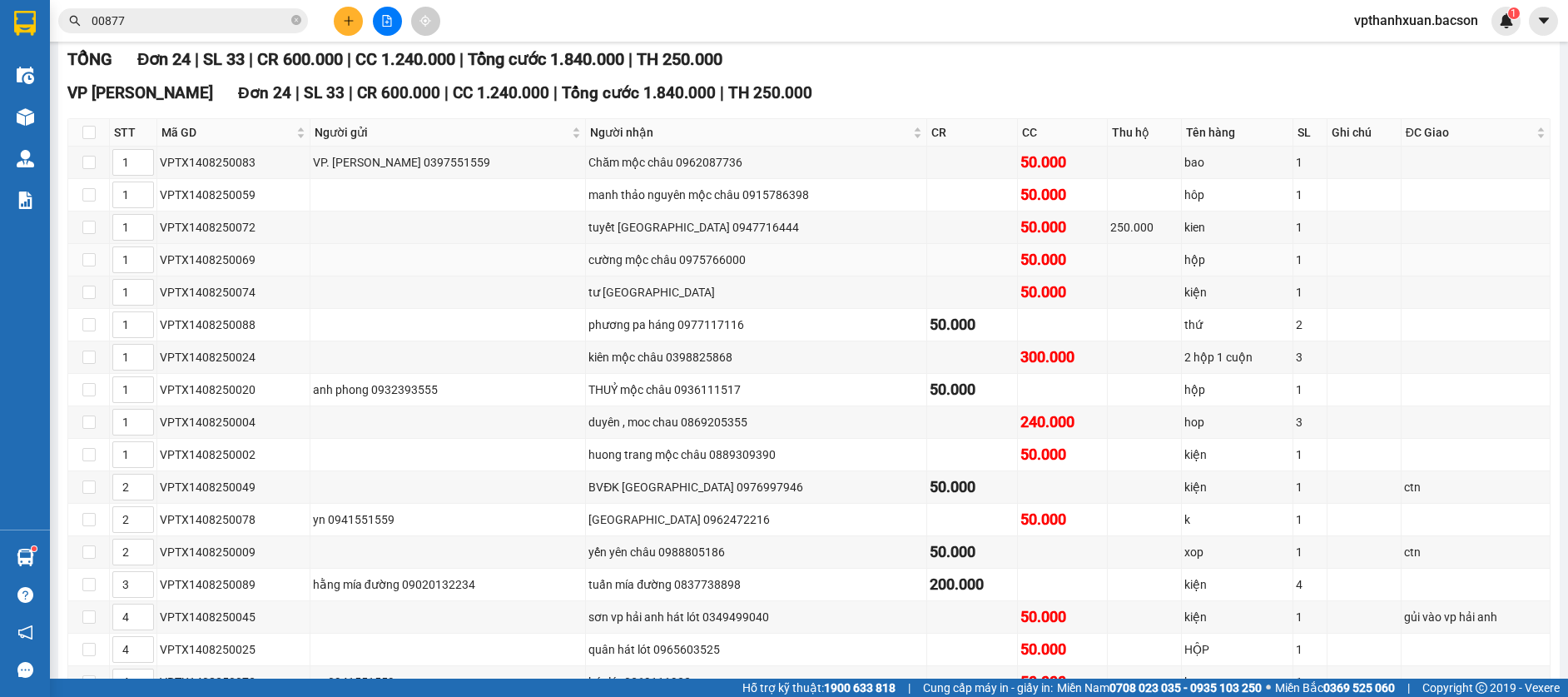
scroll to position [0, 0]
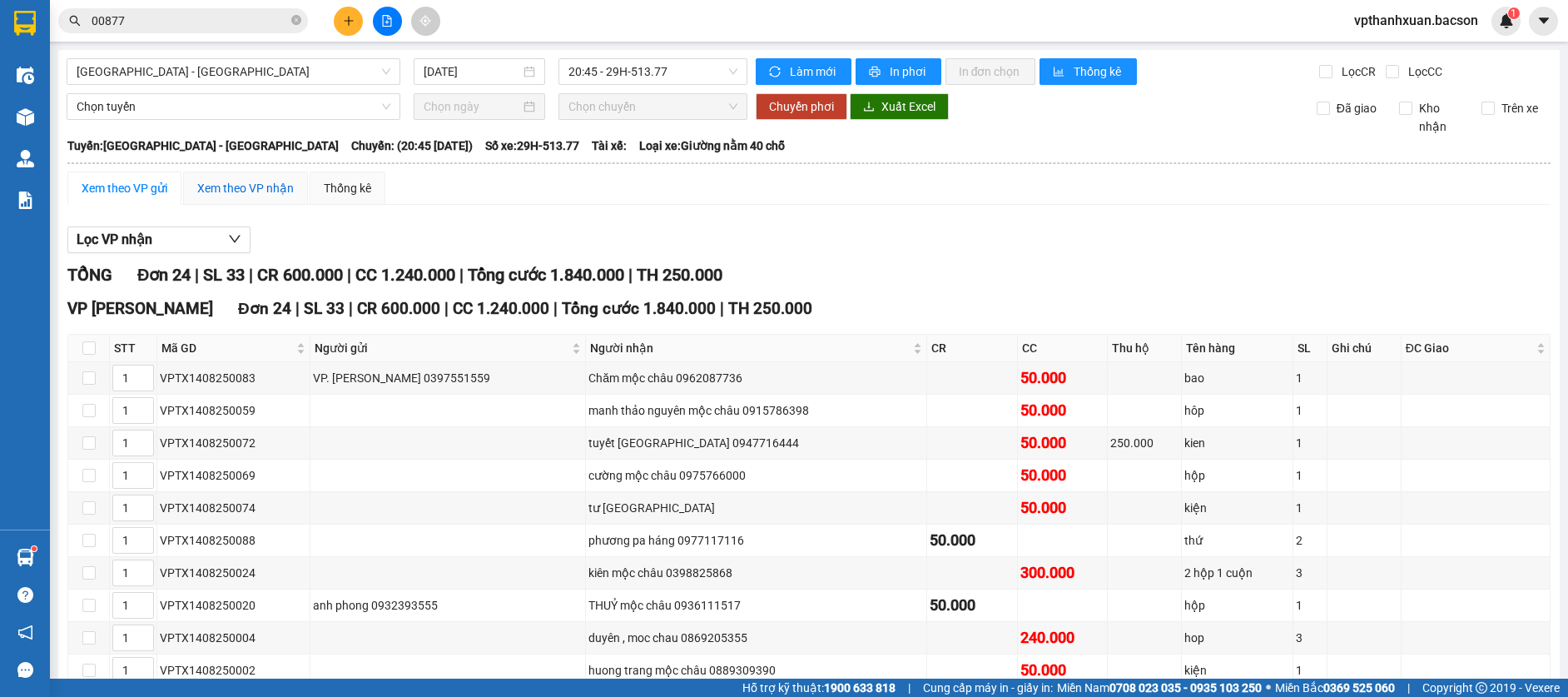
click at [274, 179] on div "Xem theo VP nhận" at bounding box center [246, 188] width 97 height 18
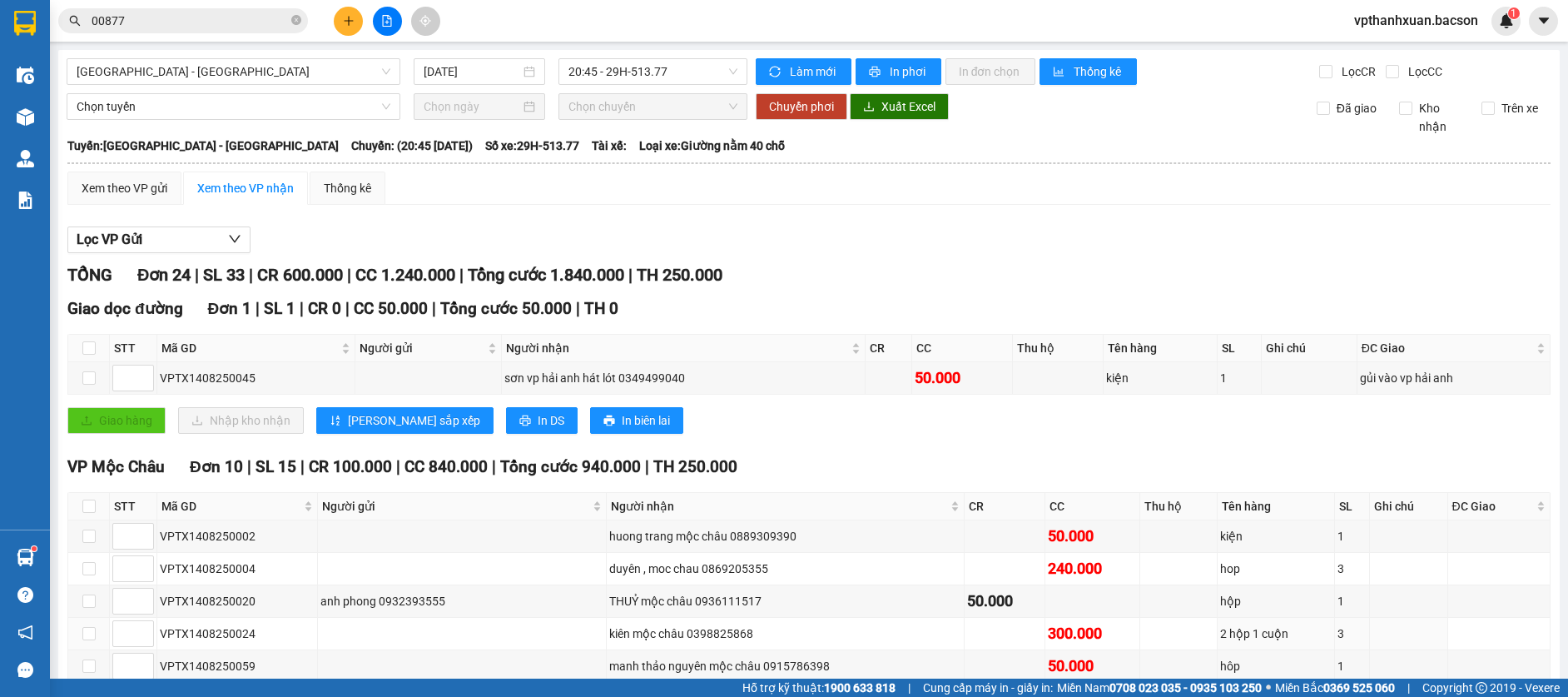
scroll to position [250, 0]
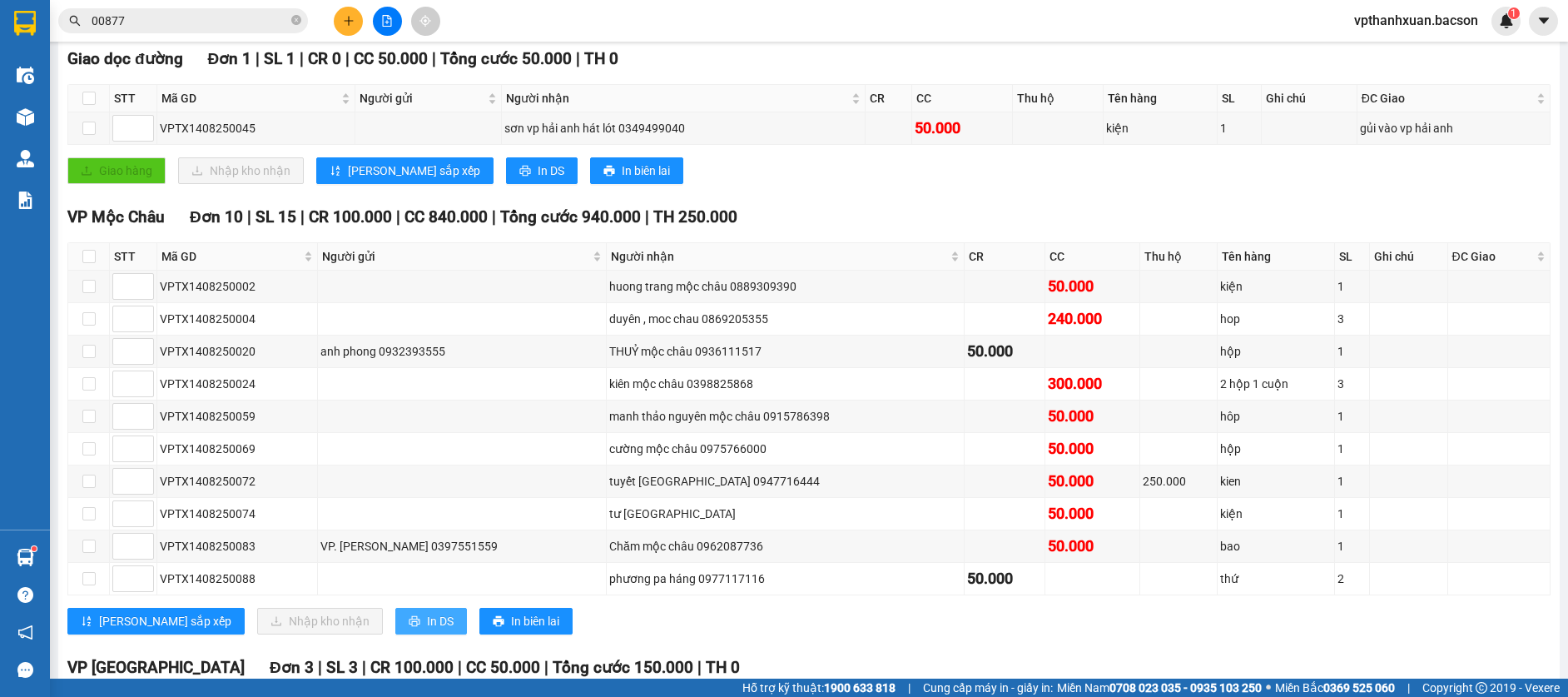
click at [427, 624] on span "In DS" at bounding box center [440, 621] width 26 height 18
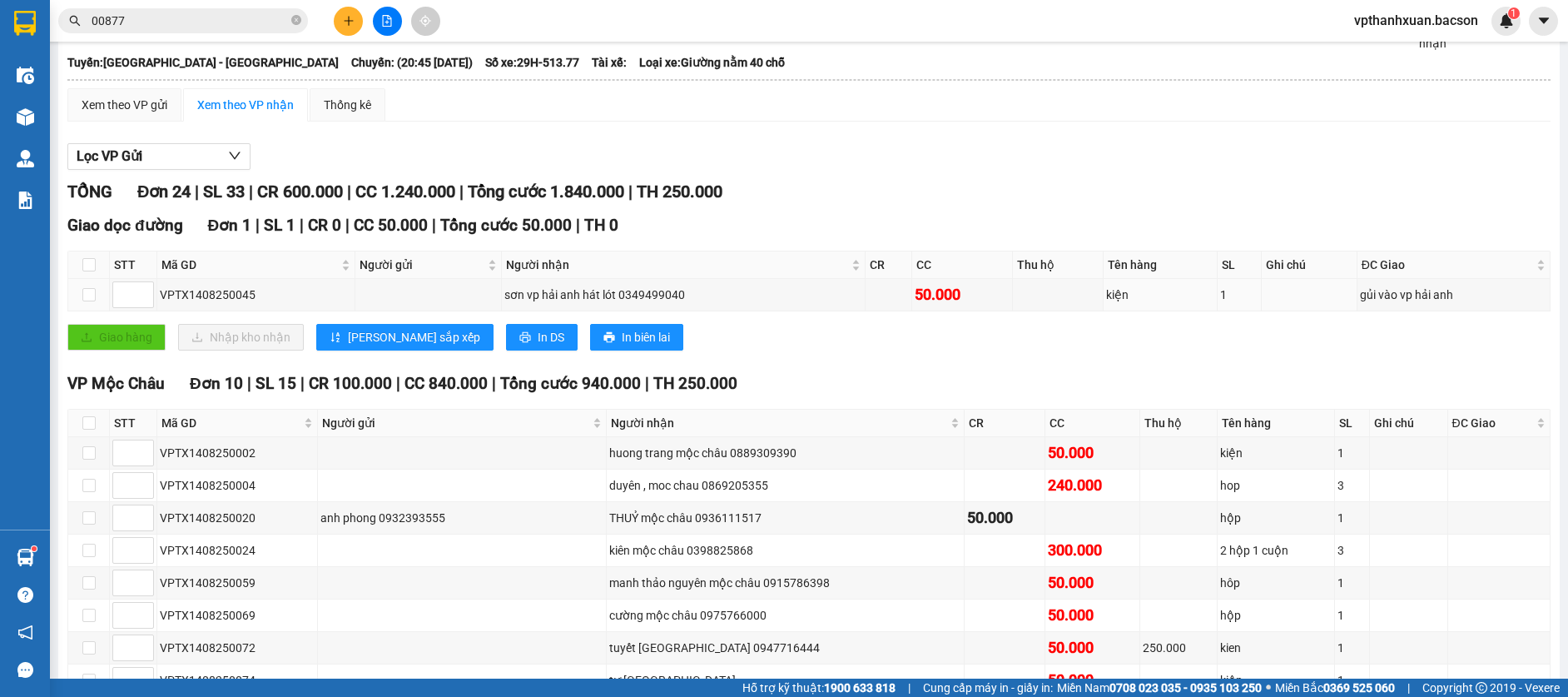
scroll to position [0, 0]
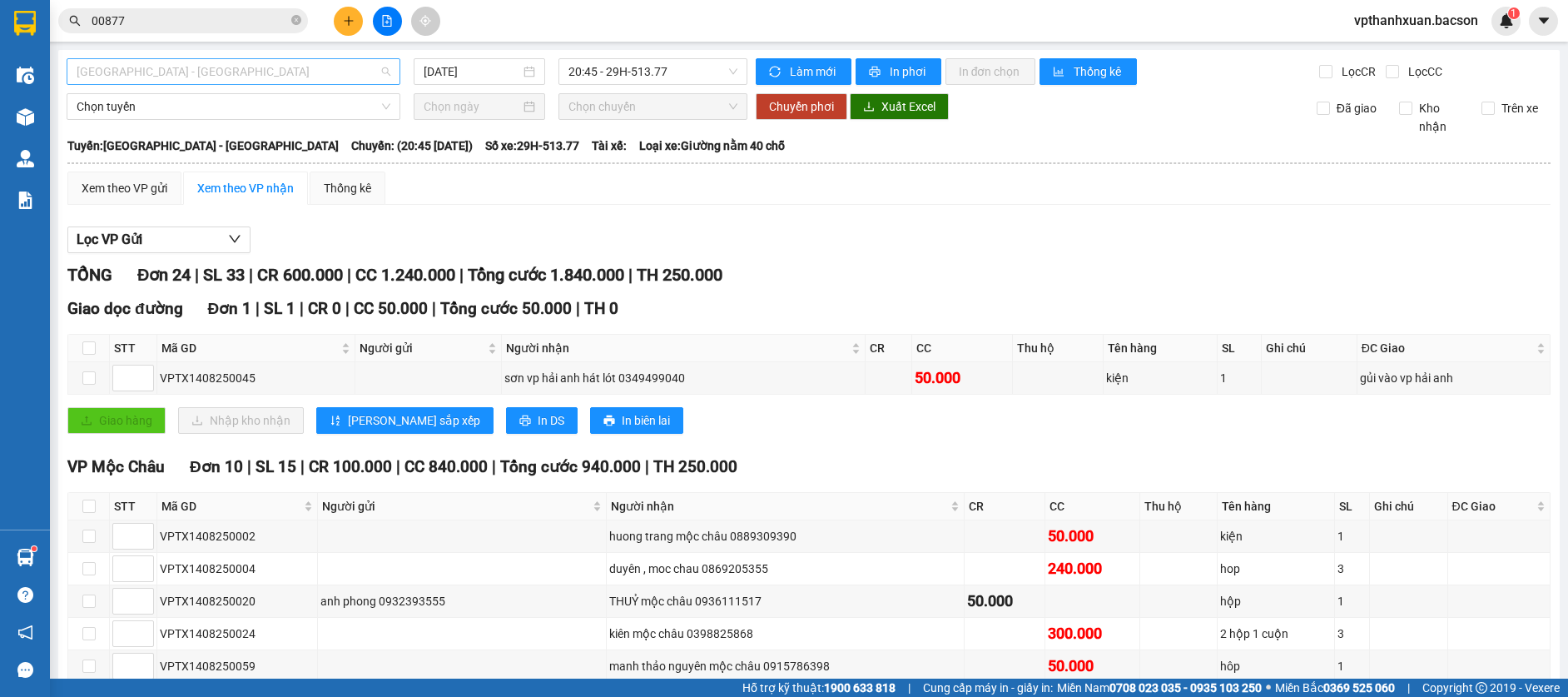
click at [322, 72] on span "[GEOGRAPHIC_DATA] - [GEOGRAPHIC_DATA]" at bounding box center [233, 71] width 314 height 25
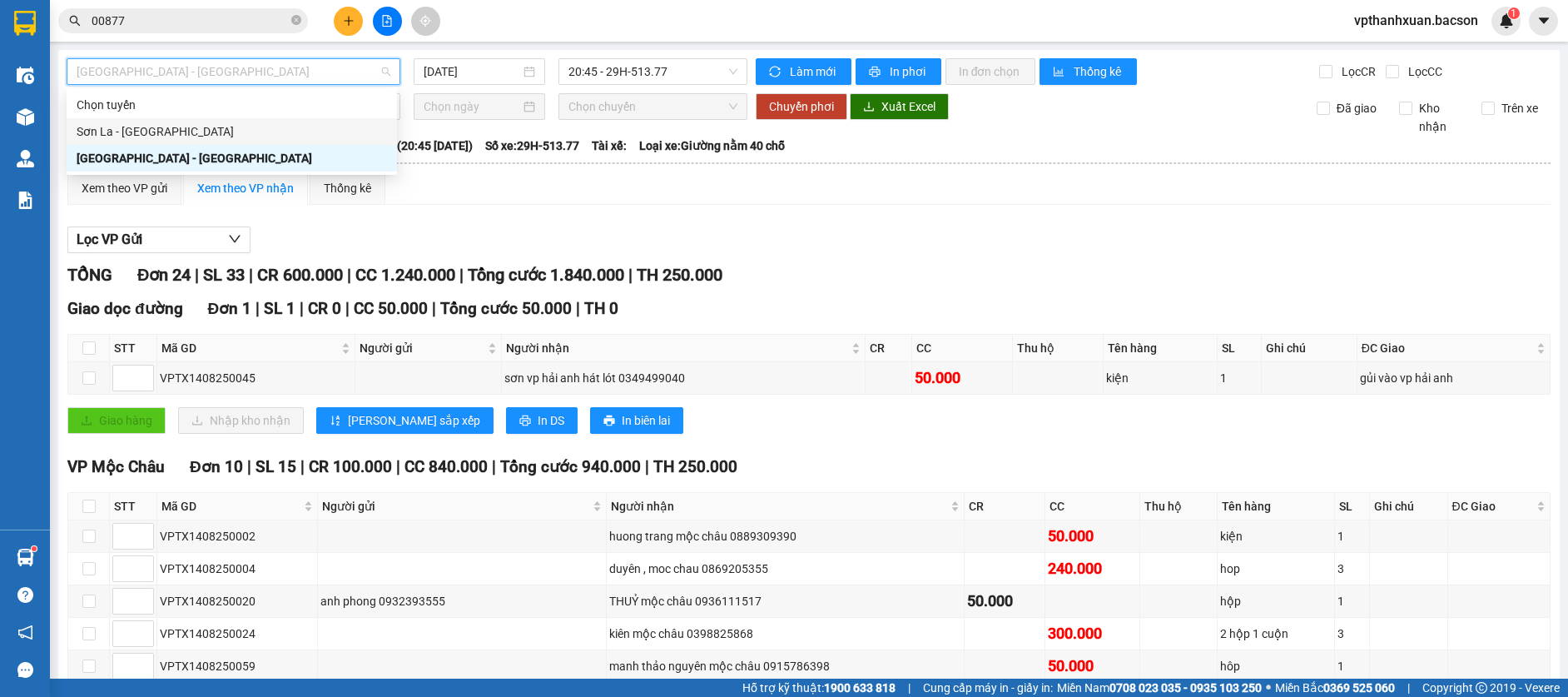
click at [309, 132] on div "Sơn La - [GEOGRAPHIC_DATA]" at bounding box center [231, 131] width 310 height 18
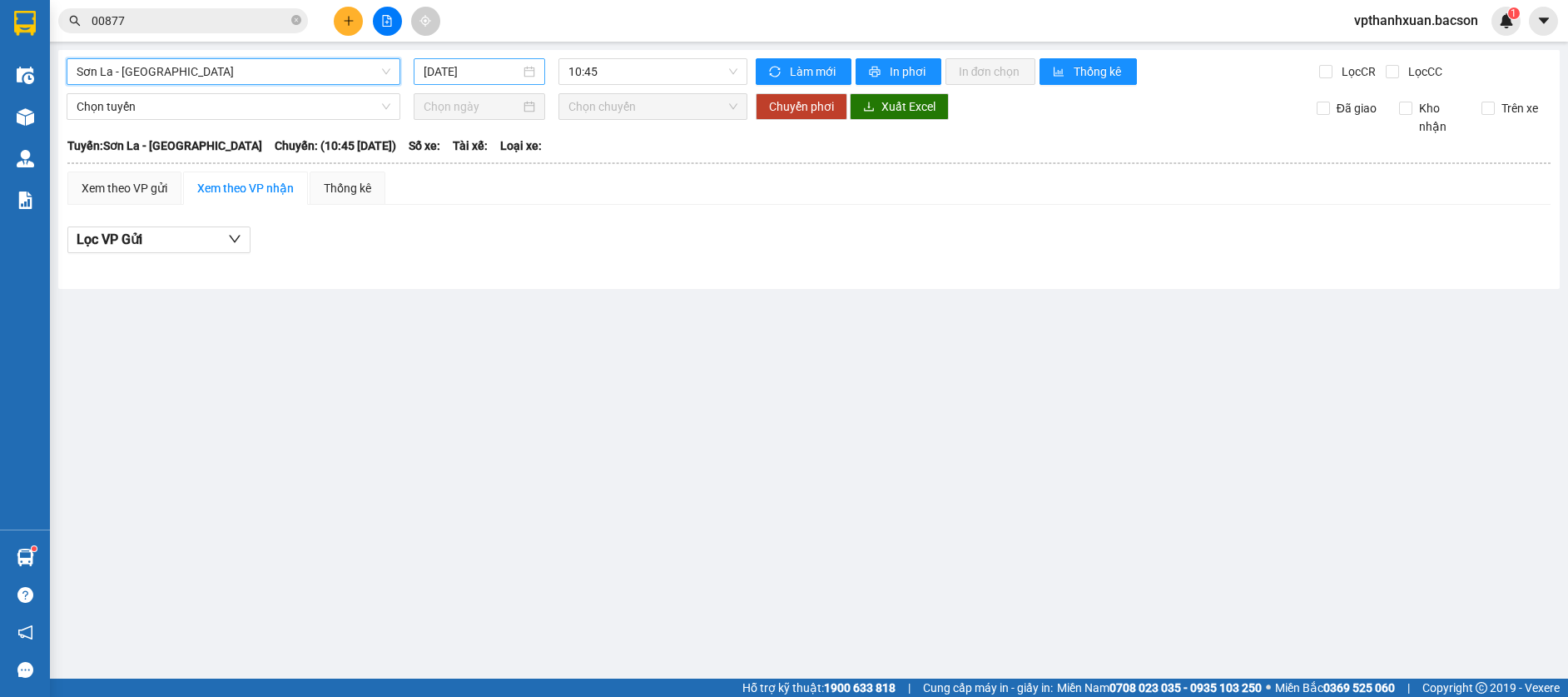
click at [509, 74] on input "[DATE]" at bounding box center [472, 71] width 97 height 18
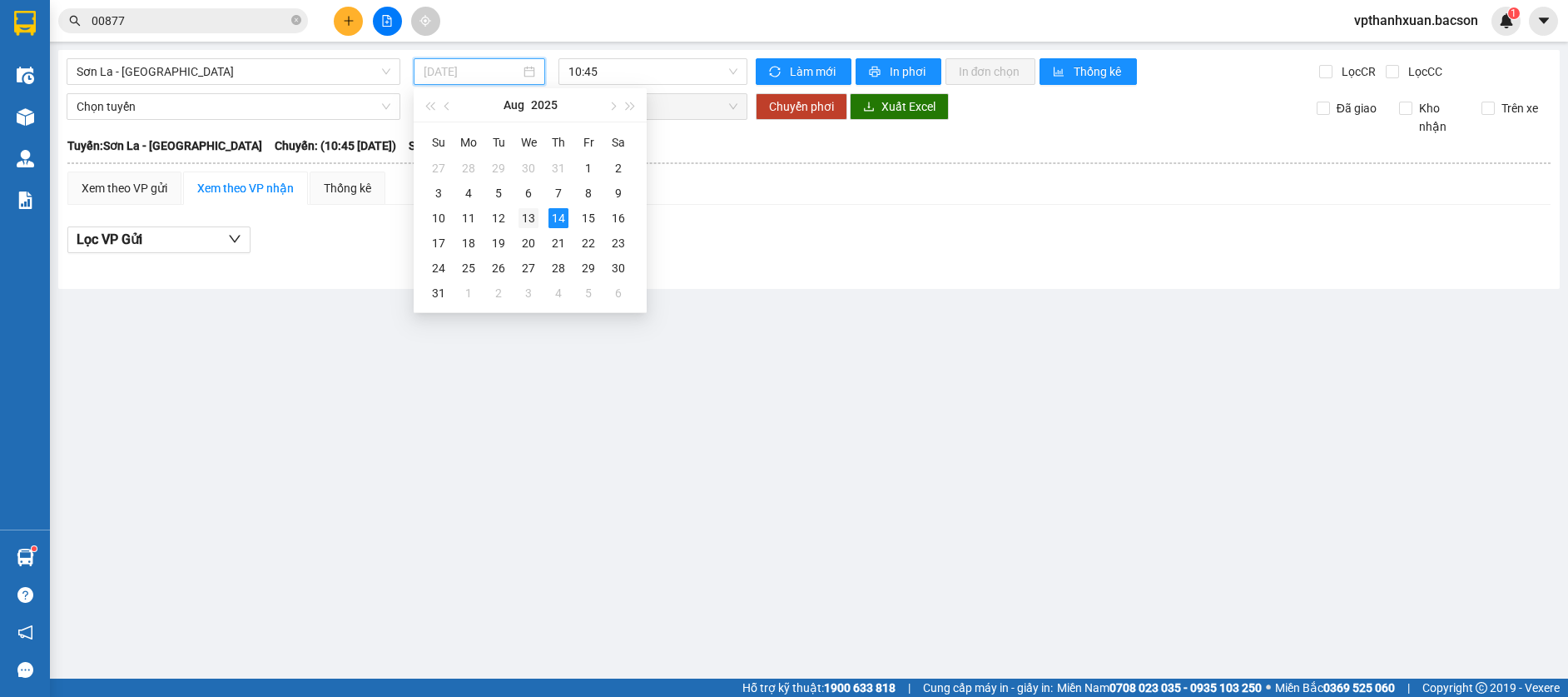
click at [525, 220] on div "13" at bounding box center [528, 218] width 20 height 20
type input "[DATE]"
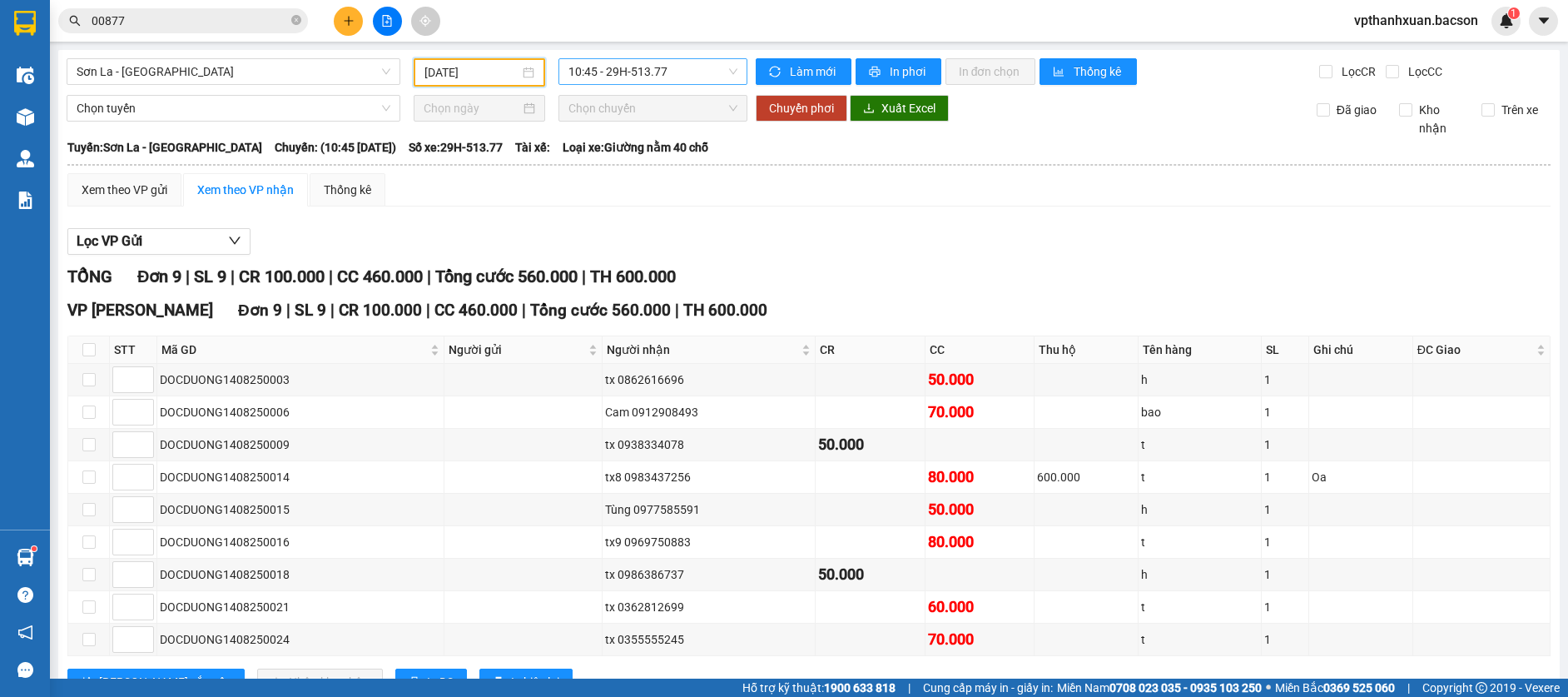
click at [593, 76] on span "10:45 - 29H-513.77" at bounding box center [653, 71] width 169 height 25
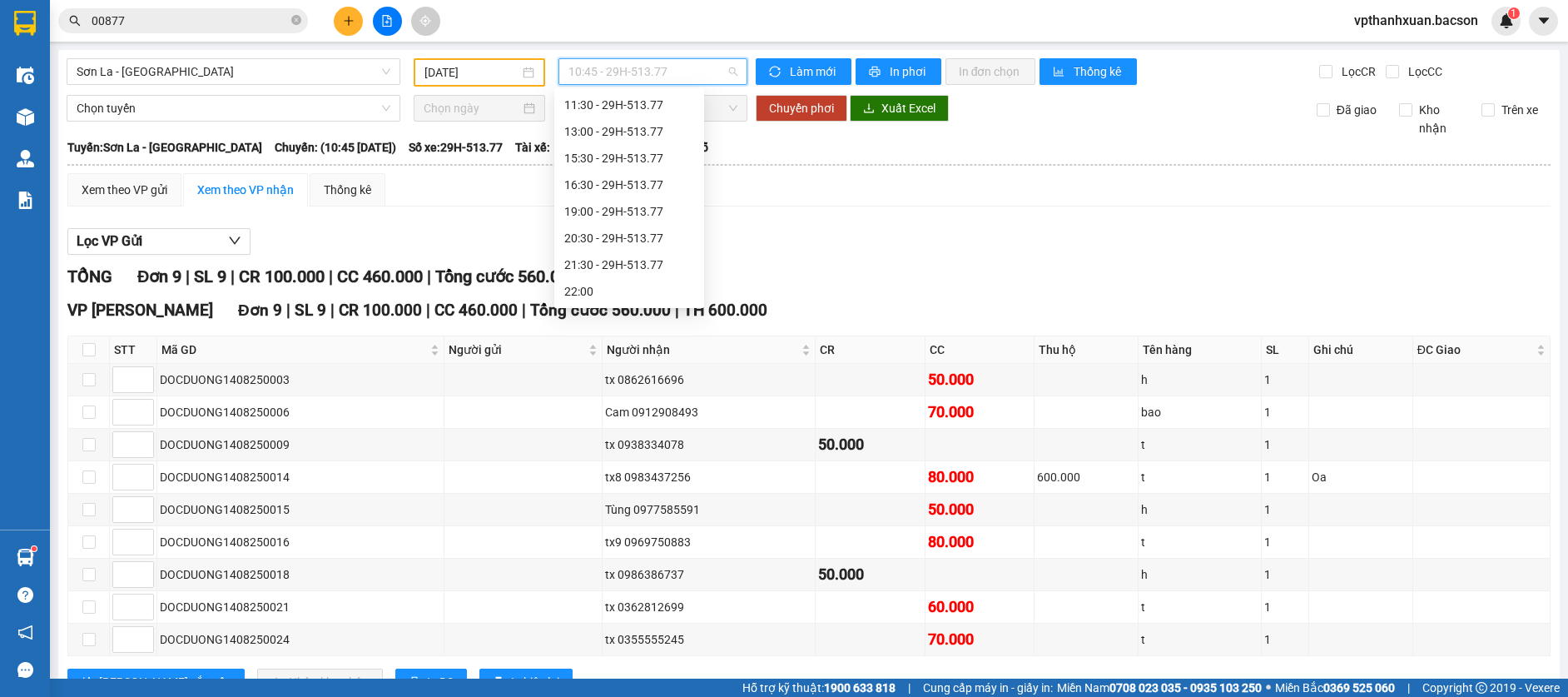
scroll to position [26, 0]
click at [634, 134] on div "11:30 - 29H-513.77" at bounding box center [629, 131] width 130 height 18
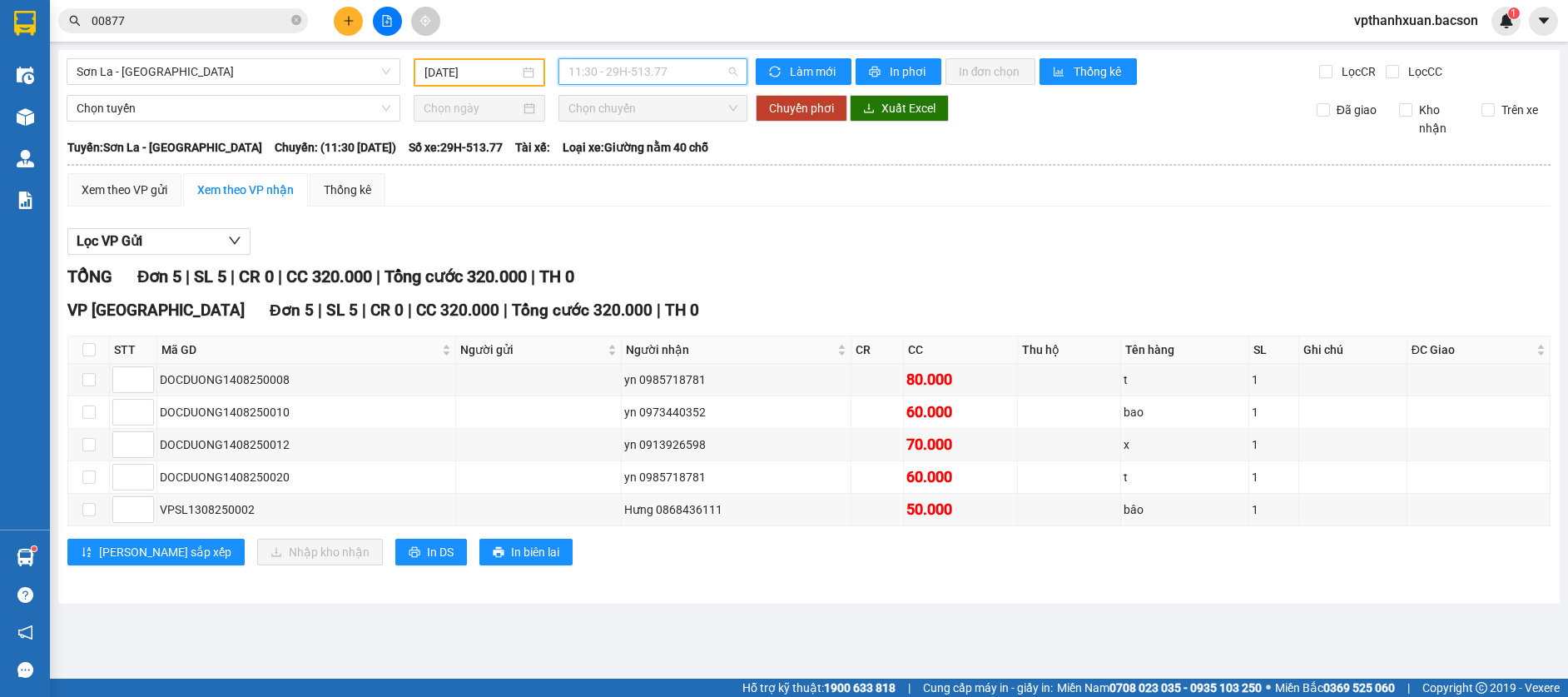
drag, startPoint x: 654, startPoint y: 78, endPoint x: 646, endPoint y: 88, distance: 12.8
click at [649, 78] on span "11:30 - 29H-513.77" at bounding box center [653, 71] width 169 height 25
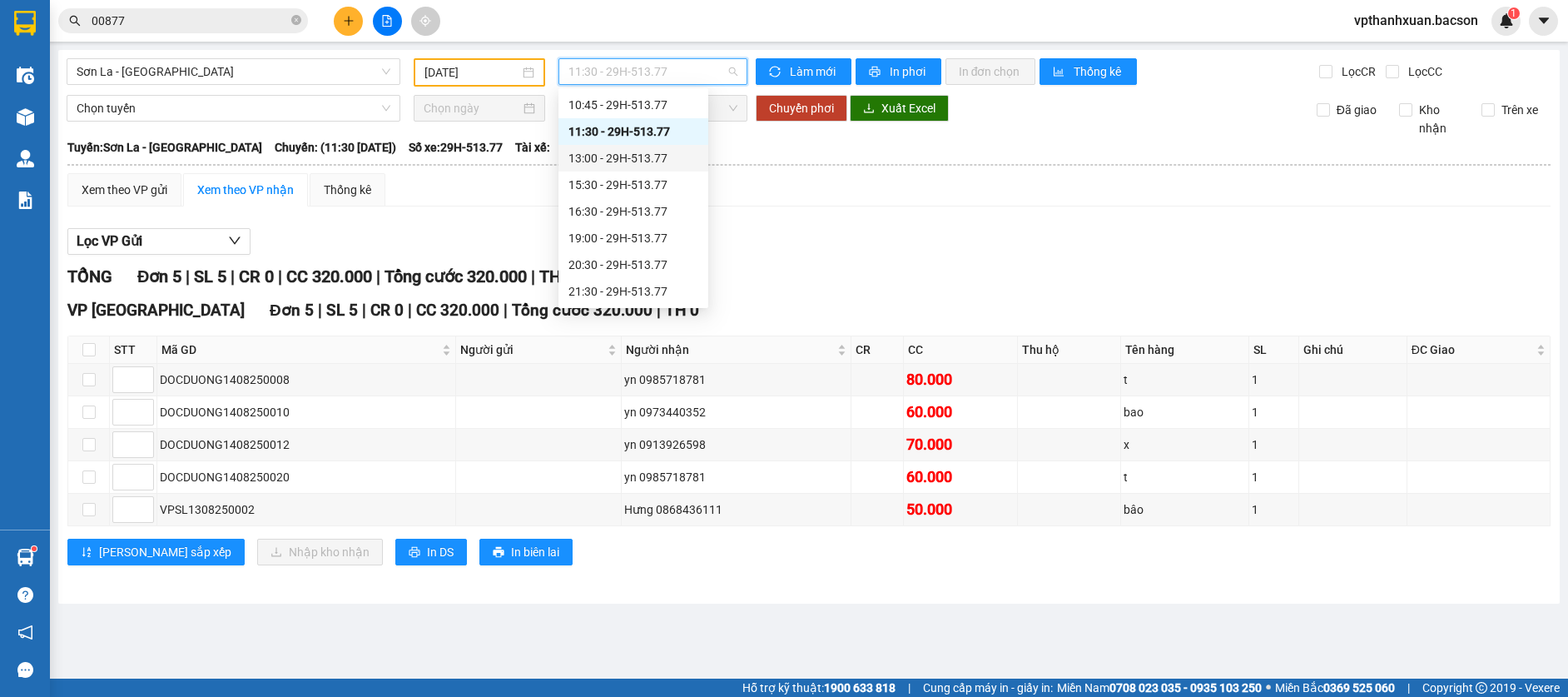
click at [647, 156] on div "13:00 - 29H-513.77" at bounding box center [633, 158] width 130 height 18
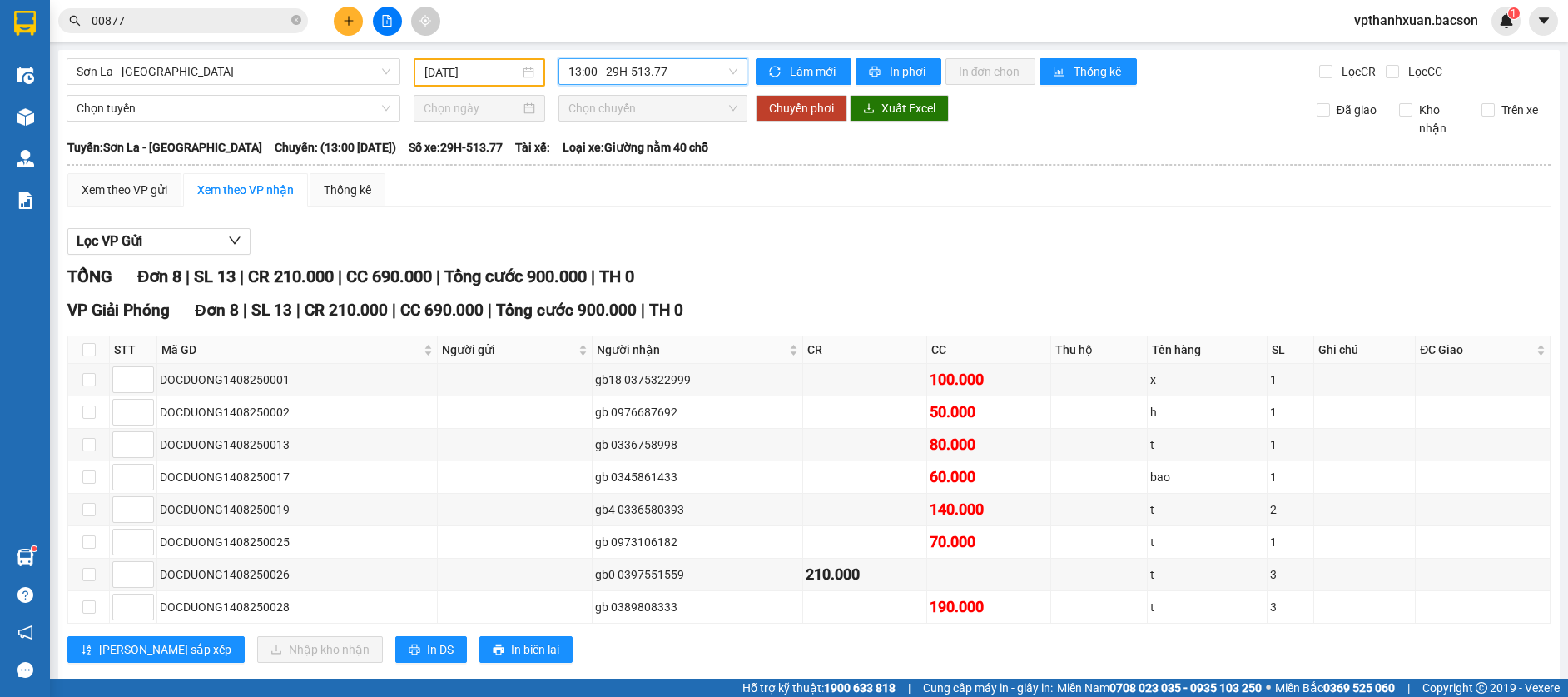
click at [597, 60] on span "13:00 - 29H-513.77" at bounding box center [653, 71] width 169 height 25
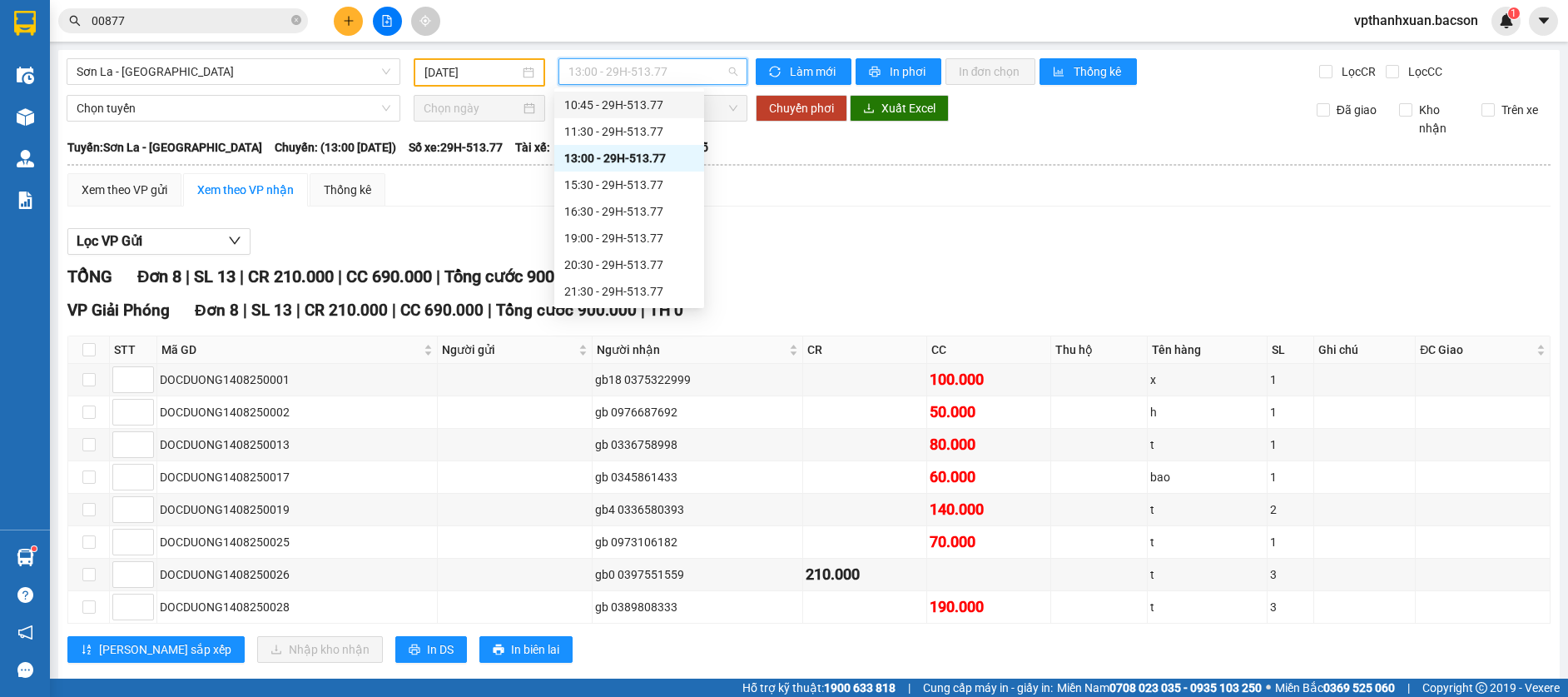
click at [610, 107] on div "10:45 - 29H-513.77" at bounding box center [629, 105] width 130 height 18
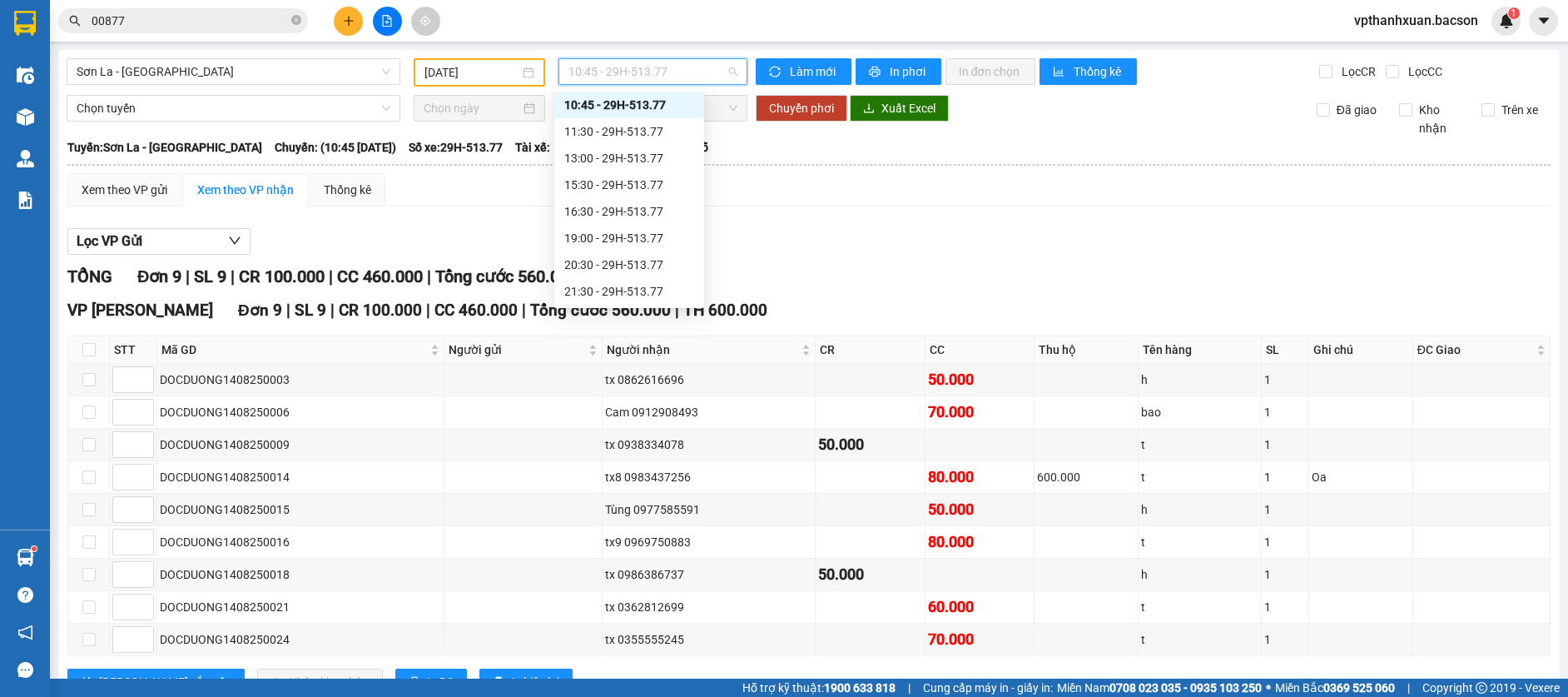
click at [585, 74] on span "10:45 - 29H-513.77" at bounding box center [653, 71] width 169 height 25
click at [672, 137] on div "11:30 - 29H-513.77" at bounding box center [629, 131] width 130 height 18
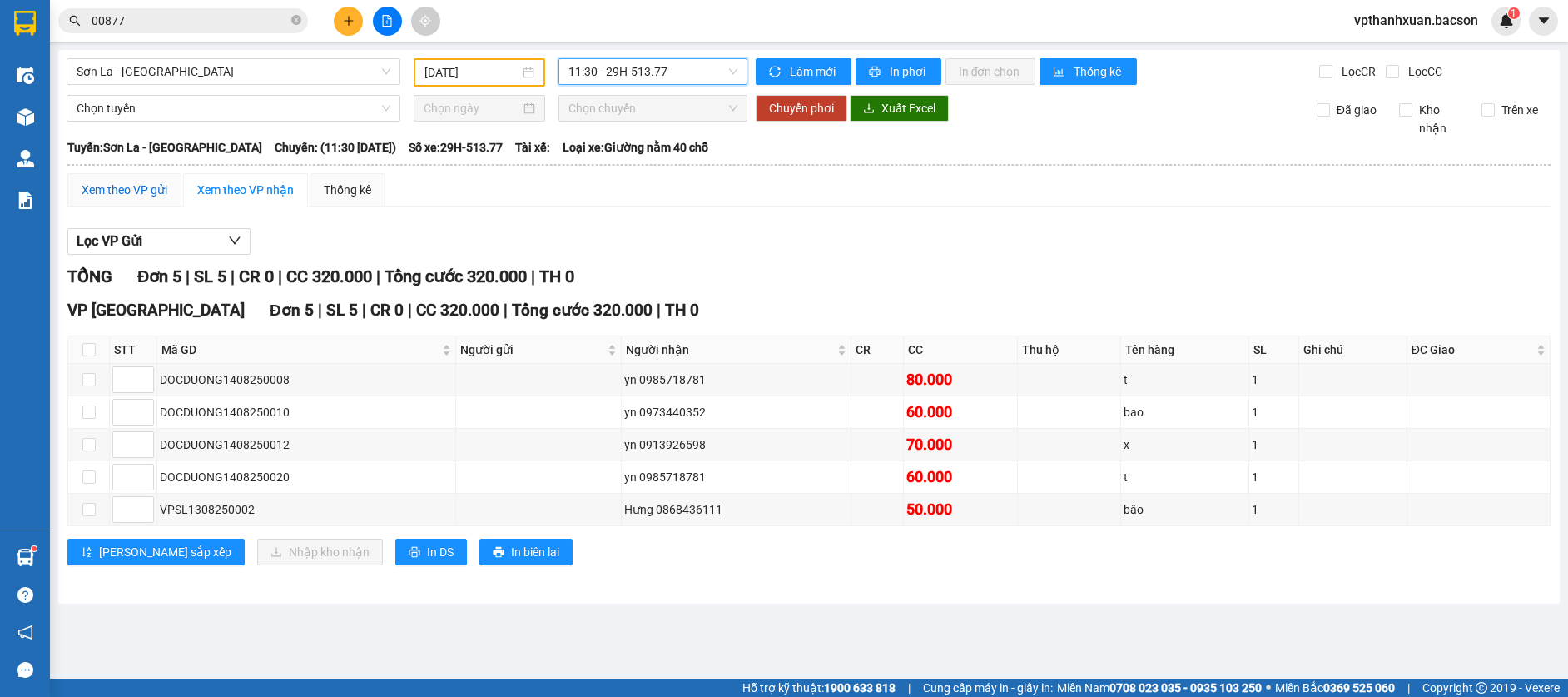
click at [163, 191] on div "Xem theo VP gửi" at bounding box center [125, 190] width 86 height 18
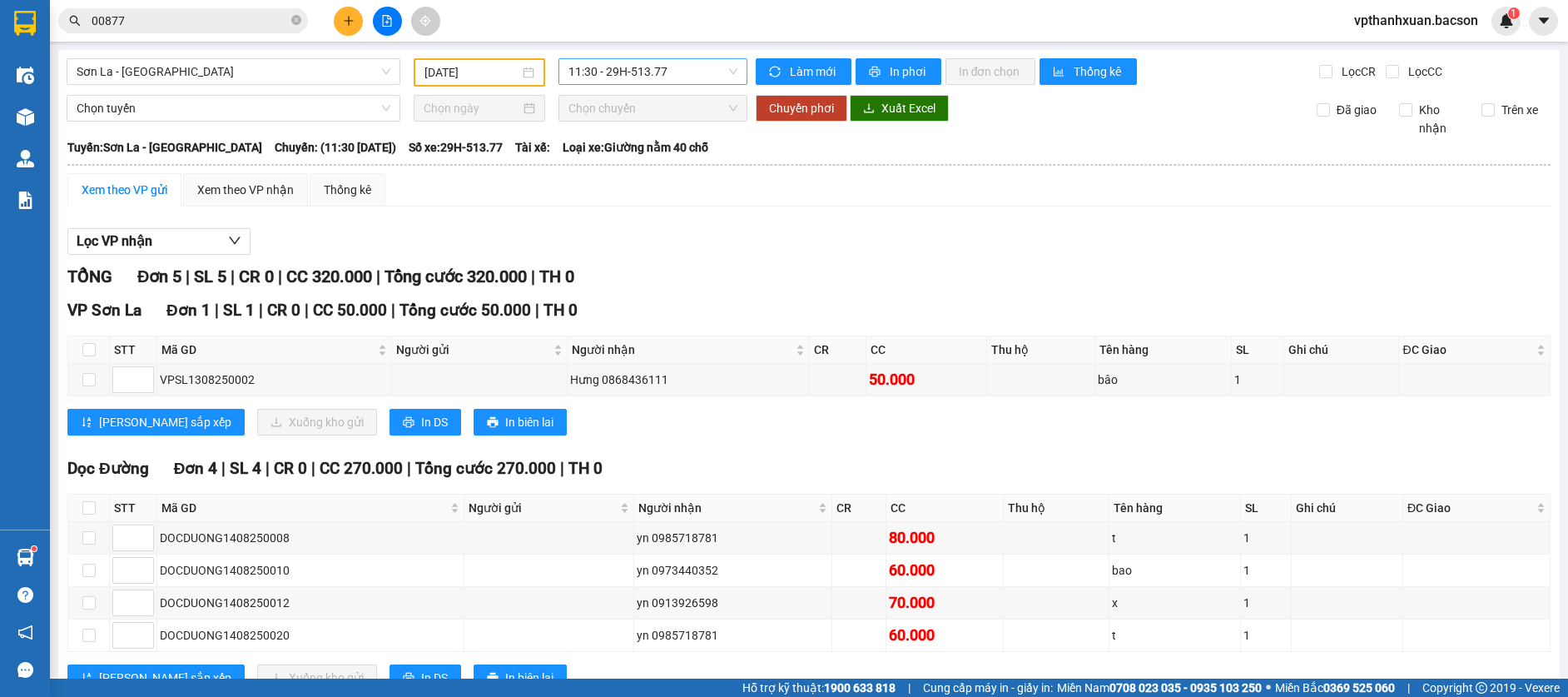
click at [668, 78] on span "11:30 - 29H-513.77" at bounding box center [653, 71] width 169 height 25
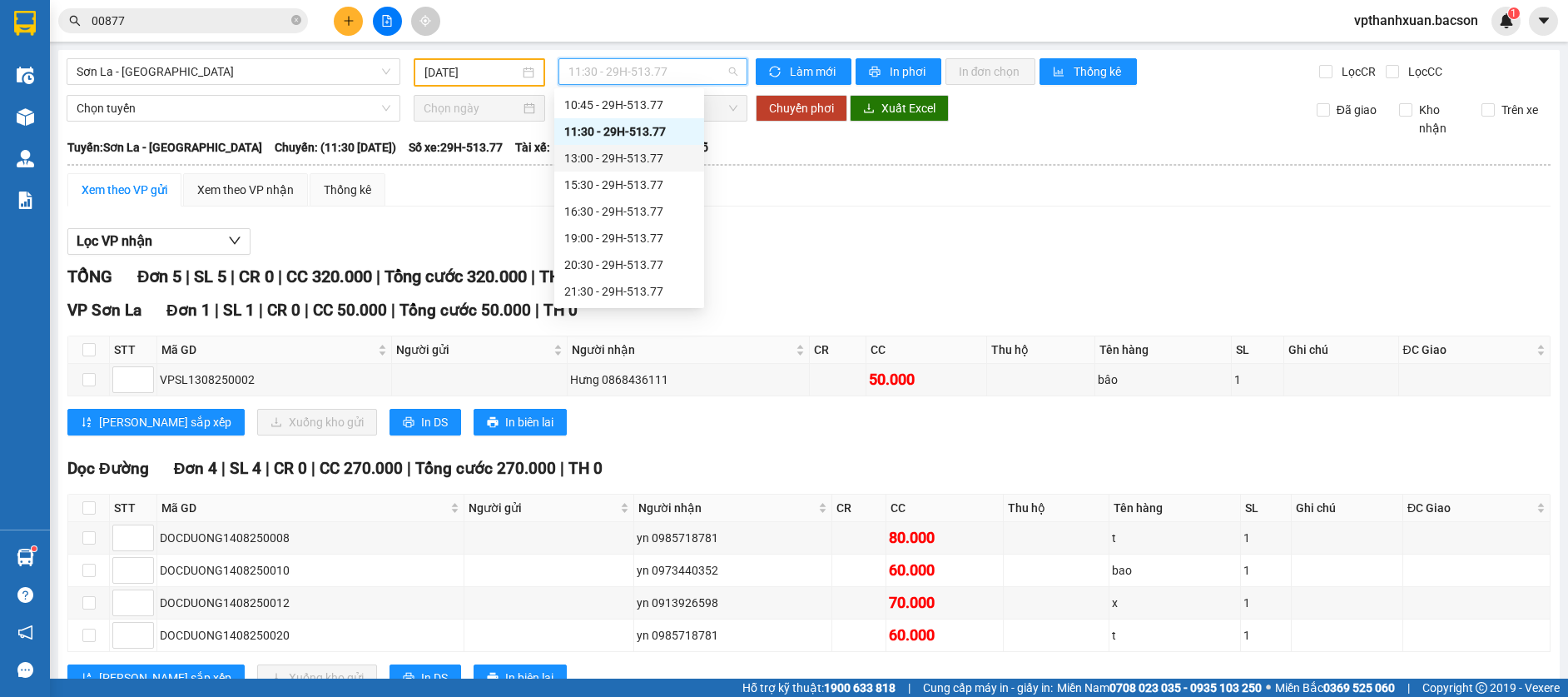
click at [641, 157] on div "13:00 - 29H-513.77" at bounding box center [629, 158] width 130 height 18
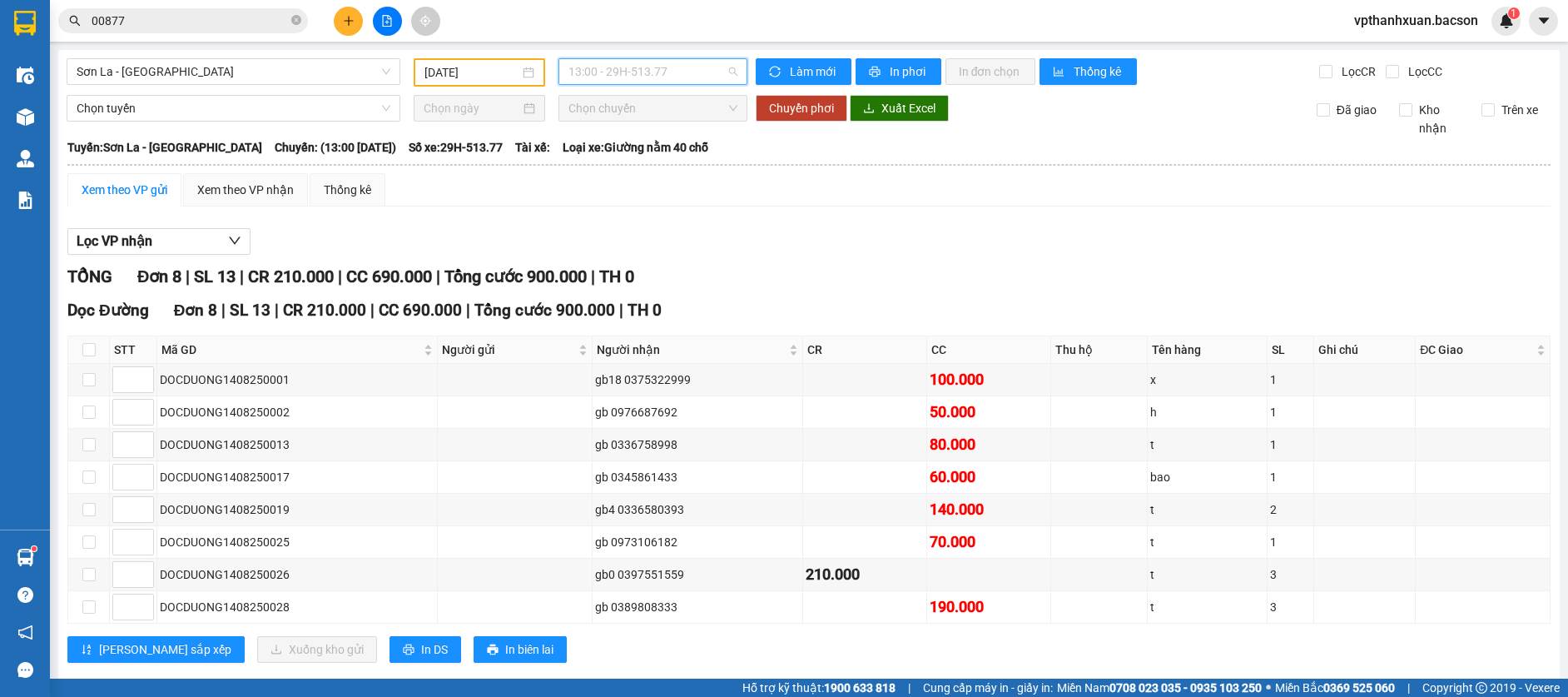
click at [590, 83] on span "13:00 - 29H-513.77" at bounding box center [653, 71] width 169 height 25
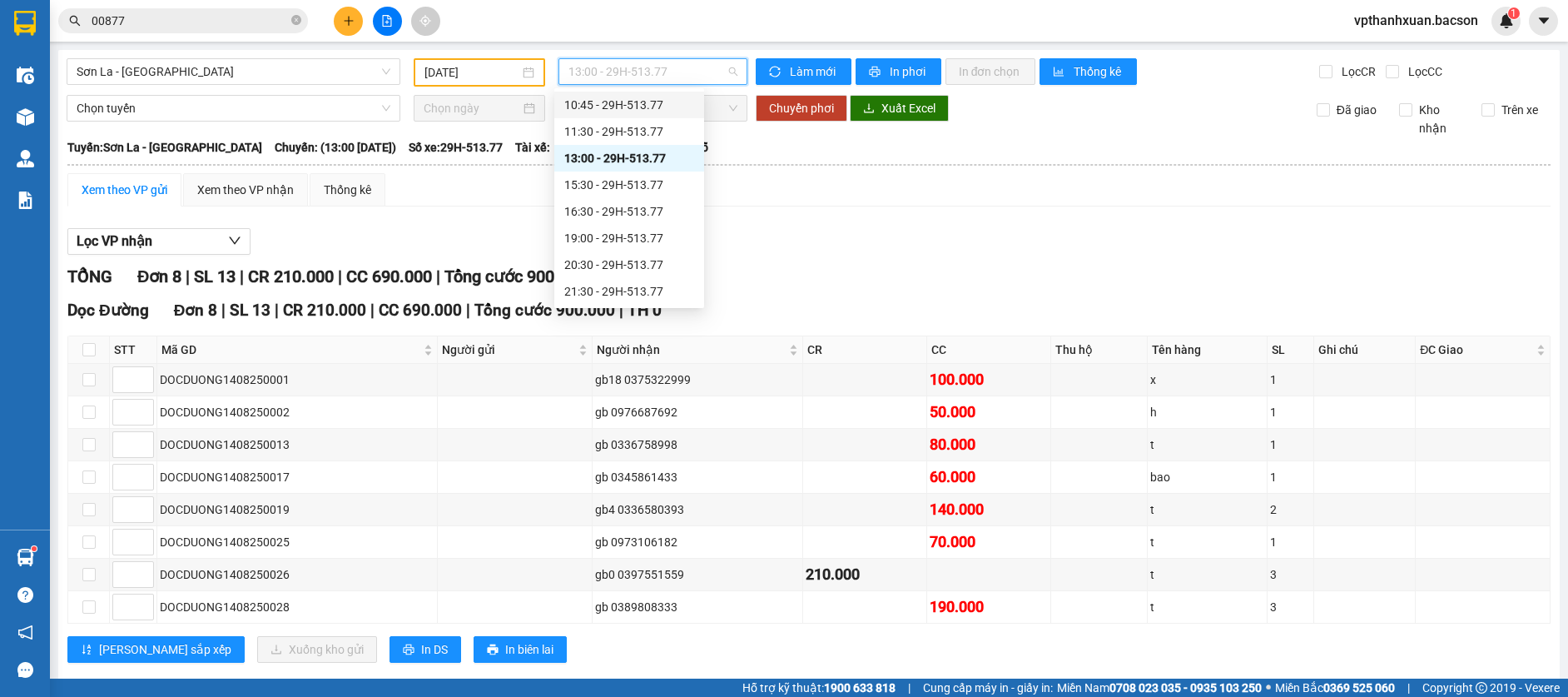
click at [590, 103] on div "10:45 - 29H-513.77" at bounding box center [629, 105] width 130 height 18
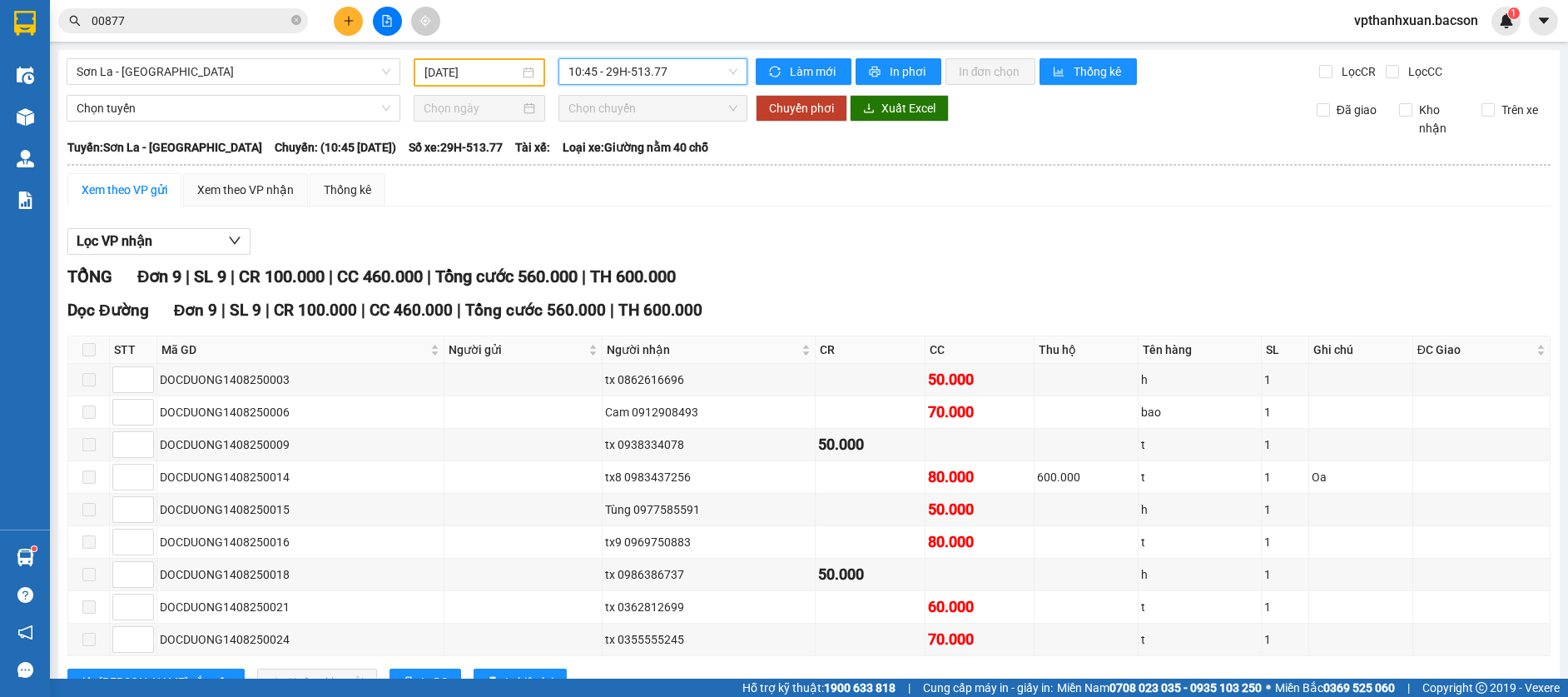
drag, startPoint x: 671, startPoint y: 61, endPoint x: 668, endPoint y: 70, distance: 9.5
click at [669, 62] on span "10:45 - 29H-513.77" at bounding box center [653, 71] width 169 height 25
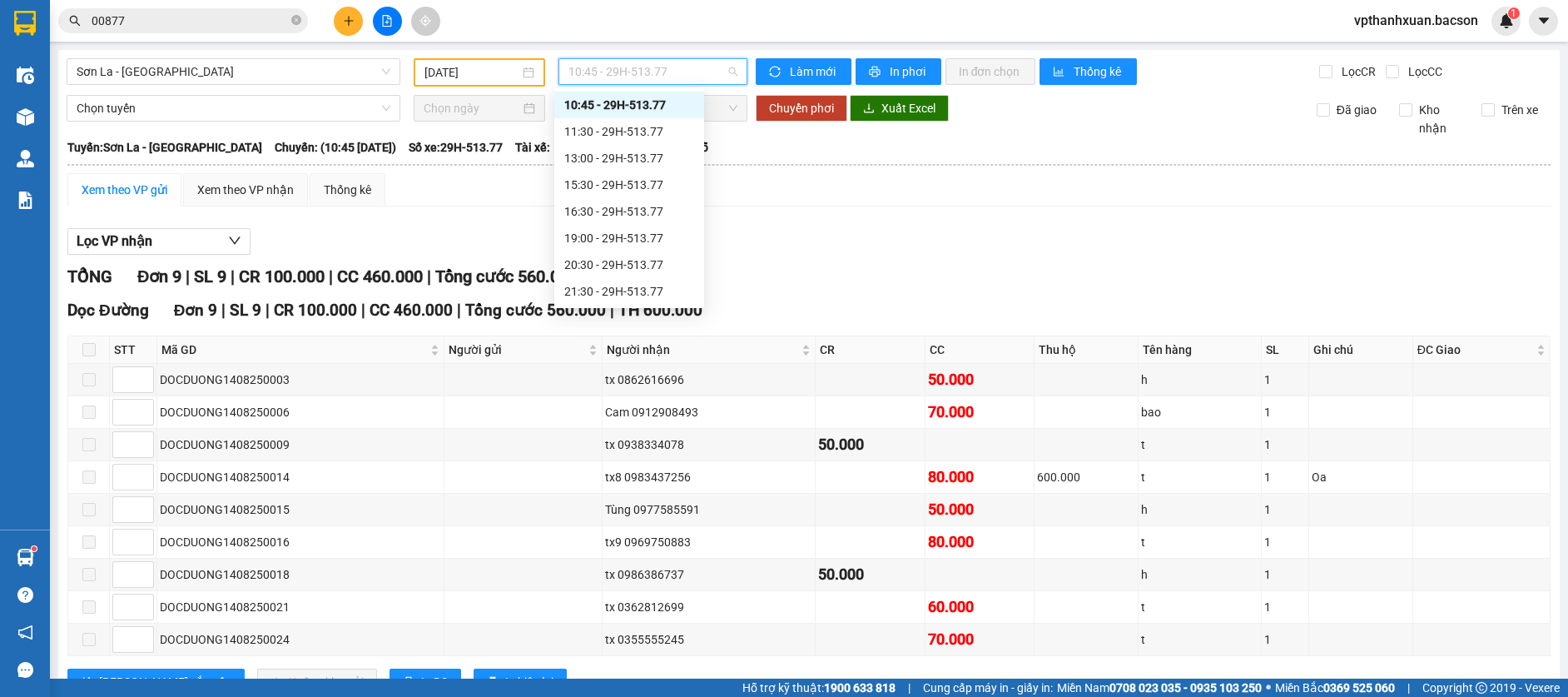
drag, startPoint x: 663, startPoint y: 118, endPoint x: 668, endPoint y: 152, distance: 34.4
click at [663, 124] on div "Chọn chuyến 10:45 - 29H-513.77 11:30 - 29H-513.77 13:00 - 29H-513.77 15:30 - 29…" at bounding box center [629, 211] width 150 height 293
click at [625, 139] on div "11:30 - 29H-513.77" at bounding box center [629, 131] width 130 height 18
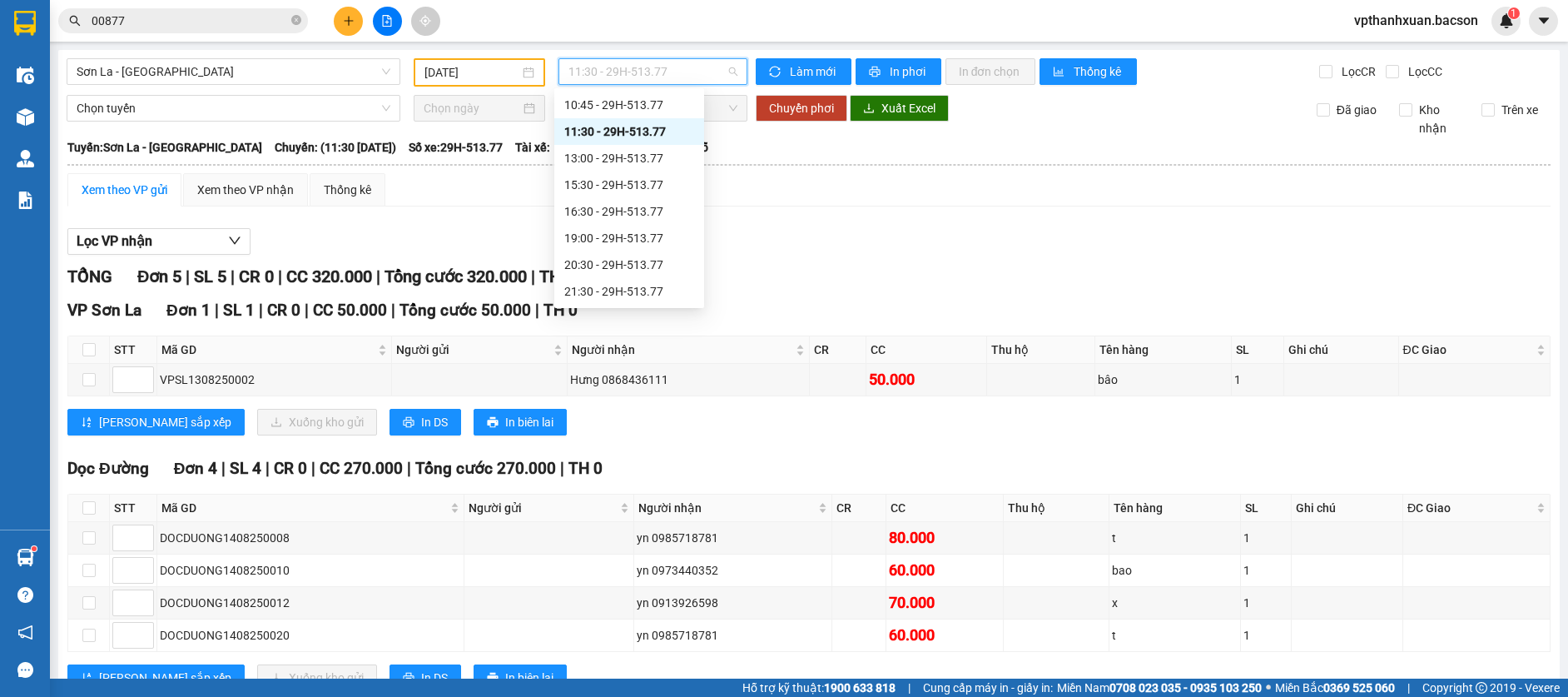
click at [655, 77] on span "11:30 - 29H-513.77" at bounding box center [653, 71] width 169 height 25
click at [651, 189] on div "13:00 - 29H-513.77" at bounding box center [629, 185] width 130 height 18
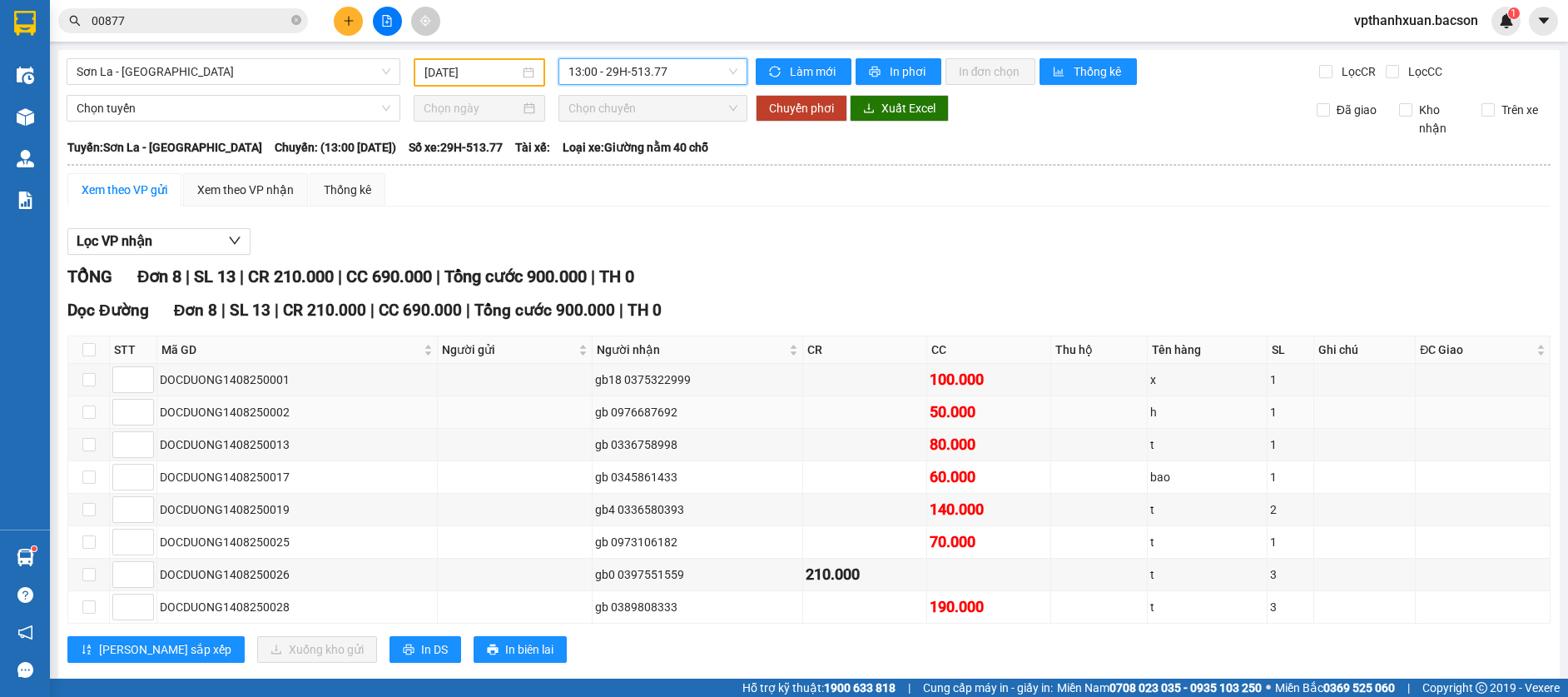
scroll to position [31, 0]
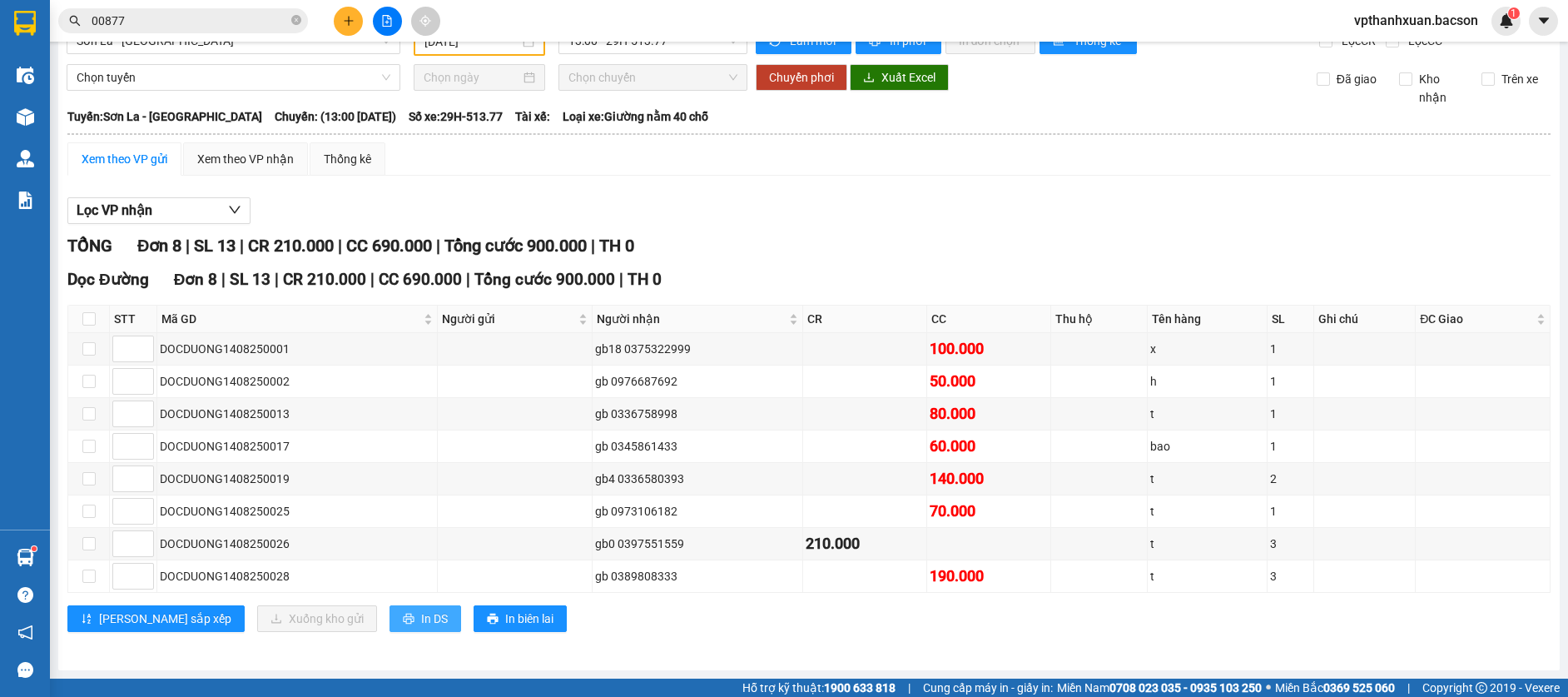
click at [368, 605] on div "Dọc [GEOGRAPHIC_DATA] 8 | SL 13 | CR 210.000 | CC 690.000 | Tổng cước 900.000 |…" at bounding box center [809, 455] width 1483 height 377
click at [389, 608] on button "In DS" at bounding box center [424, 619] width 71 height 26
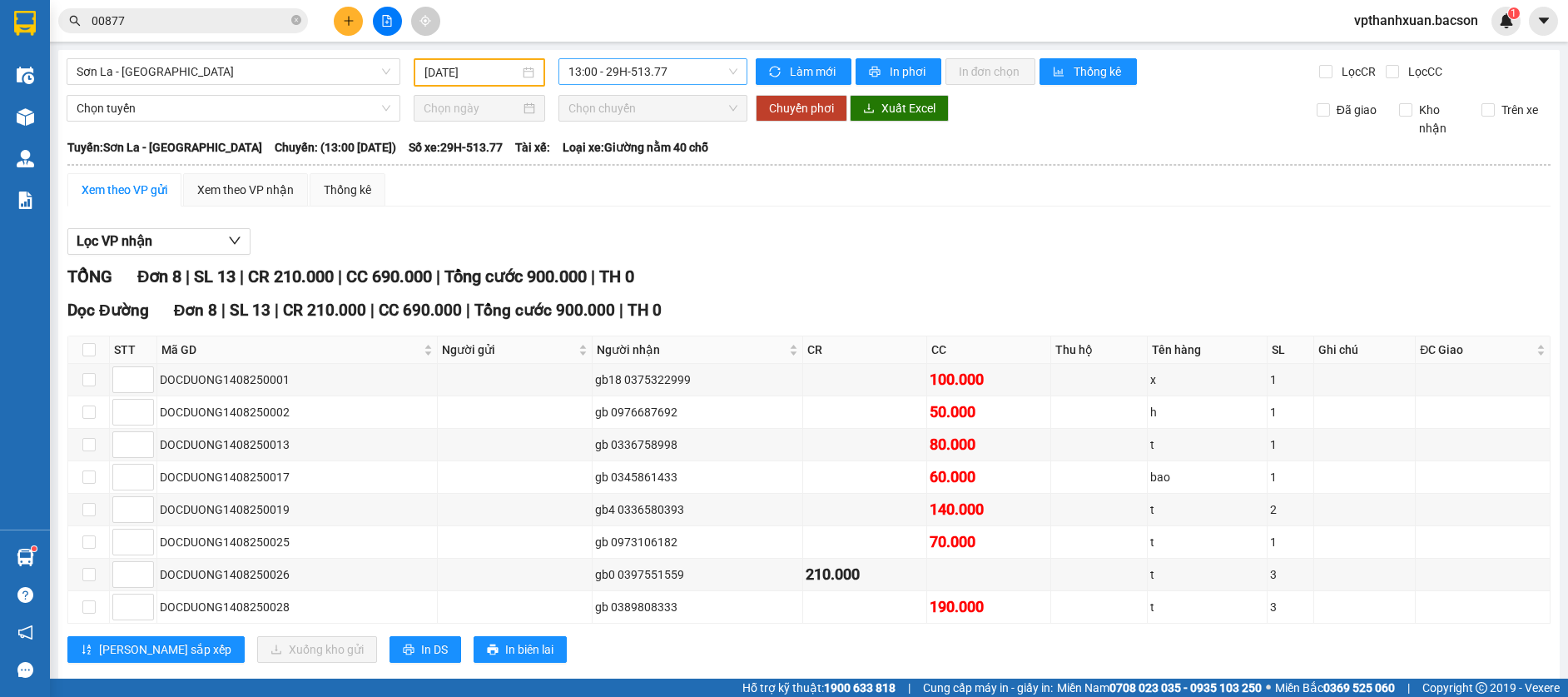
click at [631, 71] on span "13:00 - 29H-513.77" at bounding box center [653, 71] width 169 height 25
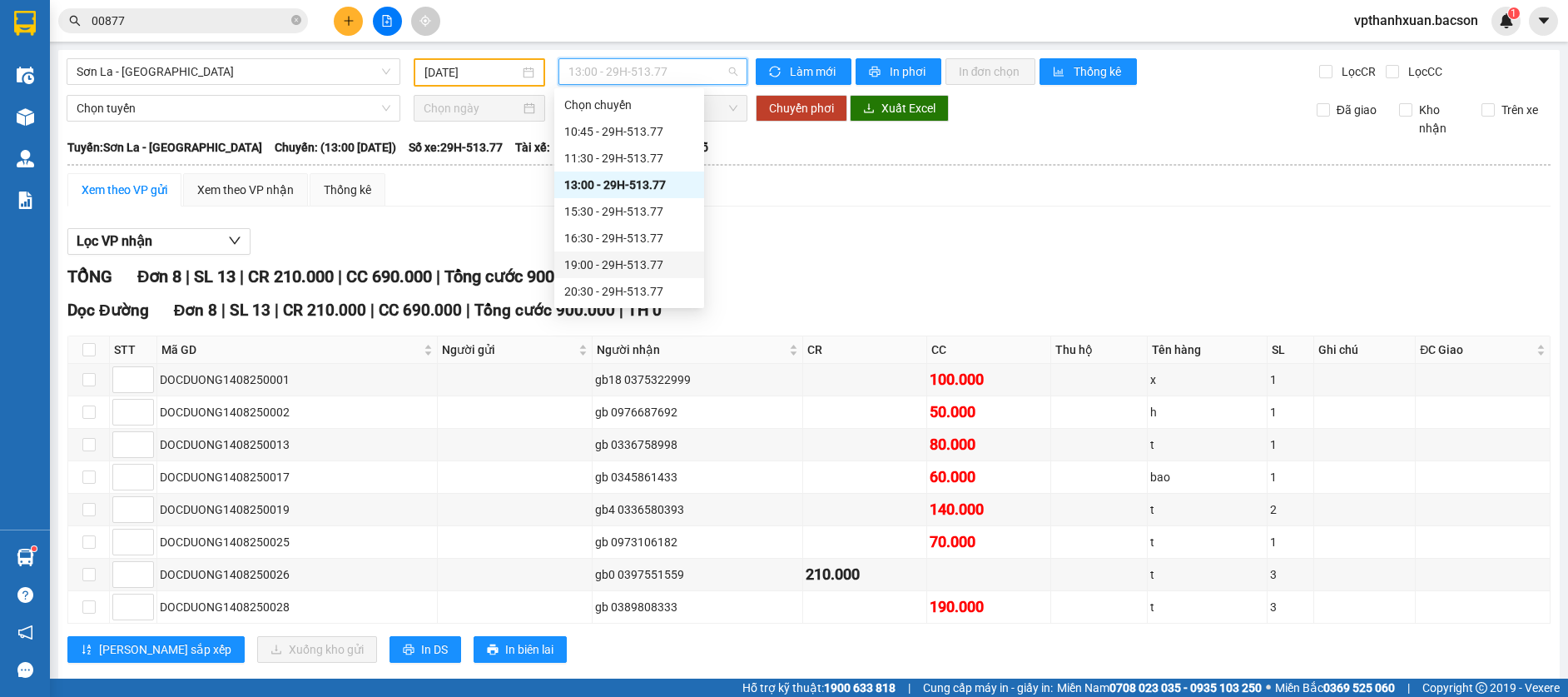
click at [655, 261] on div "19:00 - 29H-513.77" at bounding box center [629, 265] width 130 height 18
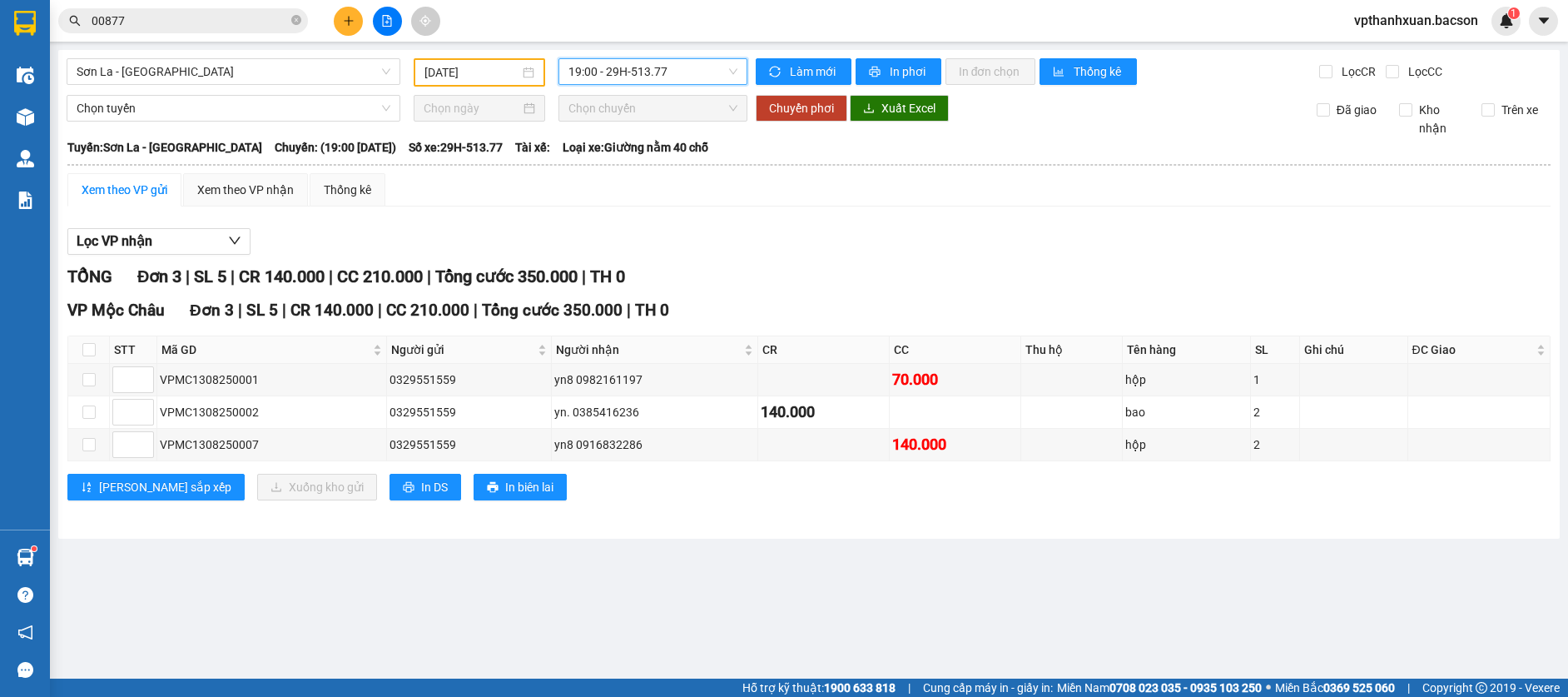
drag, startPoint x: 654, startPoint y: 36, endPoint x: 657, endPoint y: 69, distance: 33.1
click at [654, 46] on section "Kết quả tìm kiếm ( 10 ) Bộ lọc Mã ĐH Trạng thái Món hàng Thu hộ Tổng cước Chưa …" at bounding box center [784, 348] width 1568 height 697
click at [658, 69] on span "19:00 - 29H-513.77" at bounding box center [653, 71] width 169 height 25
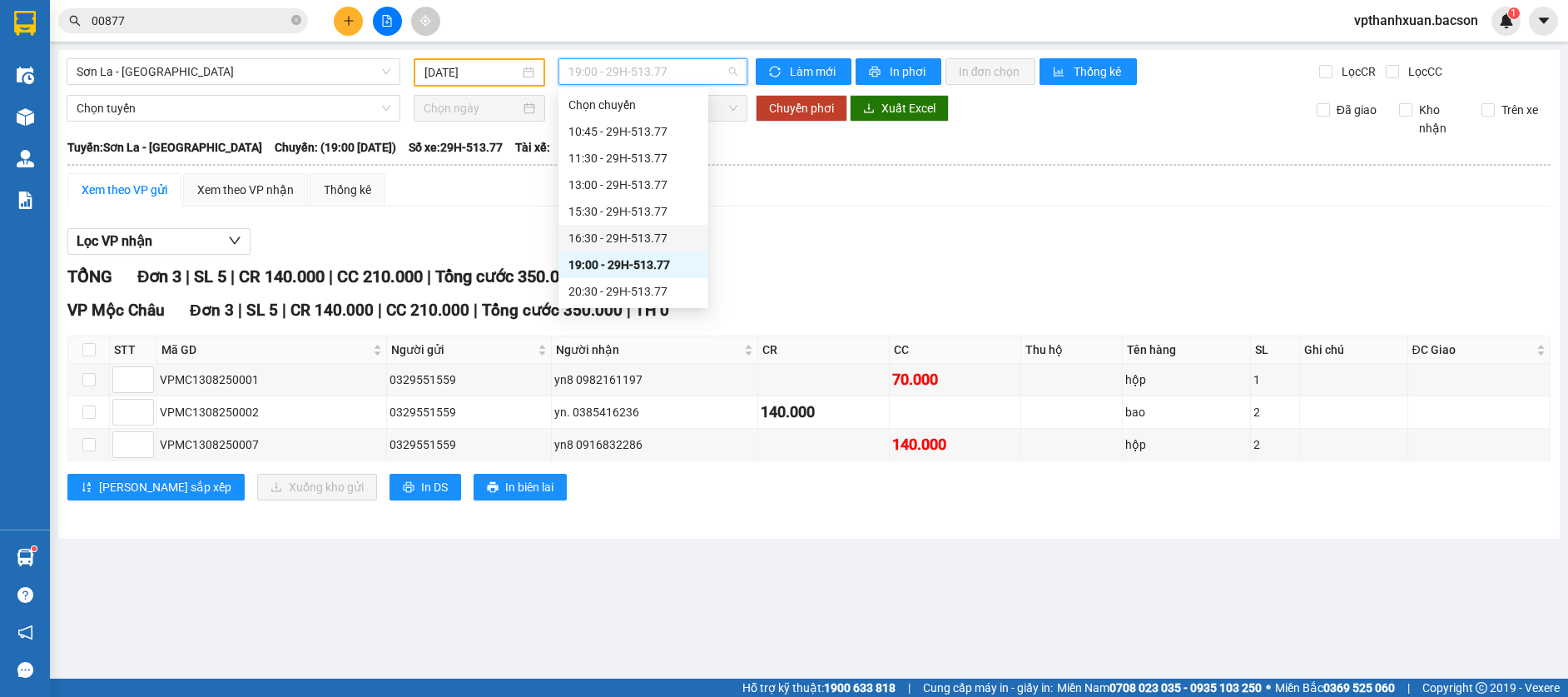
click at [652, 239] on div "16:30 - 29H-513.77" at bounding box center [633, 238] width 130 height 18
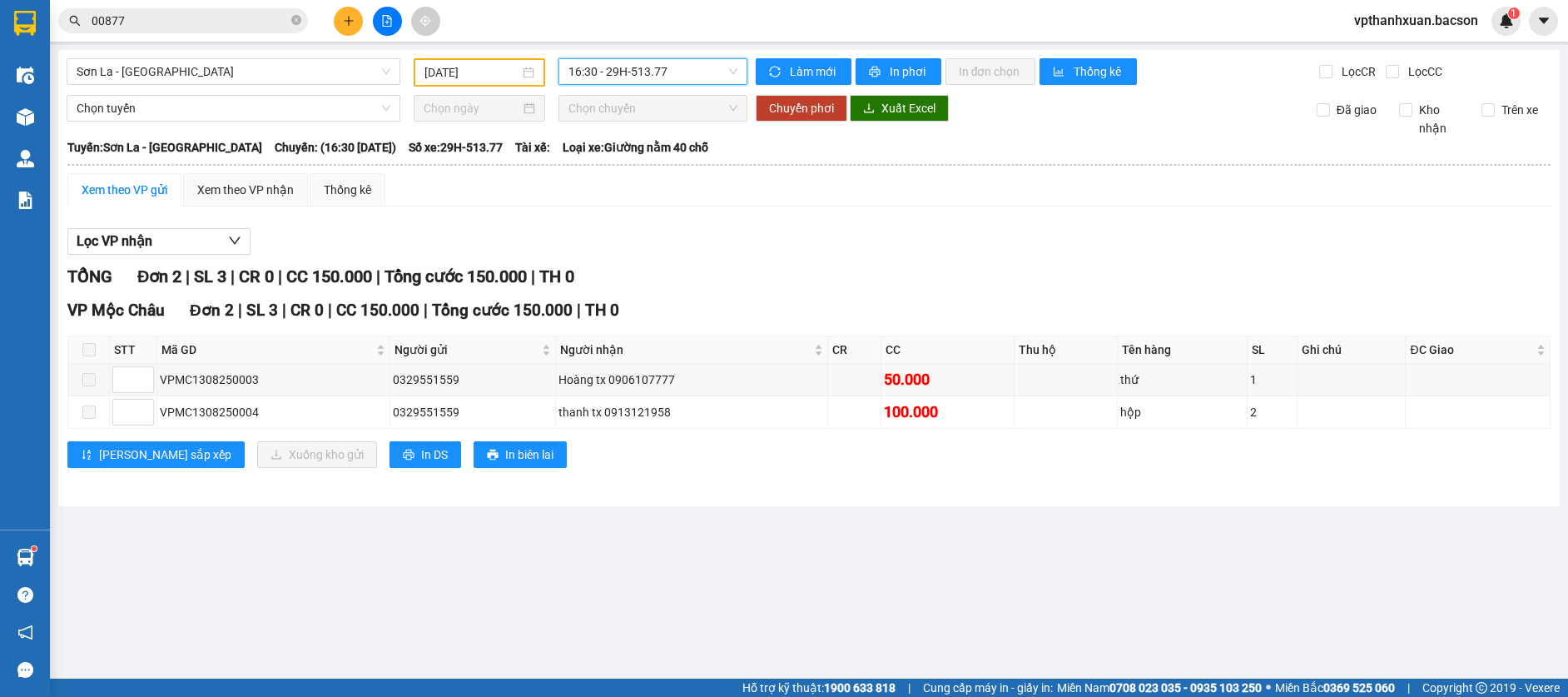
click at [654, 68] on span "16:30 - 29H-513.77" at bounding box center [653, 71] width 169 height 25
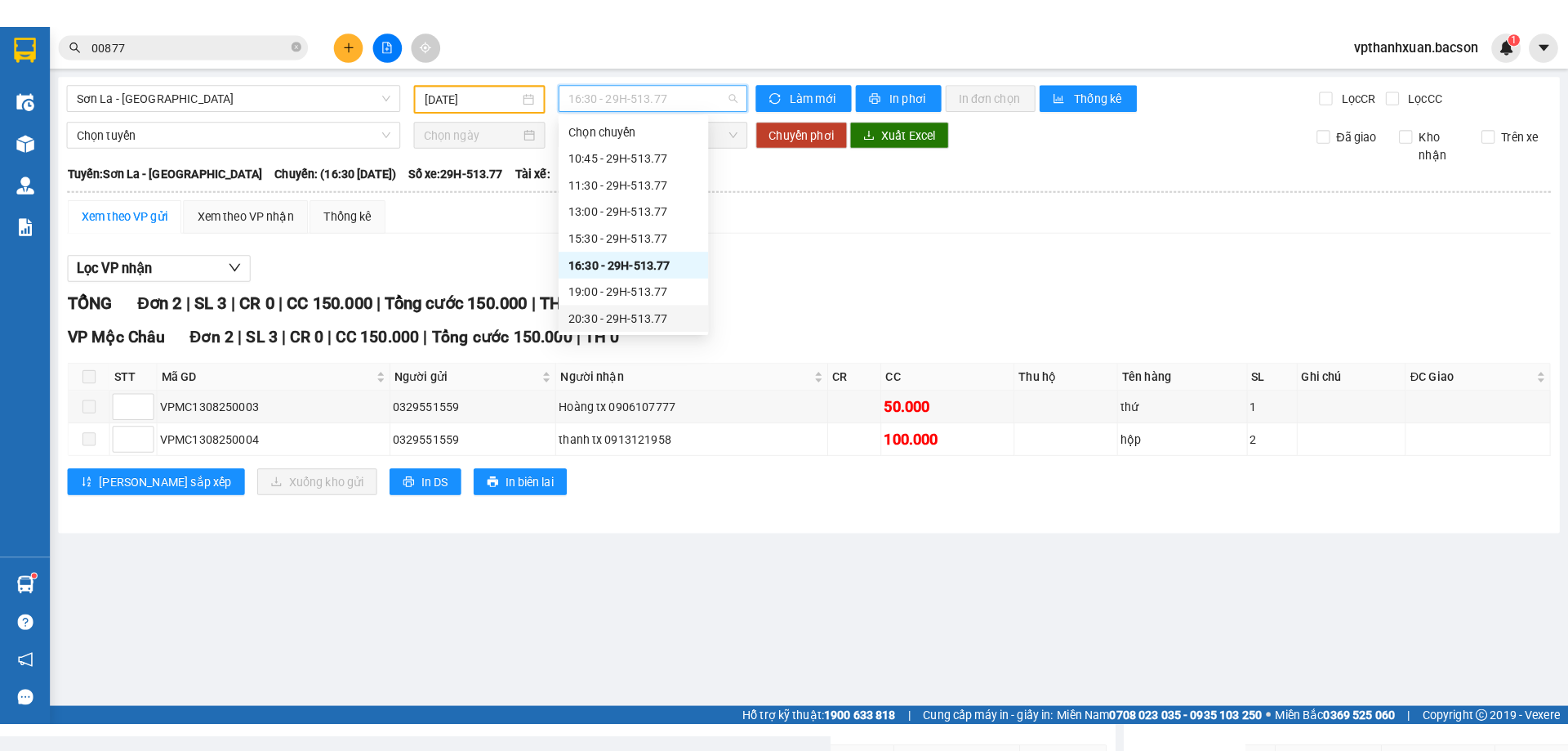
scroll to position [78, 0]
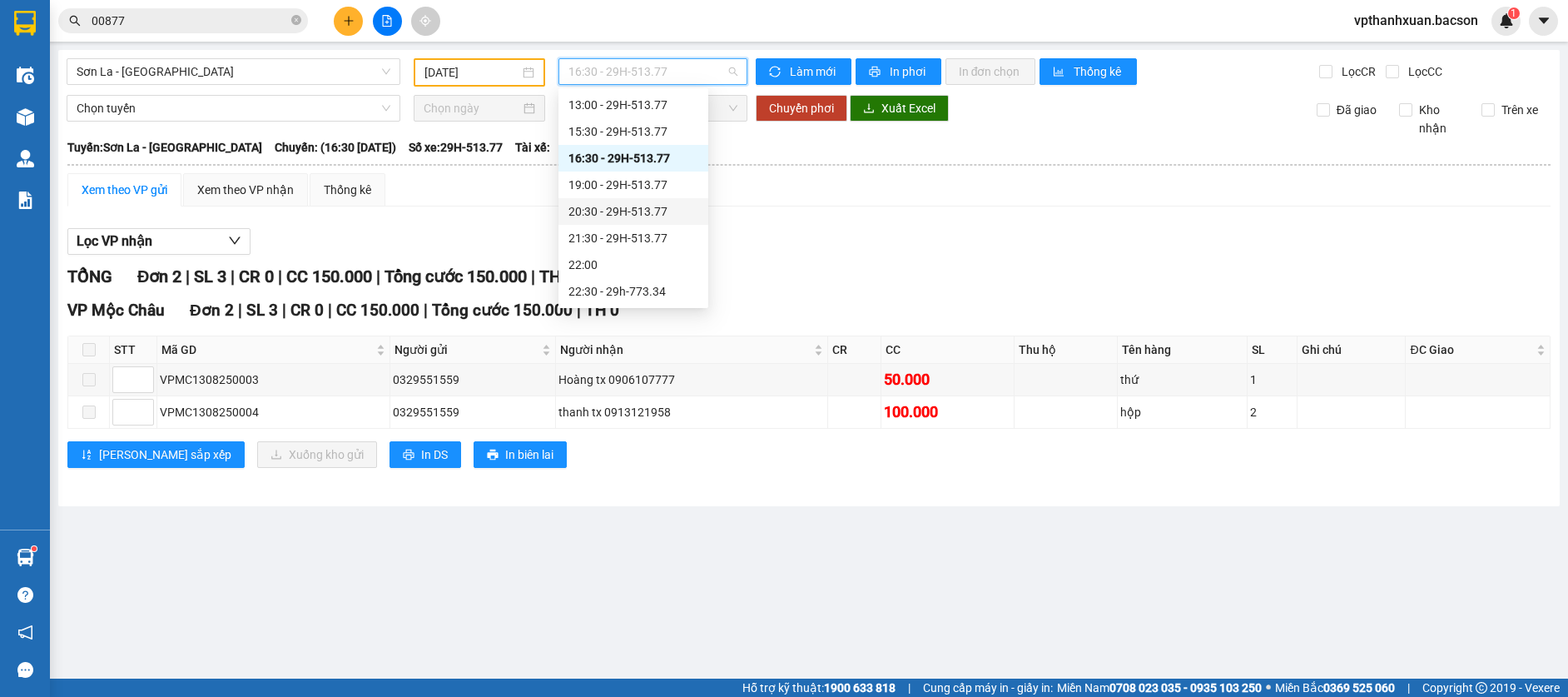
click at [655, 215] on div "20:30 - 29H-513.77" at bounding box center [633, 211] width 130 height 18
